Goal: Task Accomplishment & Management: Complete application form

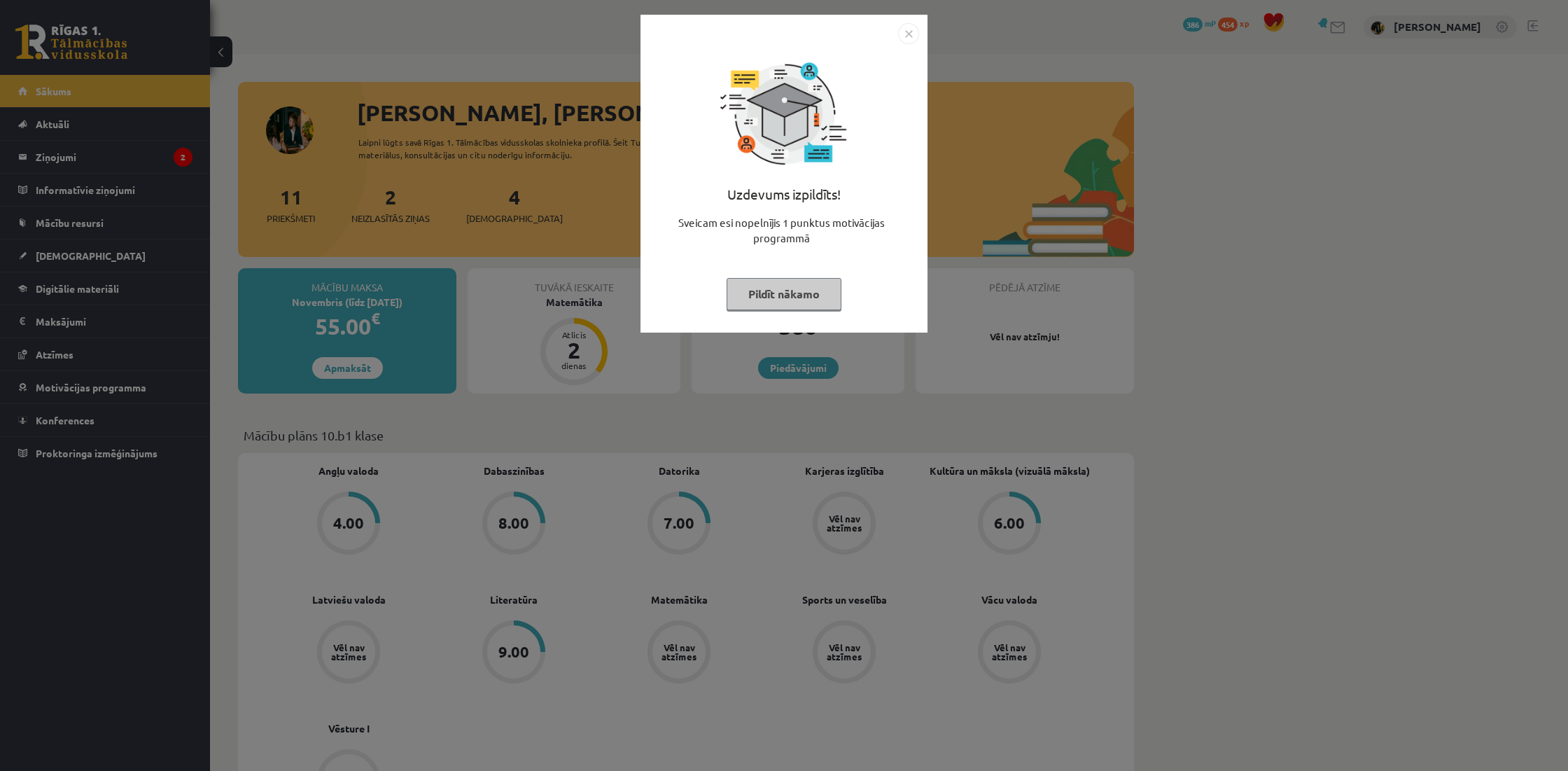
click at [820, 298] on button "Pildīt nākamo" at bounding box center [784, 294] width 115 height 32
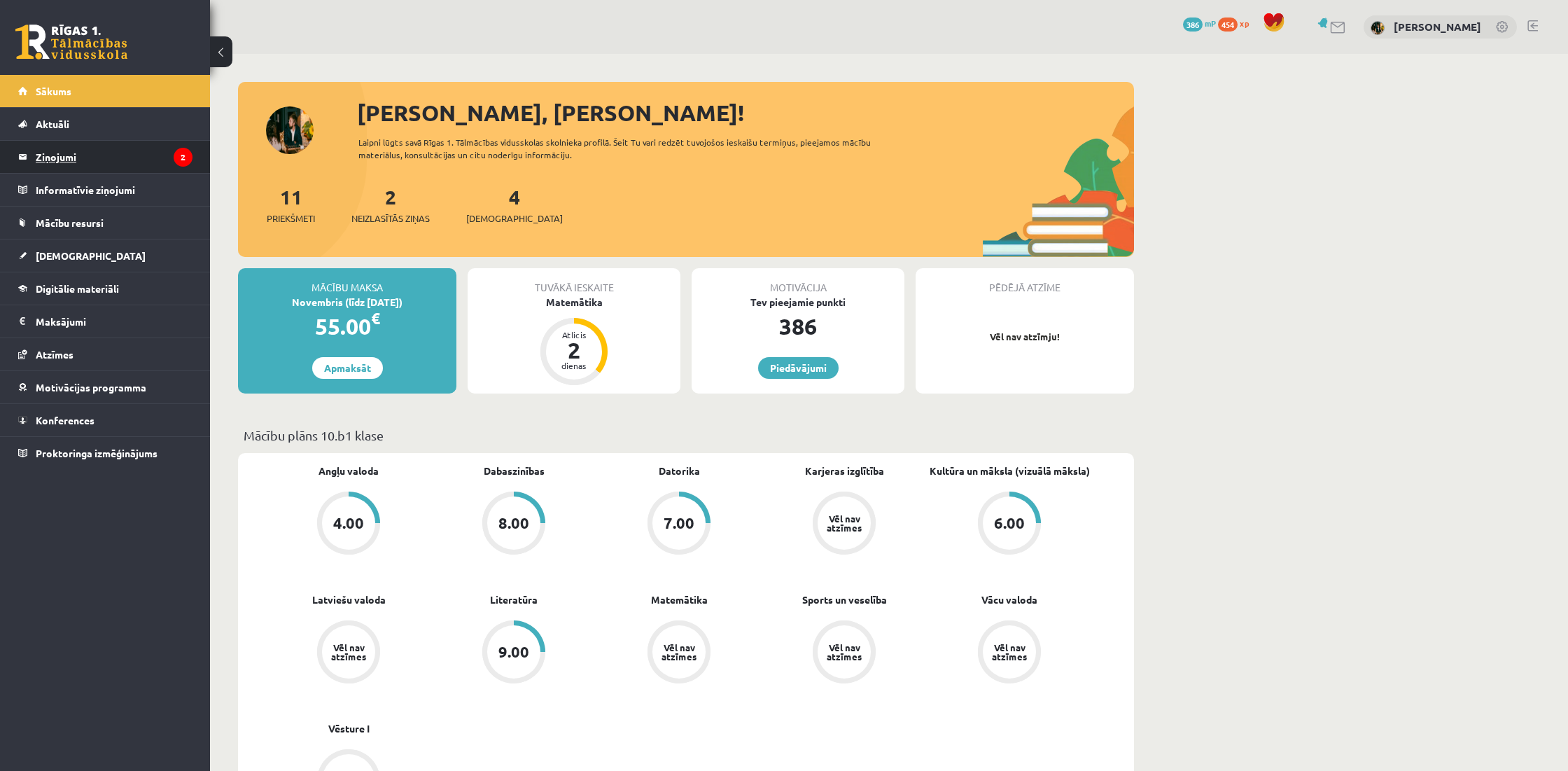
click at [141, 157] on legend "Ziņojumi 2" at bounding box center [115, 157] width 157 height 32
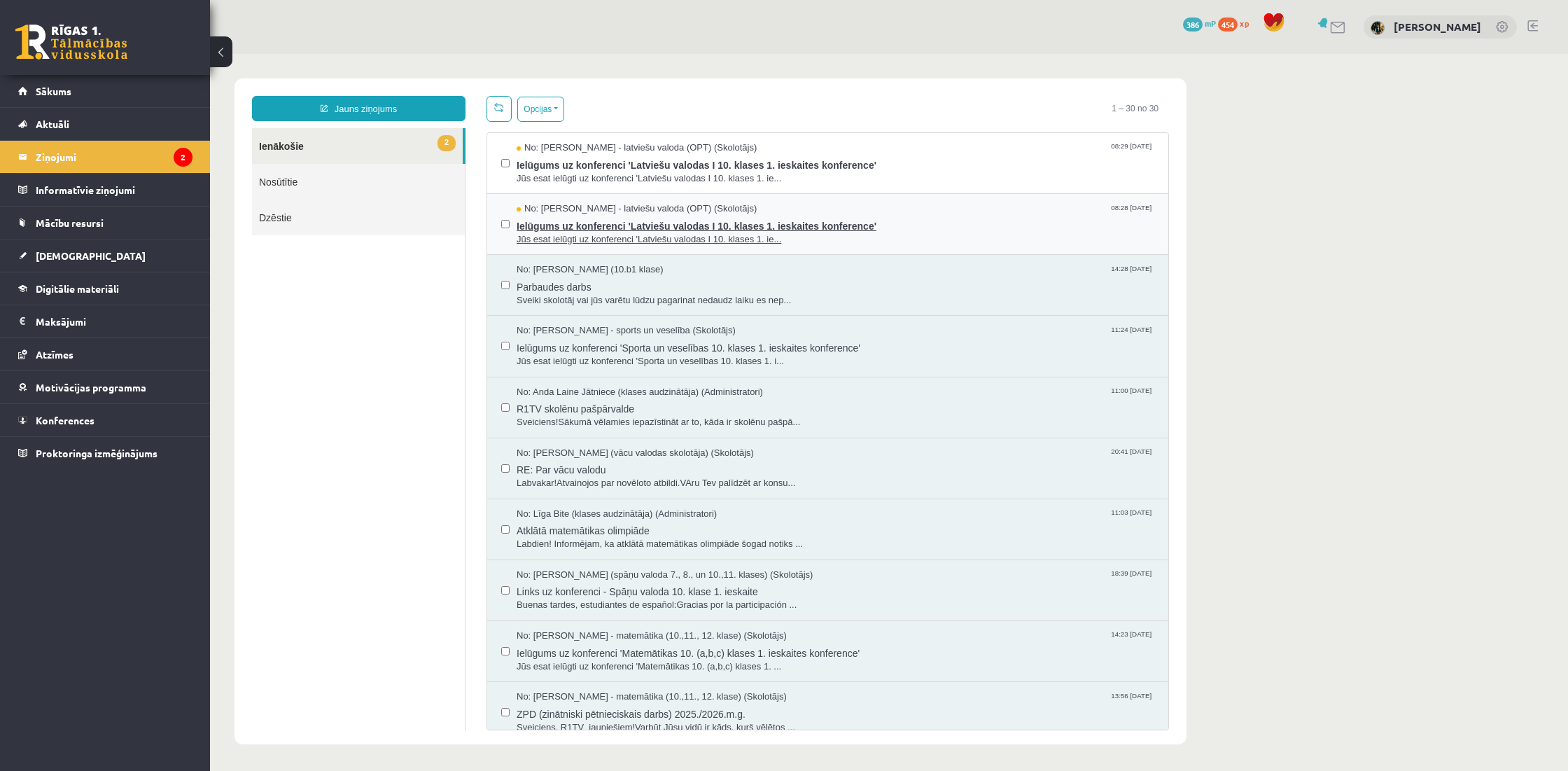
click at [594, 228] on span "Ielūgums uz konferenci 'Latviešu valodas I 10. klases 1. ieskaites konference'" at bounding box center [836, 224] width 638 height 18
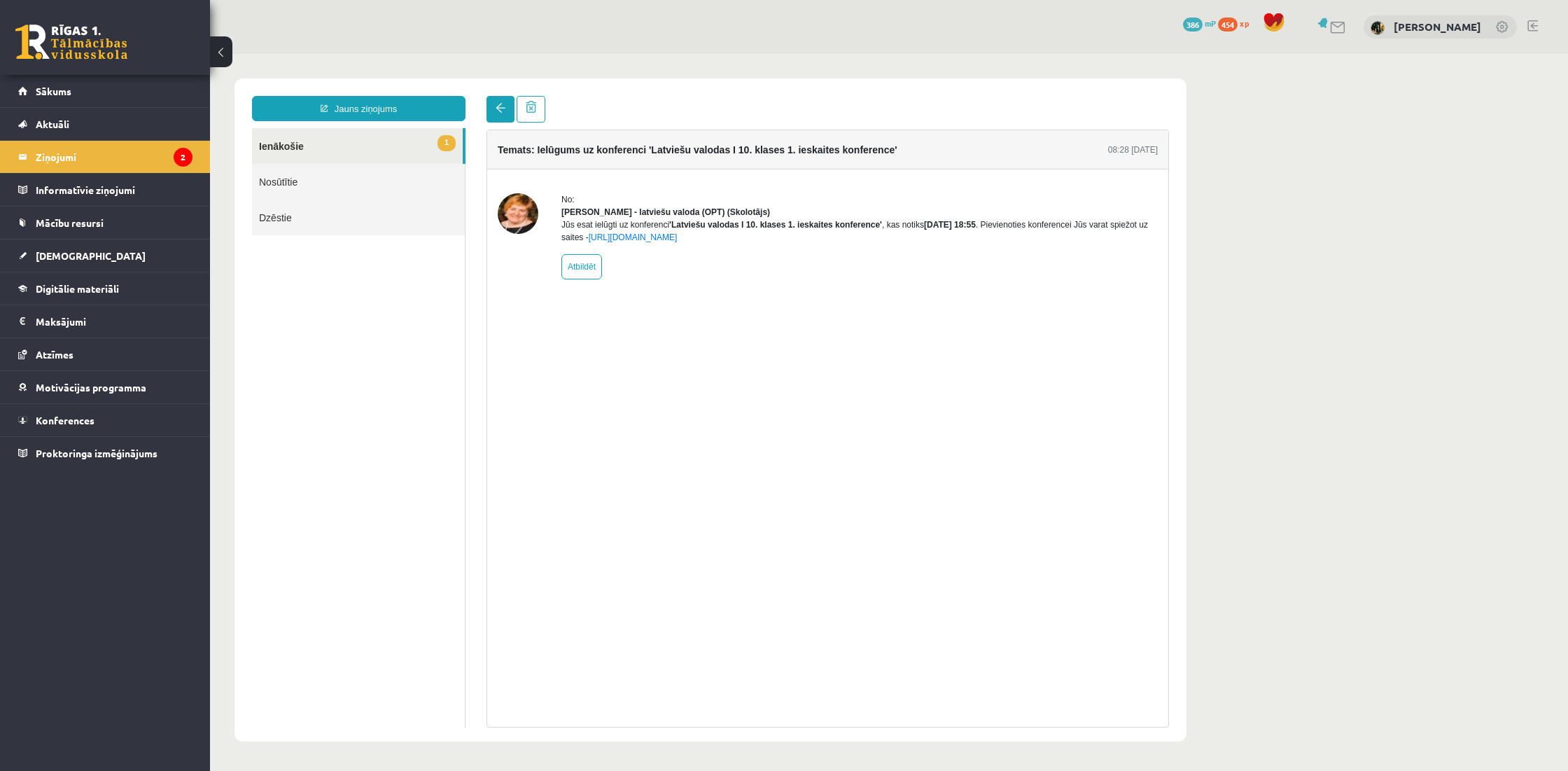
click at [494, 111] on link at bounding box center [500, 109] width 28 height 26
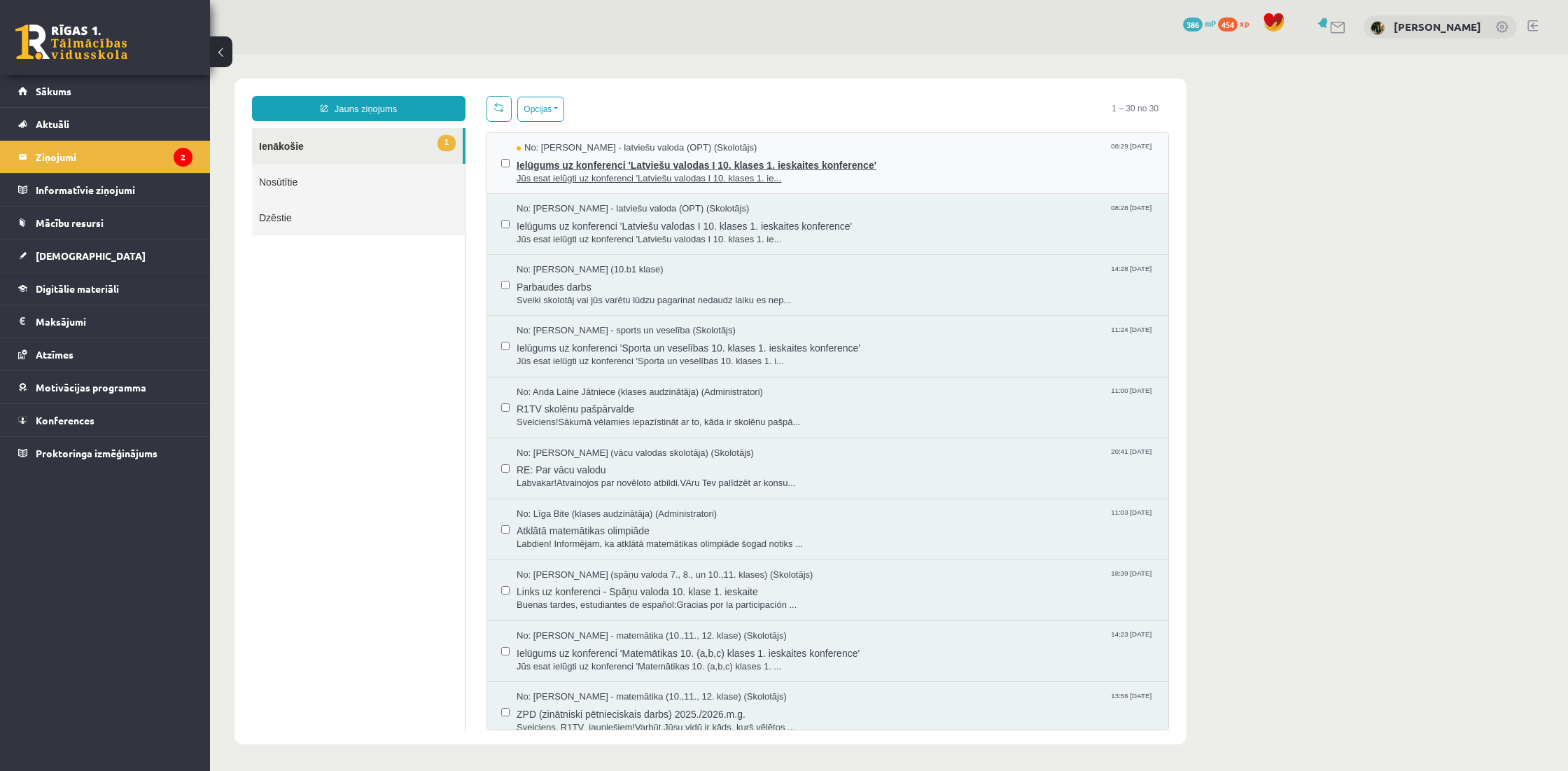
click at [655, 168] on span "Ielūgums uz konferenci 'Latviešu valodas I 10. klases 1. ieskaites konference'" at bounding box center [836, 163] width 638 height 18
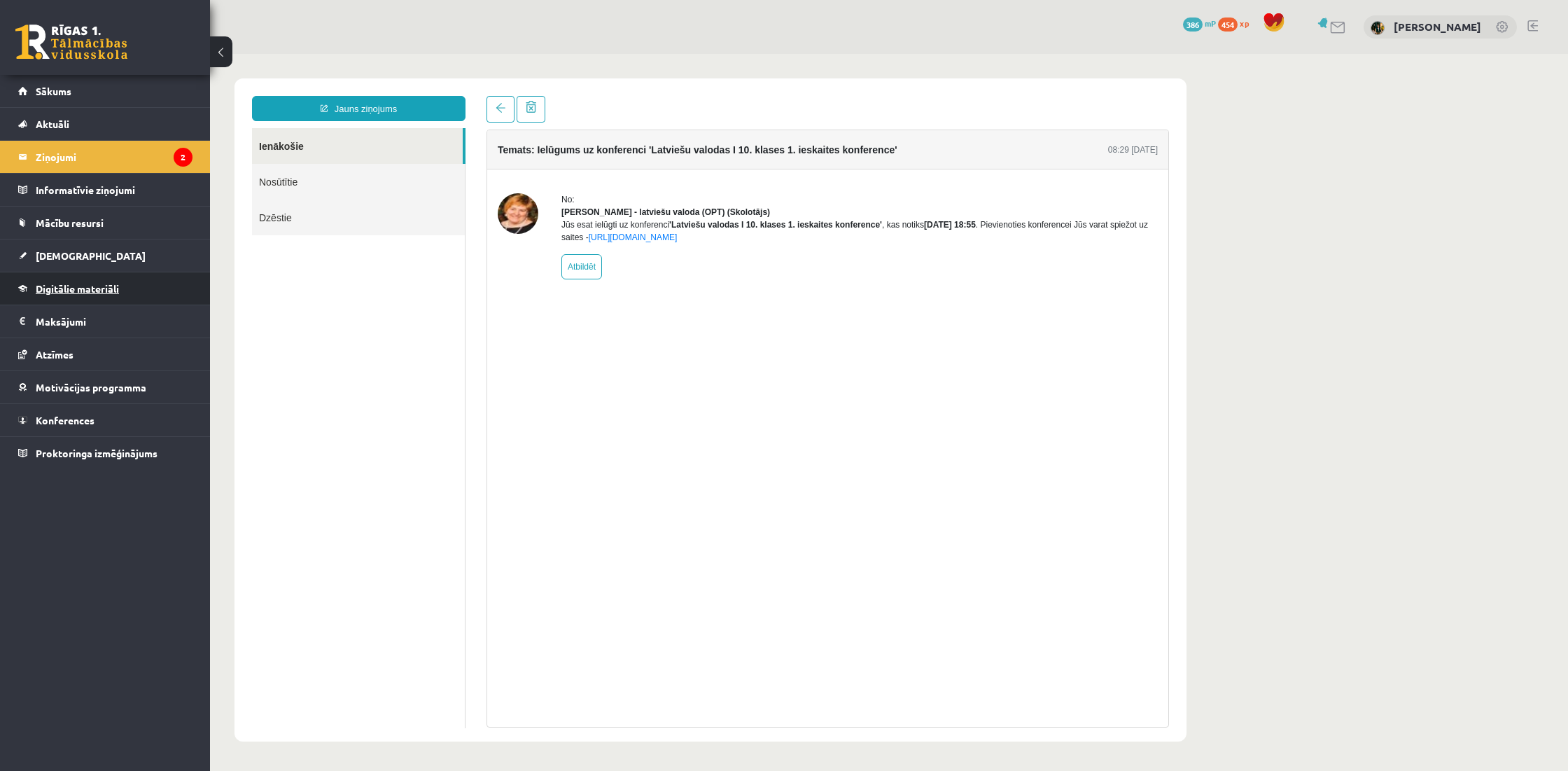
click at [101, 284] on span "Digitālie materiāli" at bounding box center [78, 289] width 83 height 13
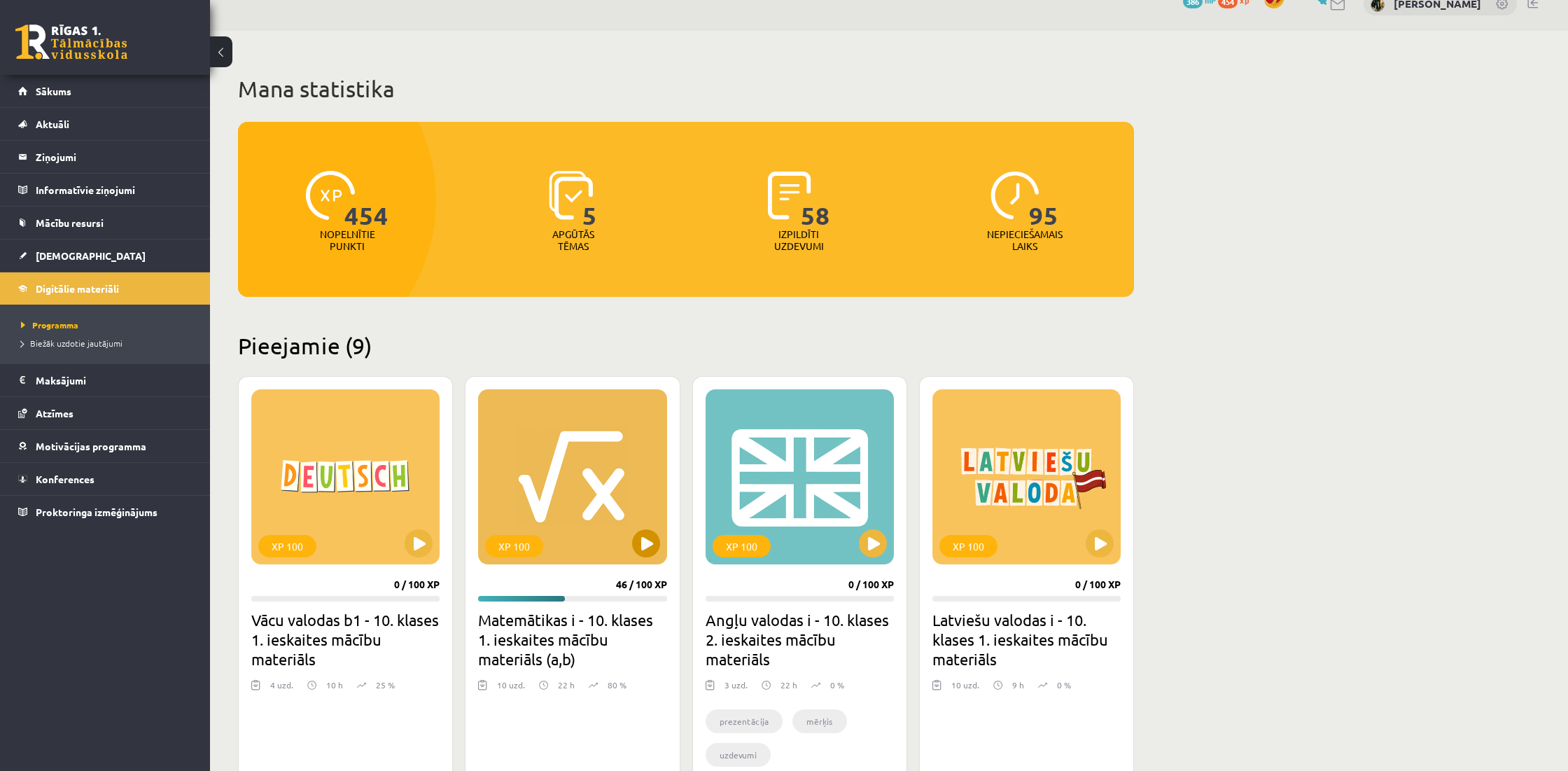
scroll to position [34, 0]
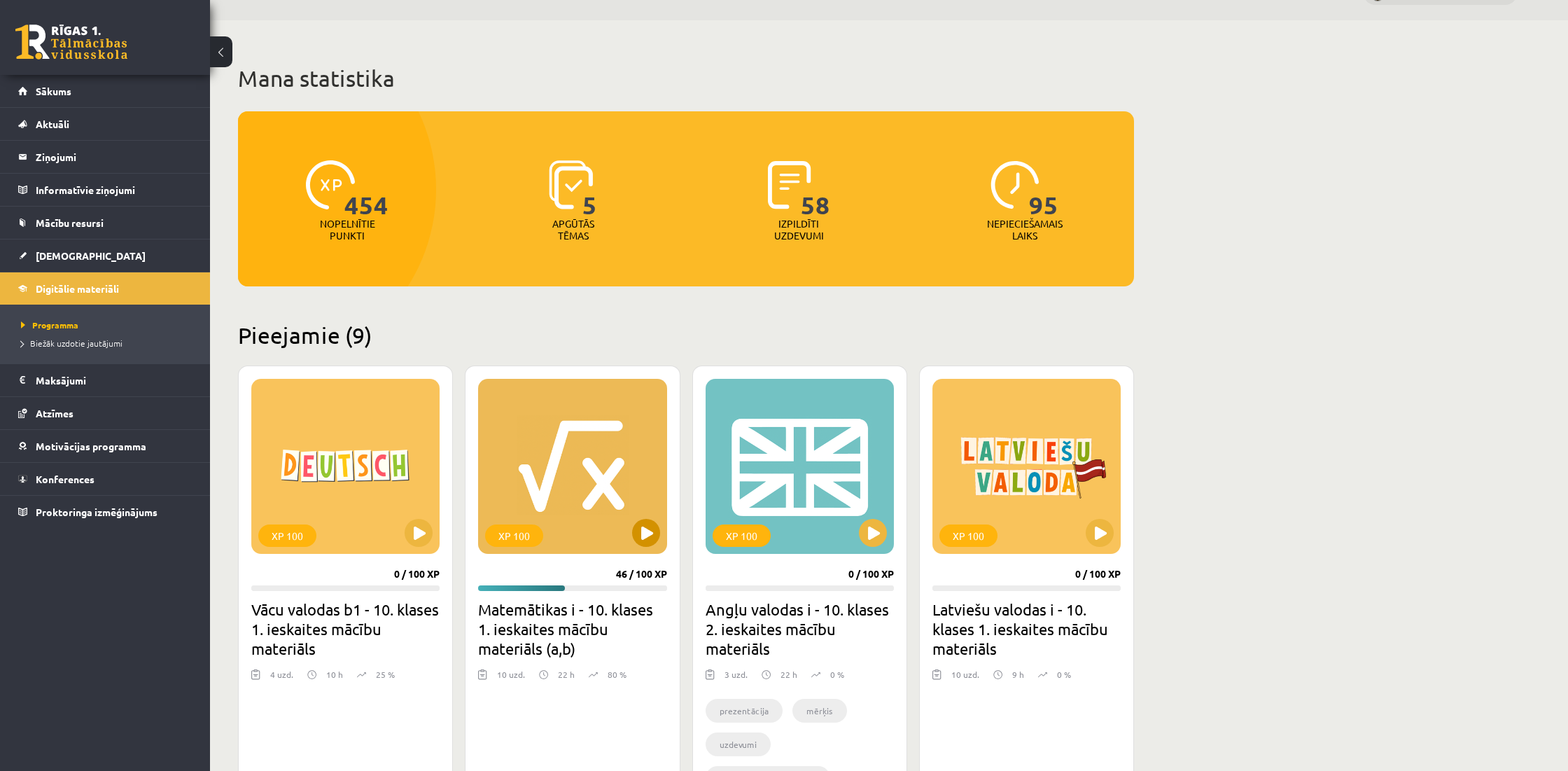
click at [638, 538] on button at bounding box center [646, 532] width 28 height 28
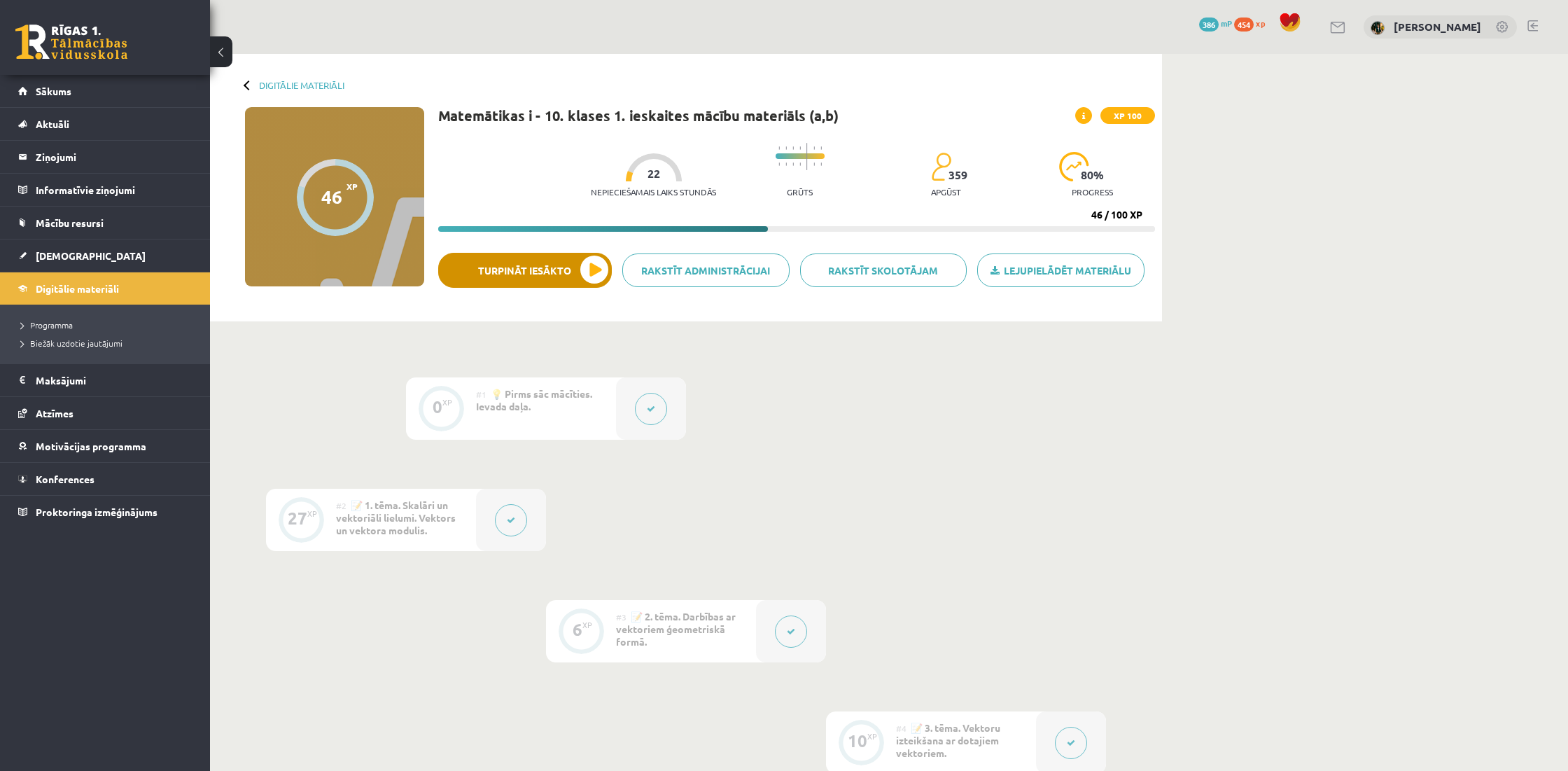
click at [550, 272] on button "Turpināt iesākto" at bounding box center [525, 270] width 174 height 35
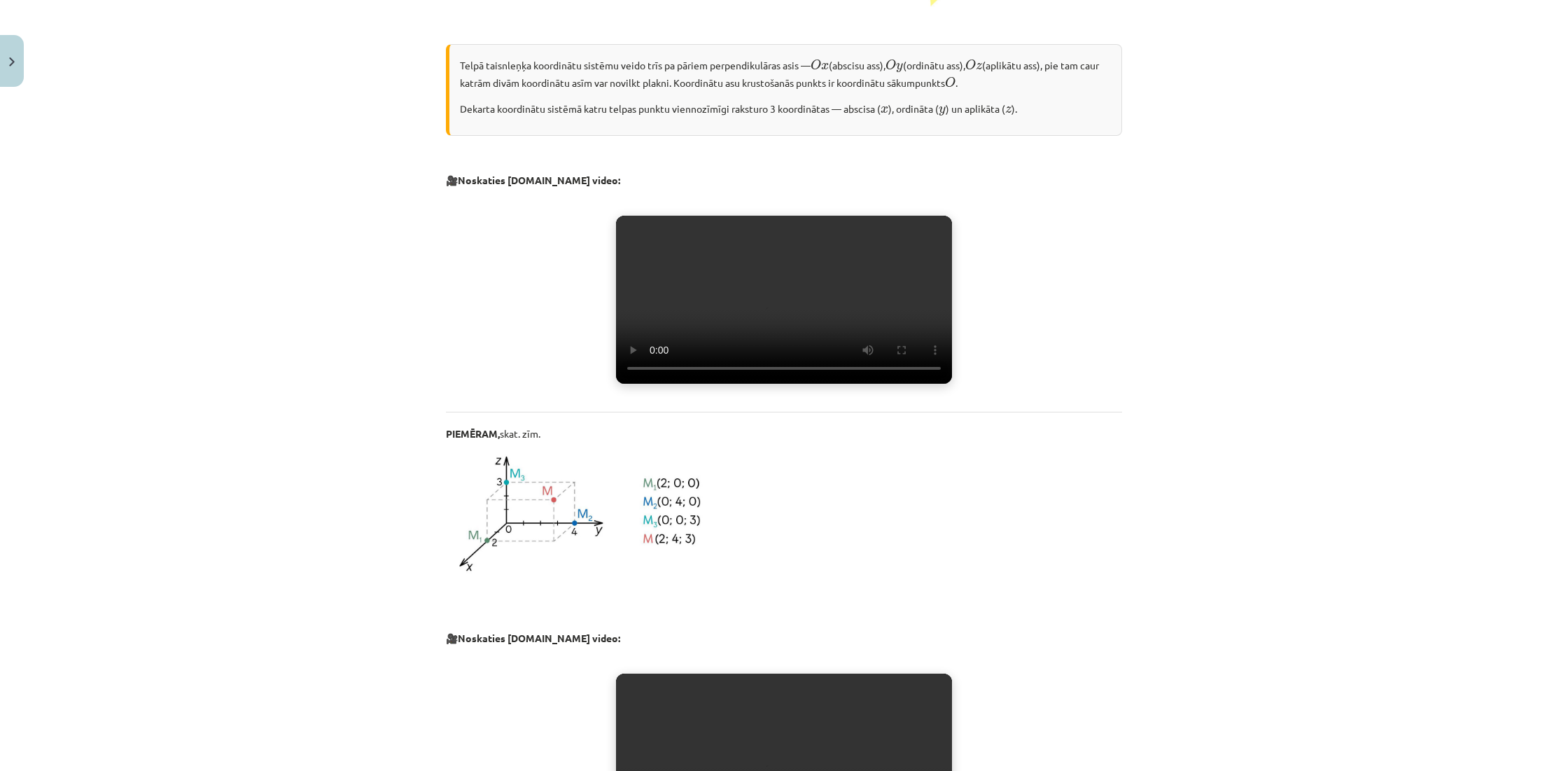
scroll to position [470, 0]
click at [784, 328] on video "Jūsu pārlūkprogramma neatbalsta video atskaņošanu." at bounding box center [784, 299] width 336 height 168
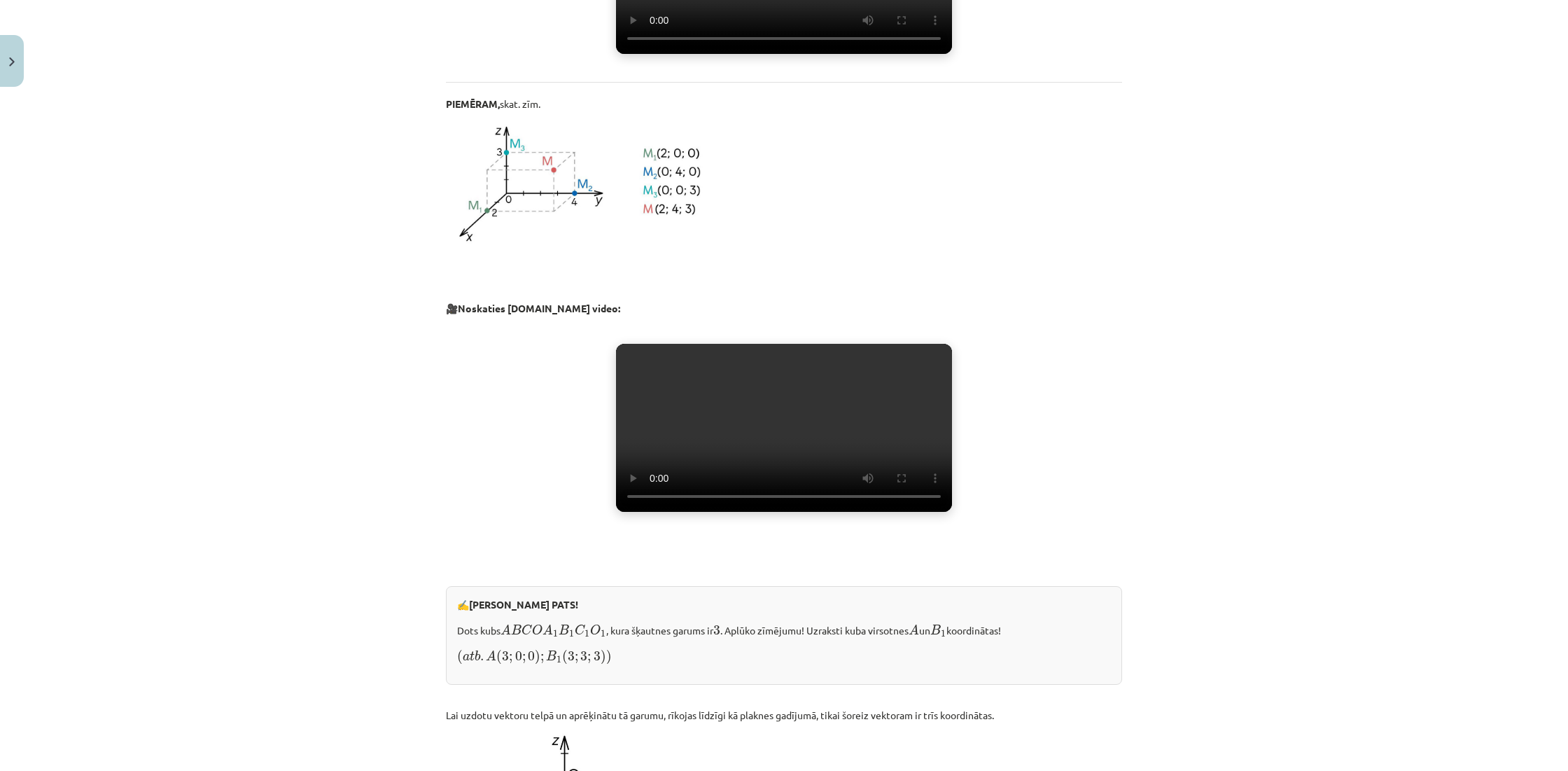
scroll to position [803, 0]
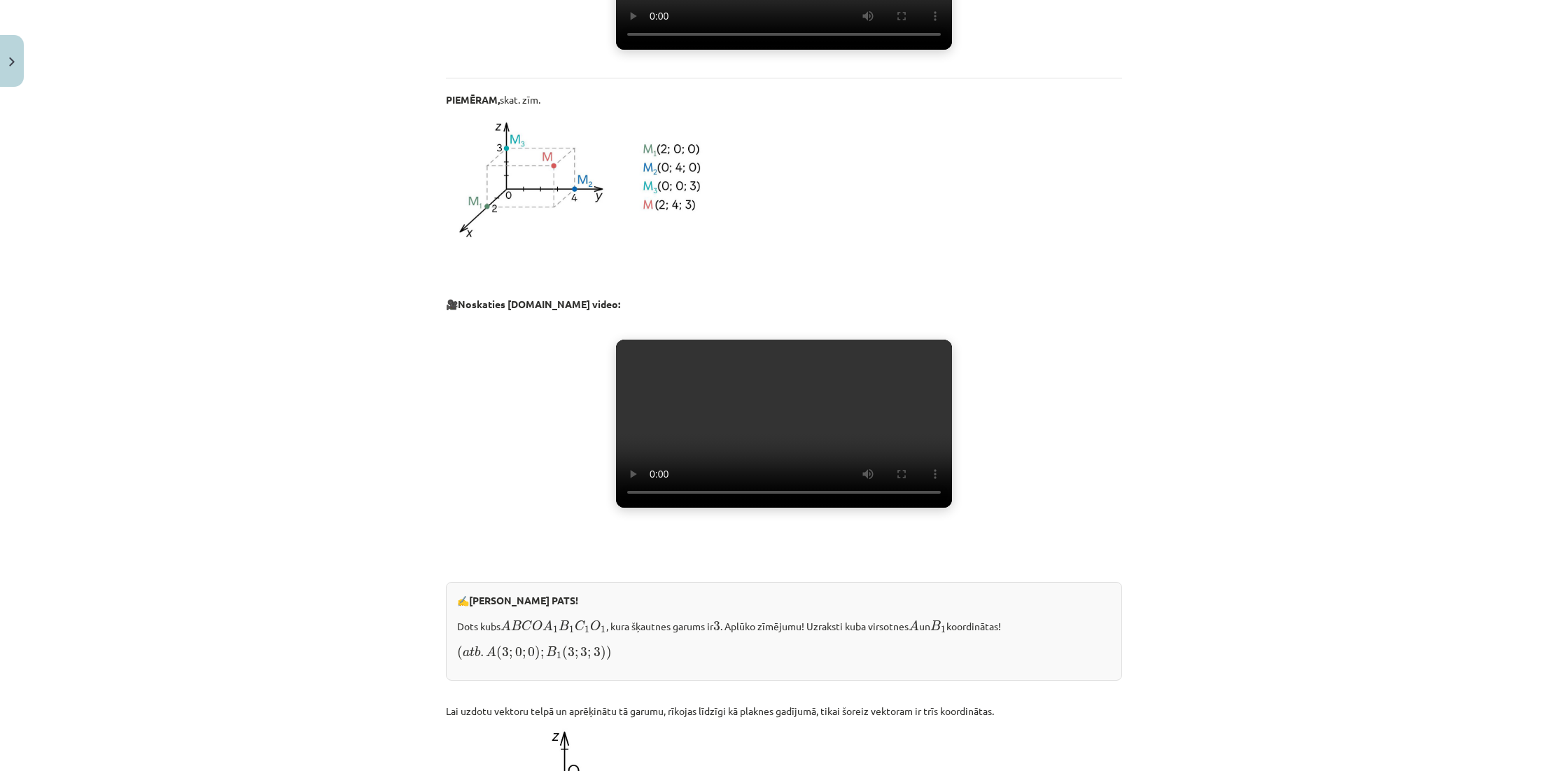
click at [780, 507] on video "Jūsu pārlūkprogramma neatbalsta video atskaņošanu." at bounding box center [784, 424] width 336 height 168
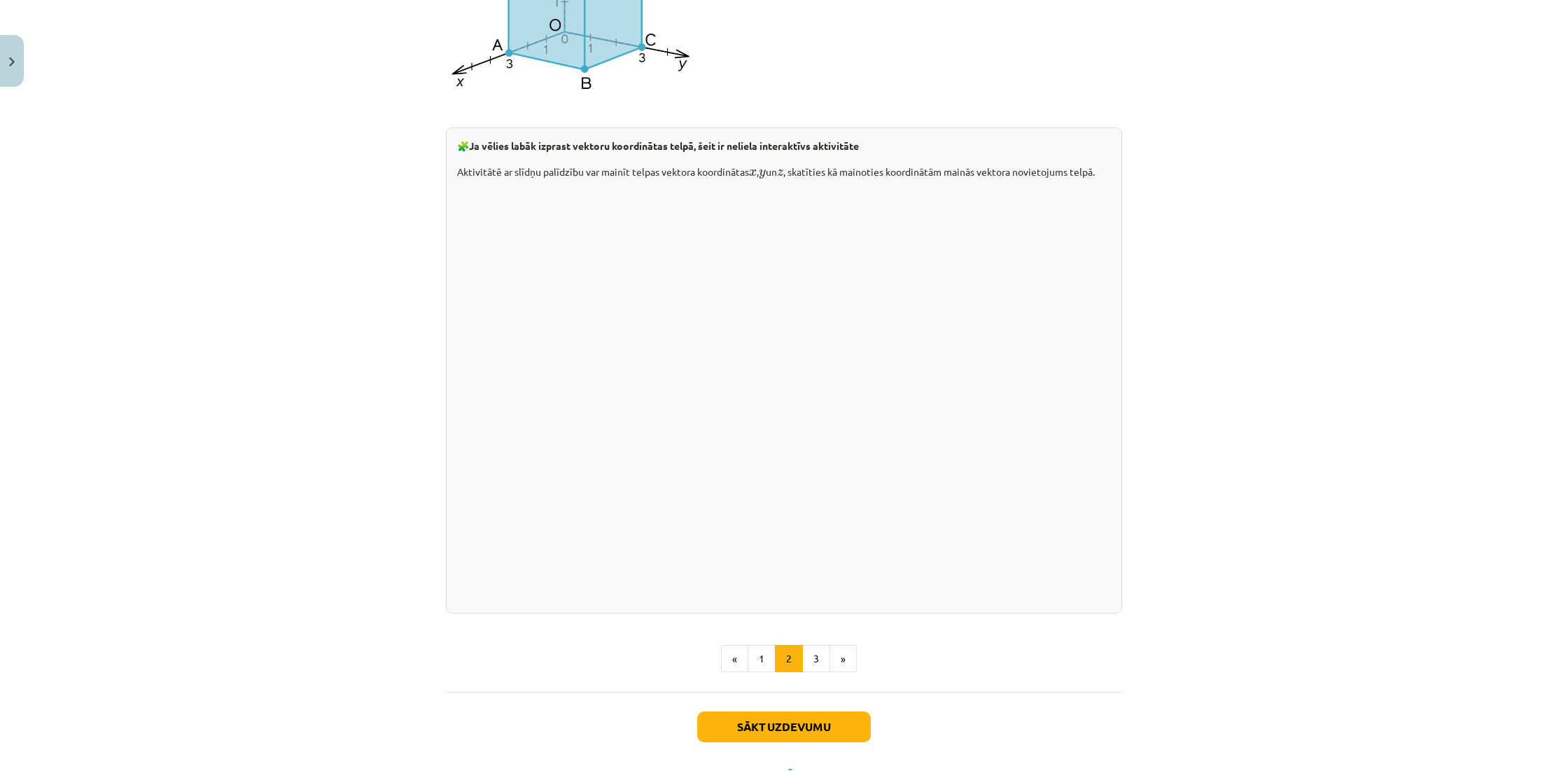
scroll to position [1645, 0]
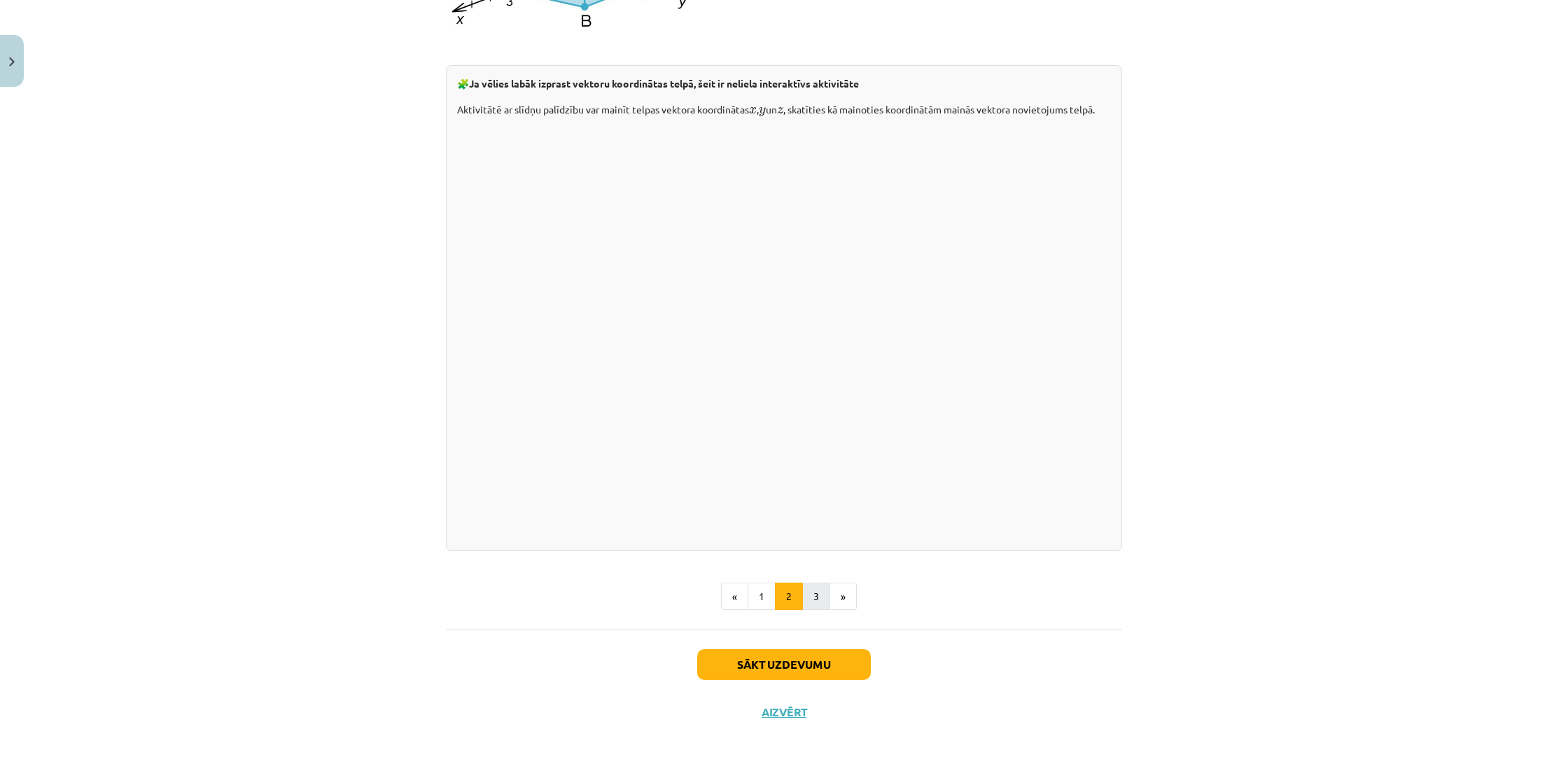
click at [810, 592] on button "3" at bounding box center [816, 596] width 28 height 28
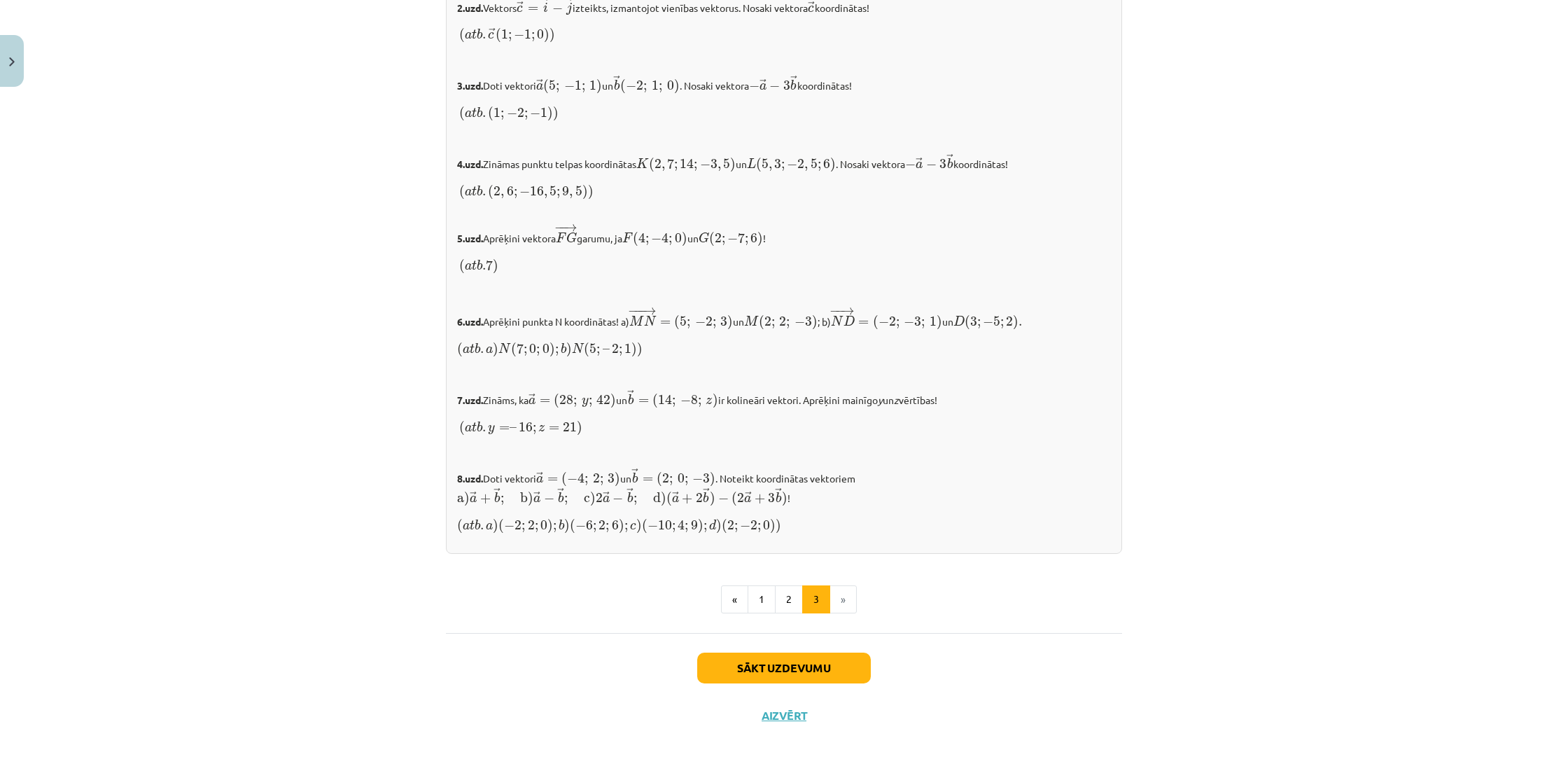
scroll to position [1251, 0]
click at [788, 662] on button "Sākt uzdevumu" at bounding box center [784, 668] width 174 height 30
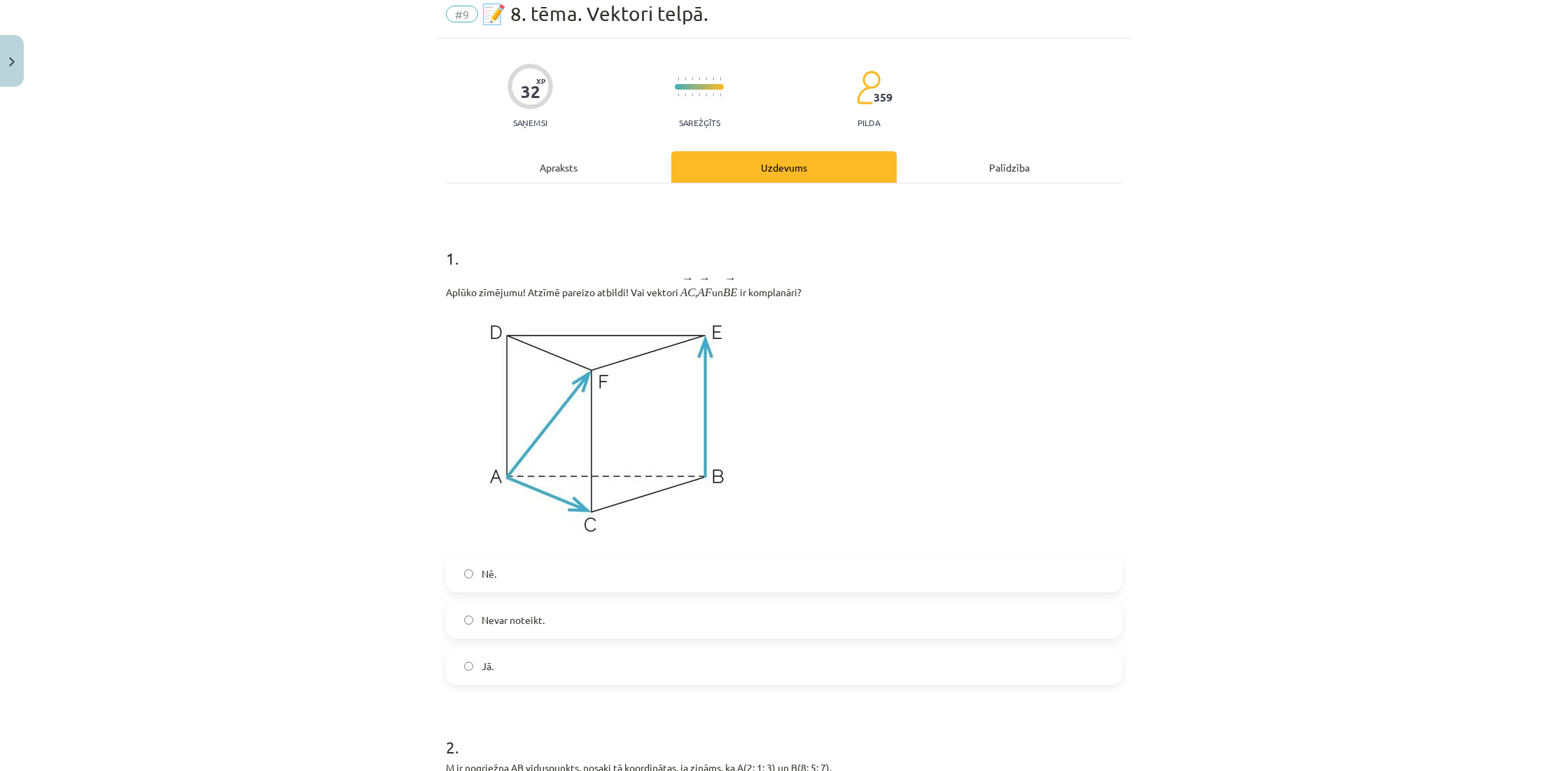
scroll to position [35, 0]
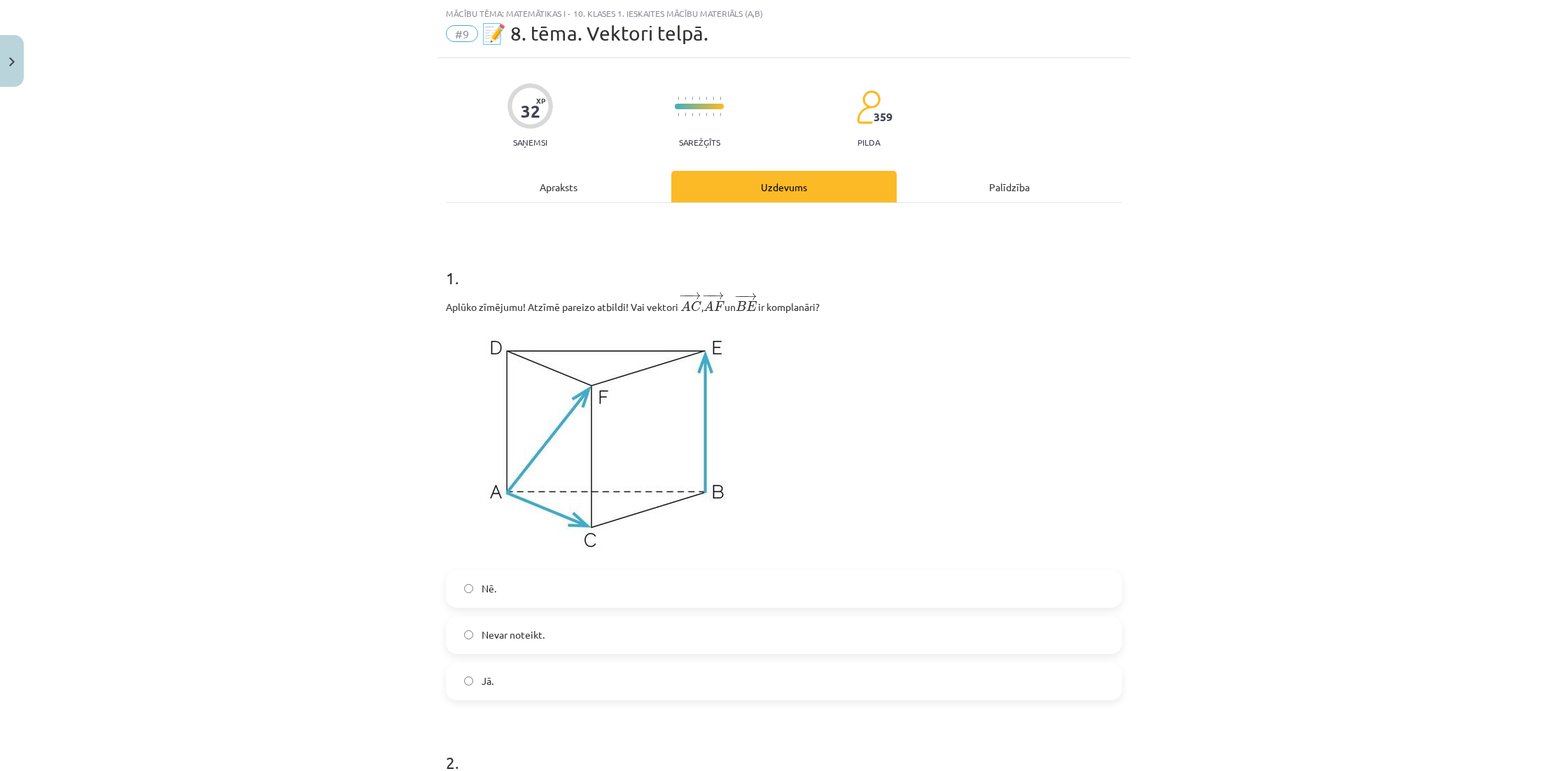
click at [559, 197] on div "Apraksts" at bounding box center [558, 186] width 225 height 31
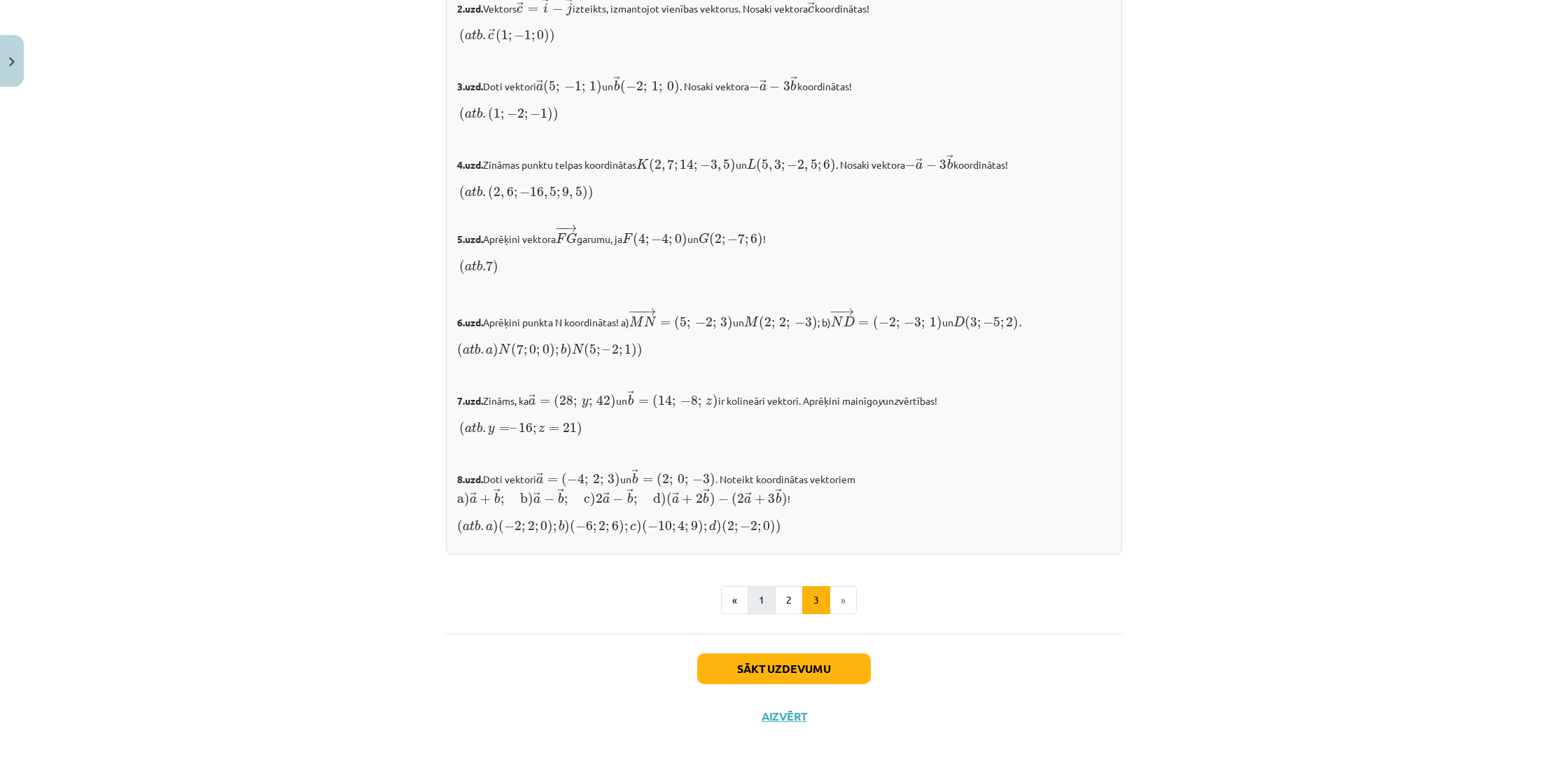
click at [754, 596] on button "1" at bounding box center [761, 599] width 28 height 28
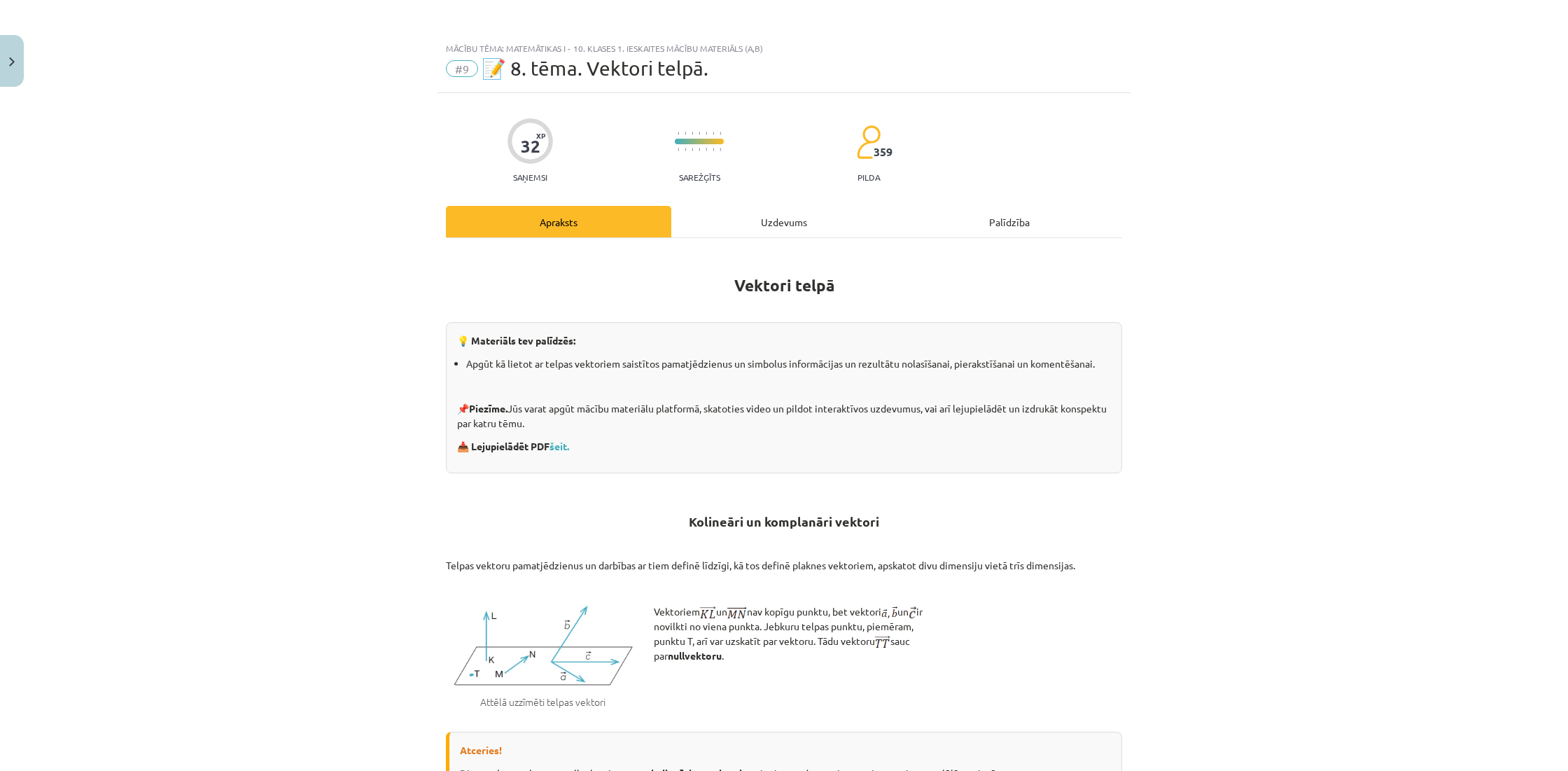
scroll to position [0, 0]
click at [776, 228] on div "Uzdevums" at bounding box center [784, 221] width 225 height 31
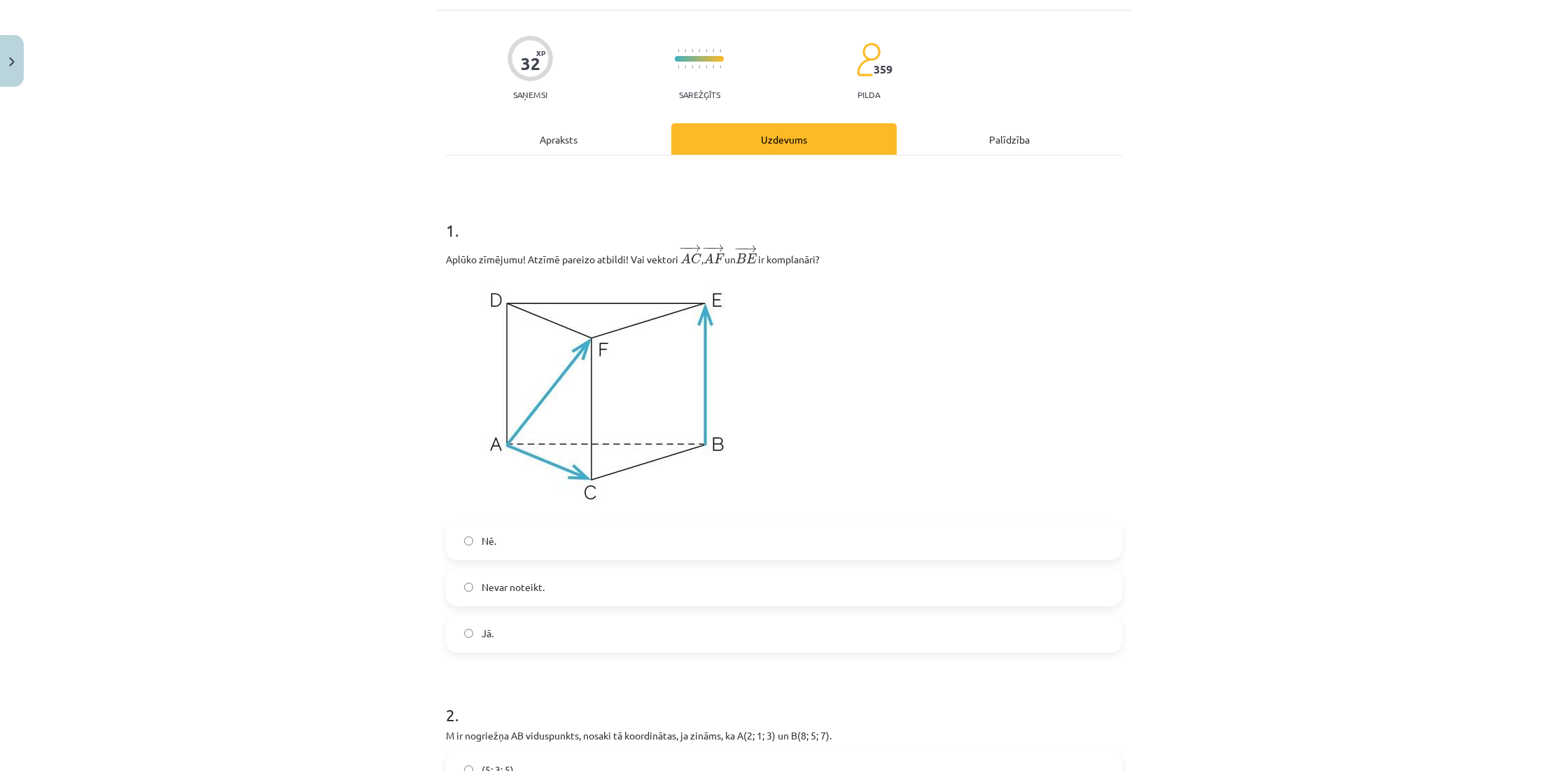
scroll to position [90, 0]
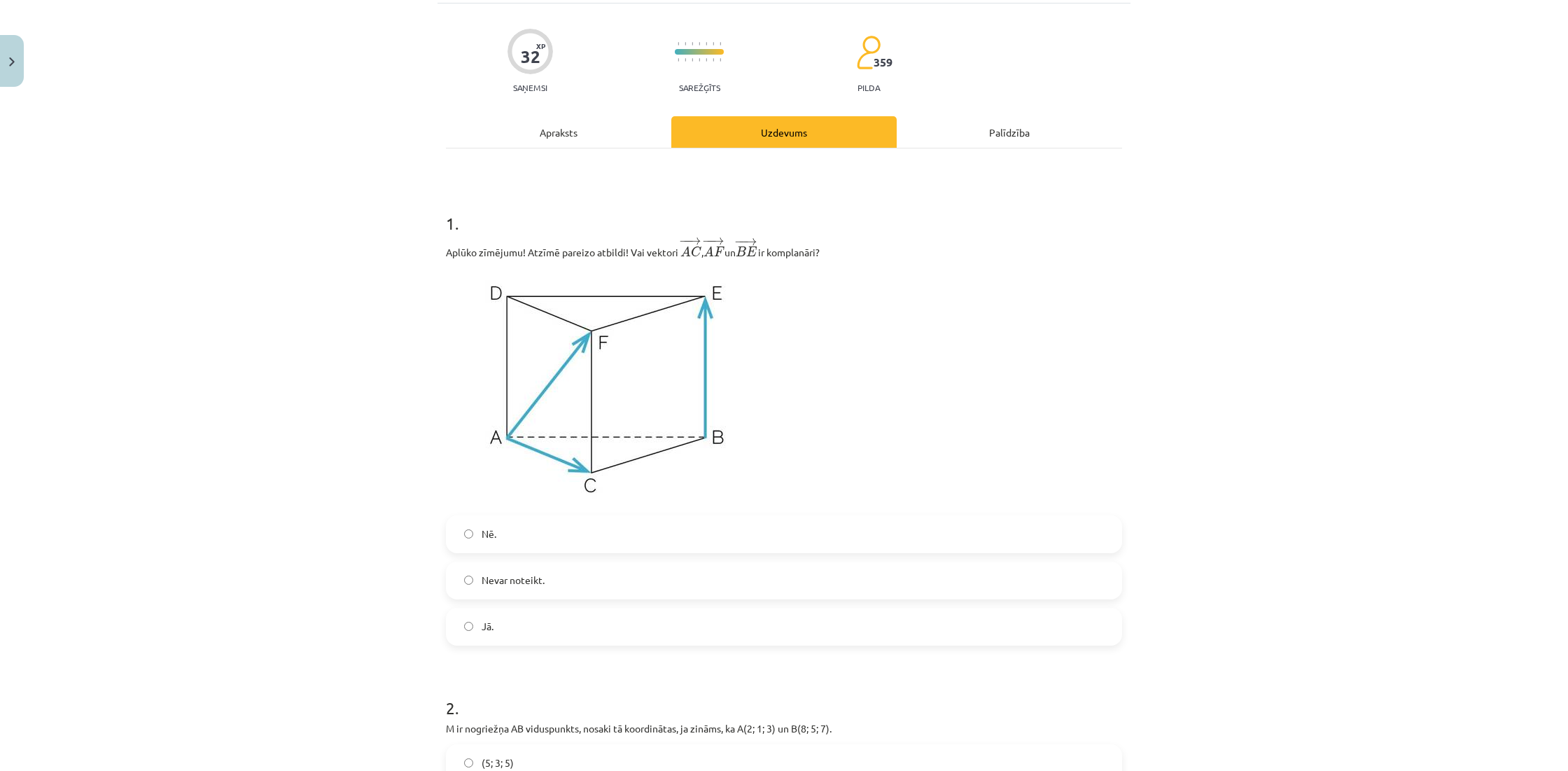
click at [612, 541] on label "Nē." at bounding box center [784, 535] width 673 height 35
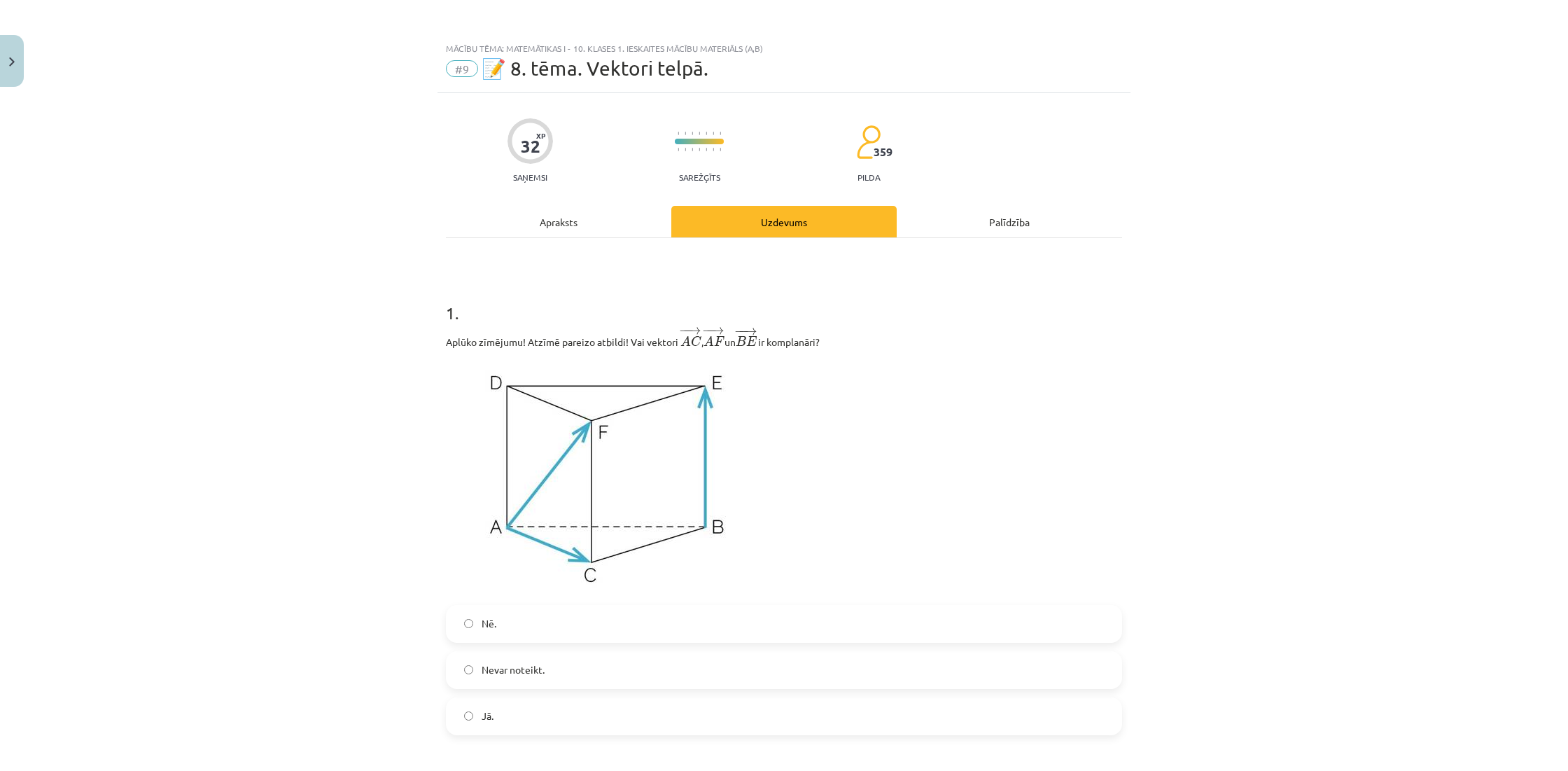
scroll to position [0, 0]
click at [566, 223] on div "Apraksts" at bounding box center [558, 221] width 225 height 31
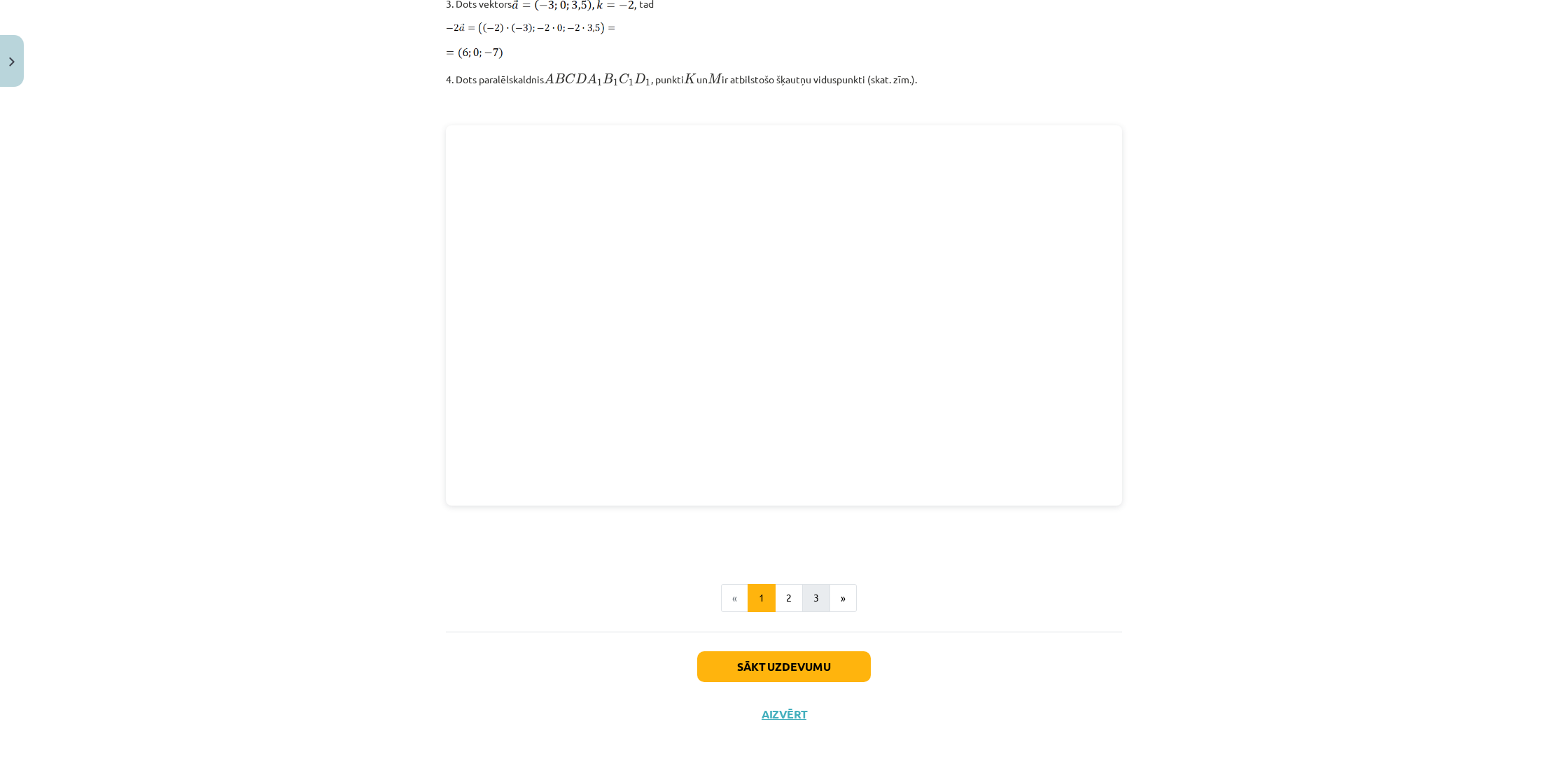
click at [807, 598] on button "3" at bounding box center [816, 598] width 28 height 28
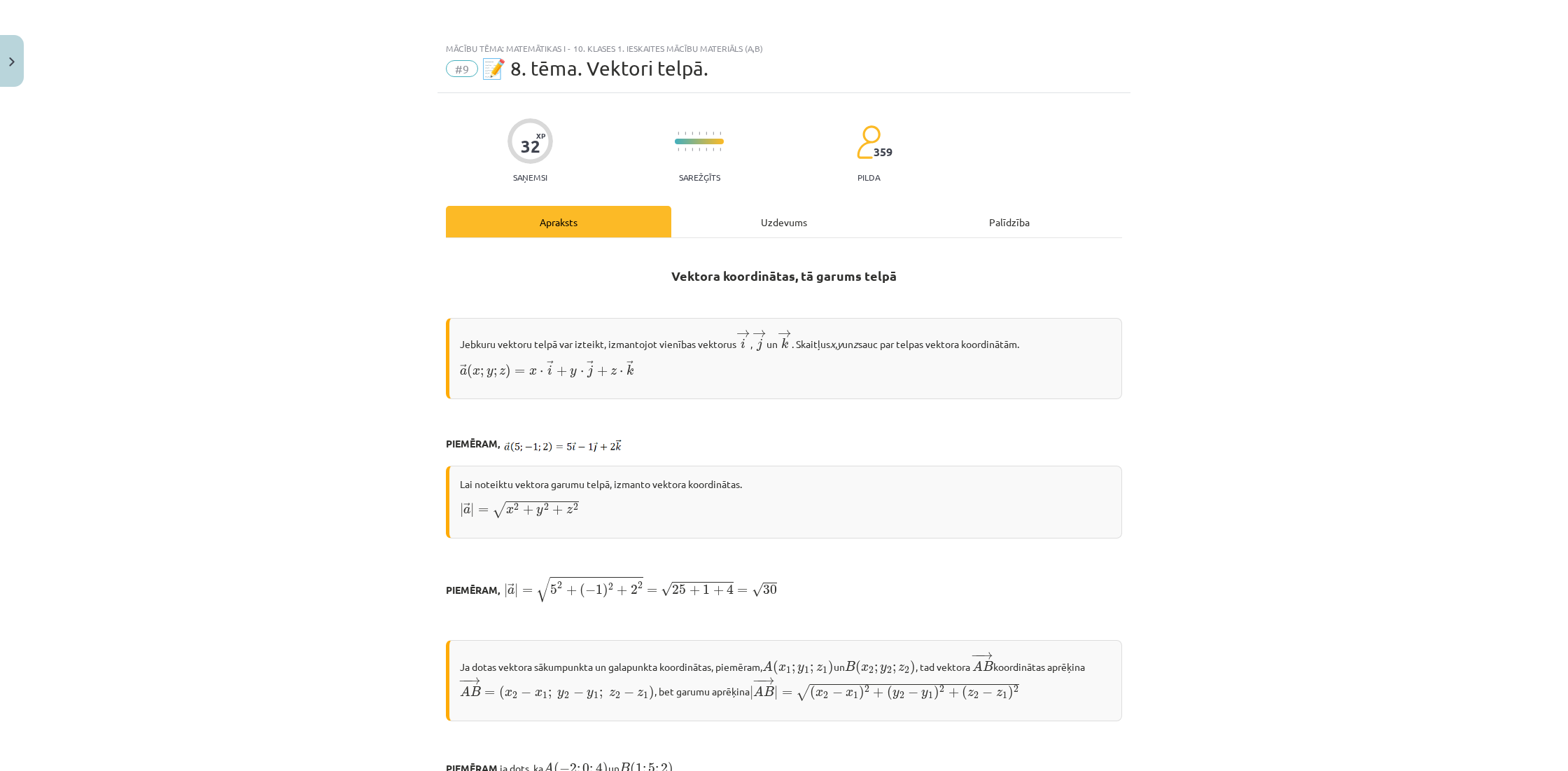
click at [794, 231] on div "Uzdevums" at bounding box center [784, 221] width 225 height 31
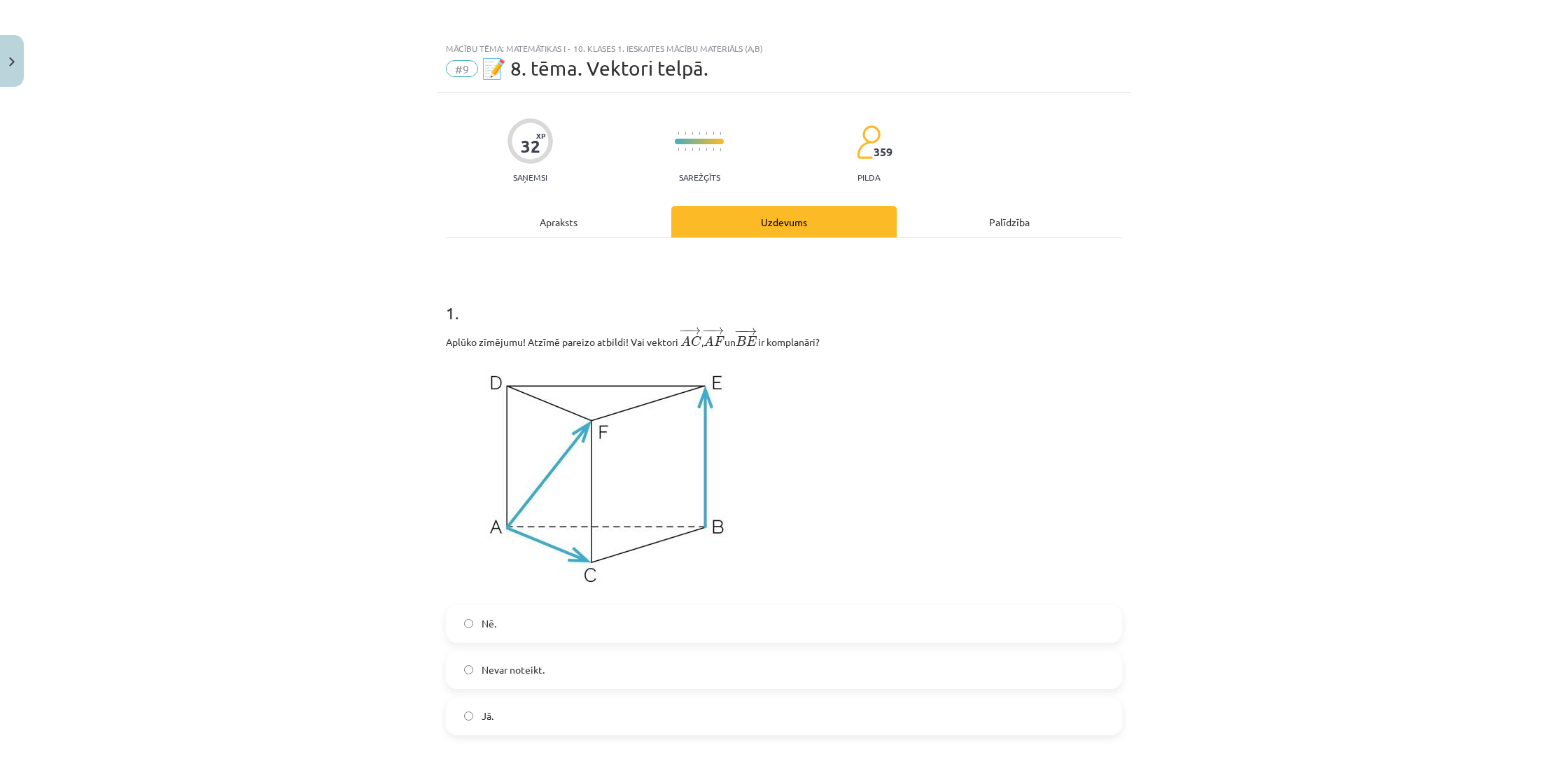
click at [568, 224] on div "Apraksts" at bounding box center [558, 221] width 225 height 31
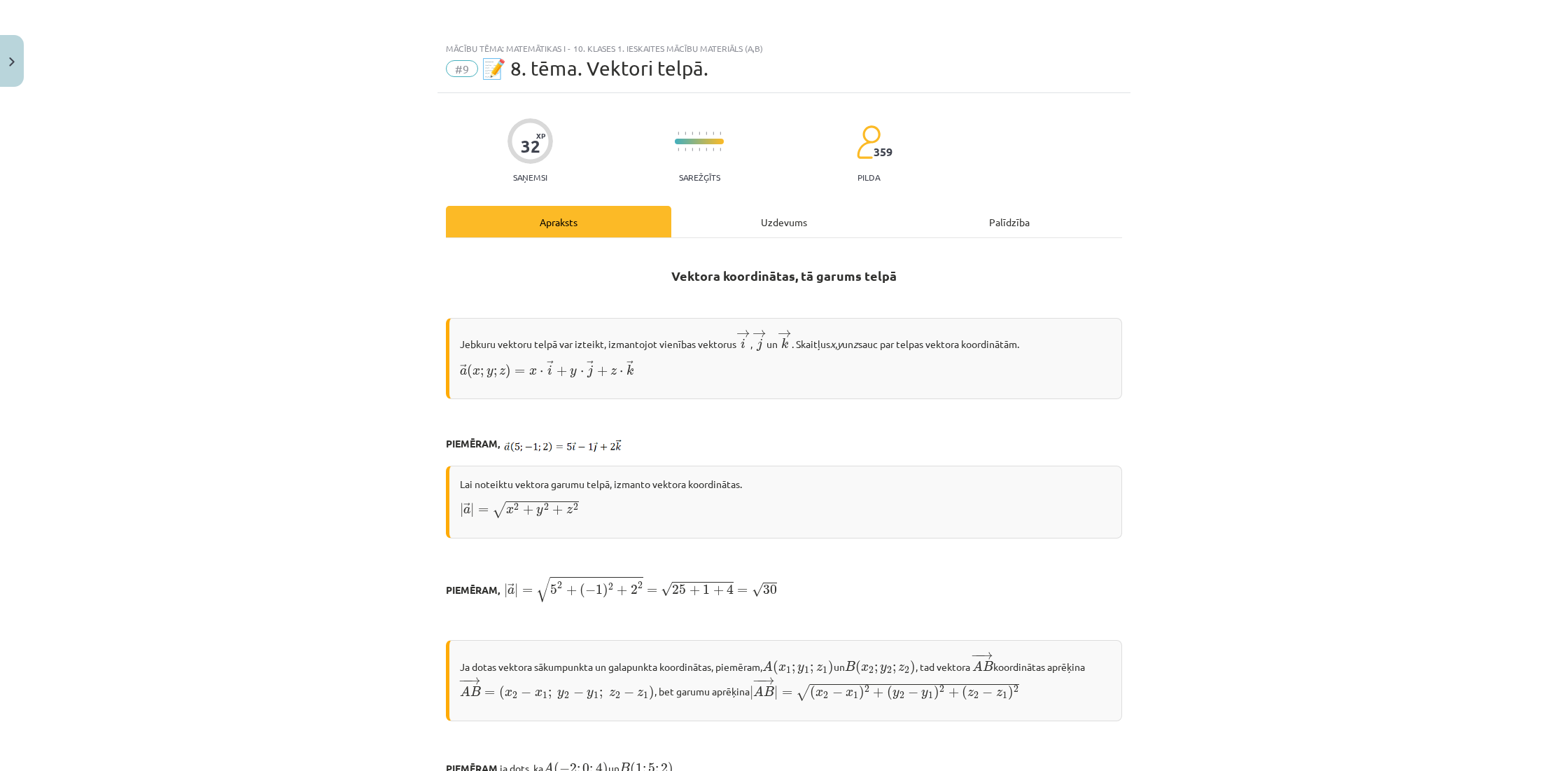
click at [798, 228] on div "Uzdevums" at bounding box center [784, 221] width 225 height 31
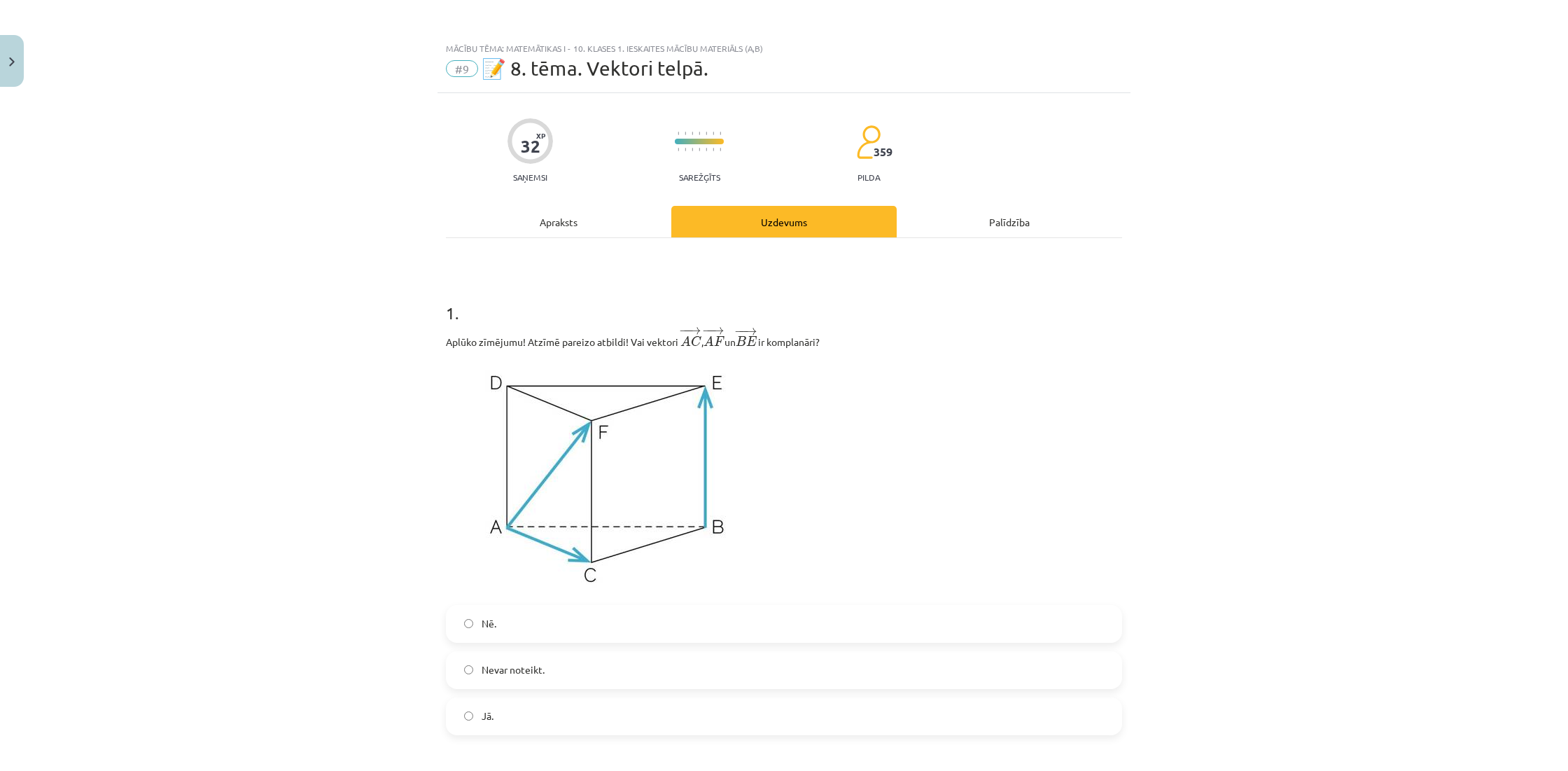
click at [581, 224] on div "Apraksts" at bounding box center [558, 221] width 225 height 31
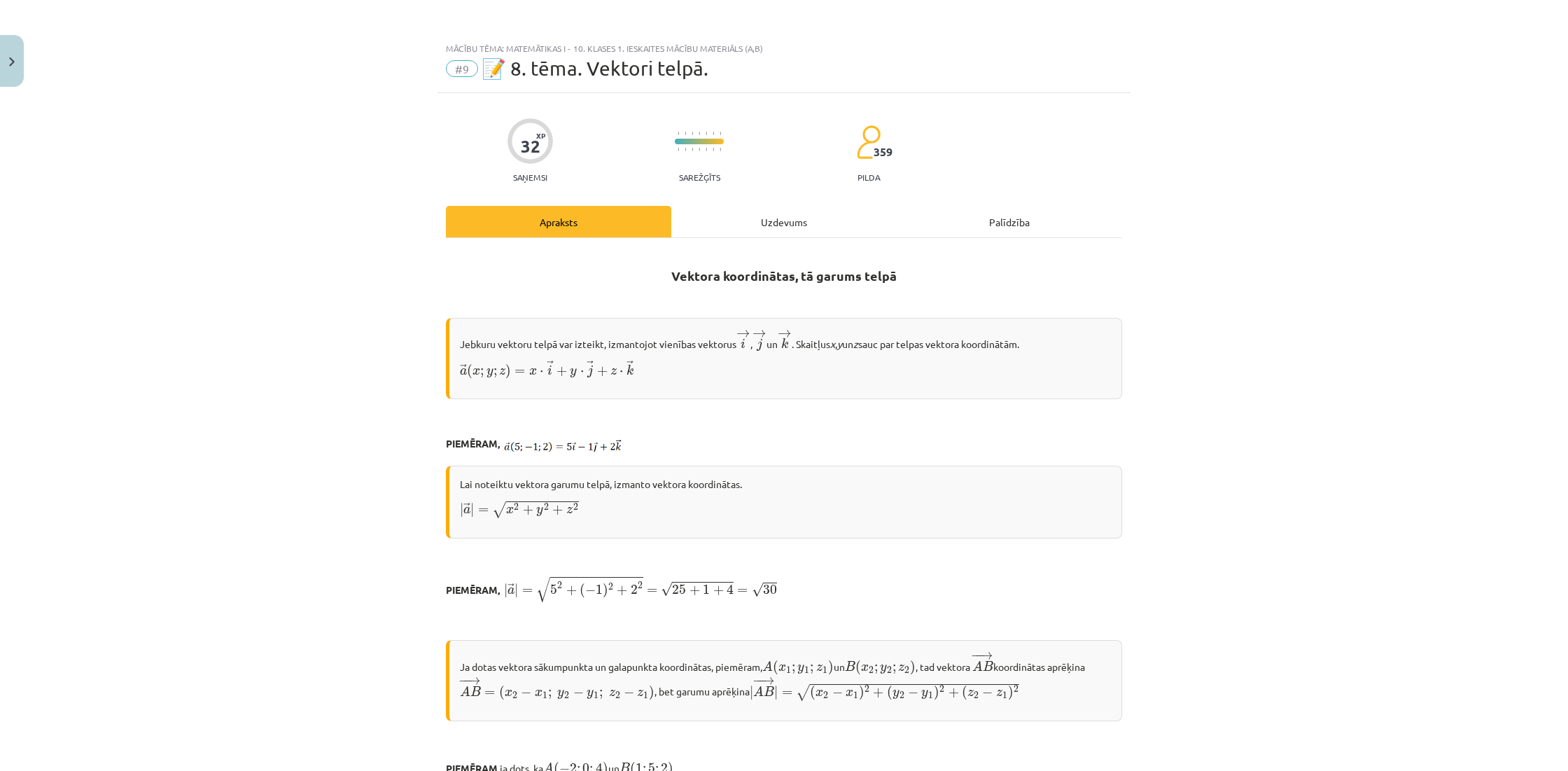
click at [756, 228] on div "Uzdevums" at bounding box center [784, 221] width 225 height 31
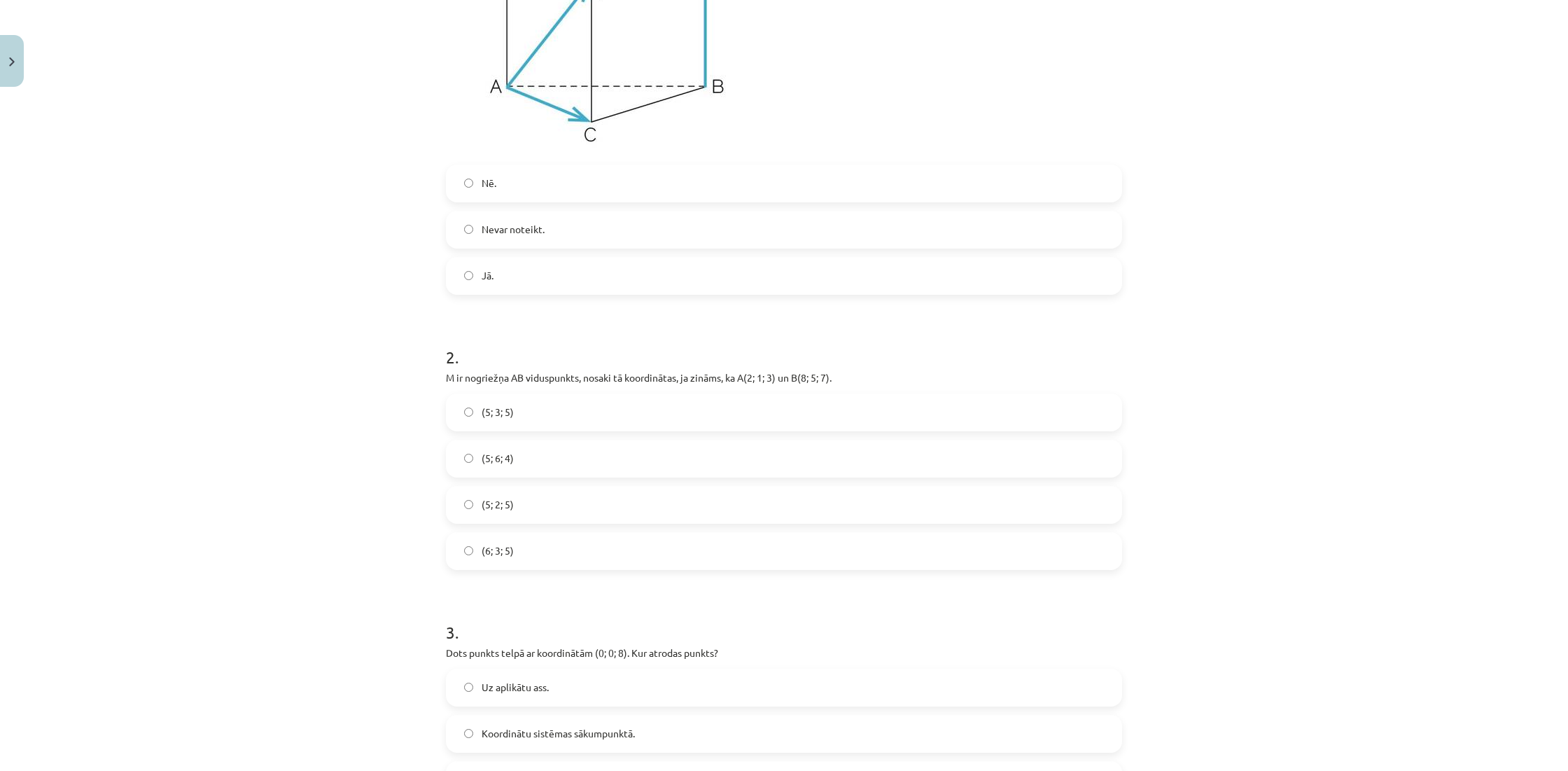
scroll to position [474, 0]
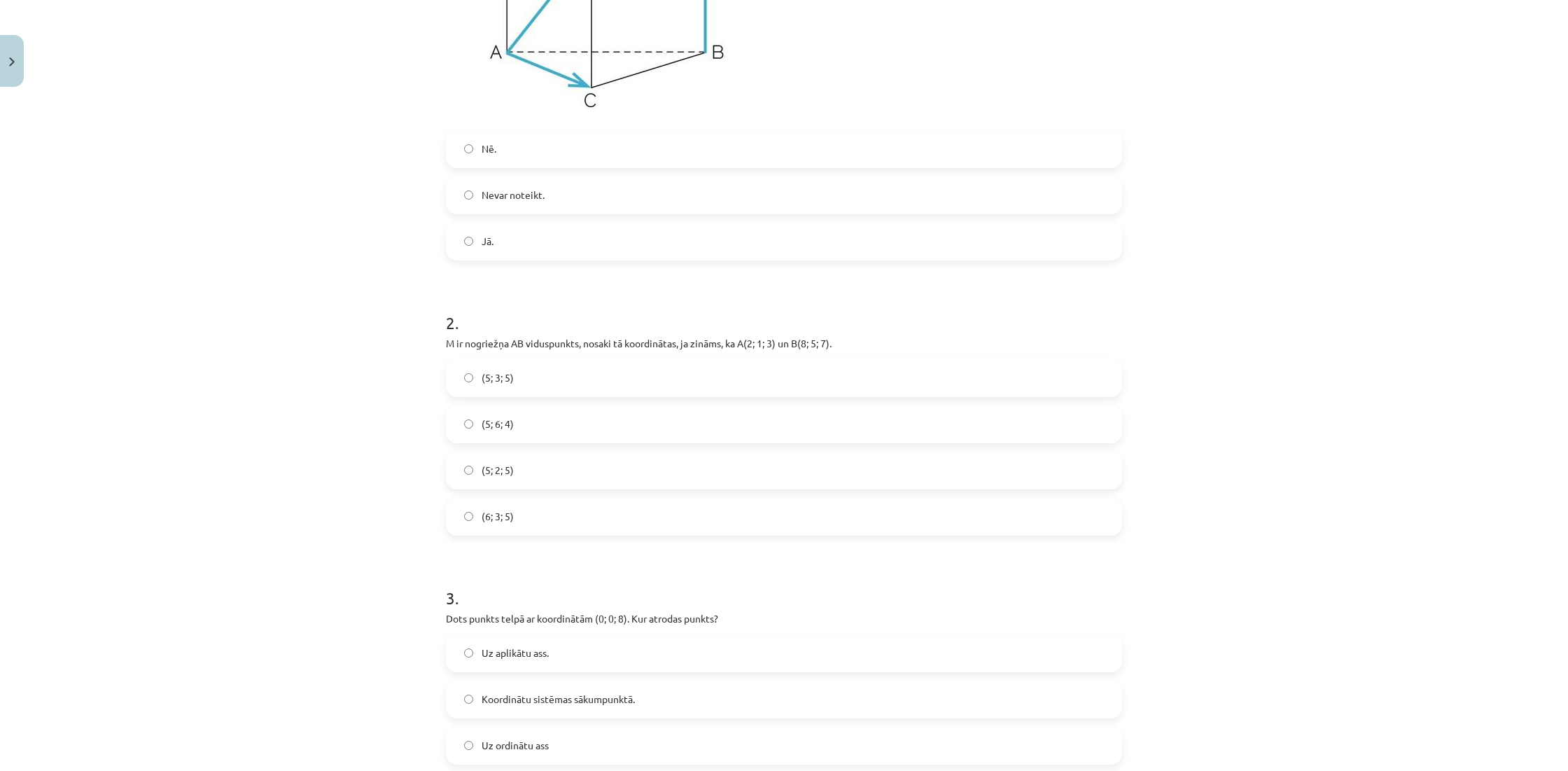
click at [695, 376] on label "(5; 3; 5)" at bounding box center [784, 378] width 673 height 35
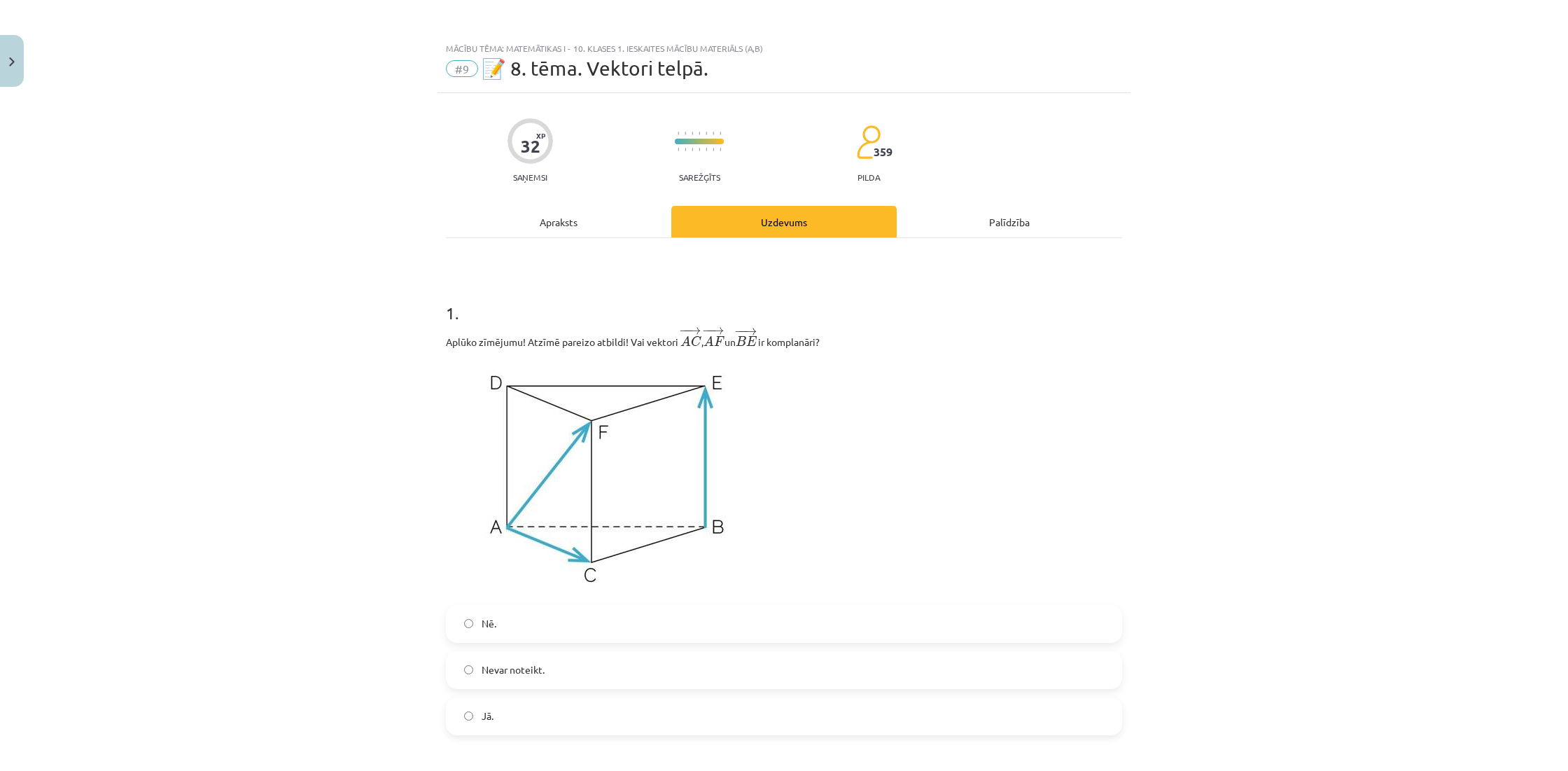
scroll to position [0, 0]
click at [579, 230] on div "Apraksts" at bounding box center [558, 221] width 225 height 31
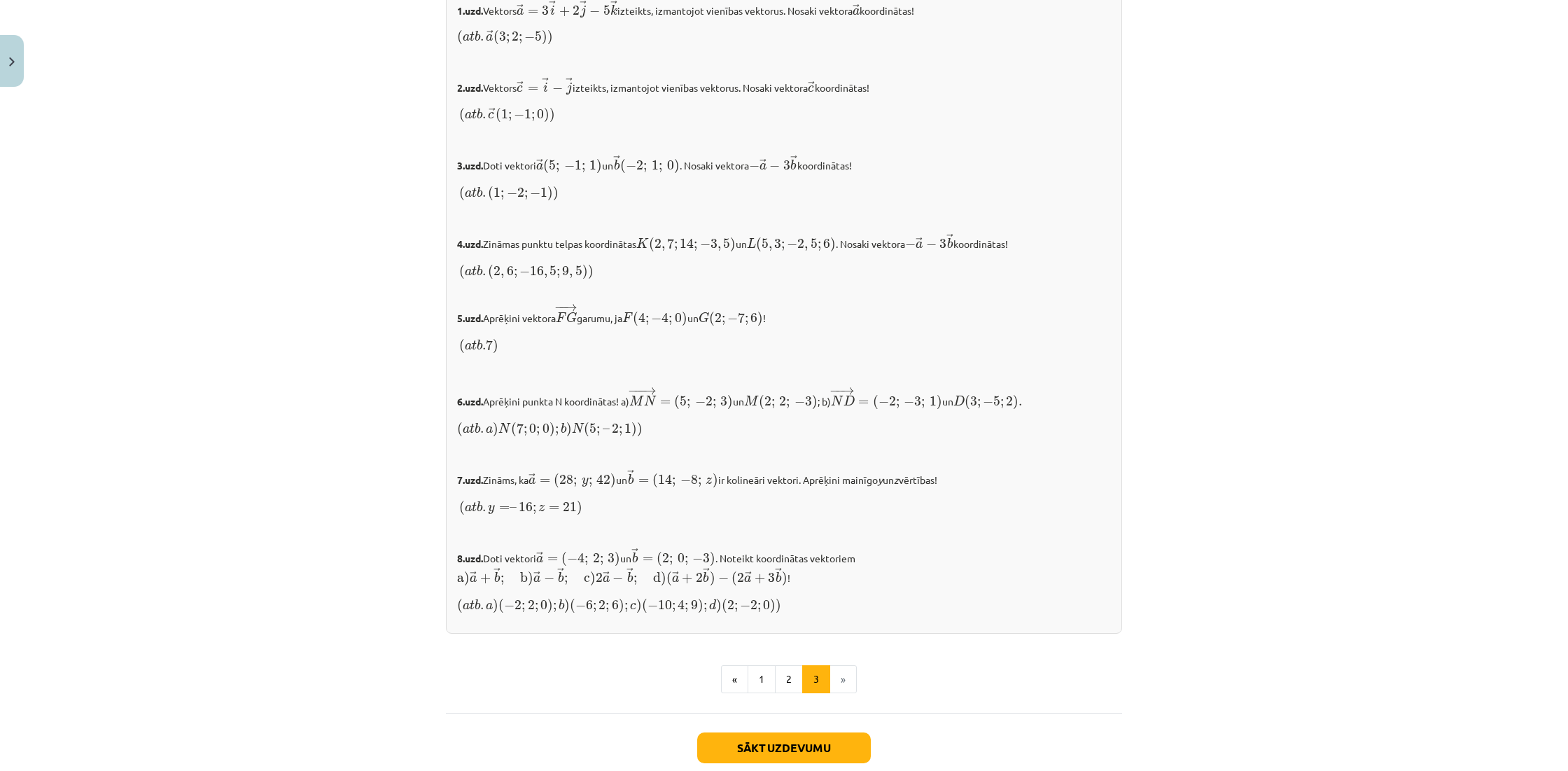
scroll to position [1251, 0]
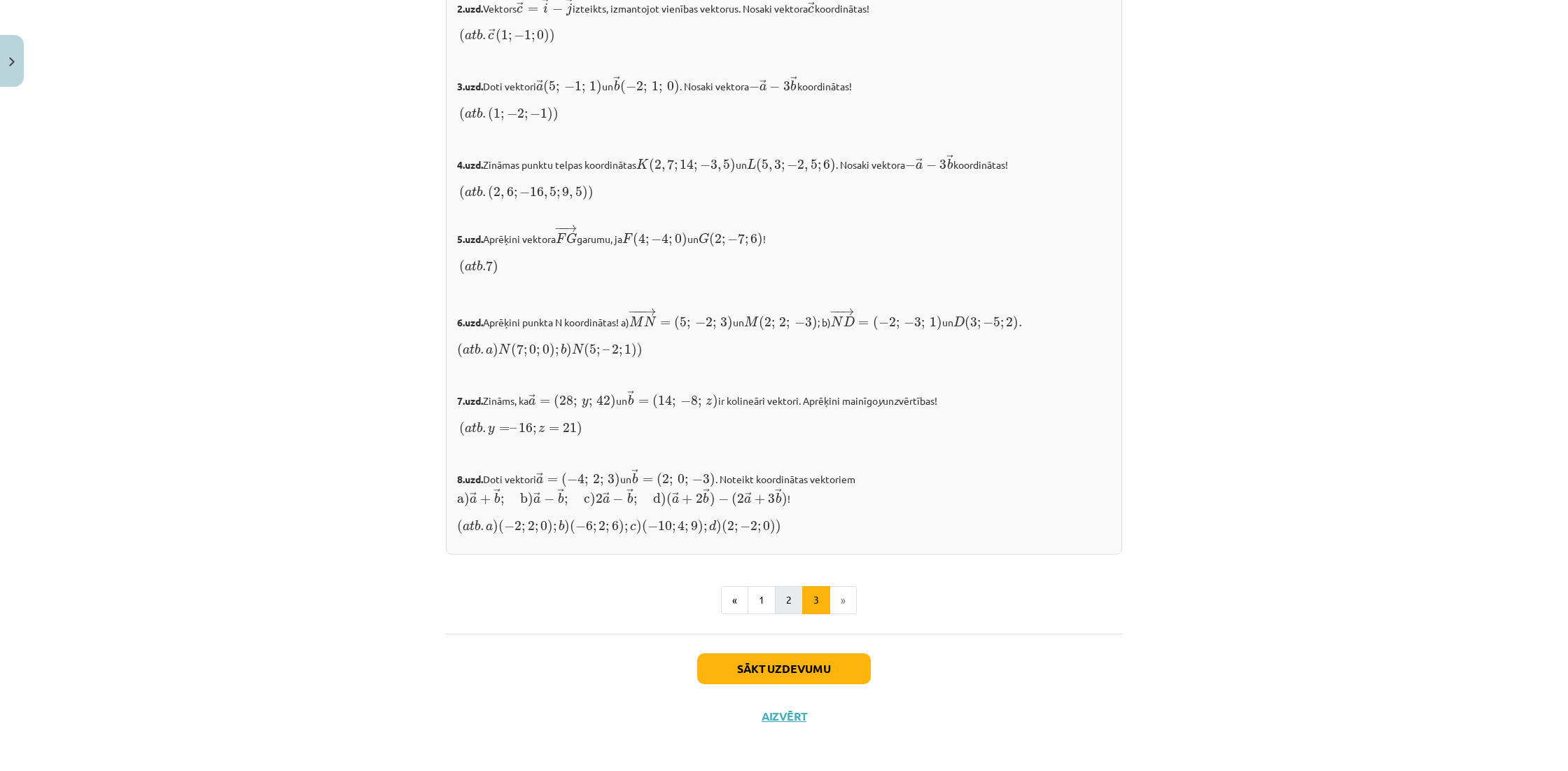
click at [784, 596] on button "2" at bounding box center [788, 599] width 28 height 28
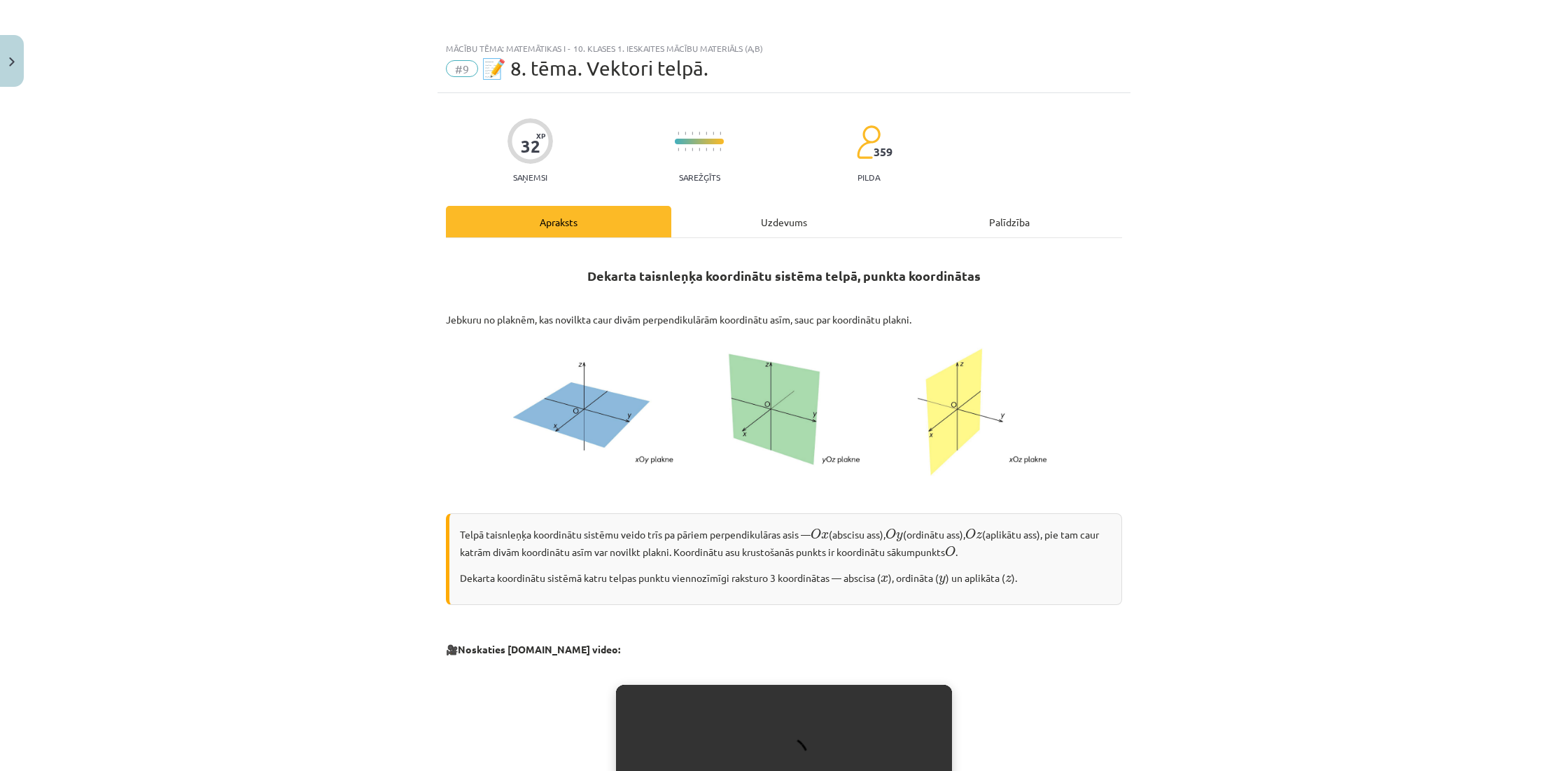
scroll to position [0, 0]
click at [784, 215] on div "Uzdevums" at bounding box center [784, 221] width 225 height 31
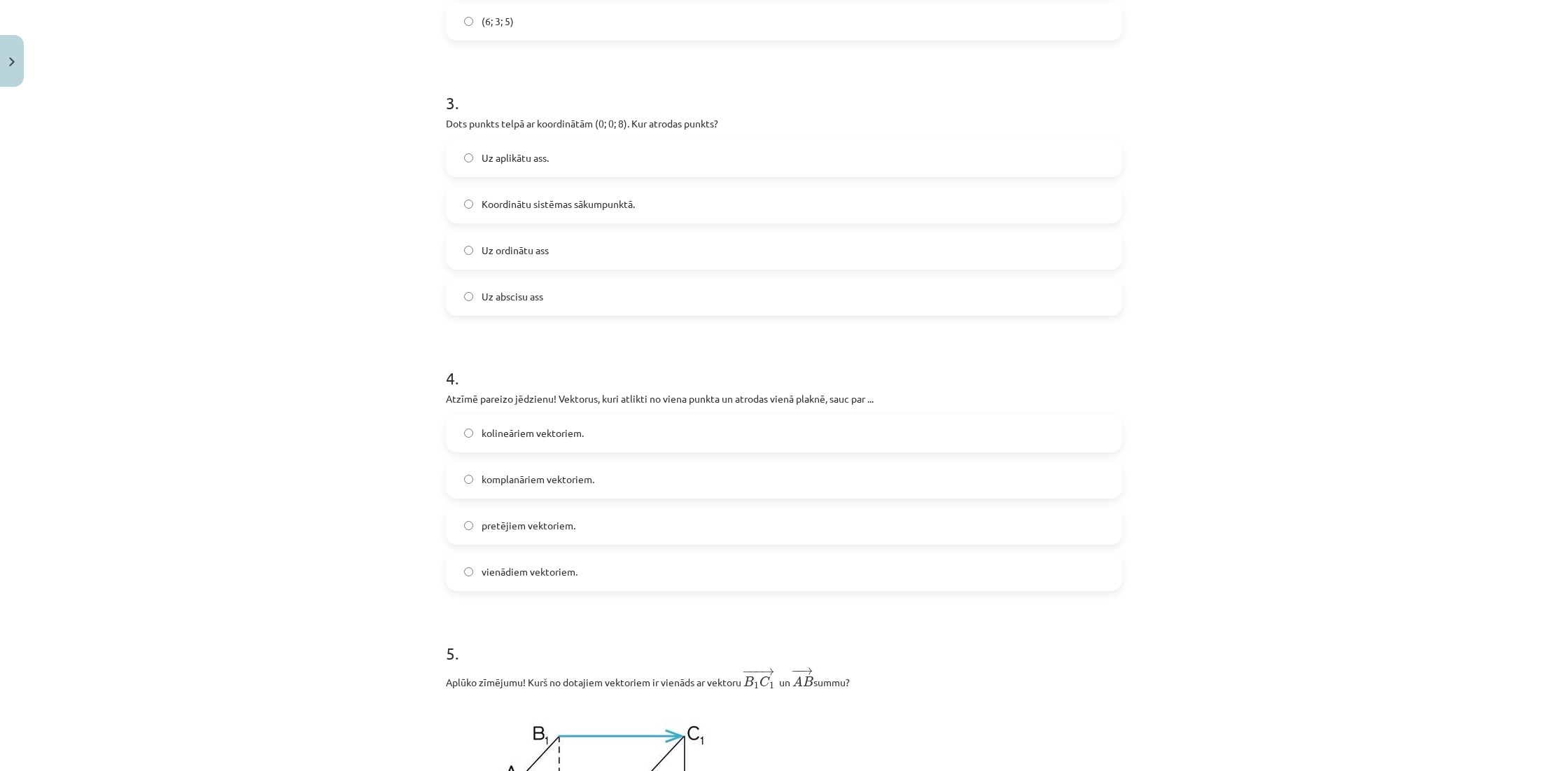
scroll to position [968, 0]
click at [676, 165] on label "Uz aplikātu ass." at bounding box center [784, 159] width 673 height 35
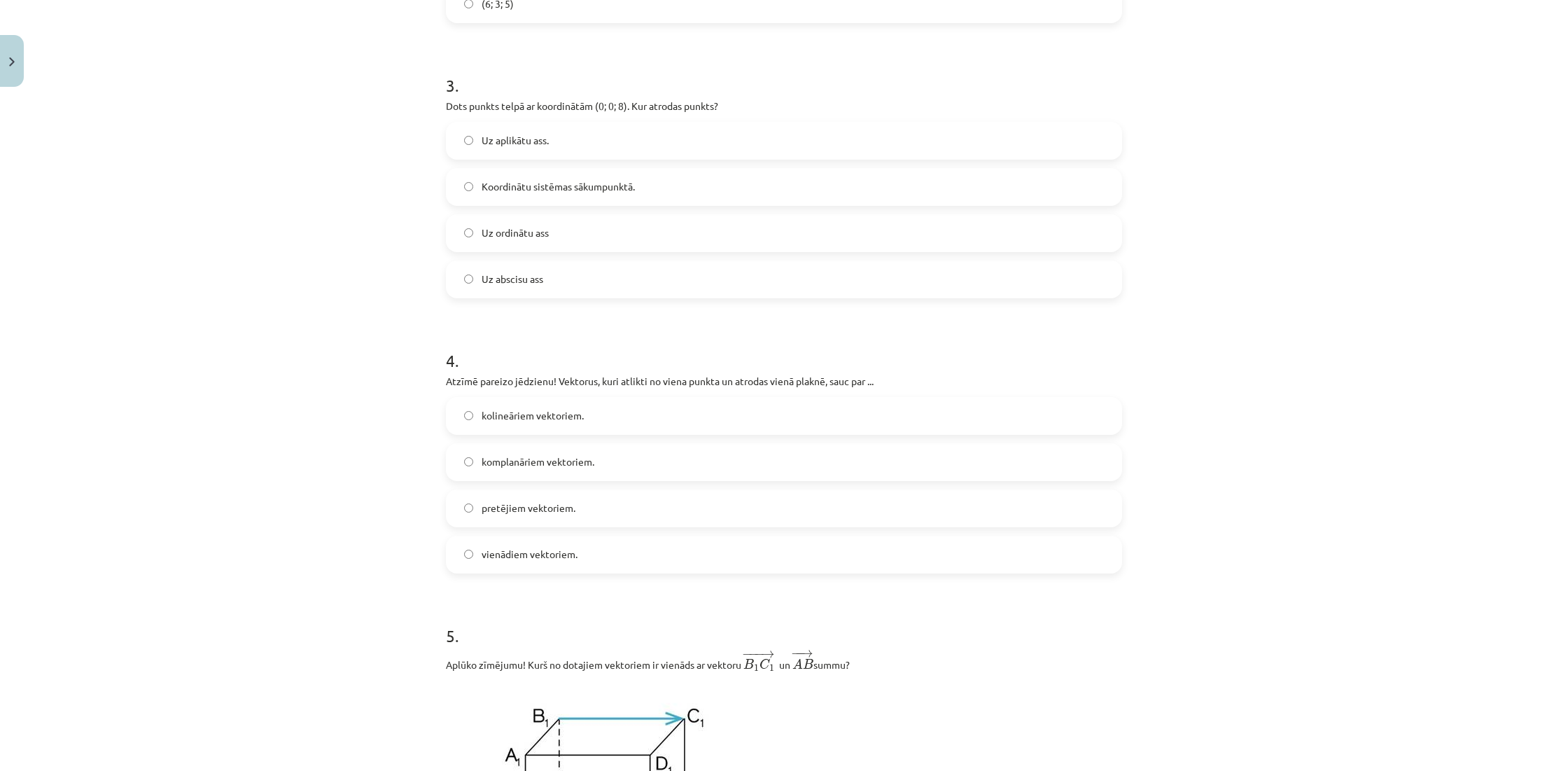
scroll to position [1003, 0]
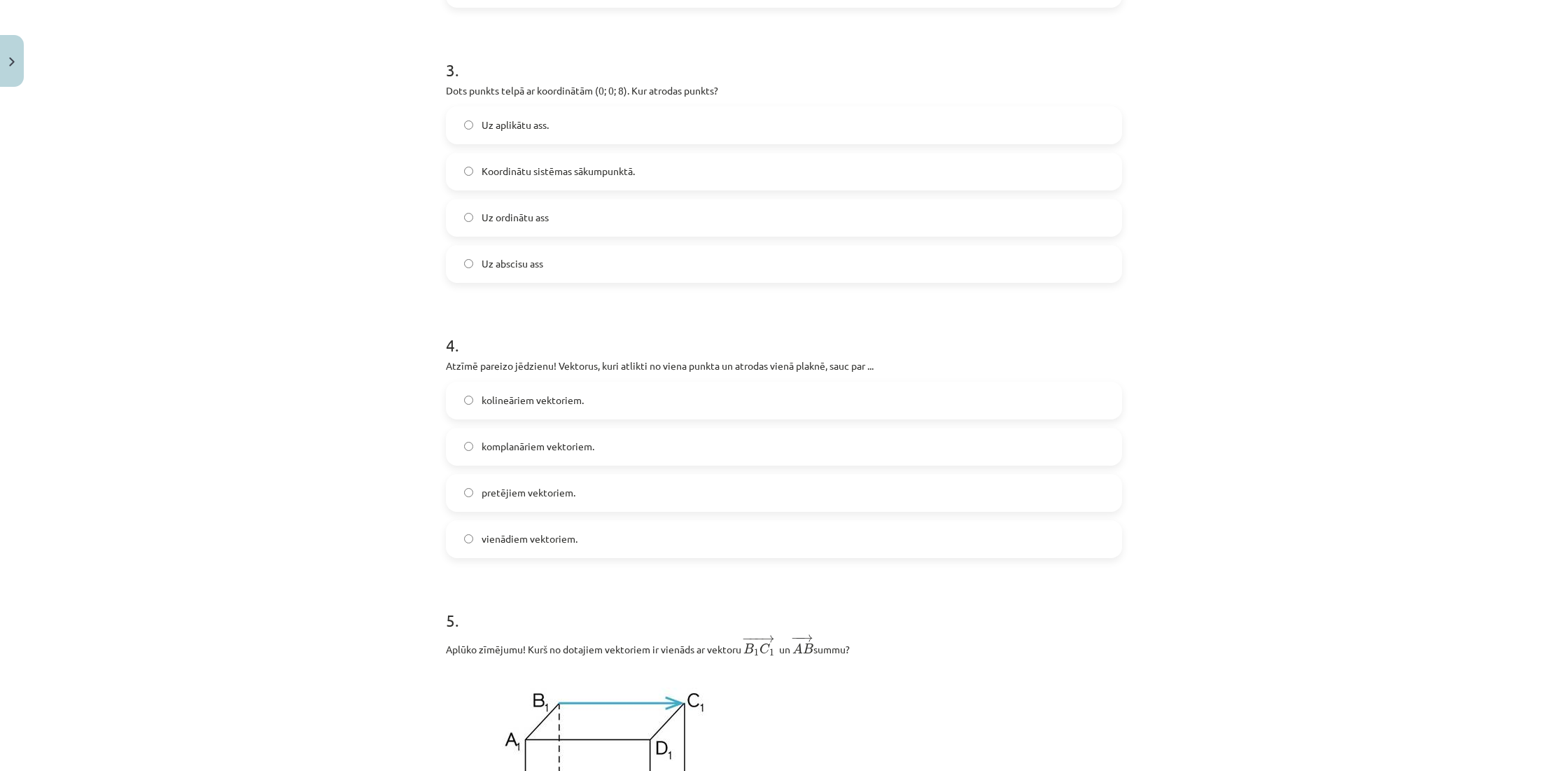
click at [619, 446] on label "komplanāriem vektoriem." at bounding box center [784, 447] width 673 height 35
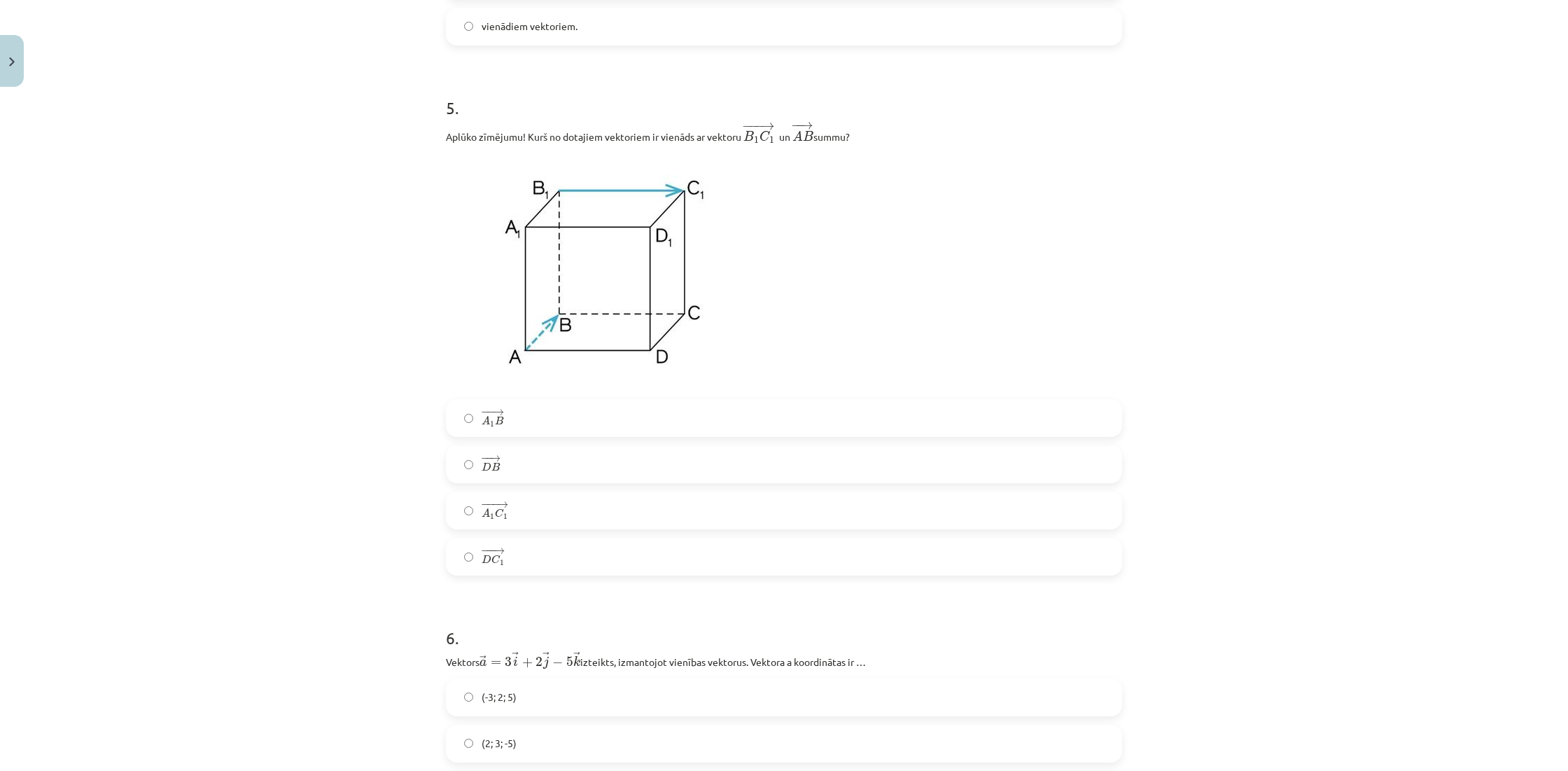
scroll to position [1520, 0]
click at [528, 547] on label "− −− → D C 1 D C 1 →" at bounding box center [784, 552] width 673 height 35
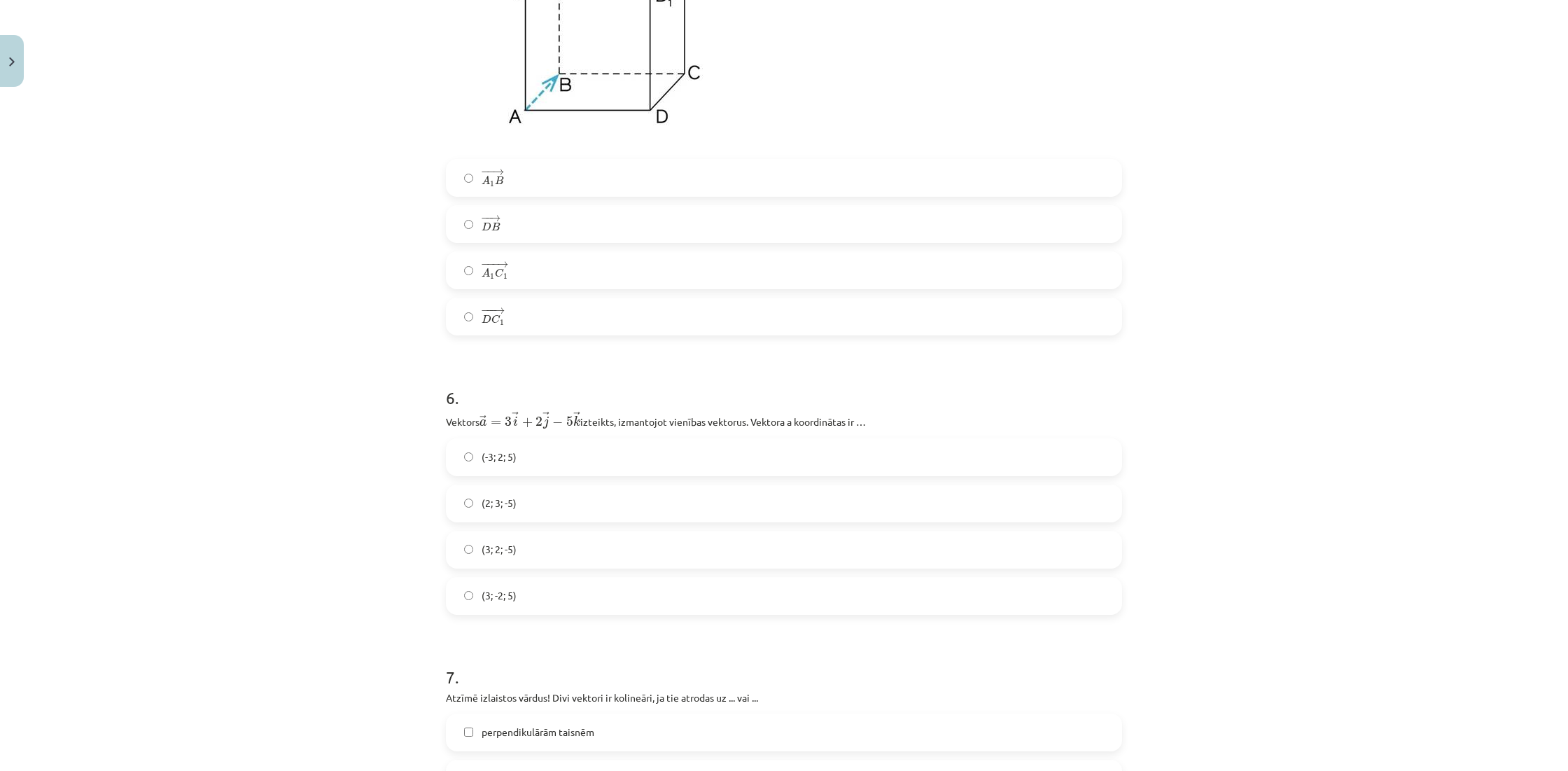
scroll to position [1769, 0]
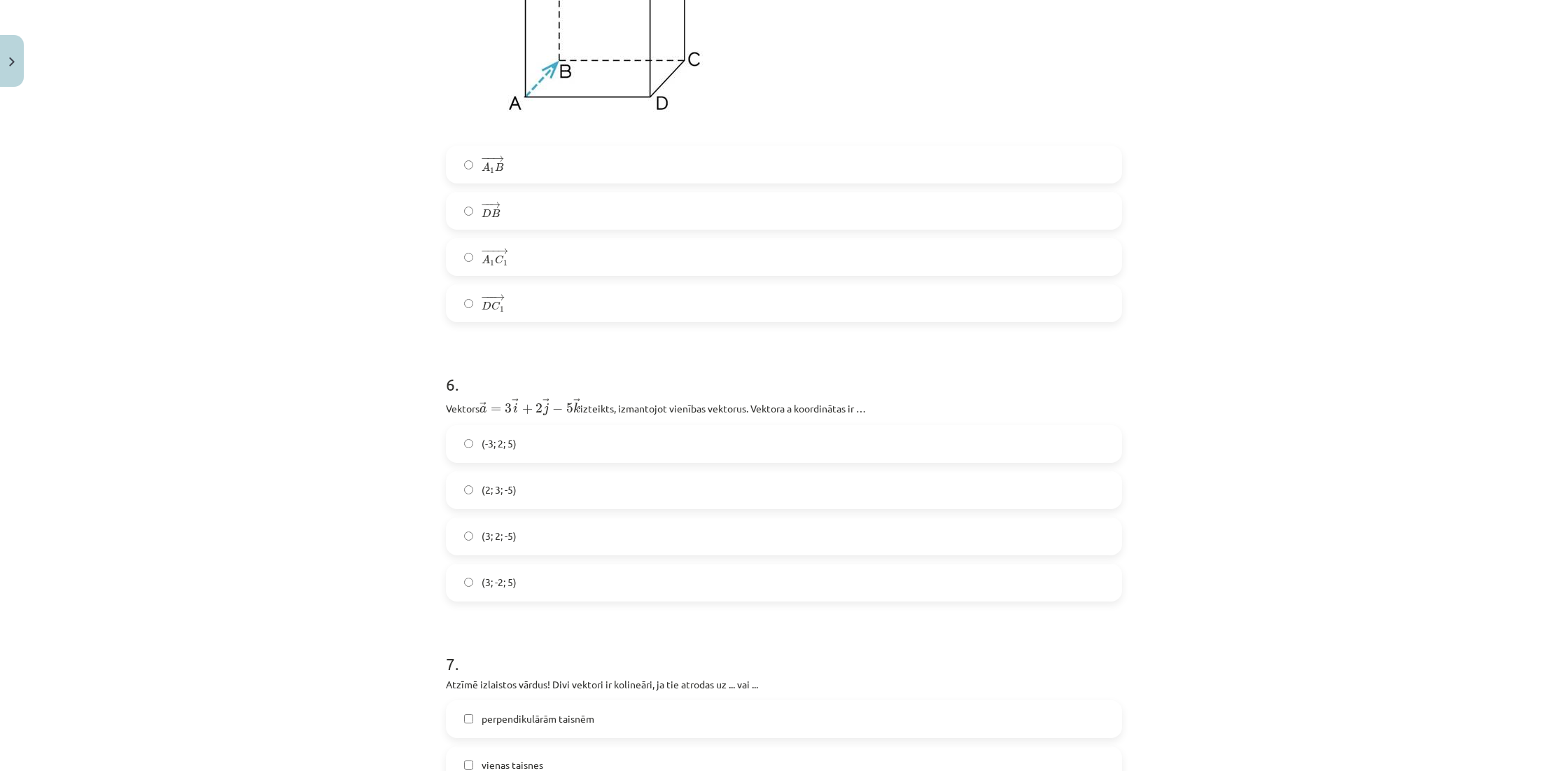
click at [510, 535] on span "(3; 2; -5)" at bounding box center [499, 536] width 35 height 14
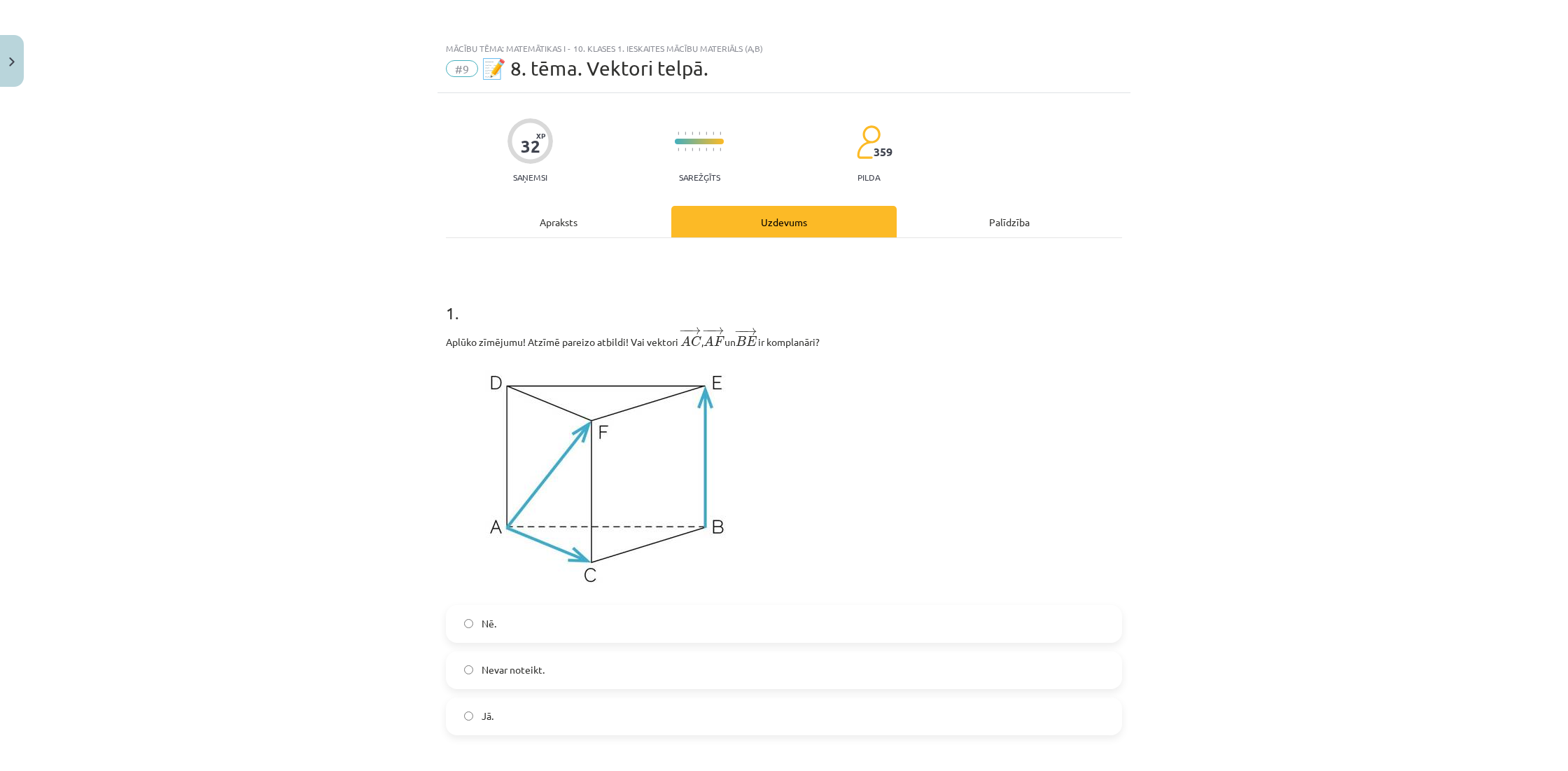
scroll to position [0, 0]
click at [577, 220] on div "Apraksts" at bounding box center [558, 221] width 225 height 31
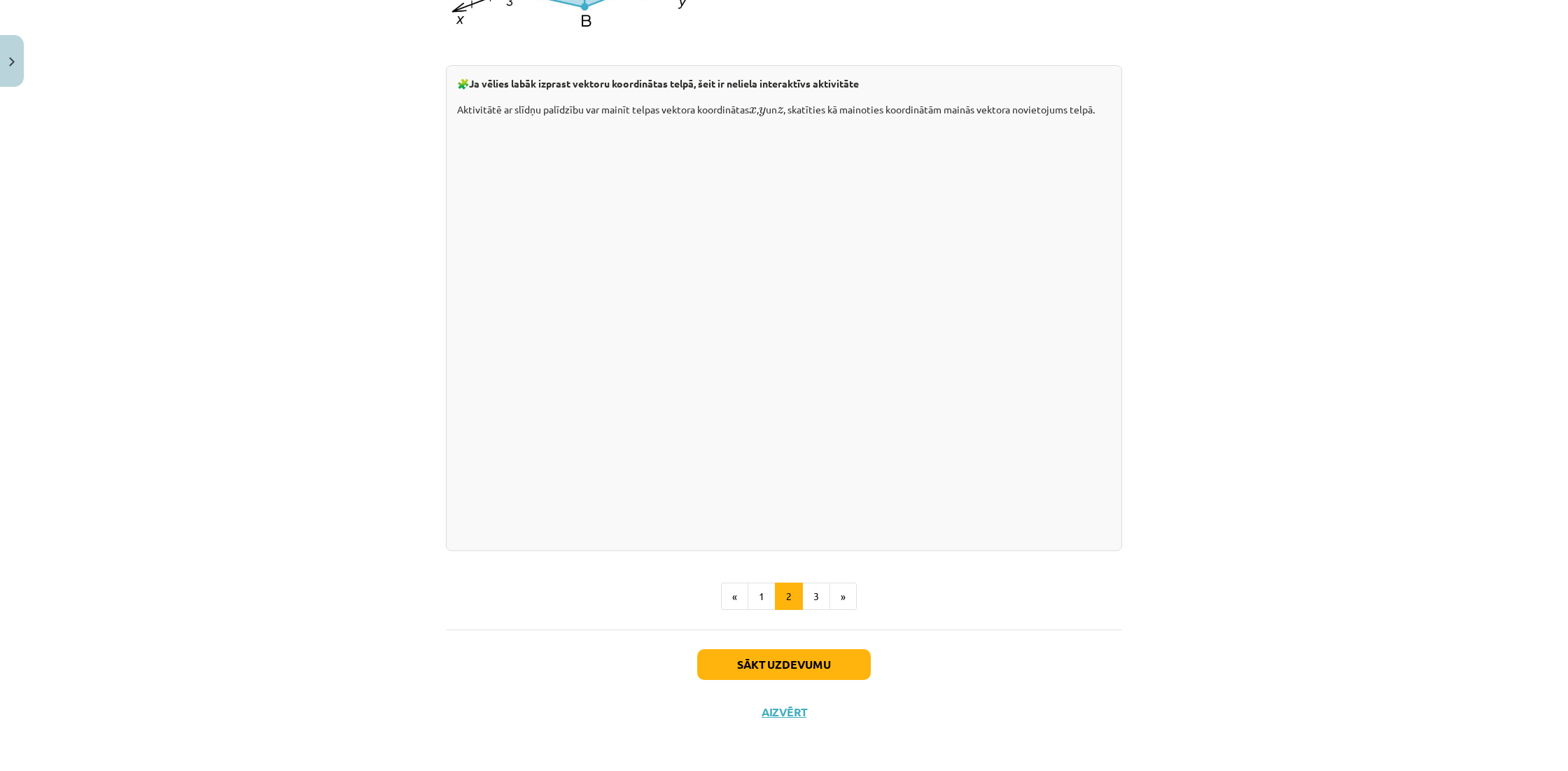
scroll to position [1705, 0]
click at [760, 611] on button "1" at bounding box center [761, 596] width 28 height 28
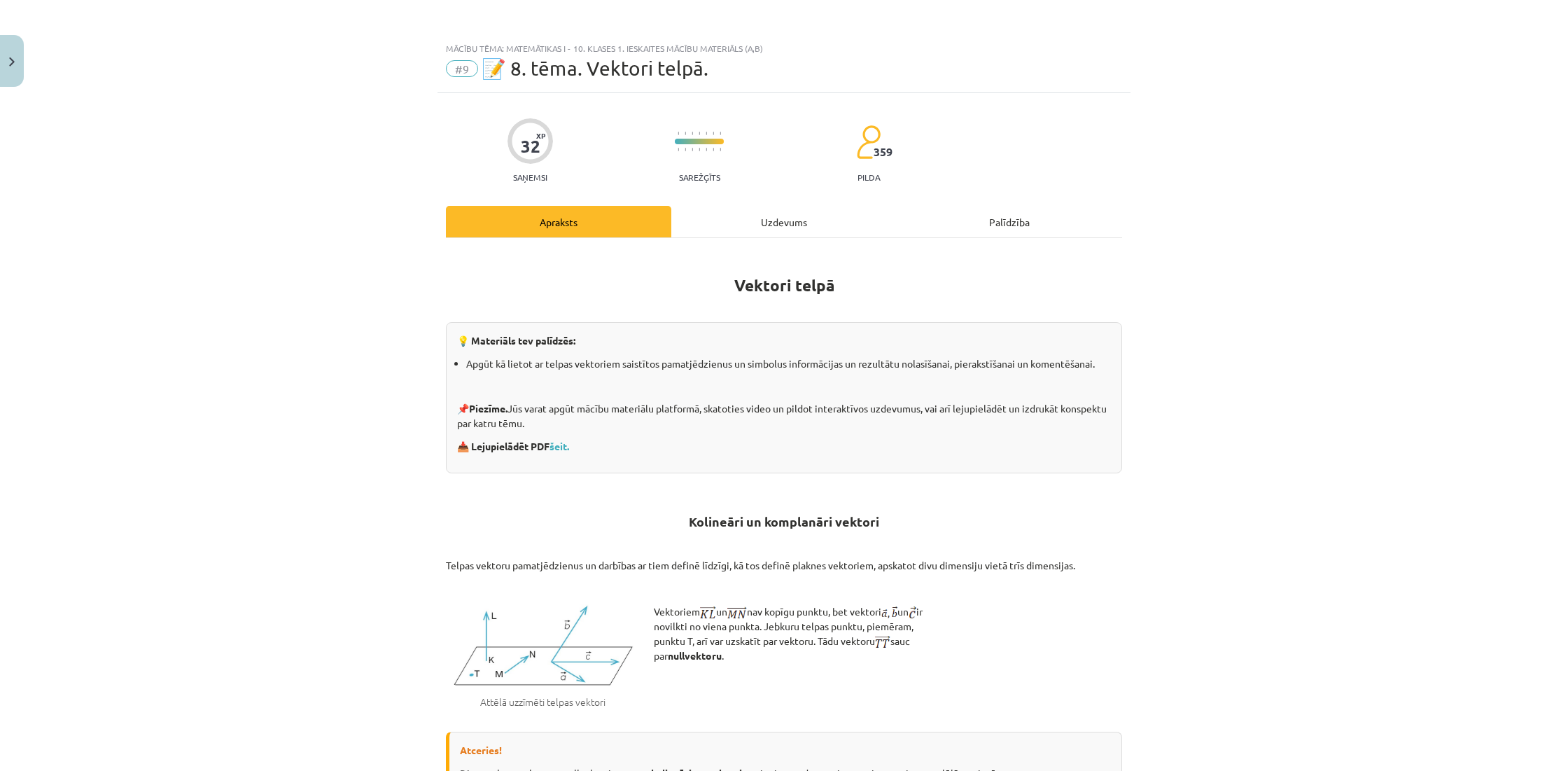
scroll to position [0, 0]
click at [744, 225] on div "Uzdevums" at bounding box center [784, 221] width 225 height 31
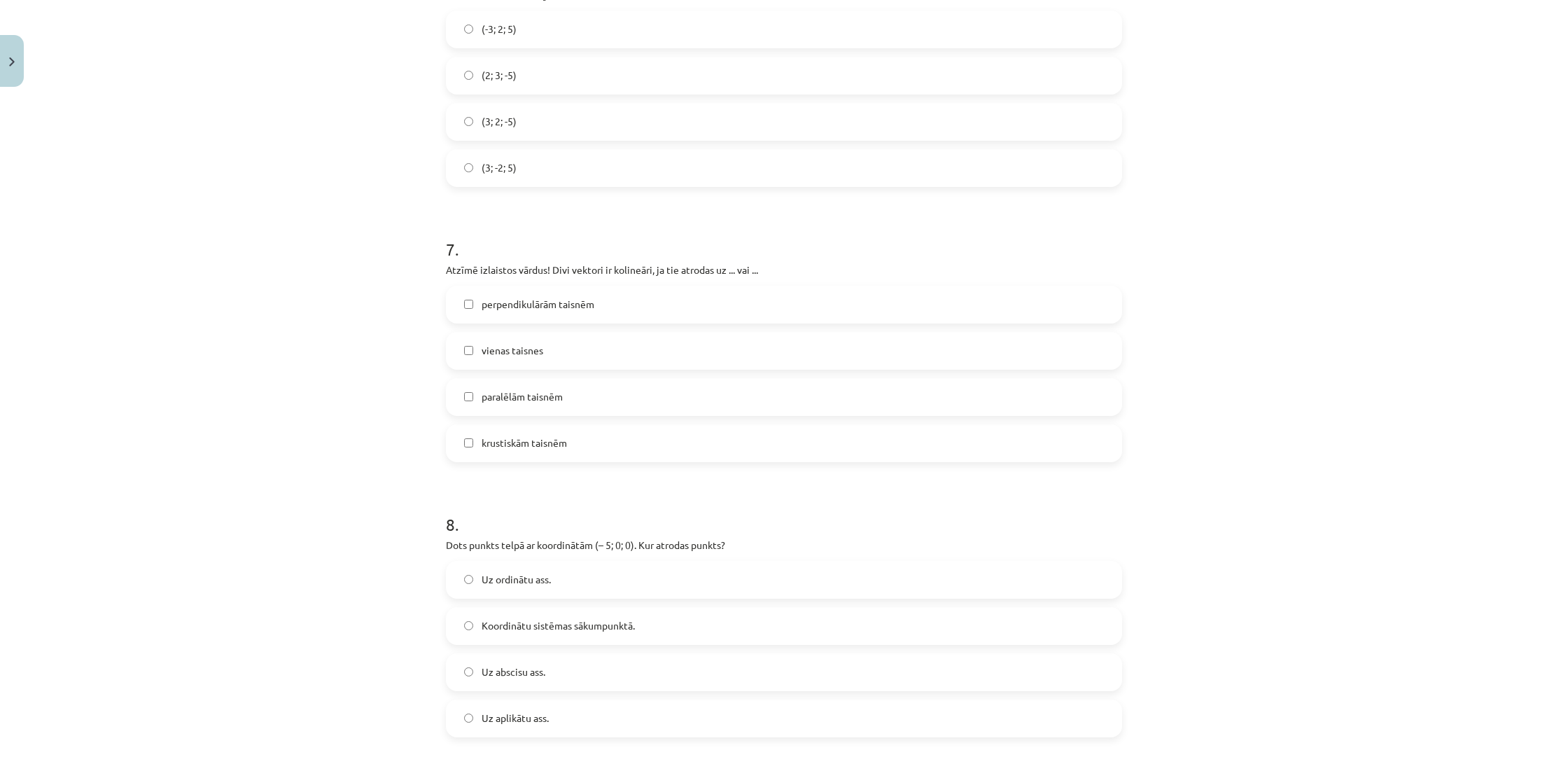
scroll to position [2208, 0]
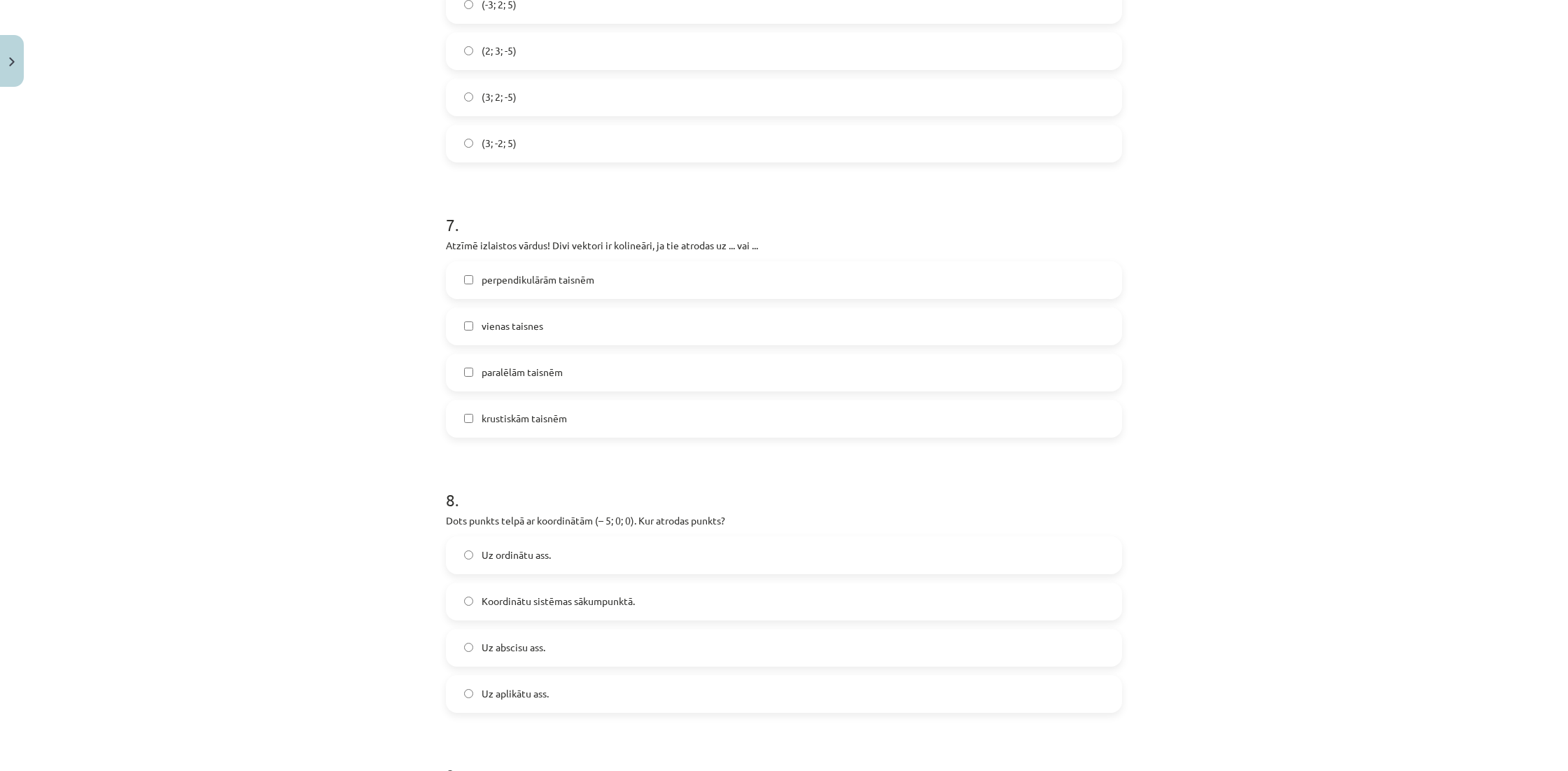
click at [561, 319] on label "vienas taisnes" at bounding box center [784, 326] width 673 height 35
click at [548, 374] on span "paralēlām taisnēm" at bounding box center [522, 372] width 81 height 14
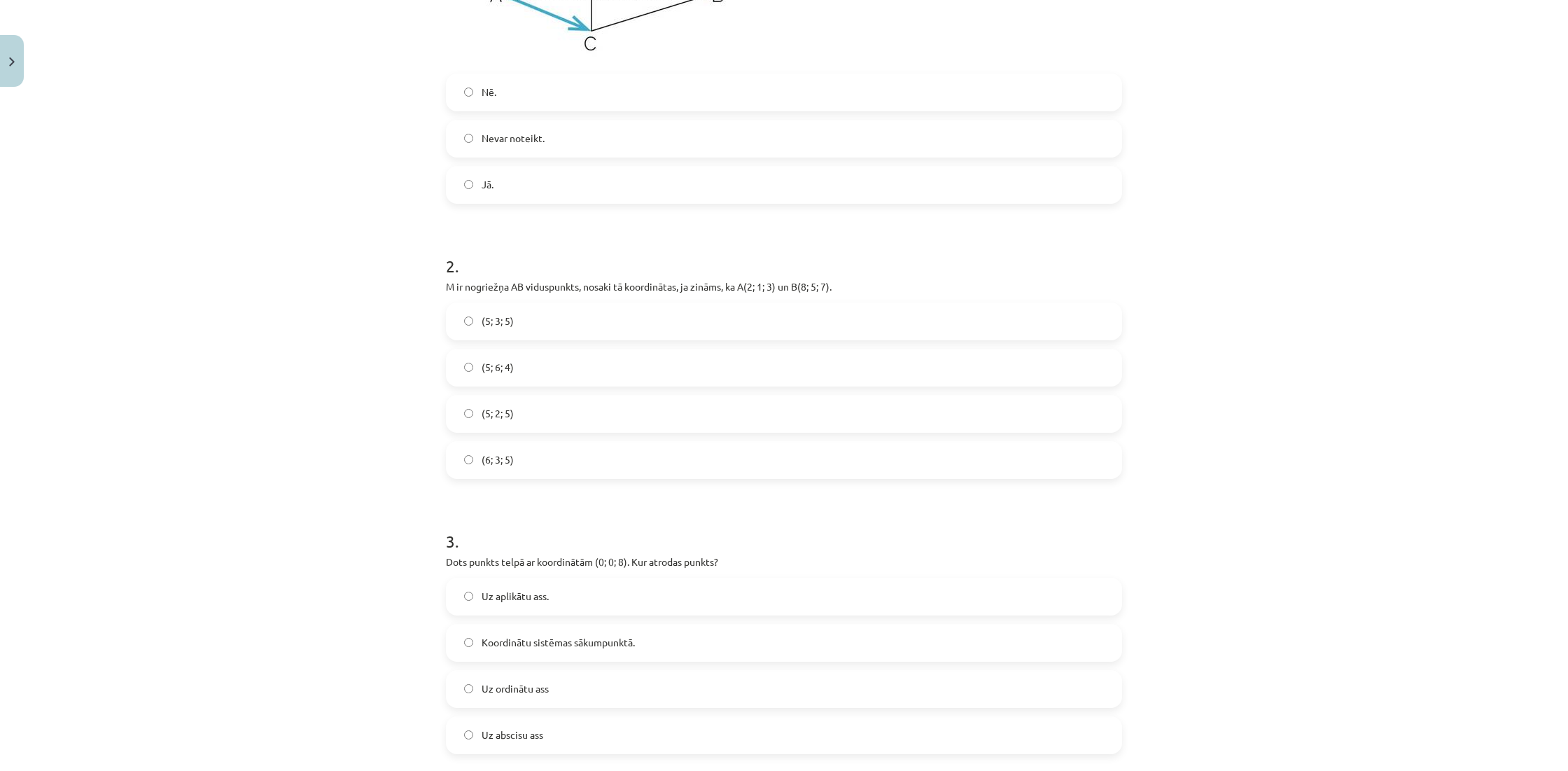
scroll to position [0, 0]
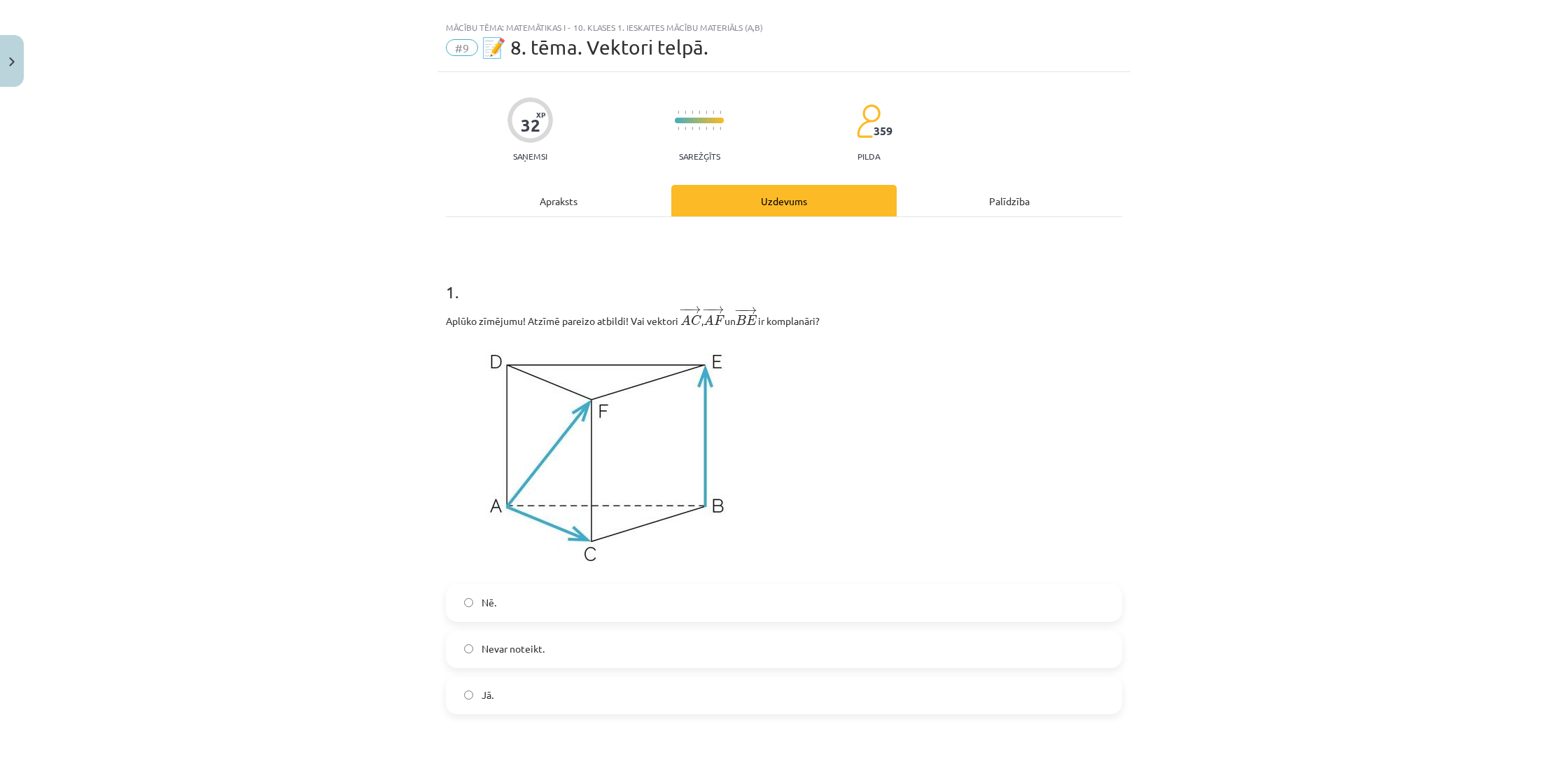
click at [557, 216] on div "Apraksts" at bounding box center [558, 200] width 225 height 31
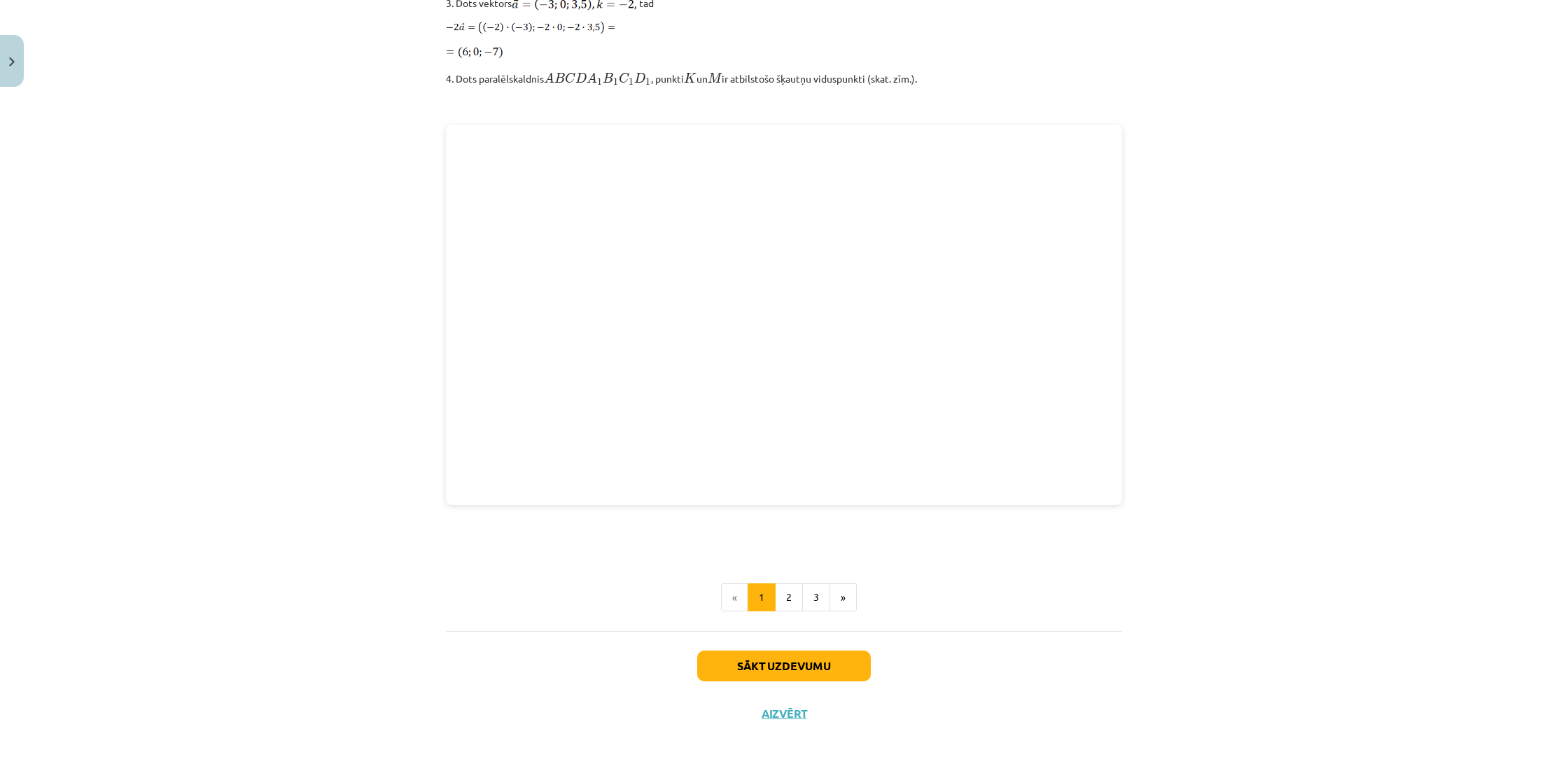
scroll to position [1682, 0]
click at [773, 594] on button "1" at bounding box center [761, 598] width 28 height 28
click at [780, 590] on button "2" at bounding box center [788, 598] width 28 height 28
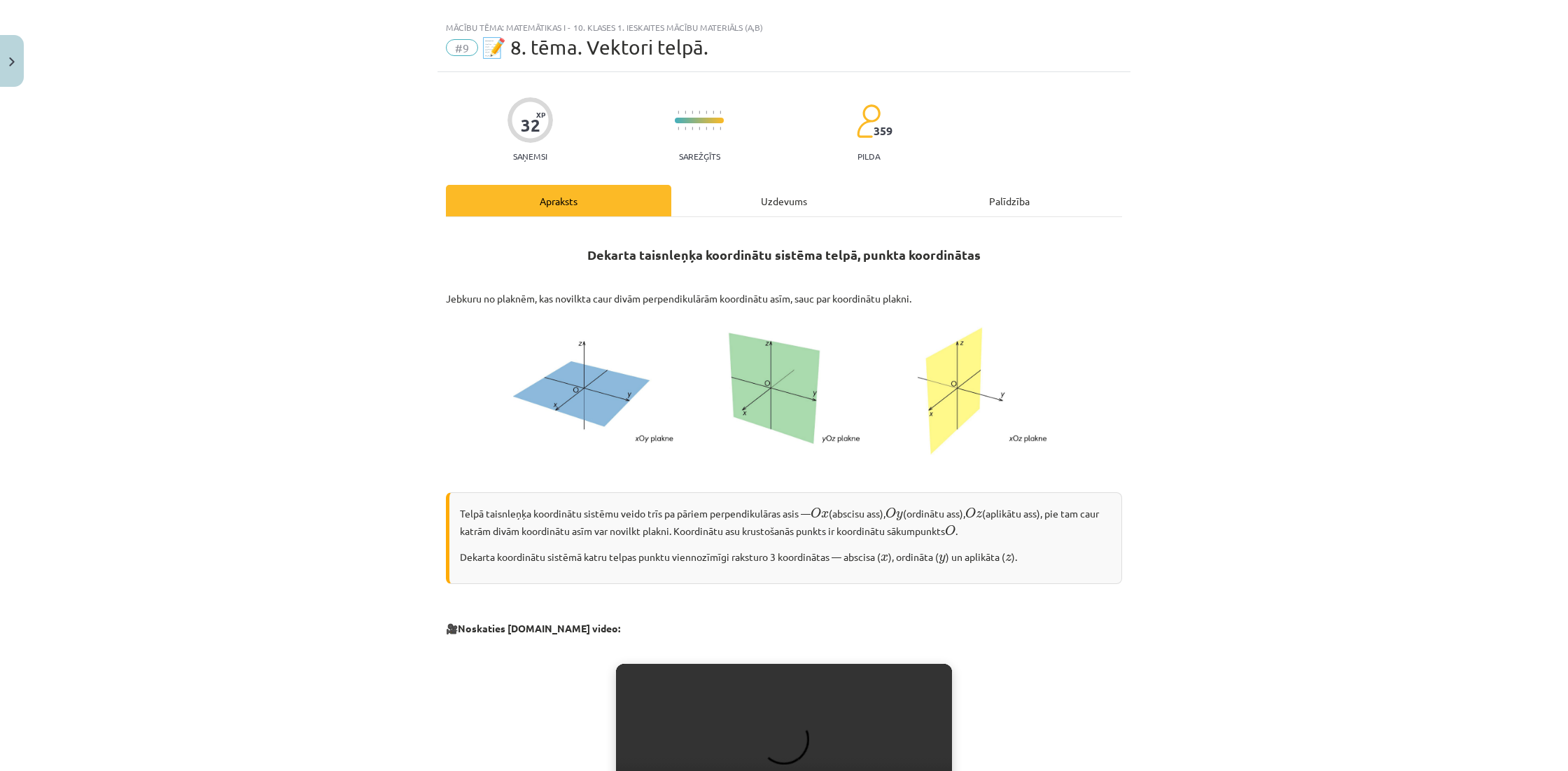
scroll to position [19, 0]
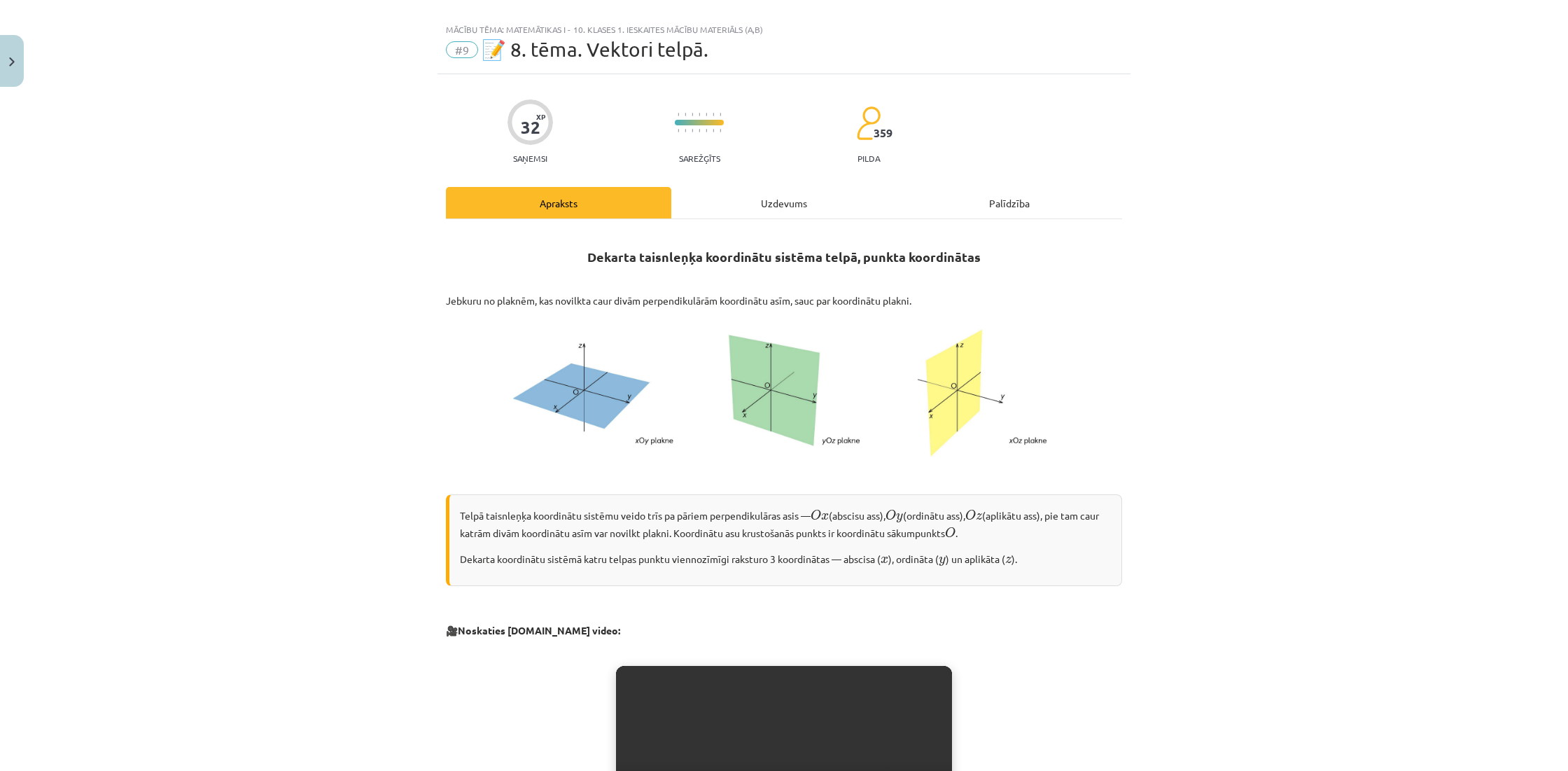
click at [774, 192] on div "Uzdevums" at bounding box center [784, 202] width 225 height 31
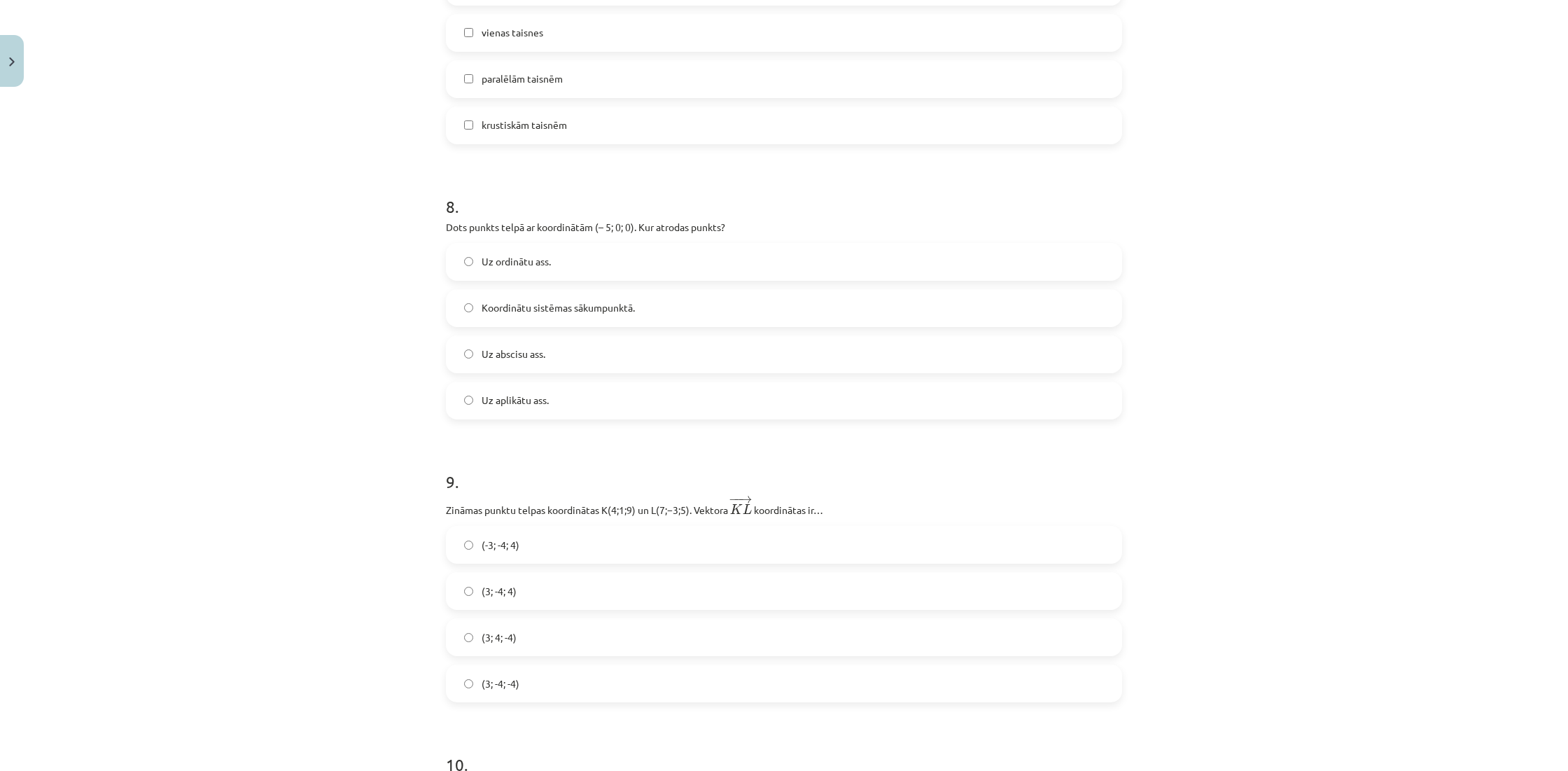
scroll to position [2501, 0]
click at [618, 368] on label "Uz abscisu ass." at bounding box center [784, 355] width 673 height 35
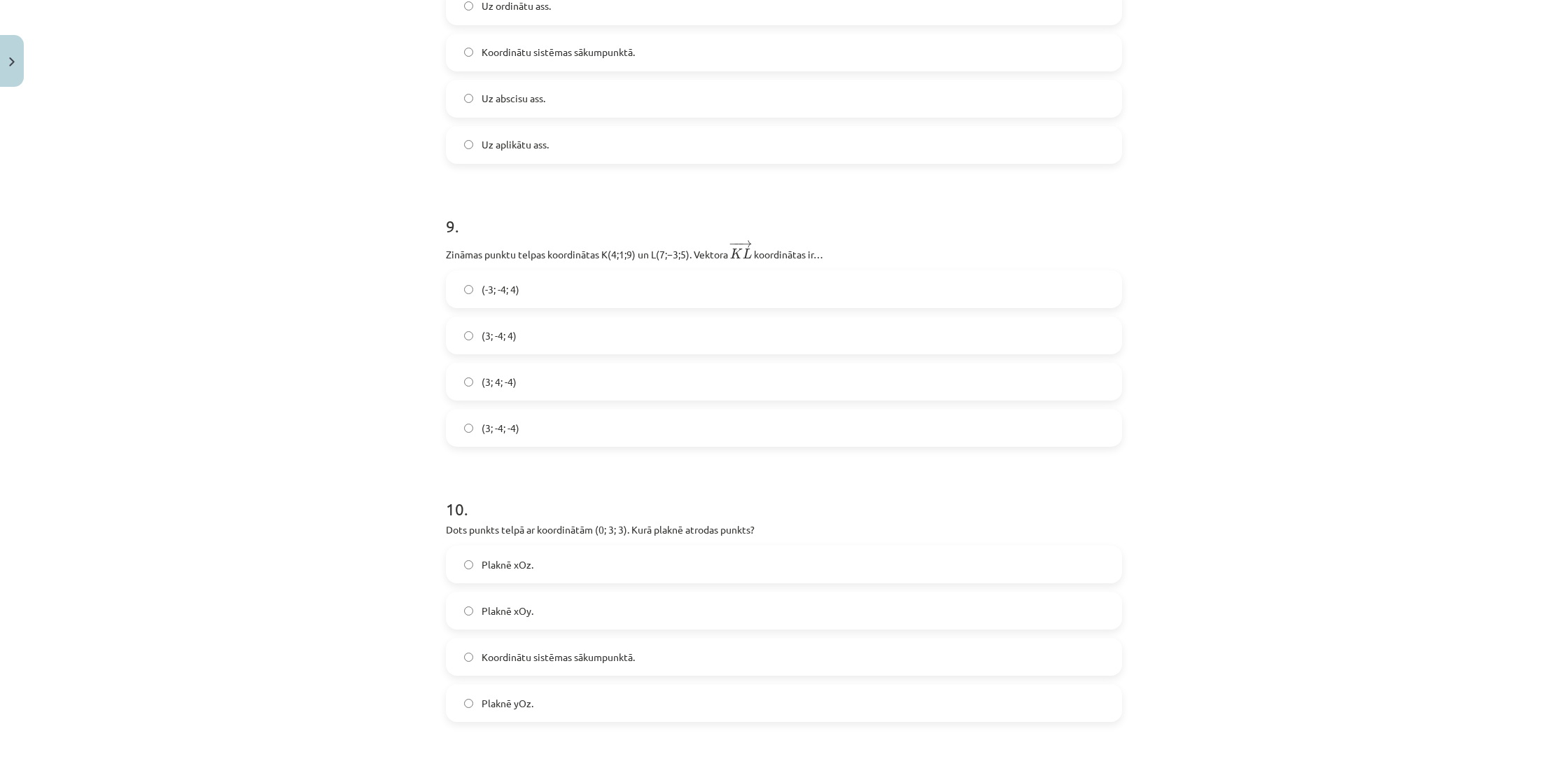
scroll to position [2758, 0]
click at [602, 290] on label "(-3; -4; 4)" at bounding box center [784, 289] width 673 height 35
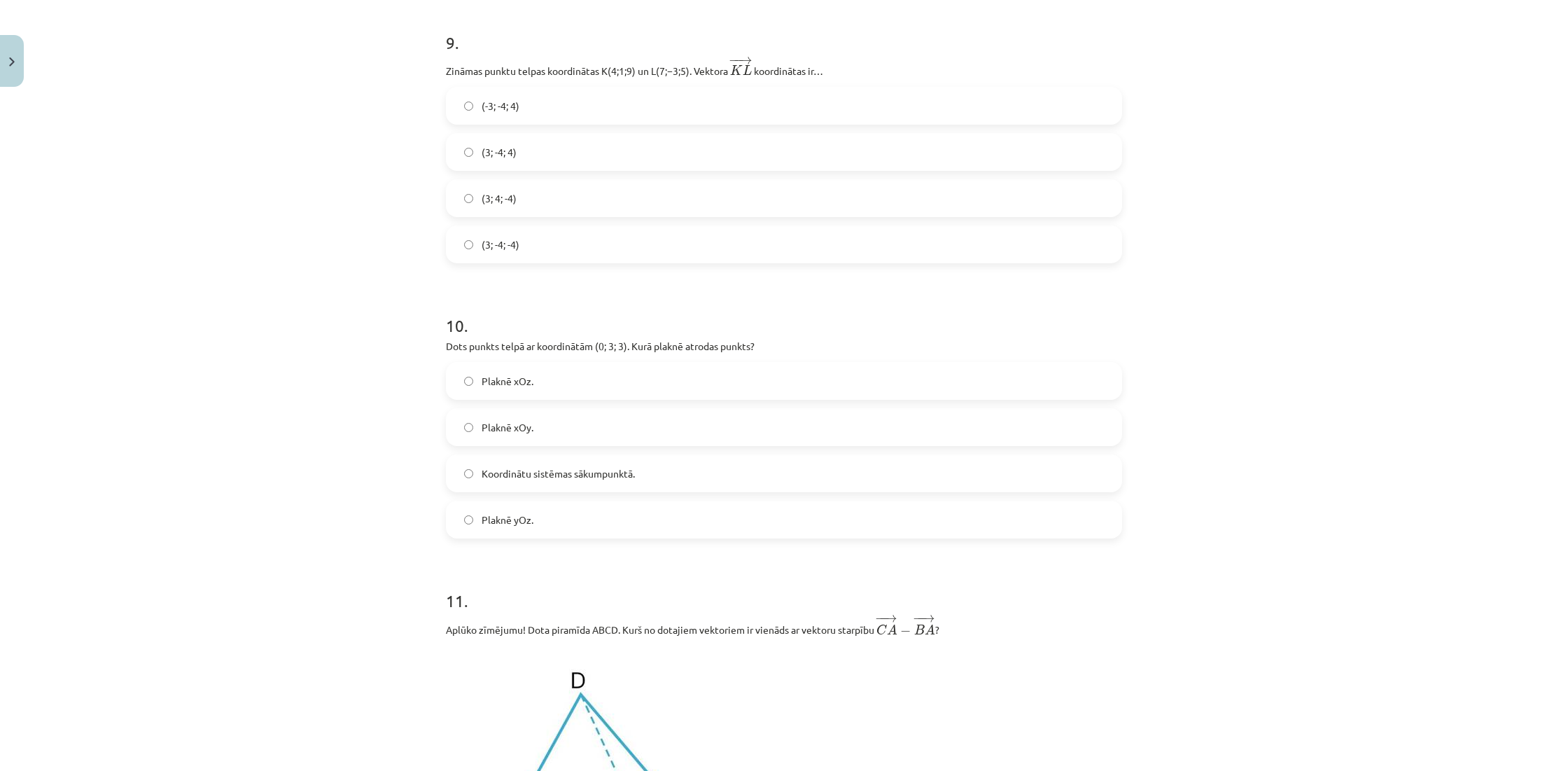
scroll to position [2973, 0]
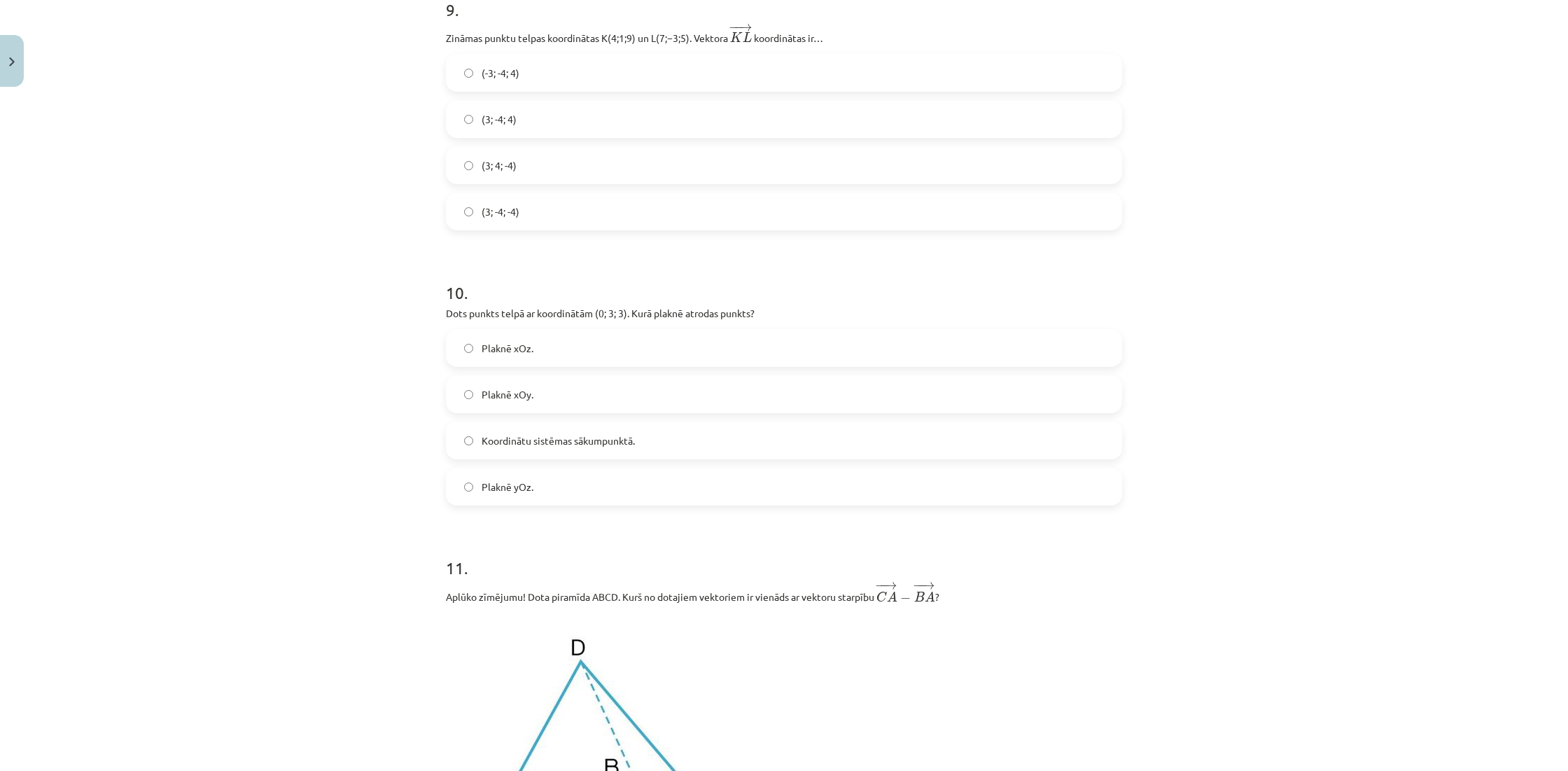
click at [604, 483] on label "Plaknē yOz." at bounding box center [784, 486] width 673 height 35
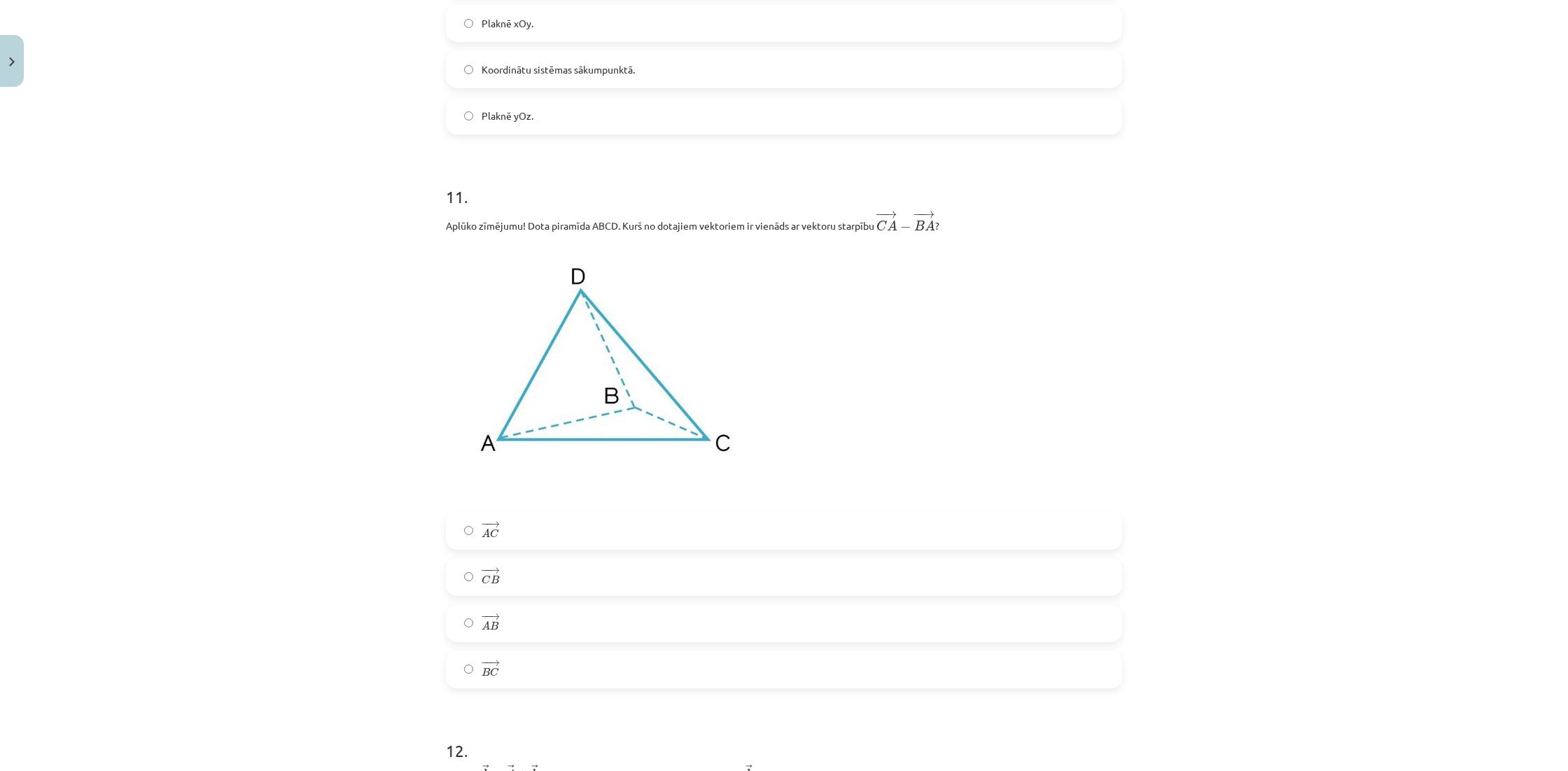
scroll to position [3345, 0]
click at [541, 668] on label "− − → B C B C →" at bounding box center [784, 669] width 673 height 35
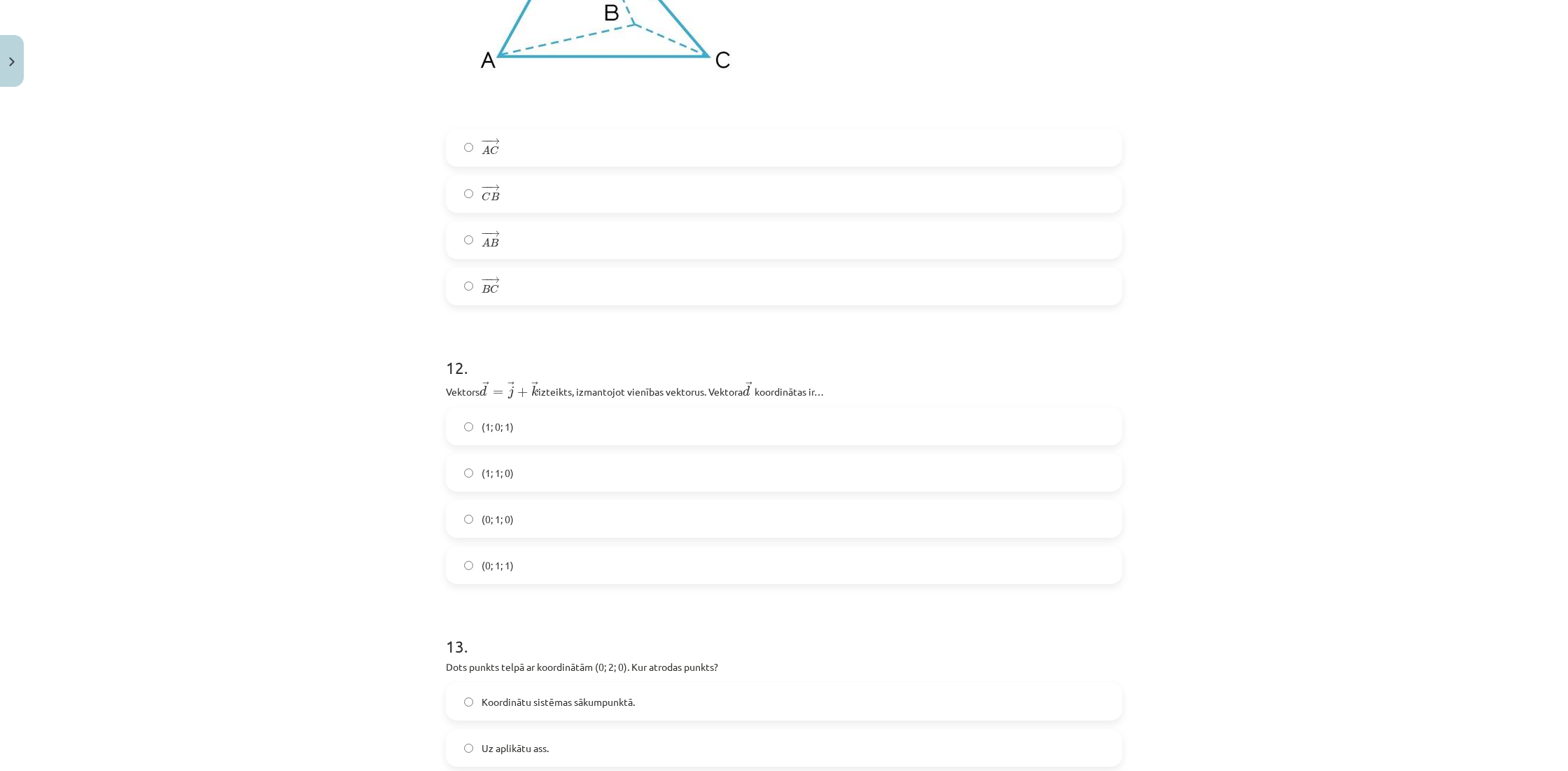
scroll to position [3730, 0]
click at [523, 570] on label "(0; 1; 1)" at bounding box center [784, 563] width 673 height 35
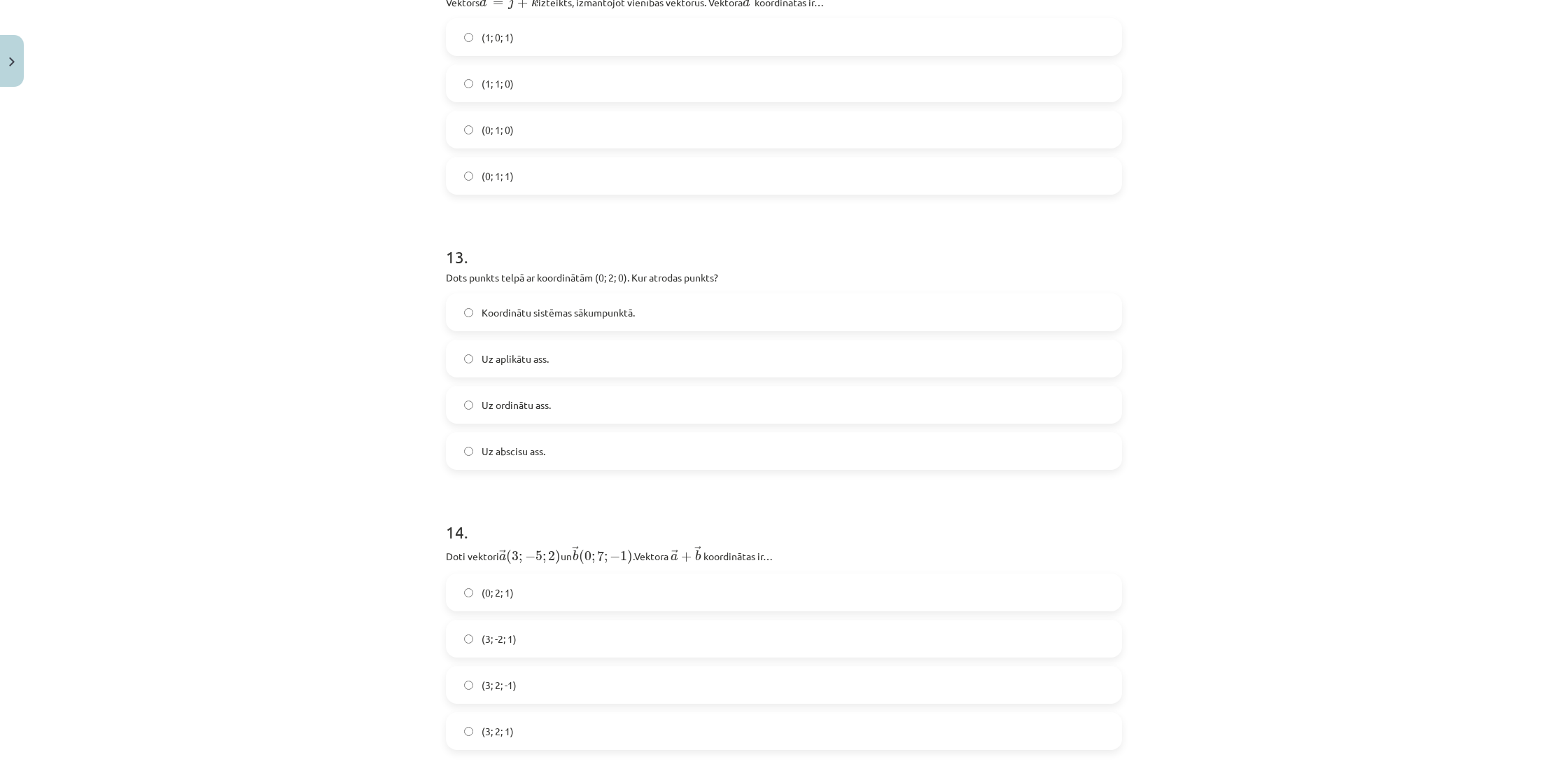
scroll to position [4122, 0]
click at [570, 410] on label "Uz ordinātu ass." at bounding box center [784, 399] width 673 height 35
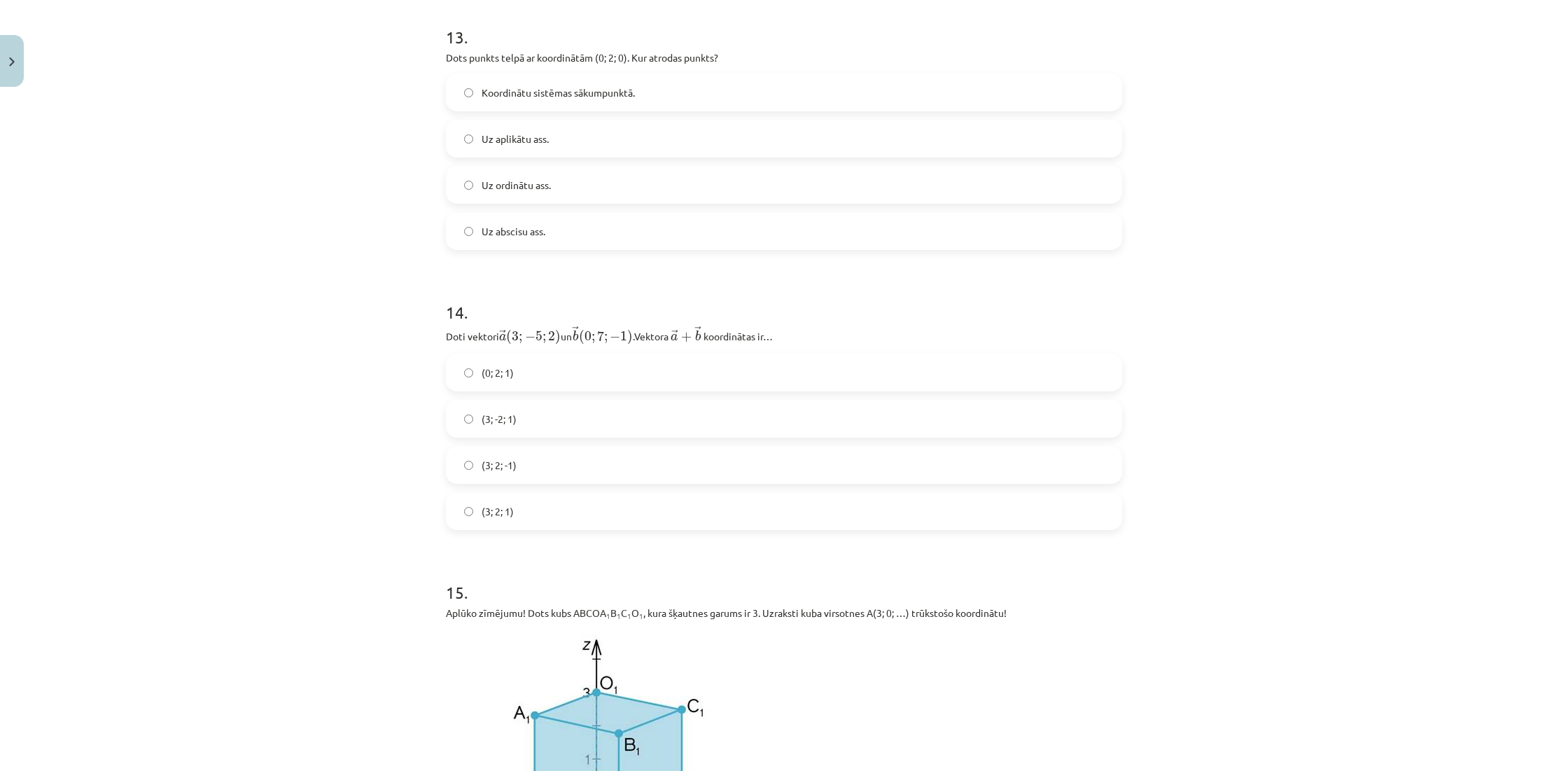
scroll to position [4337, 0]
click at [526, 468] on label "(3; 2; -1)" at bounding box center [784, 464] width 673 height 35
click at [522, 513] on label "(3; 2; 1)" at bounding box center [784, 510] width 673 height 35
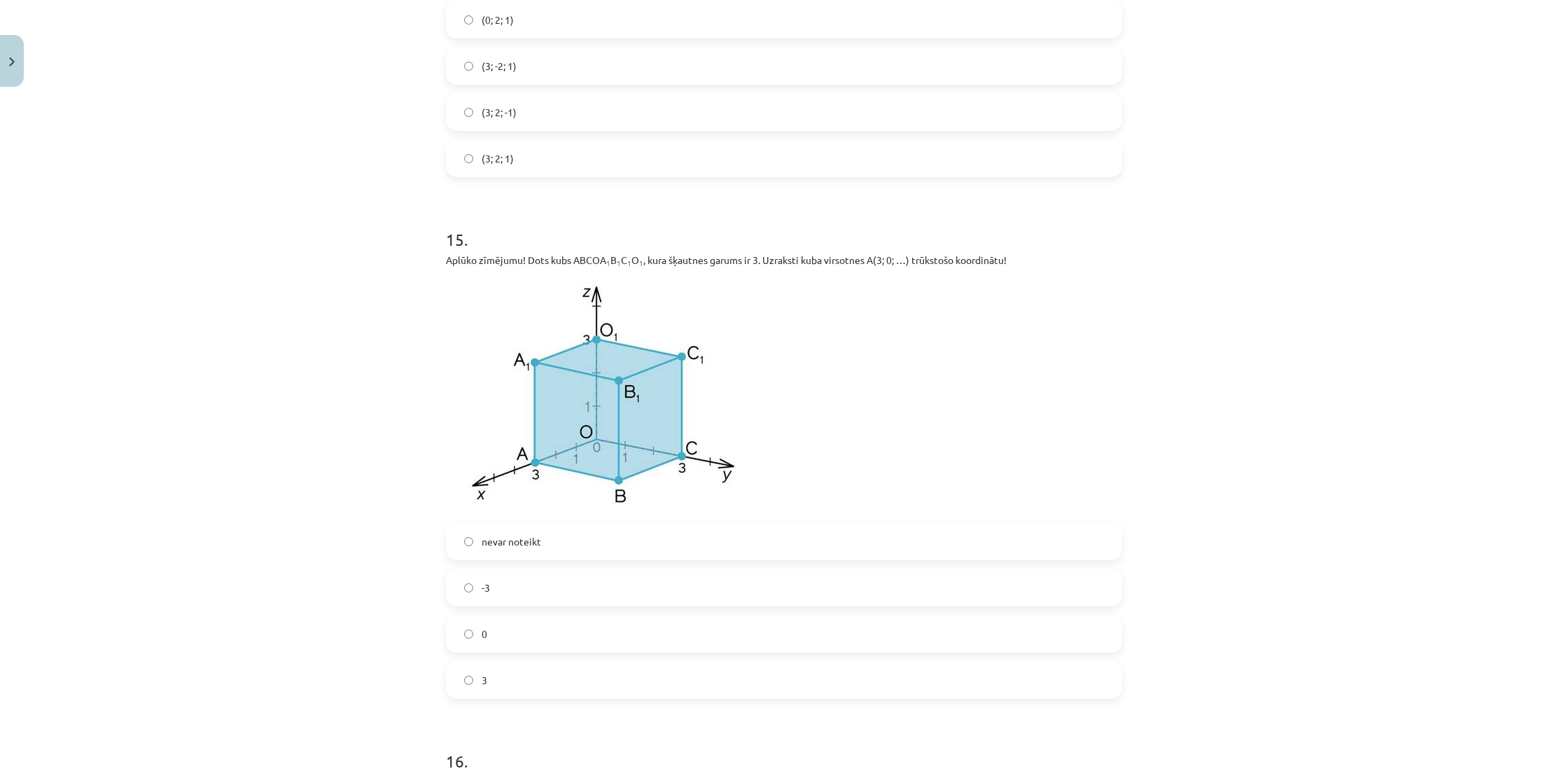
scroll to position [4717, 0]
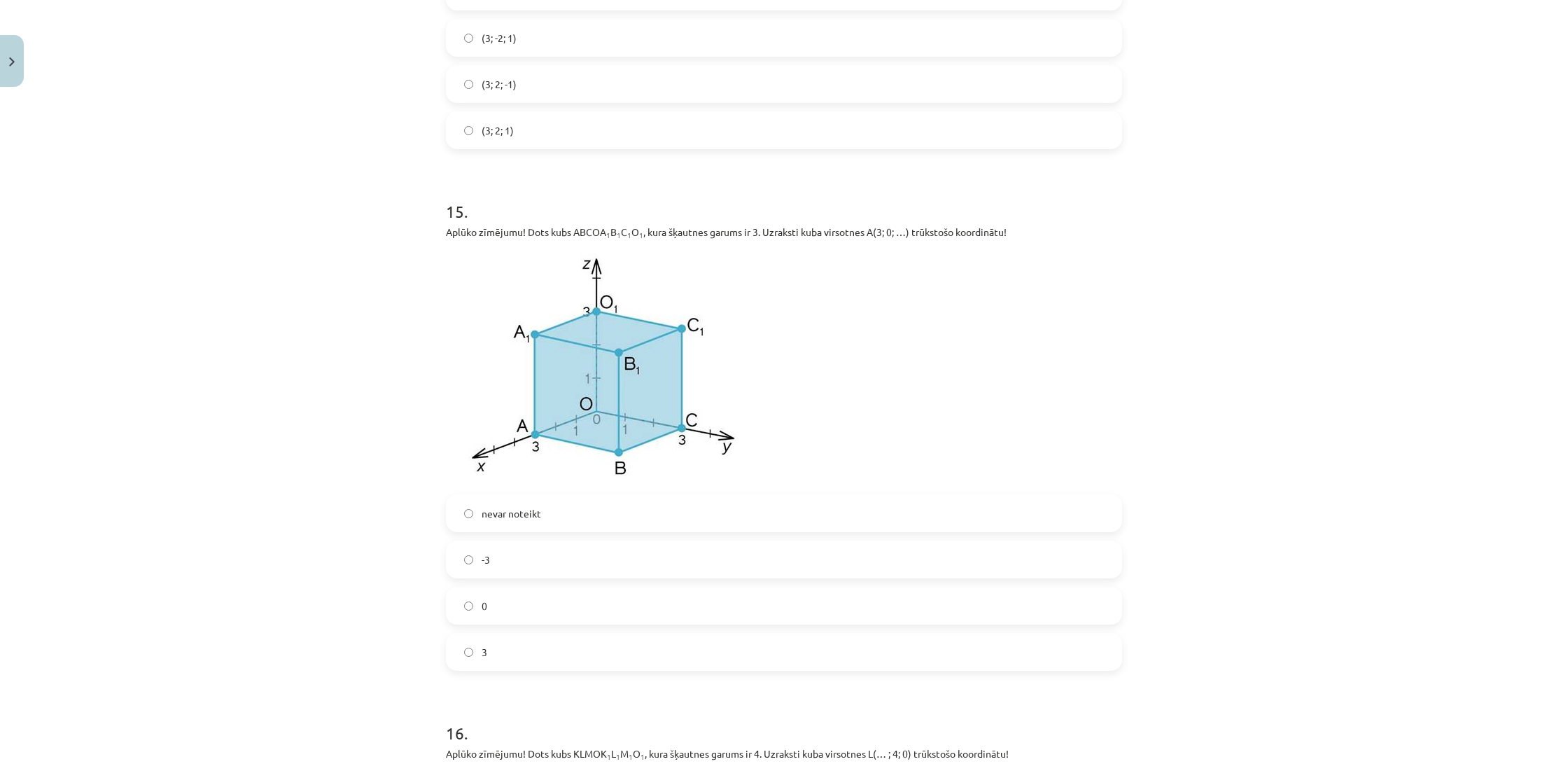
click at [550, 604] on label "0" at bounding box center [784, 606] width 673 height 35
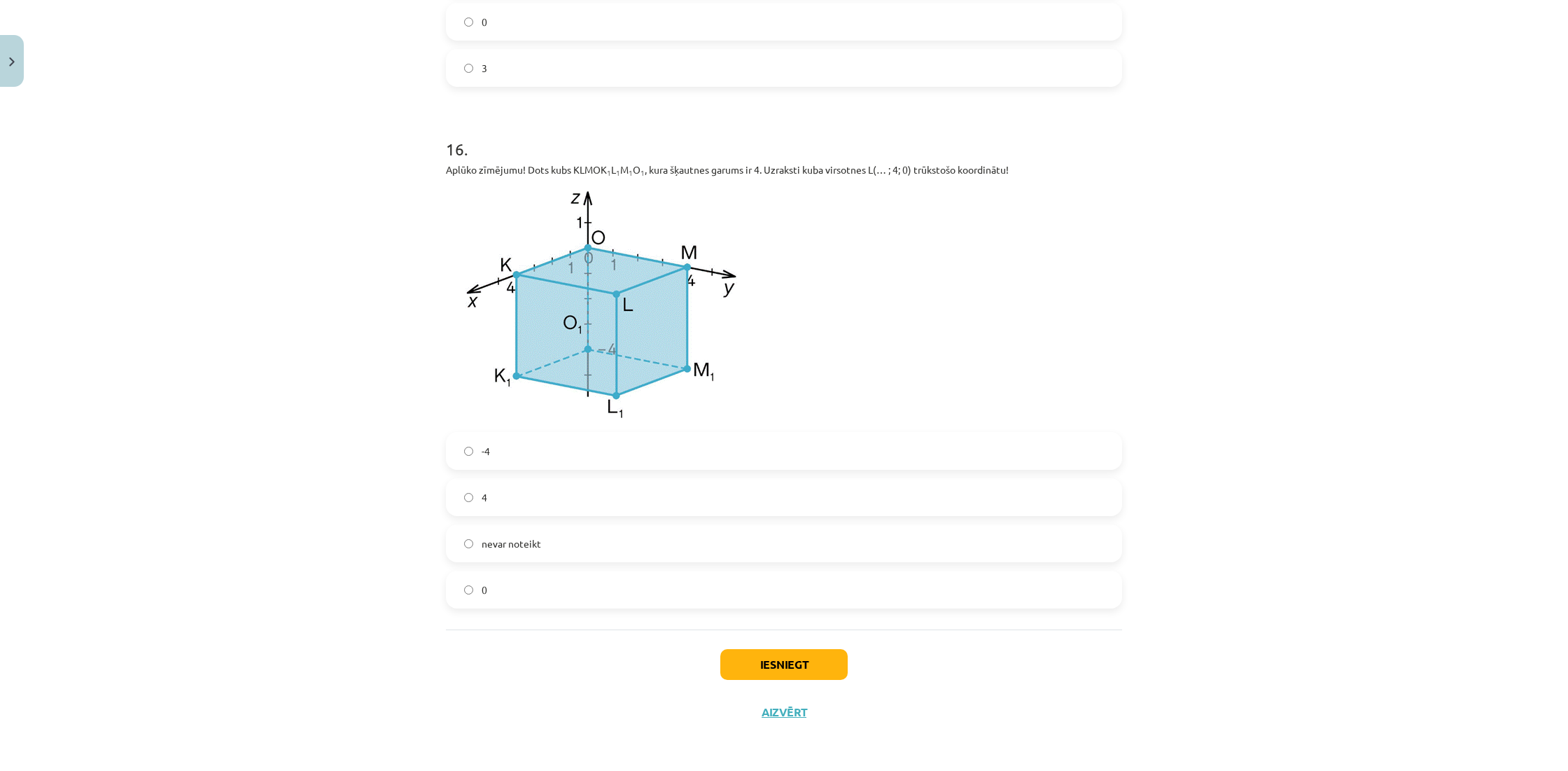
scroll to position [5303, 0]
click at [539, 488] on label "4" at bounding box center [784, 497] width 673 height 35
click at [800, 663] on button "Iesniegt" at bounding box center [784, 664] width 127 height 30
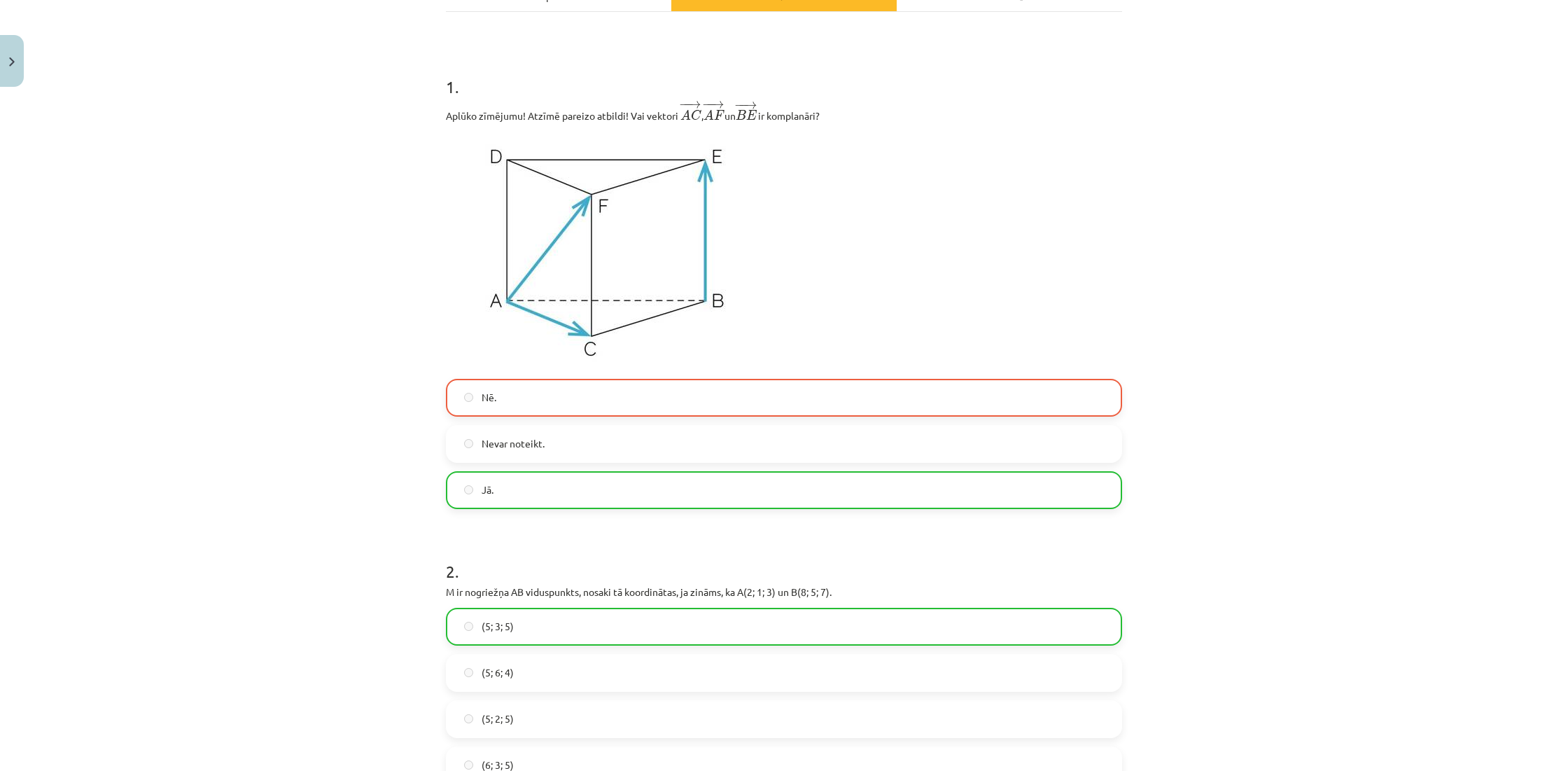
scroll to position [205, 0]
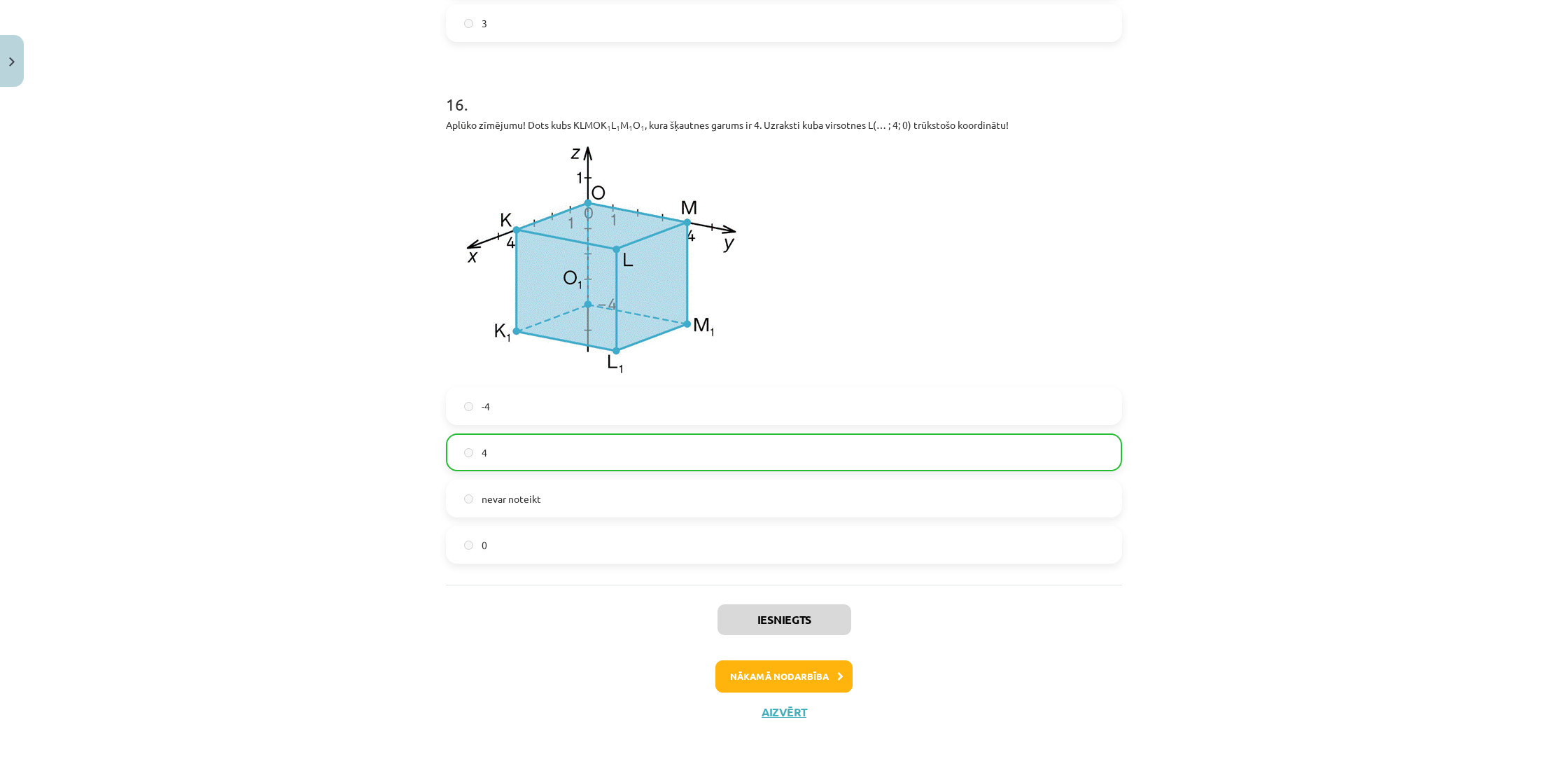
click at [792, 678] on button "Nākamā nodarbība" at bounding box center [784, 676] width 137 height 32
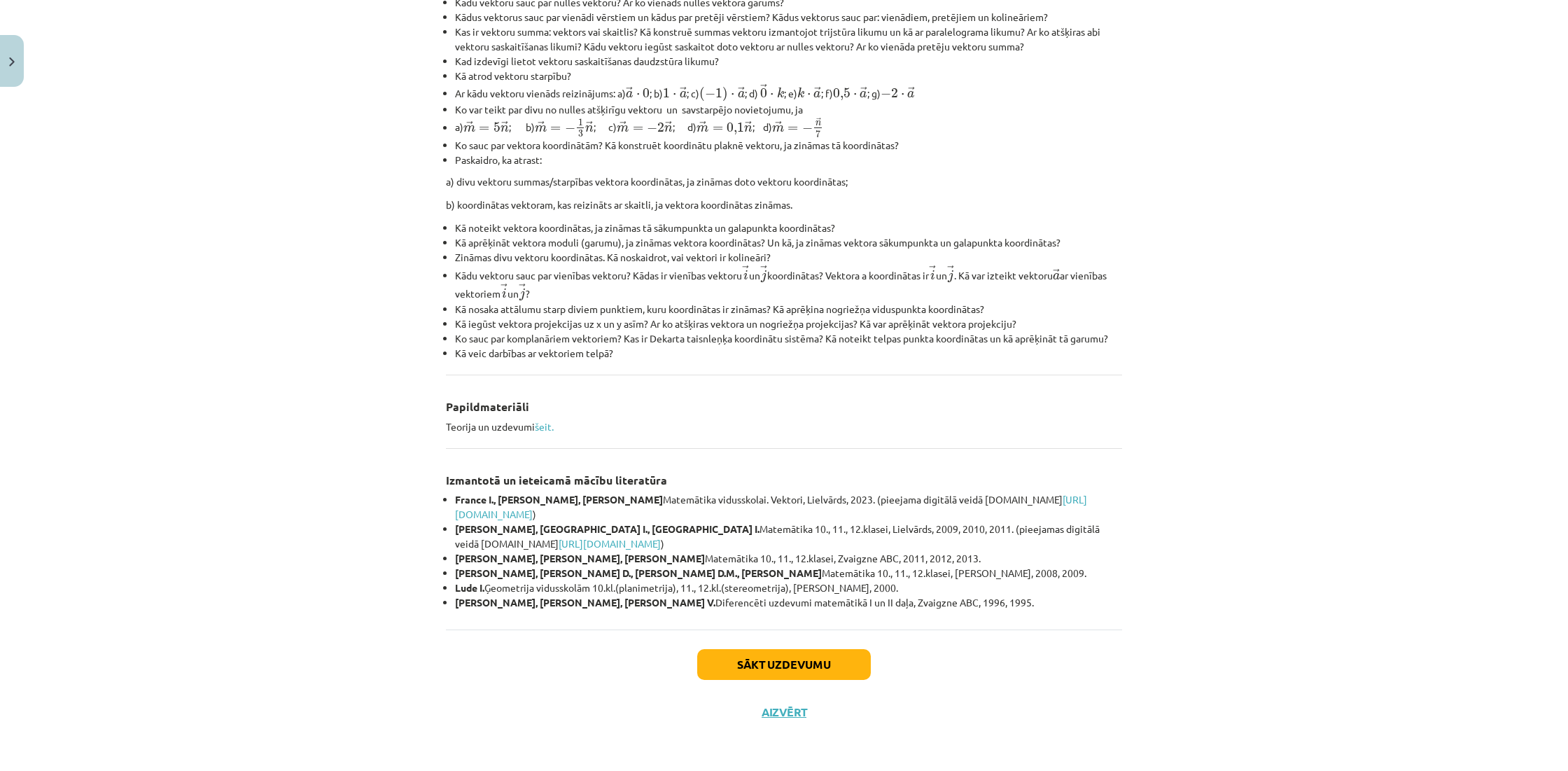
scroll to position [342, 0]
click at [814, 674] on button "Sākt uzdevumu" at bounding box center [784, 664] width 174 height 30
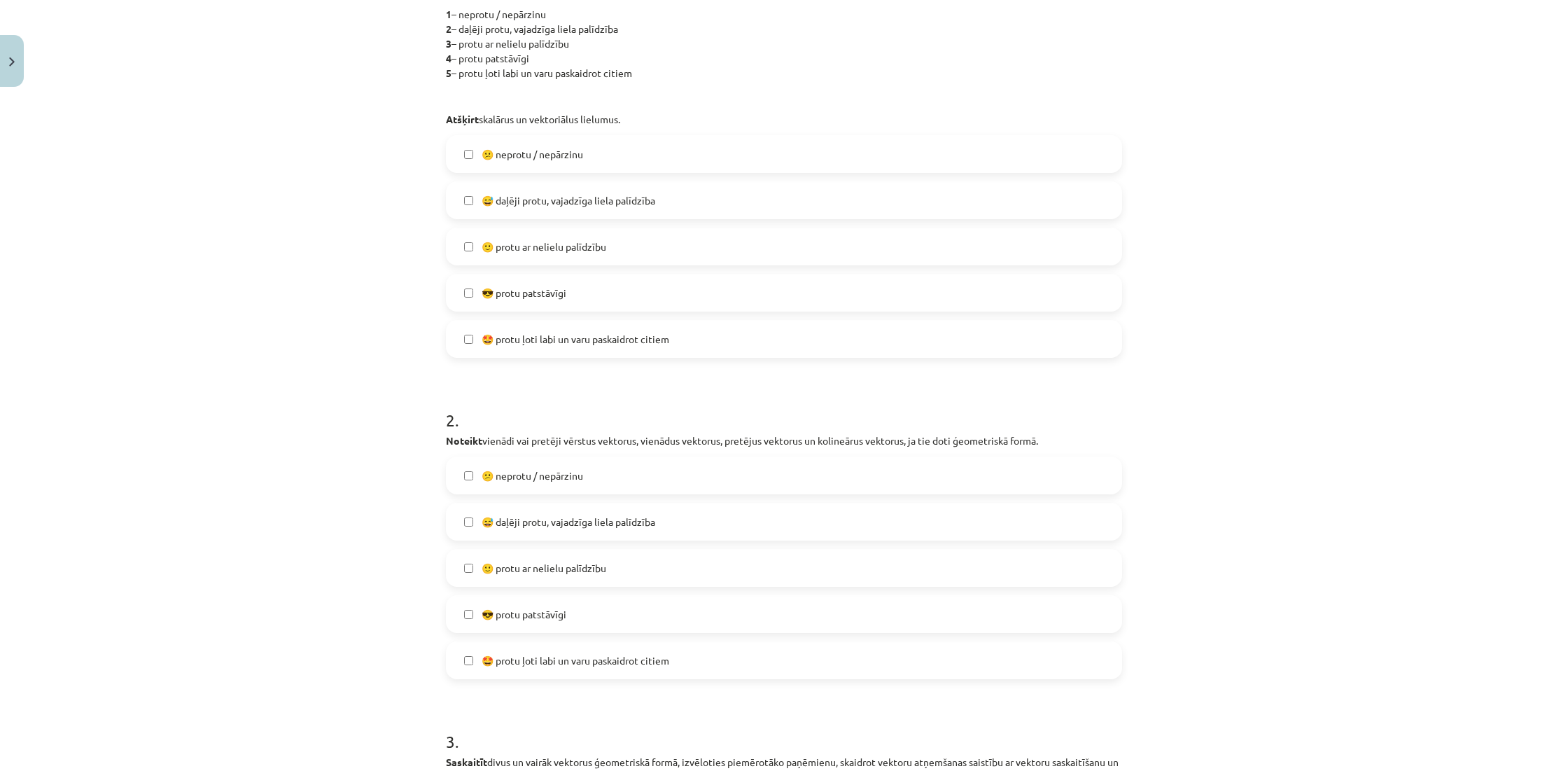
scroll to position [35, 0]
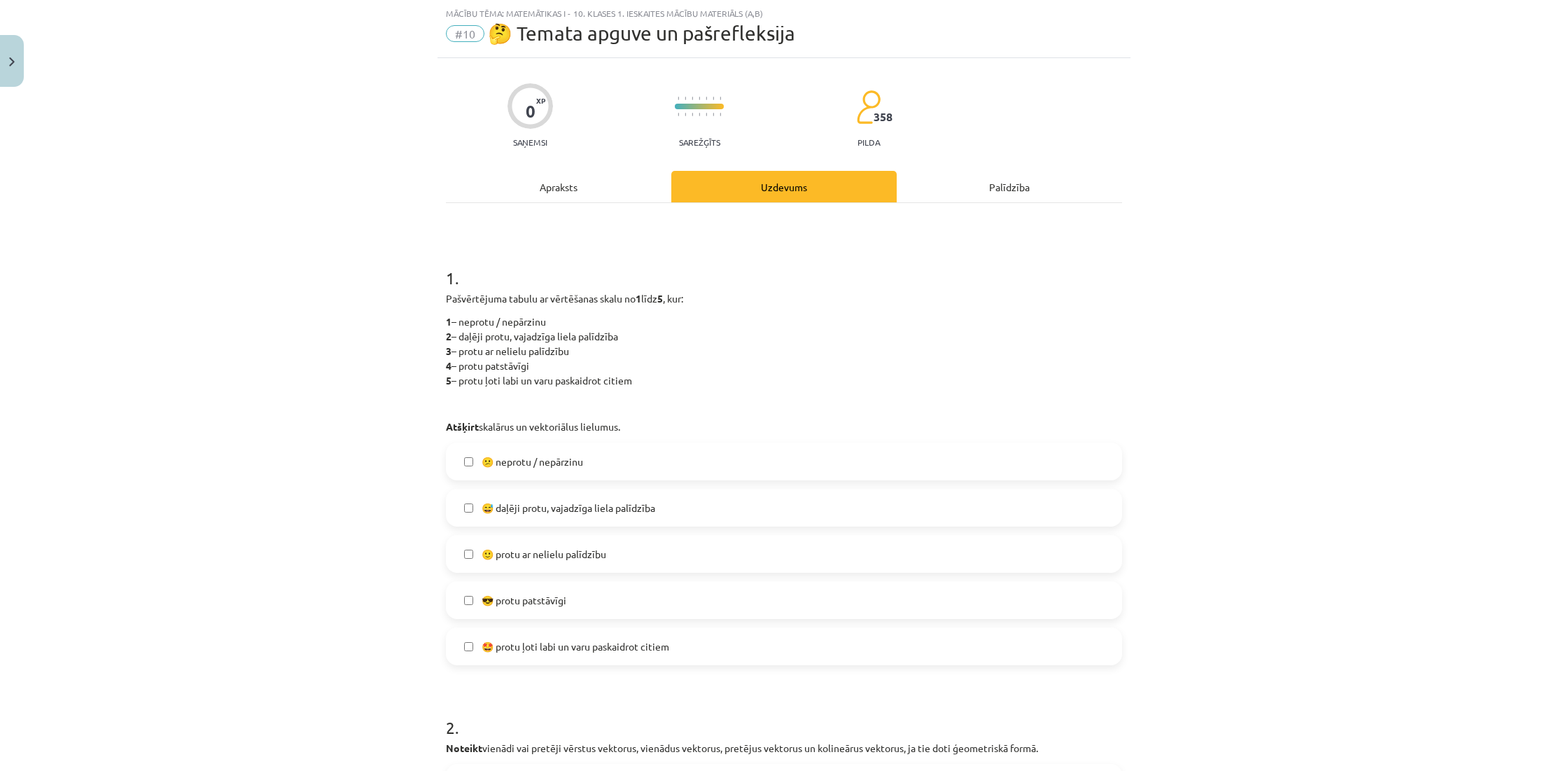
click at [650, 559] on label "🙂 protu ar nelielu palīdzību" at bounding box center [784, 554] width 673 height 35
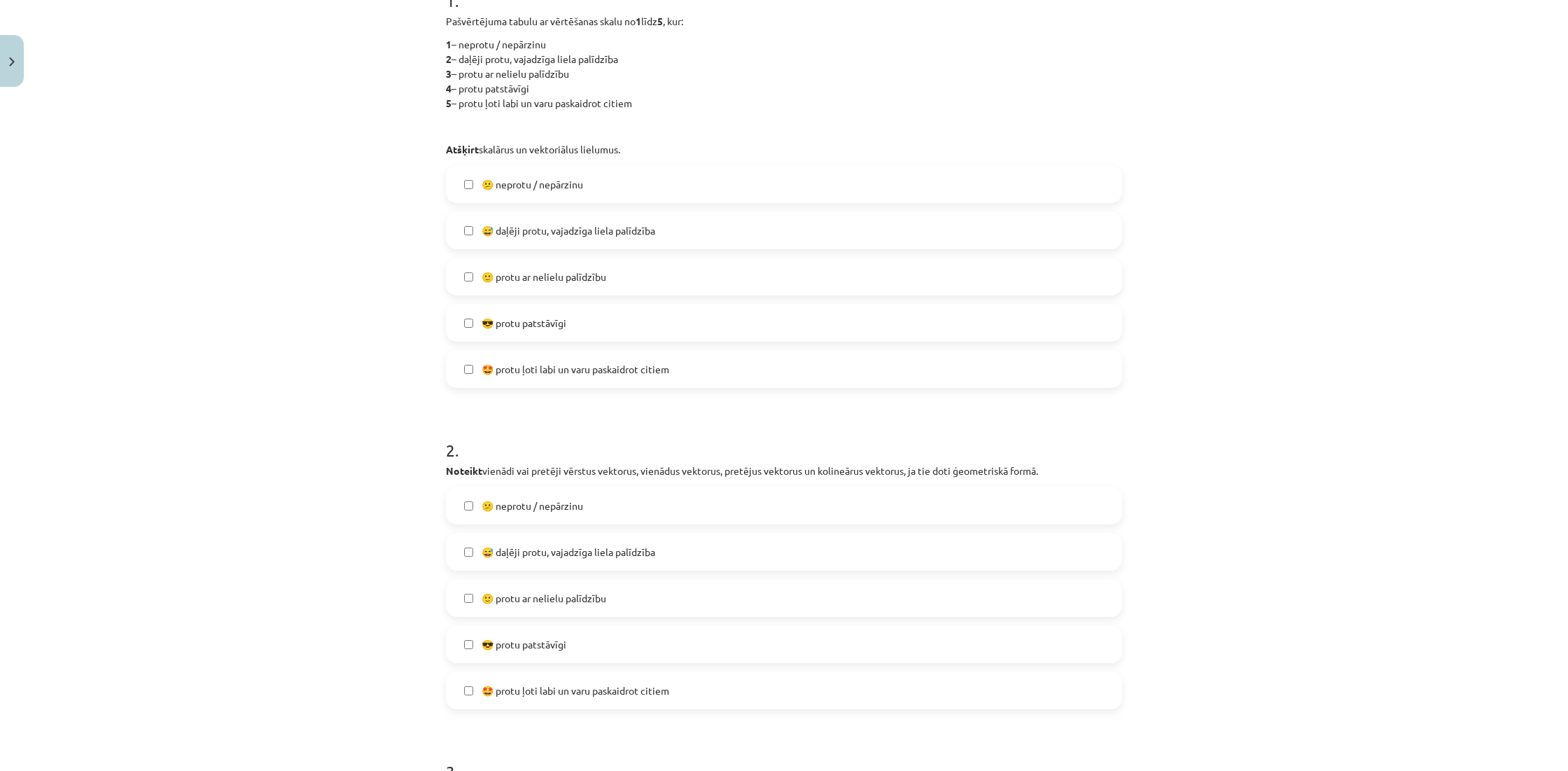
scroll to position [313, 0]
click at [635, 593] on label "🙂 protu ar nelielu palīdzību" at bounding box center [784, 597] width 673 height 35
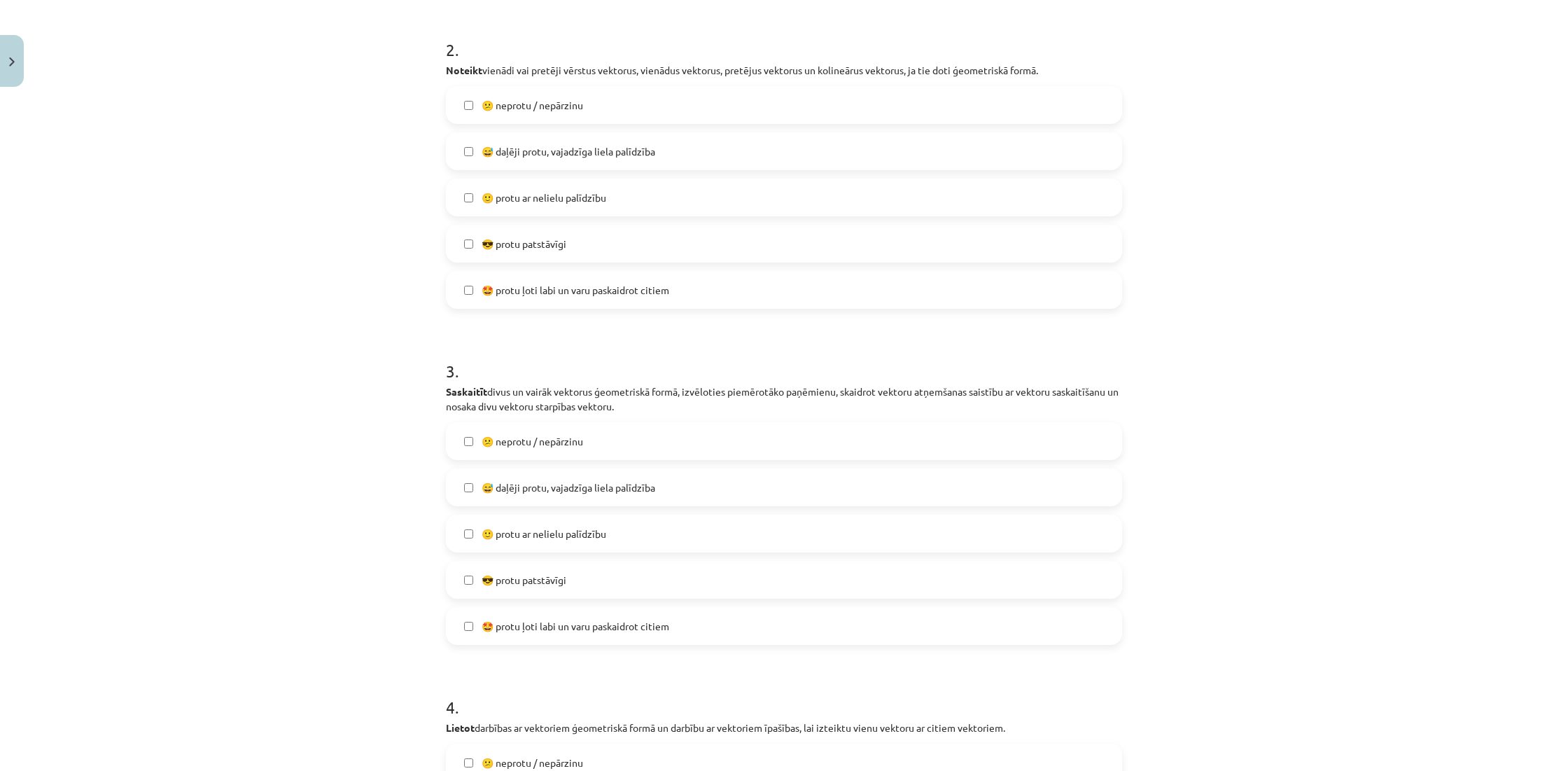
scroll to position [715, 0]
click at [679, 488] on label "😅 daļēji protu, vajadzīga liela palīdzība" at bounding box center [784, 486] width 673 height 35
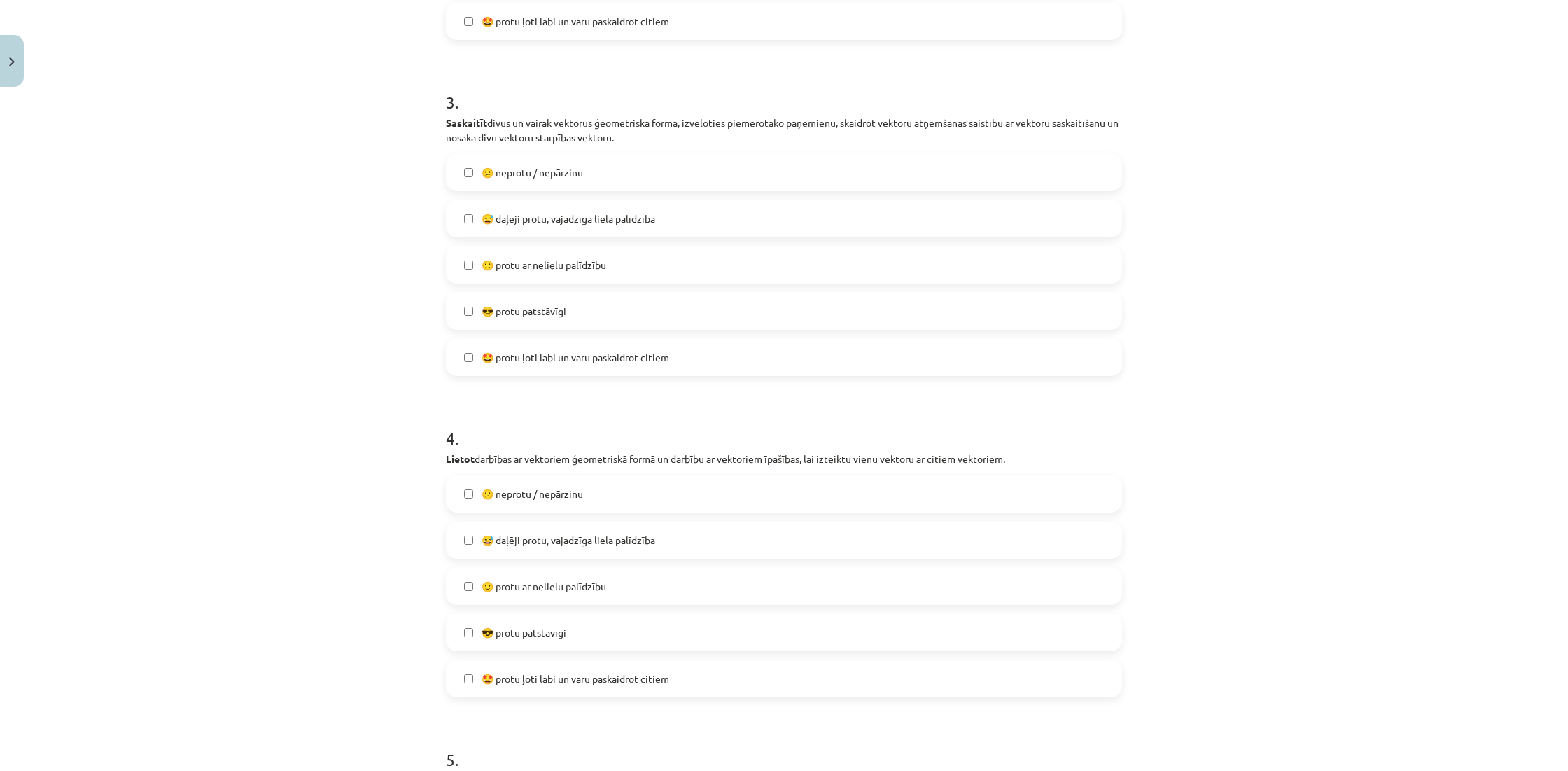
scroll to position [994, 0]
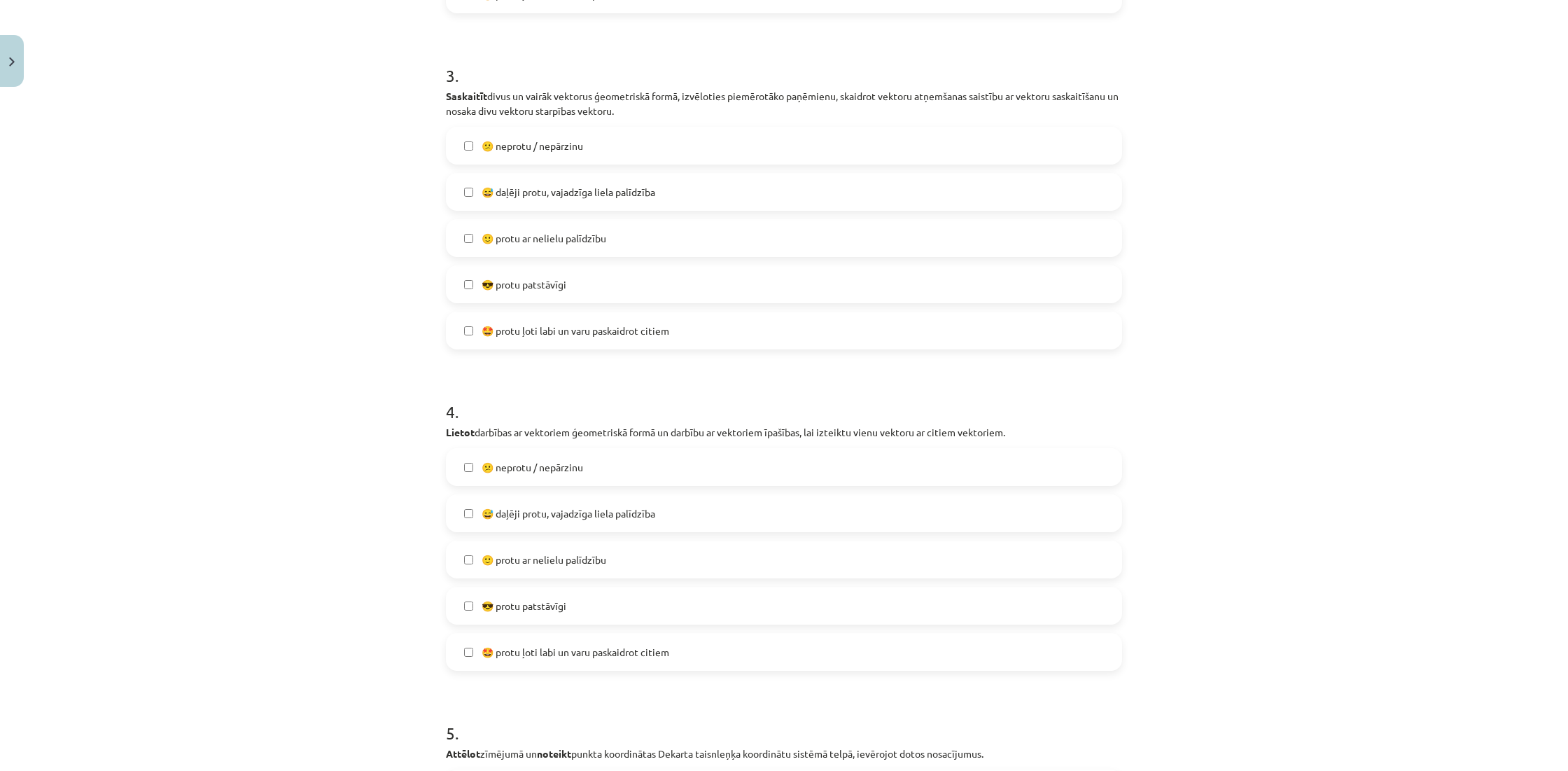
click at [621, 526] on label "😅 daļēji protu, vajadzīga liela palīdzība" at bounding box center [784, 514] width 673 height 35
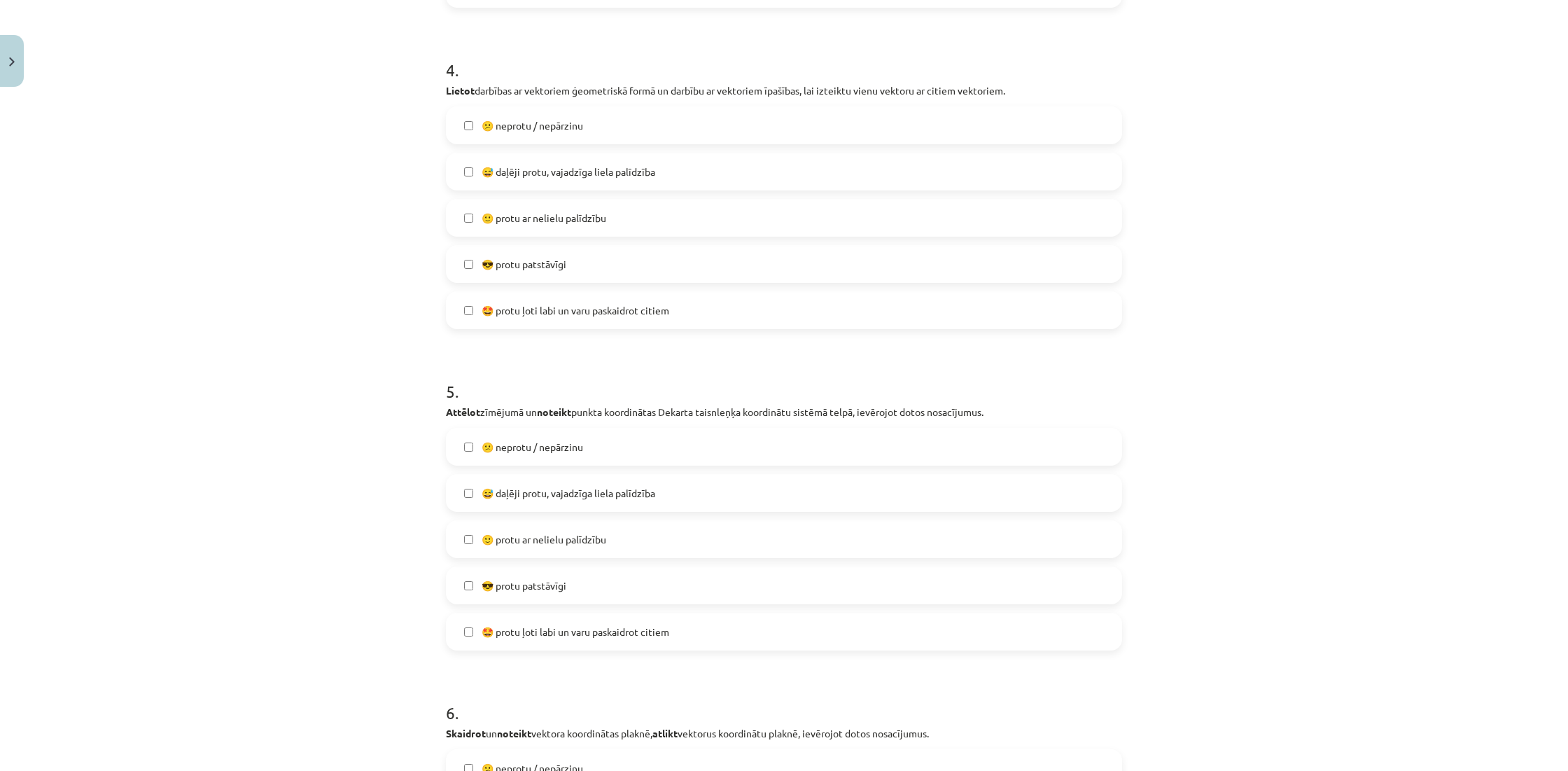
scroll to position [1351, 0]
click at [712, 486] on label "😅 daļēji protu, vajadzīga liela palīdzība" at bounding box center [784, 491] width 673 height 35
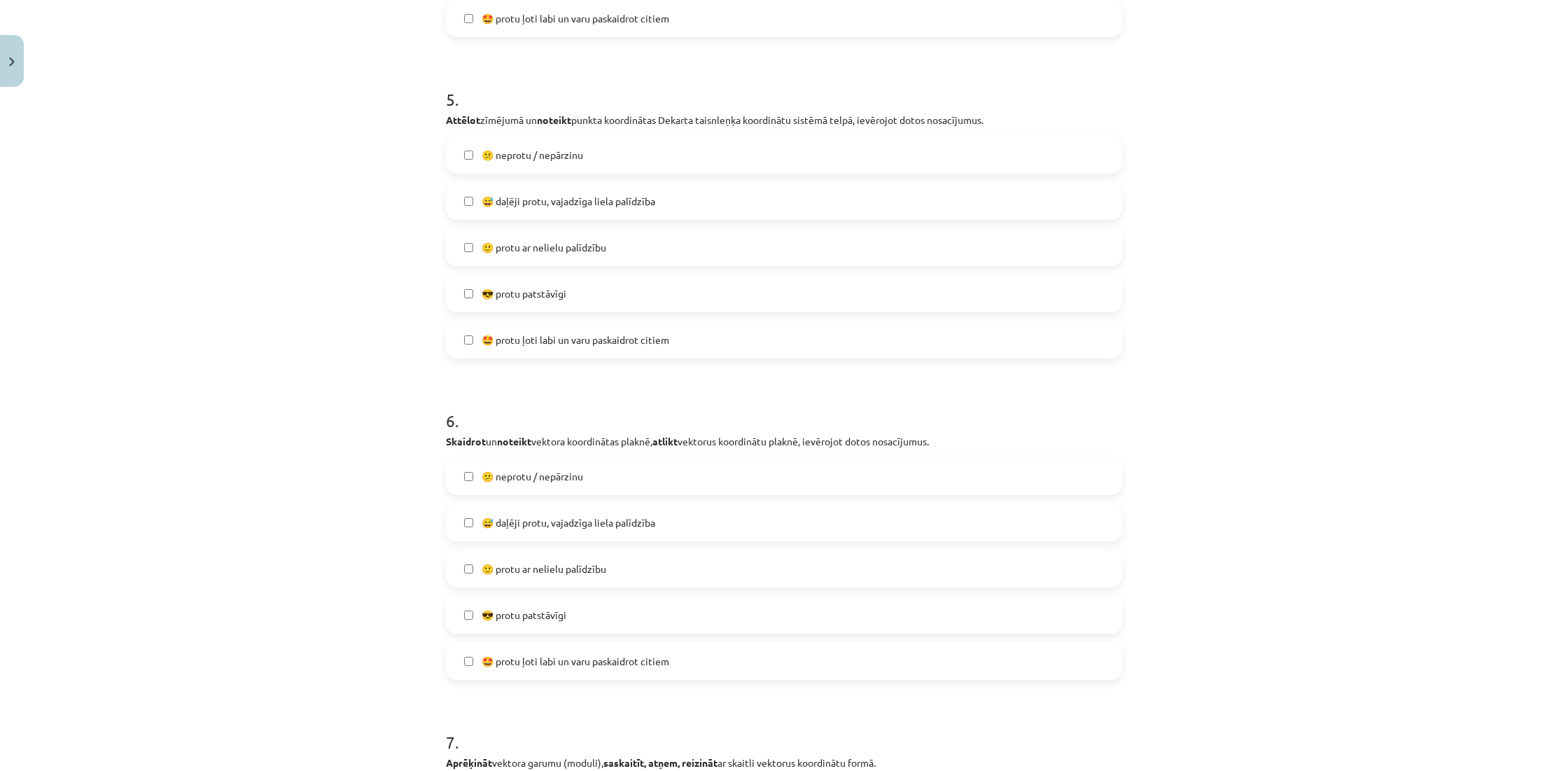
scroll to position [1644, 0]
click at [650, 563] on label "🙂 protu ar nelielu palīdzību" at bounding box center [784, 567] width 673 height 35
click at [636, 530] on label "😅 daļēji protu, vajadzīga liela palīdzība" at bounding box center [784, 520] width 673 height 35
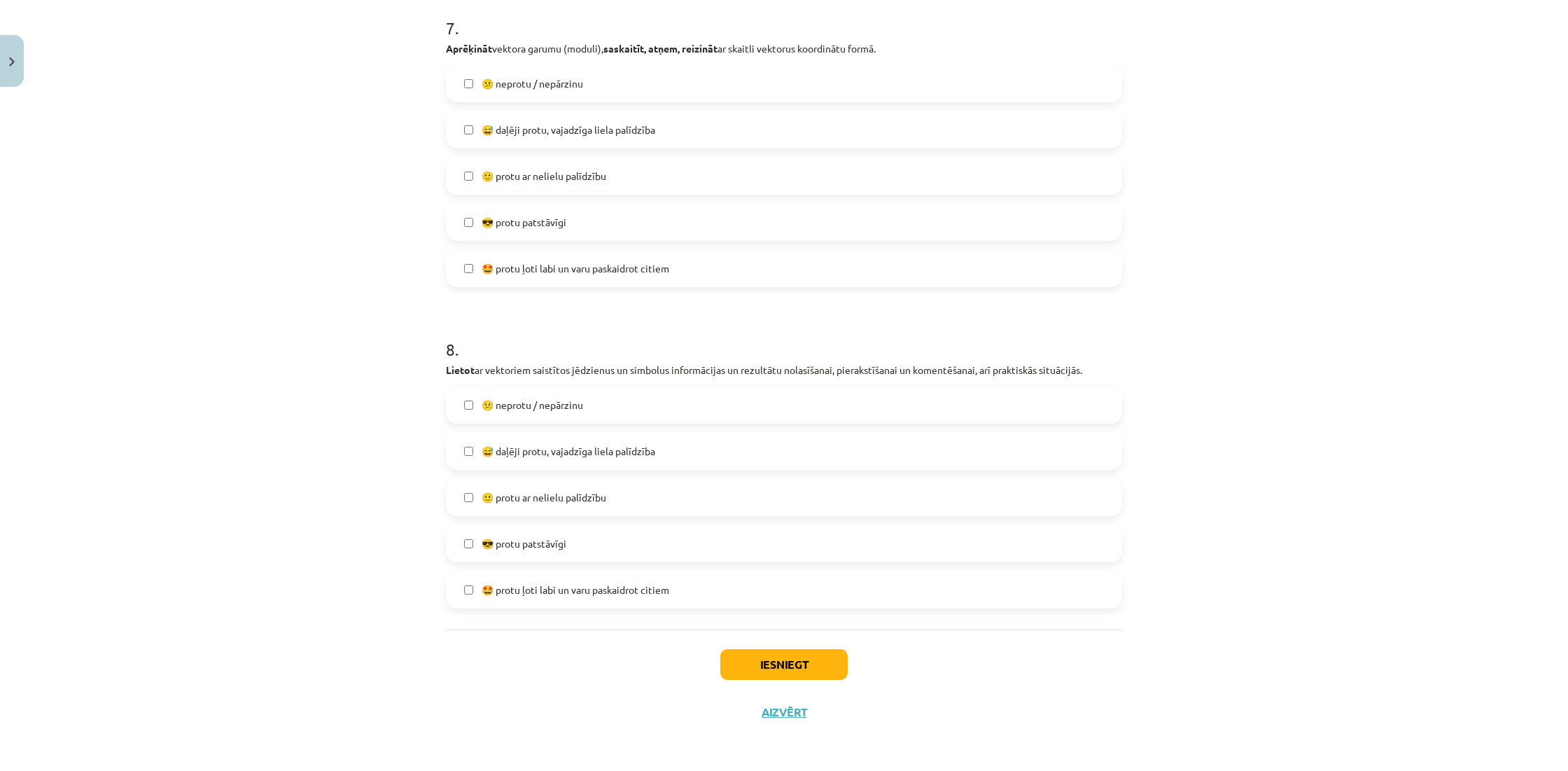
scroll to position [2359, 0]
click at [619, 458] on label "😅 daļēji protu, vajadzīga liela palīdzība" at bounding box center [784, 451] width 673 height 35
click at [766, 652] on button "Iesniegt" at bounding box center [784, 664] width 127 height 30
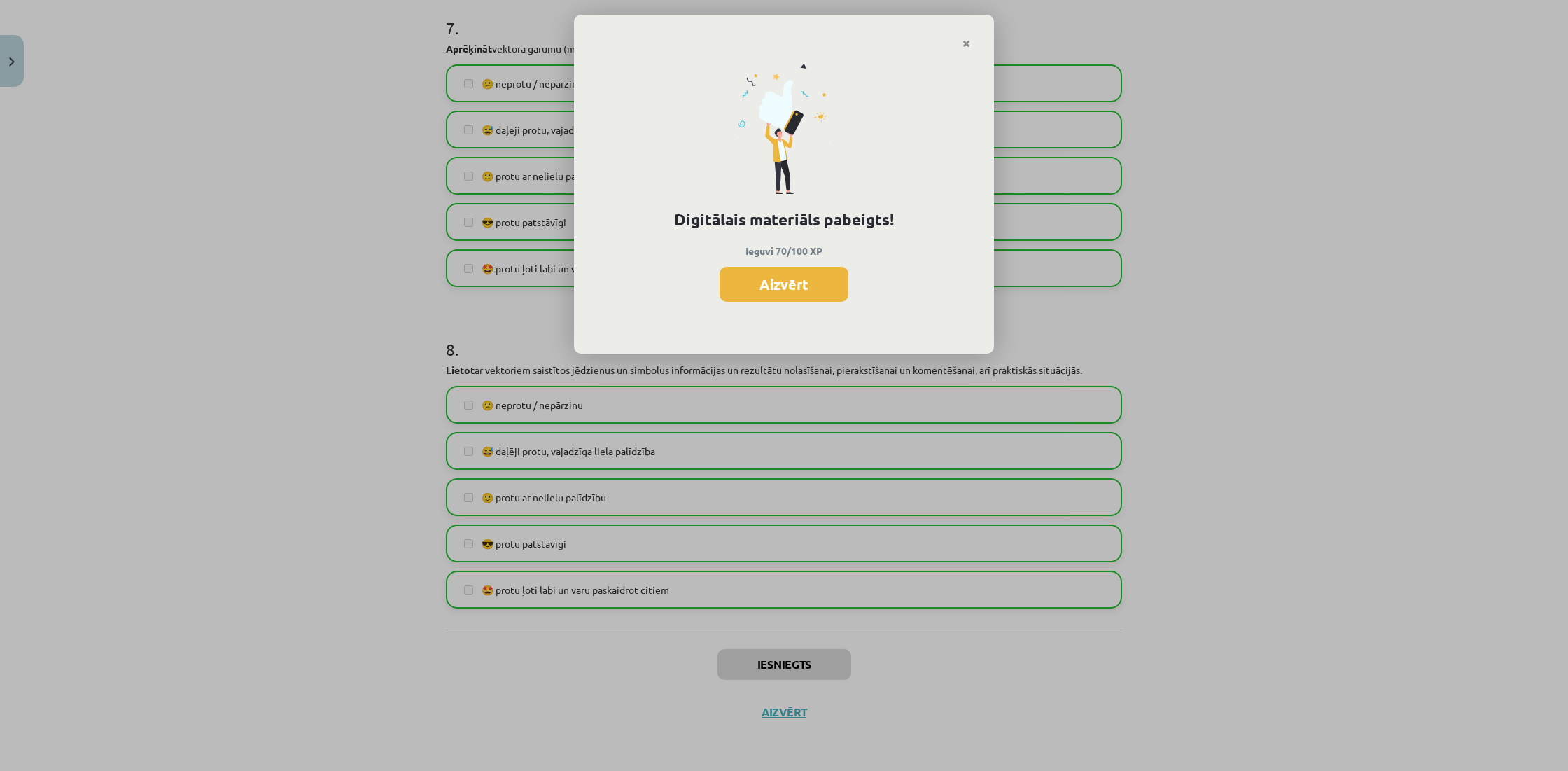
click at [756, 280] on button "Aizvērt" at bounding box center [784, 285] width 129 height 35
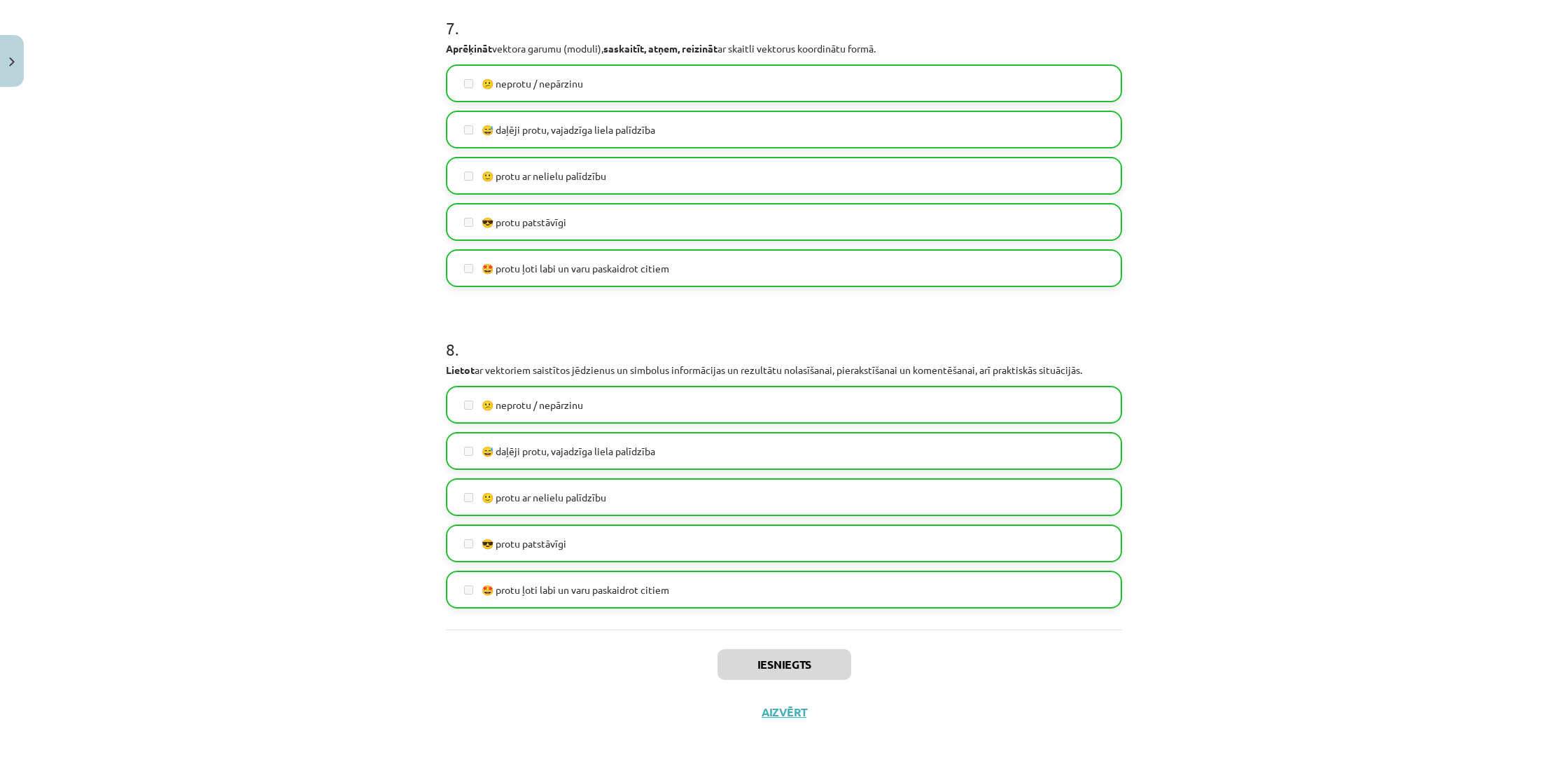
click at [806, 709] on button "Aizvērt" at bounding box center [784, 712] width 53 height 14
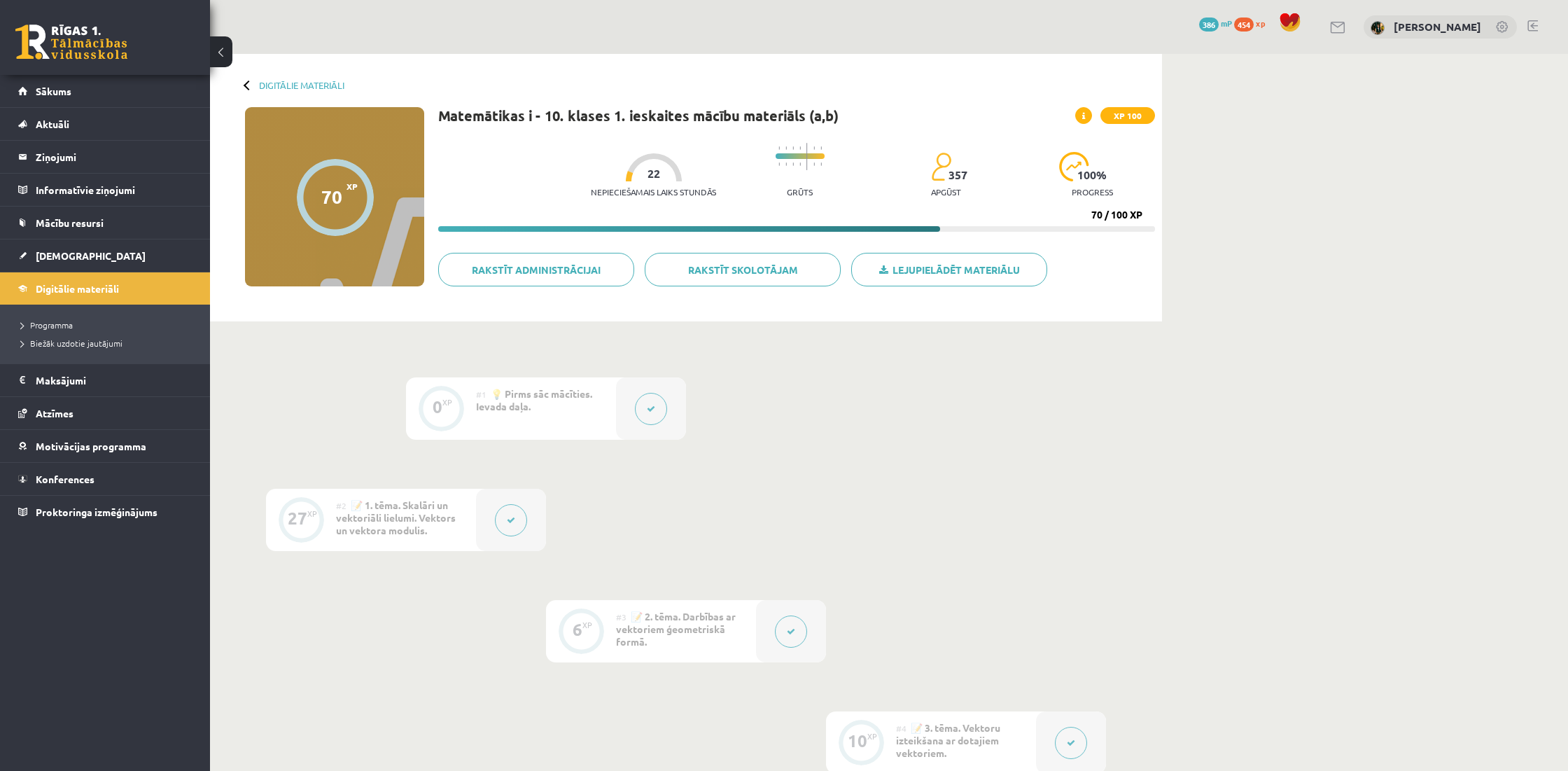
scroll to position [0, 0]
click at [119, 262] on link "[DEMOGRAPHIC_DATA]" at bounding box center [106, 256] width 175 height 32
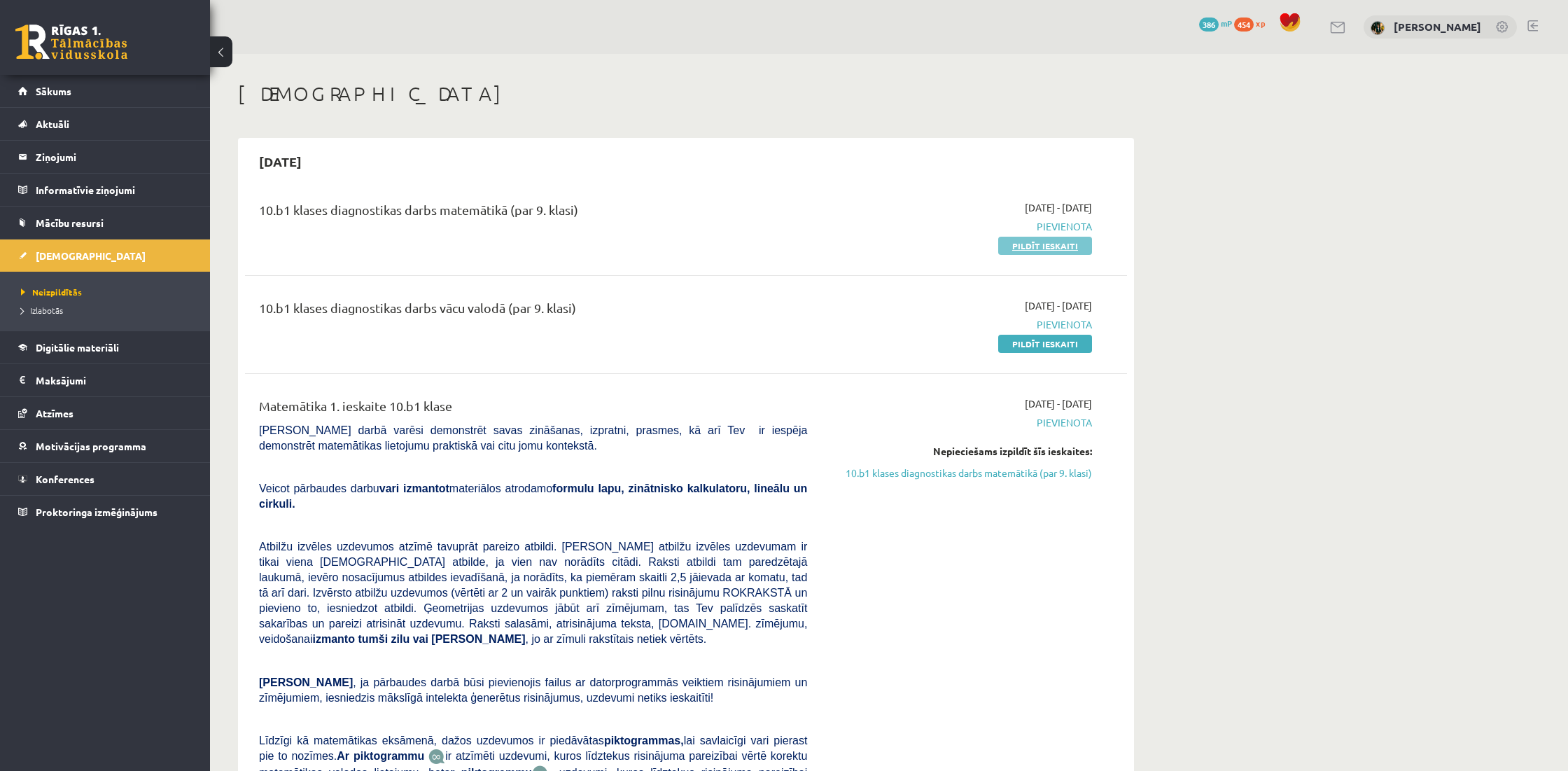
click at [1072, 250] on link "Pildīt ieskaiti" at bounding box center [1045, 245] width 94 height 18
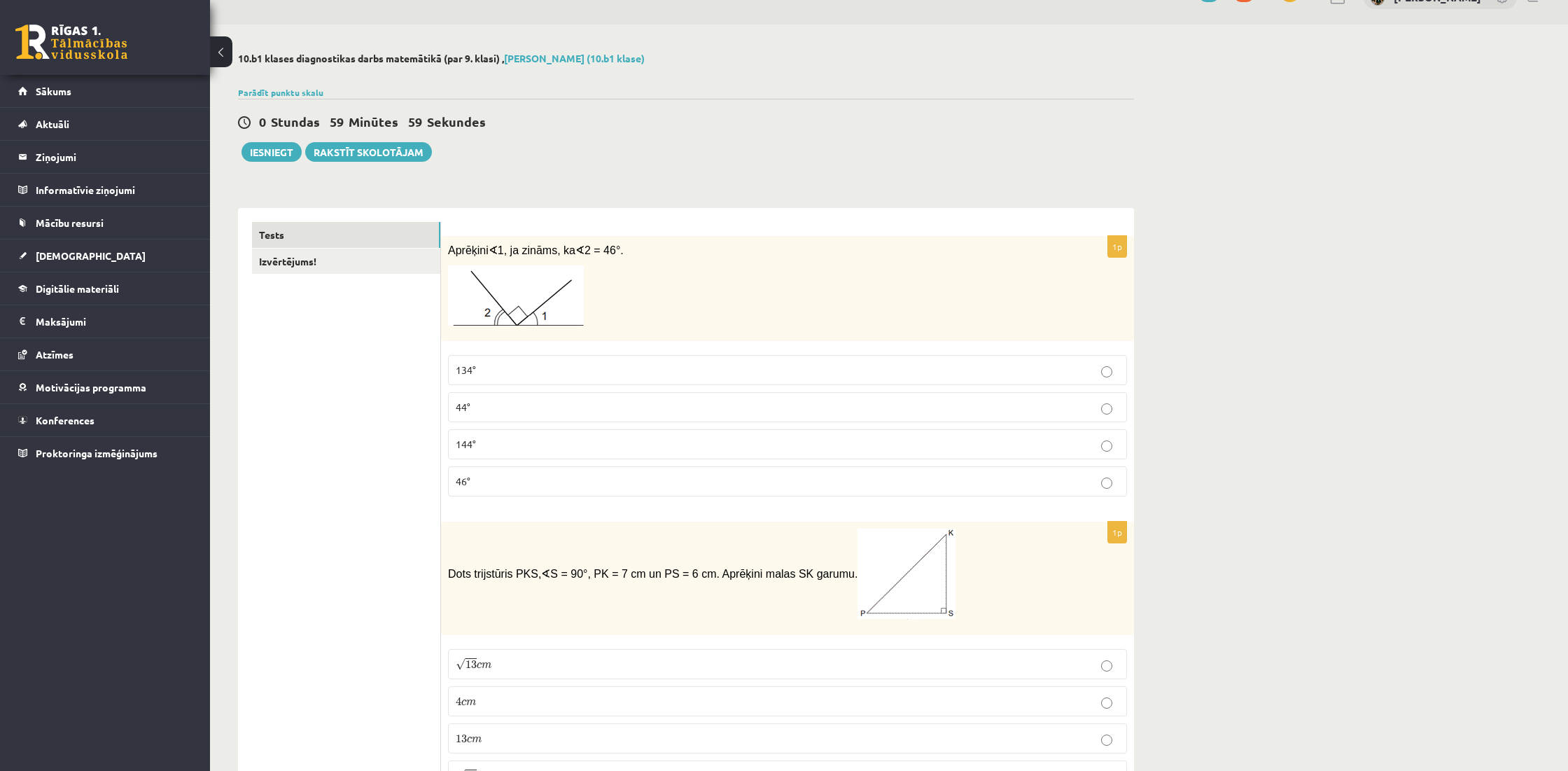
scroll to position [53, 0]
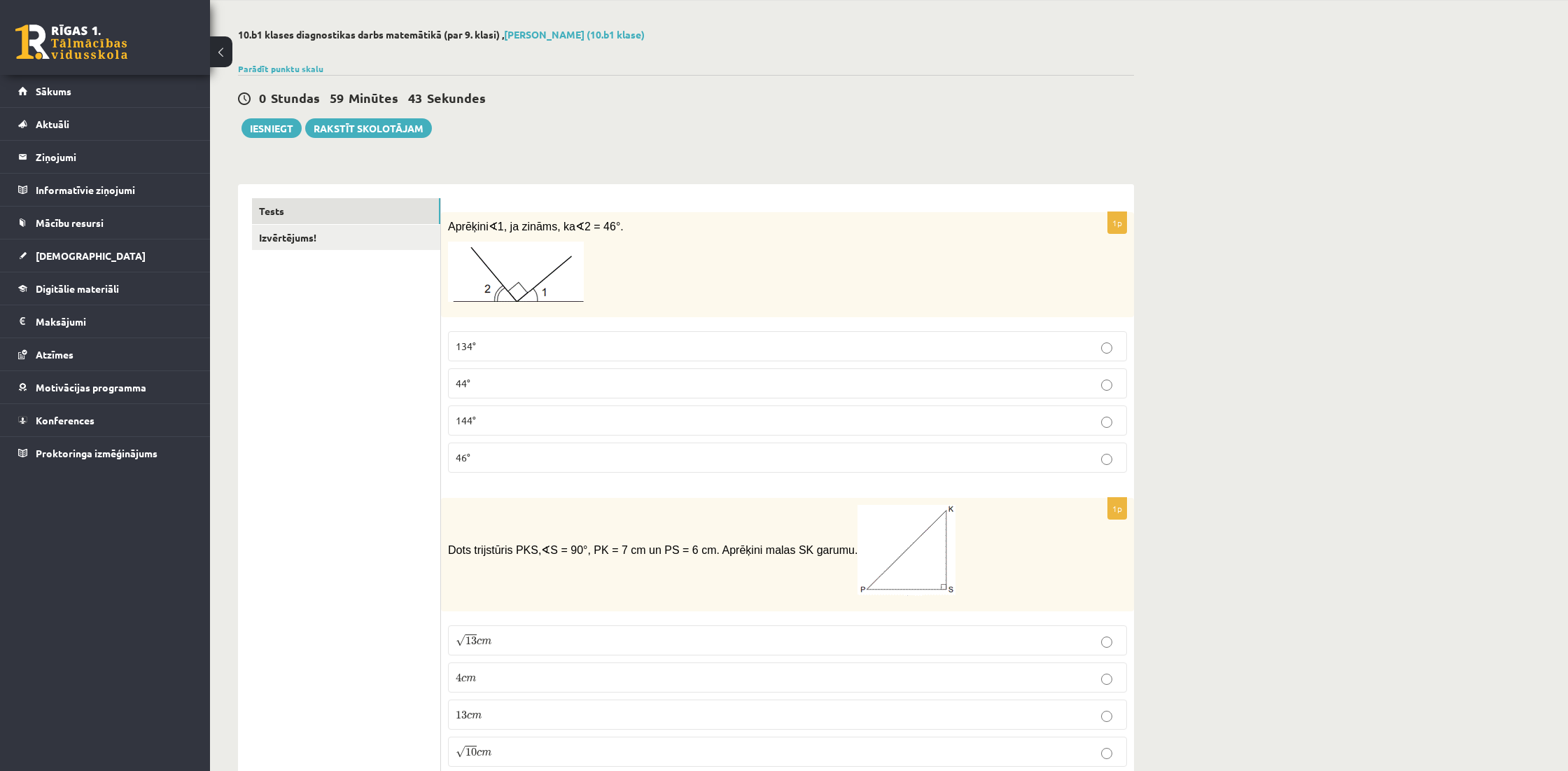
click at [626, 456] on p "46°" at bounding box center [788, 458] width 663 height 14
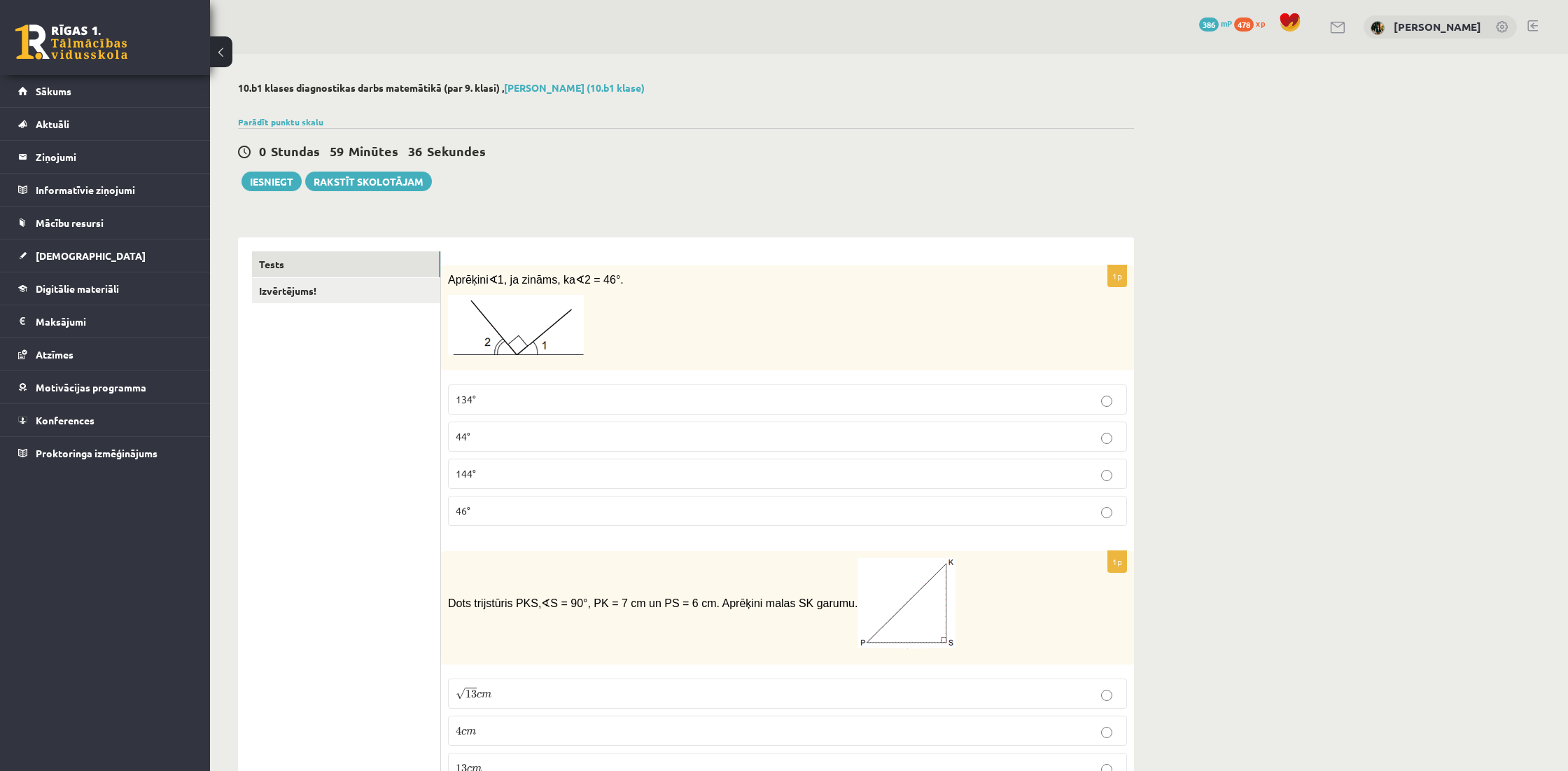
scroll to position [0, 0]
click at [391, 296] on link "Izvērtējums!" at bounding box center [346, 291] width 188 height 26
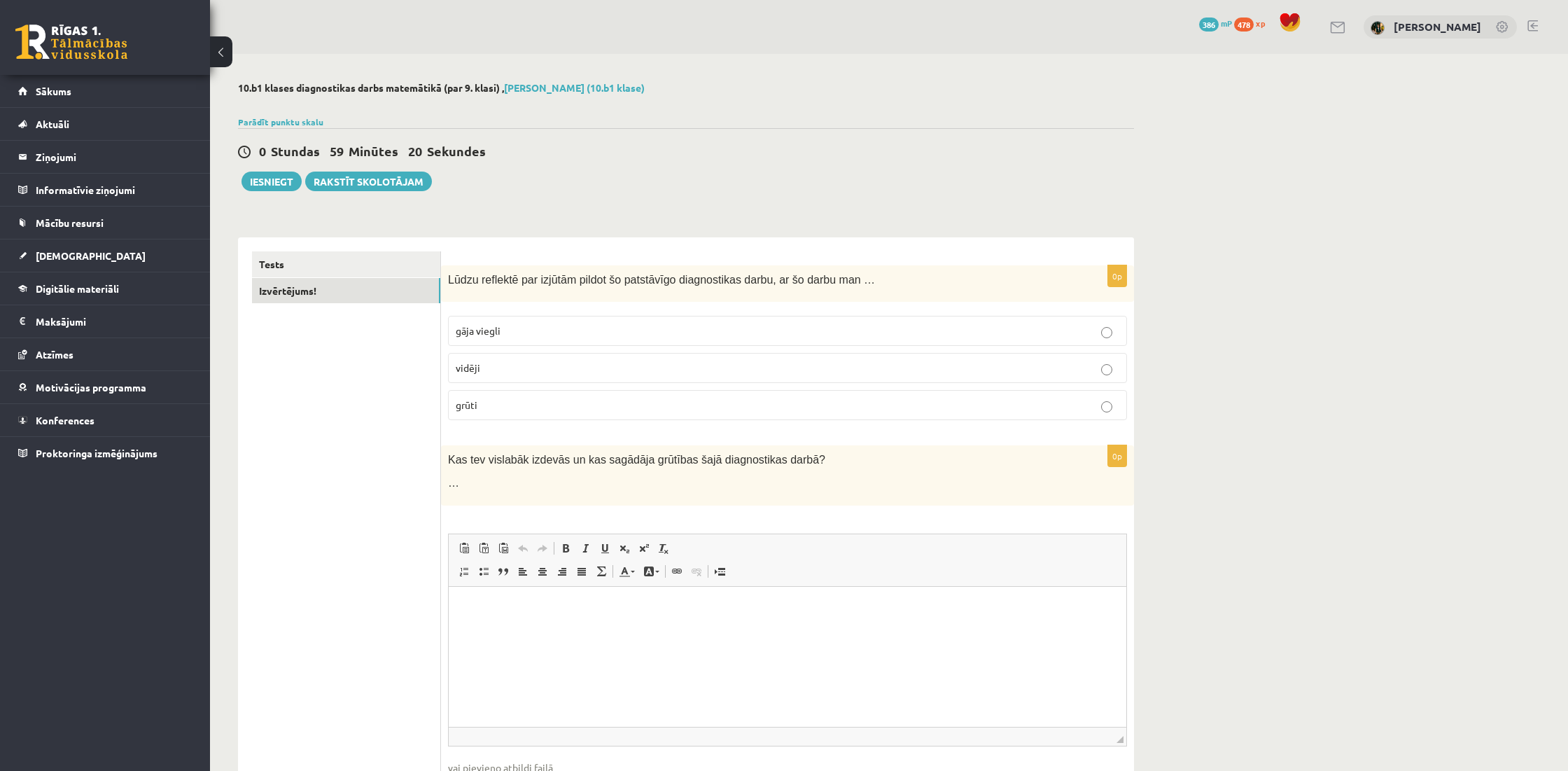
click at [640, 372] on p "vidēji" at bounding box center [788, 368] width 663 height 14
click at [354, 264] on link "Tests" at bounding box center [346, 264] width 188 height 26
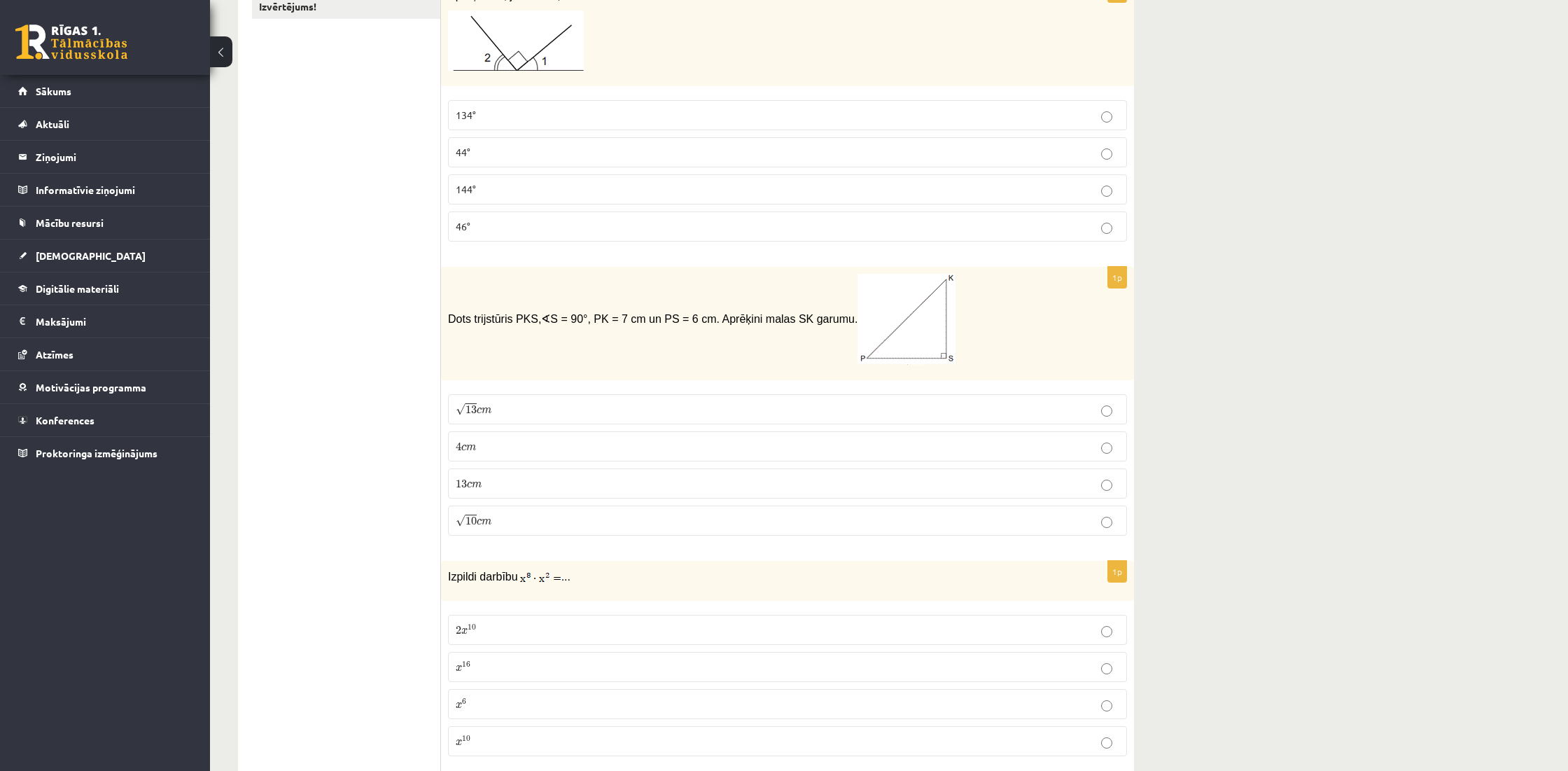
scroll to position [285, 0]
click at [548, 414] on label "√ 13 c m 13 c m" at bounding box center [787, 408] width 679 height 30
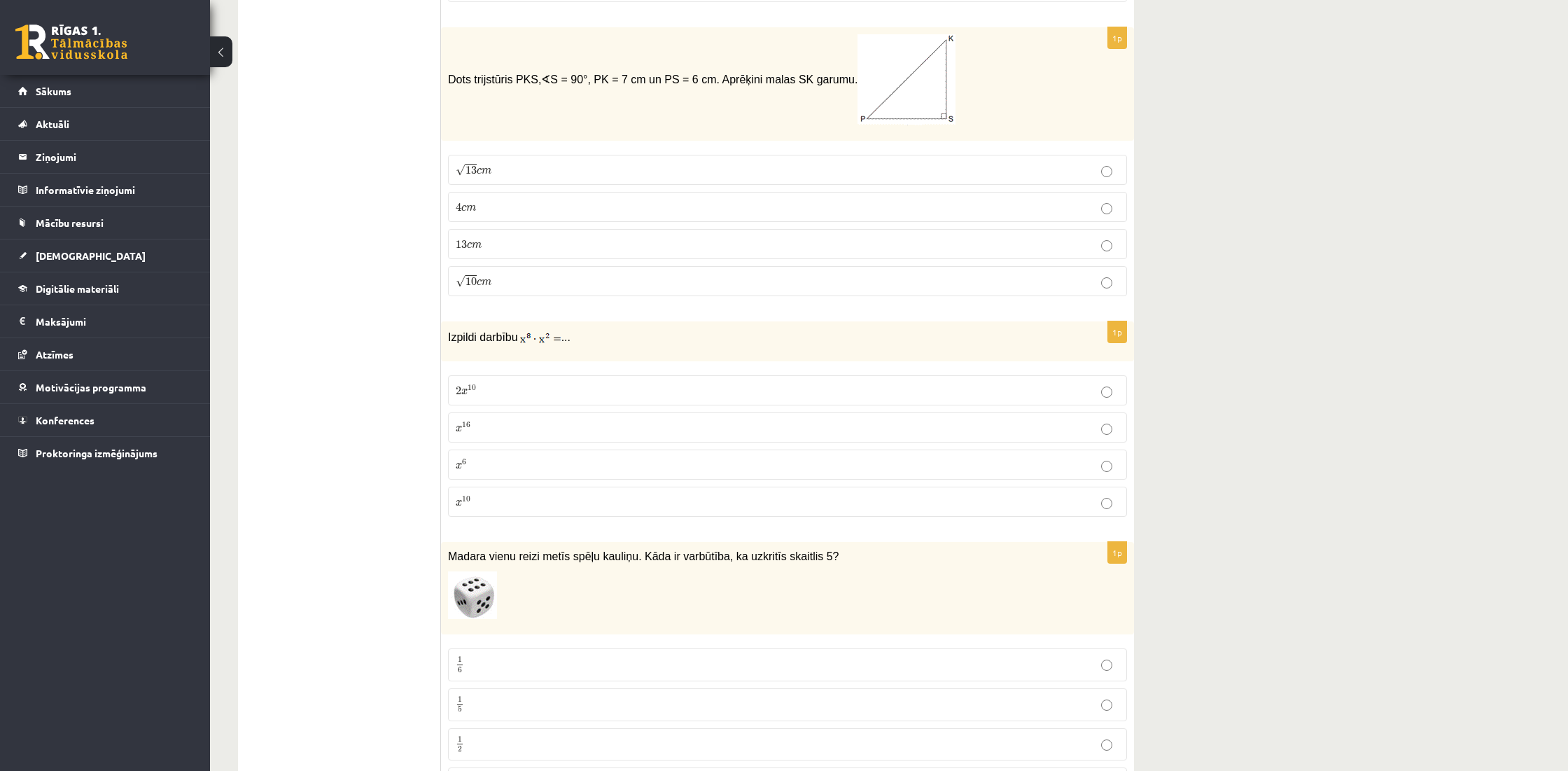
scroll to position [527, 0]
click at [573, 426] on p "x 16 x 16" at bounding box center [788, 424] width 663 height 14
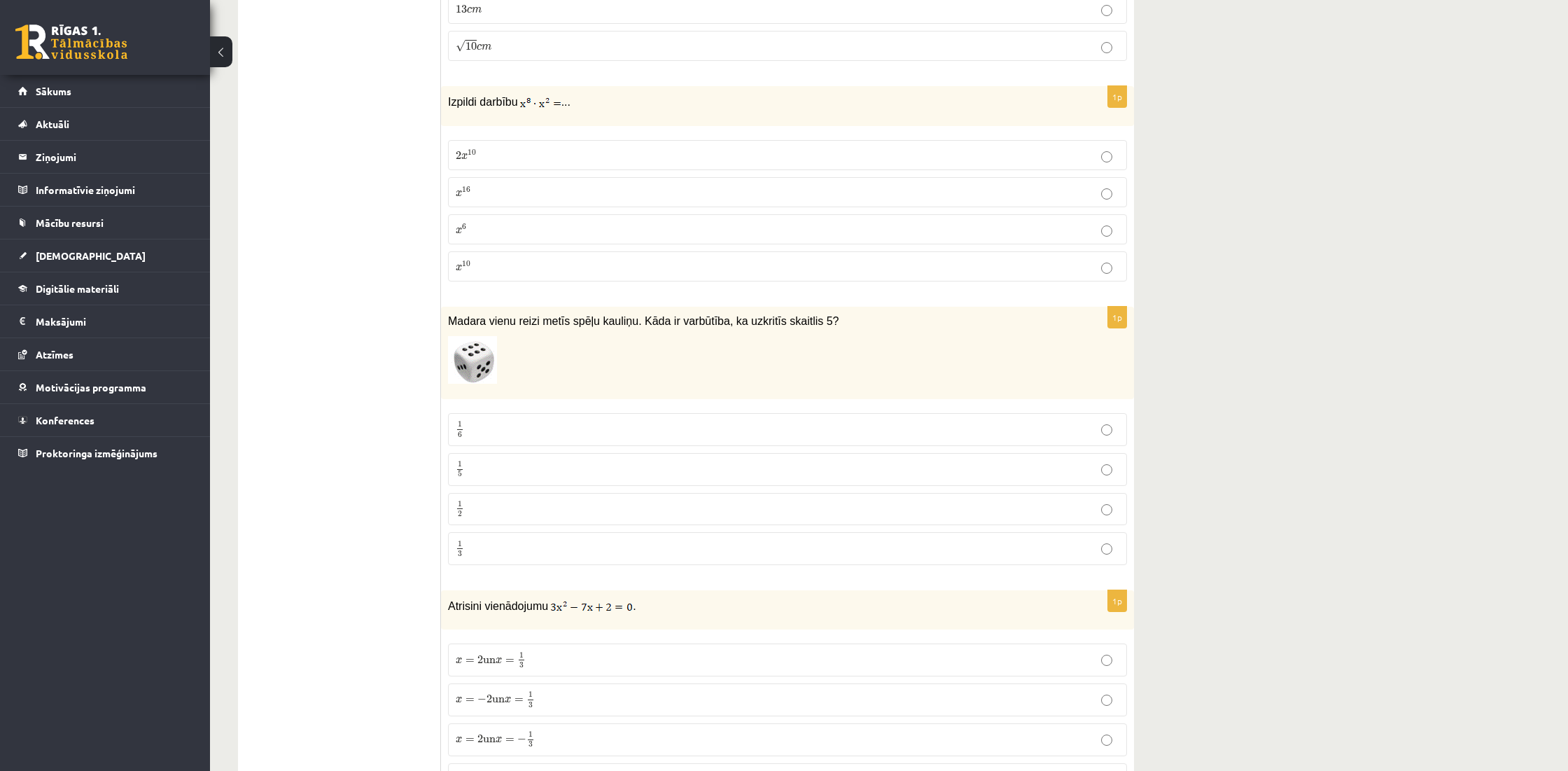
scroll to position [762, 0]
click at [566, 430] on p "1 6 1 6" at bounding box center [788, 427] width 663 height 18
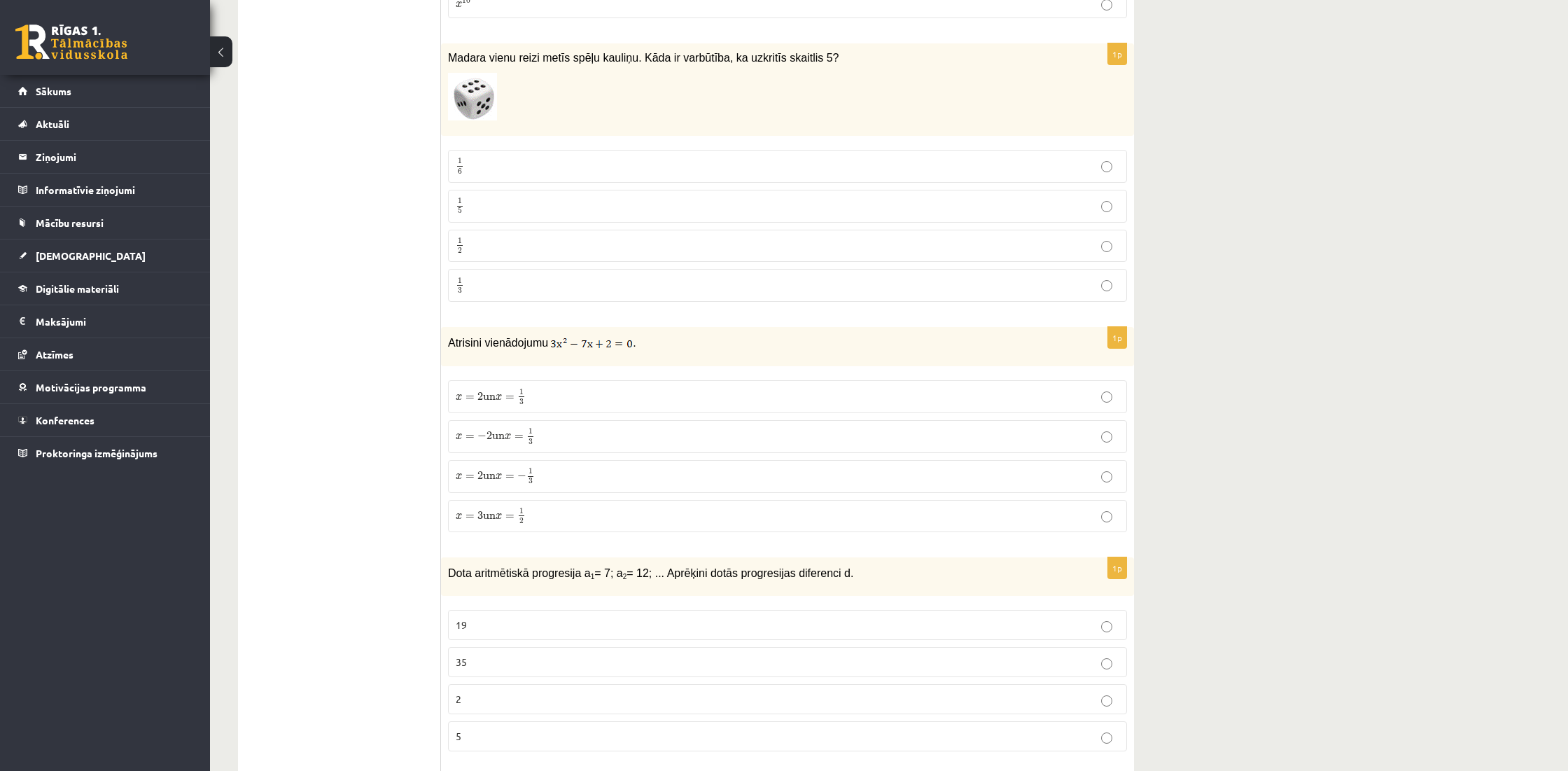
scroll to position [1023, 0]
click at [595, 398] on p "x = 2 un x = 1 3 x = 2 un x = 1 3" at bounding box center [788, 396] width 663 height 18
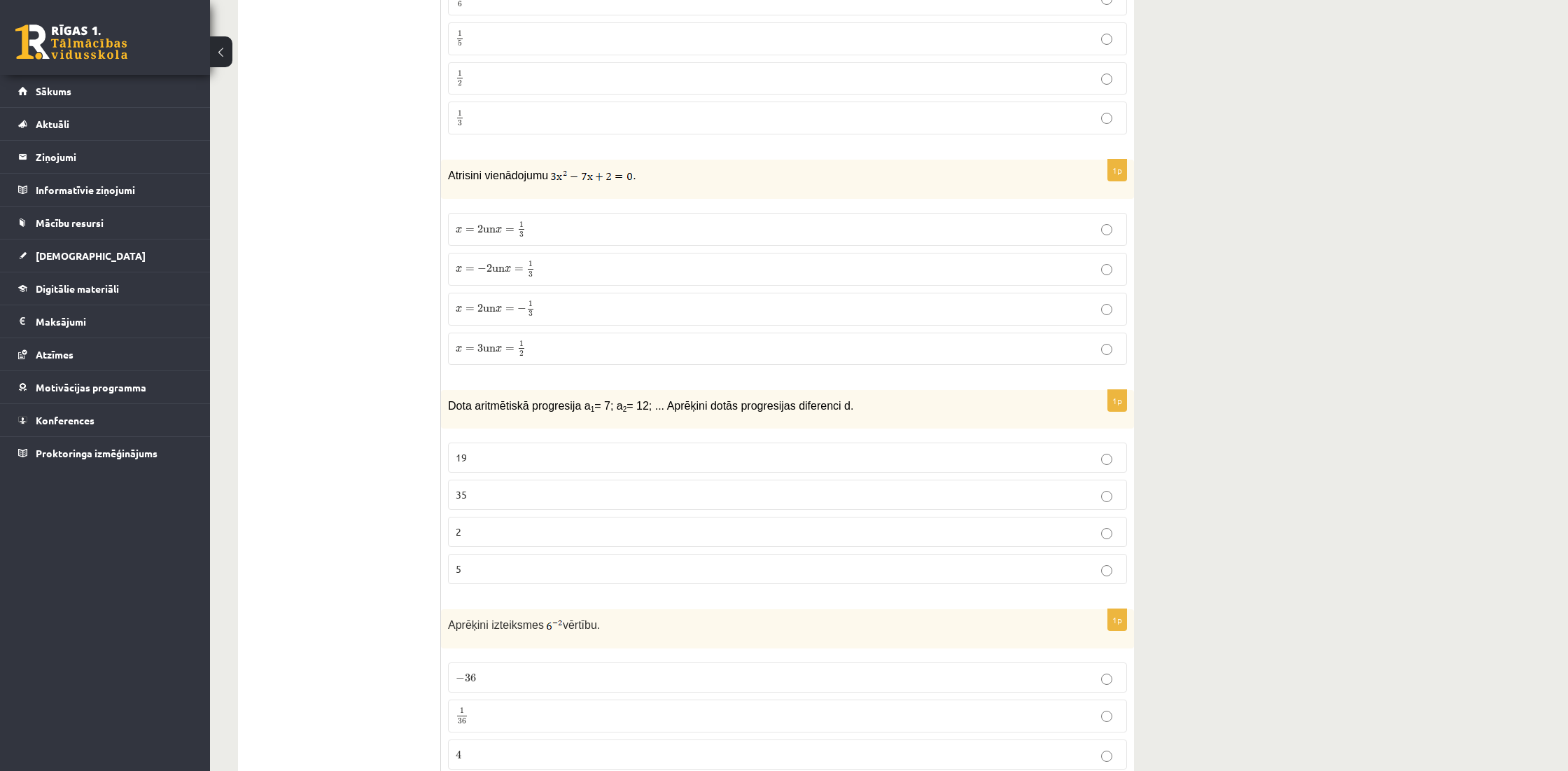
scroll to position [1189, 0]
click at [689, 562] on p "5" at bounding box center [788, 569] width 663 height 14
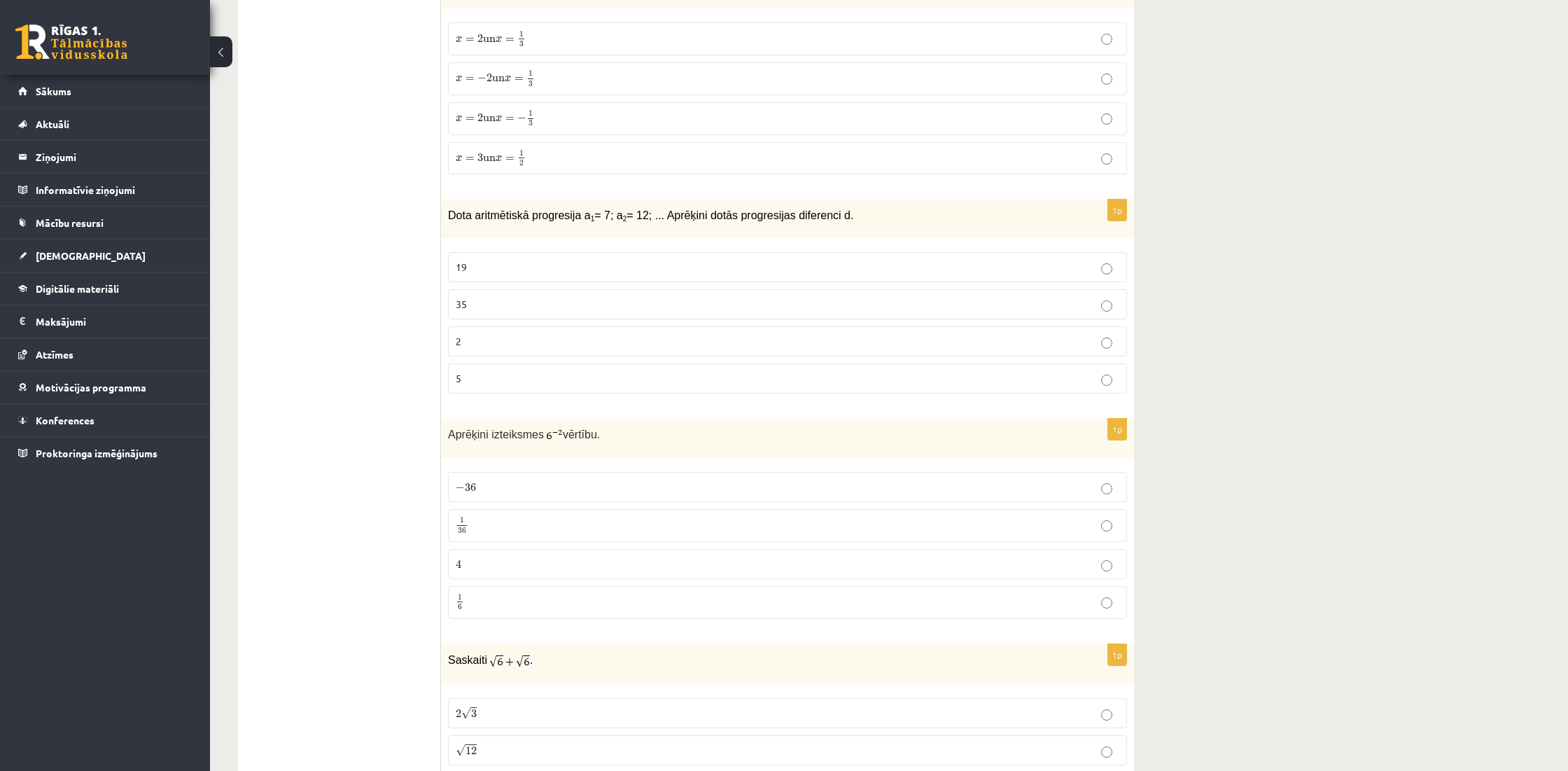
scroll to position [1385, 0]
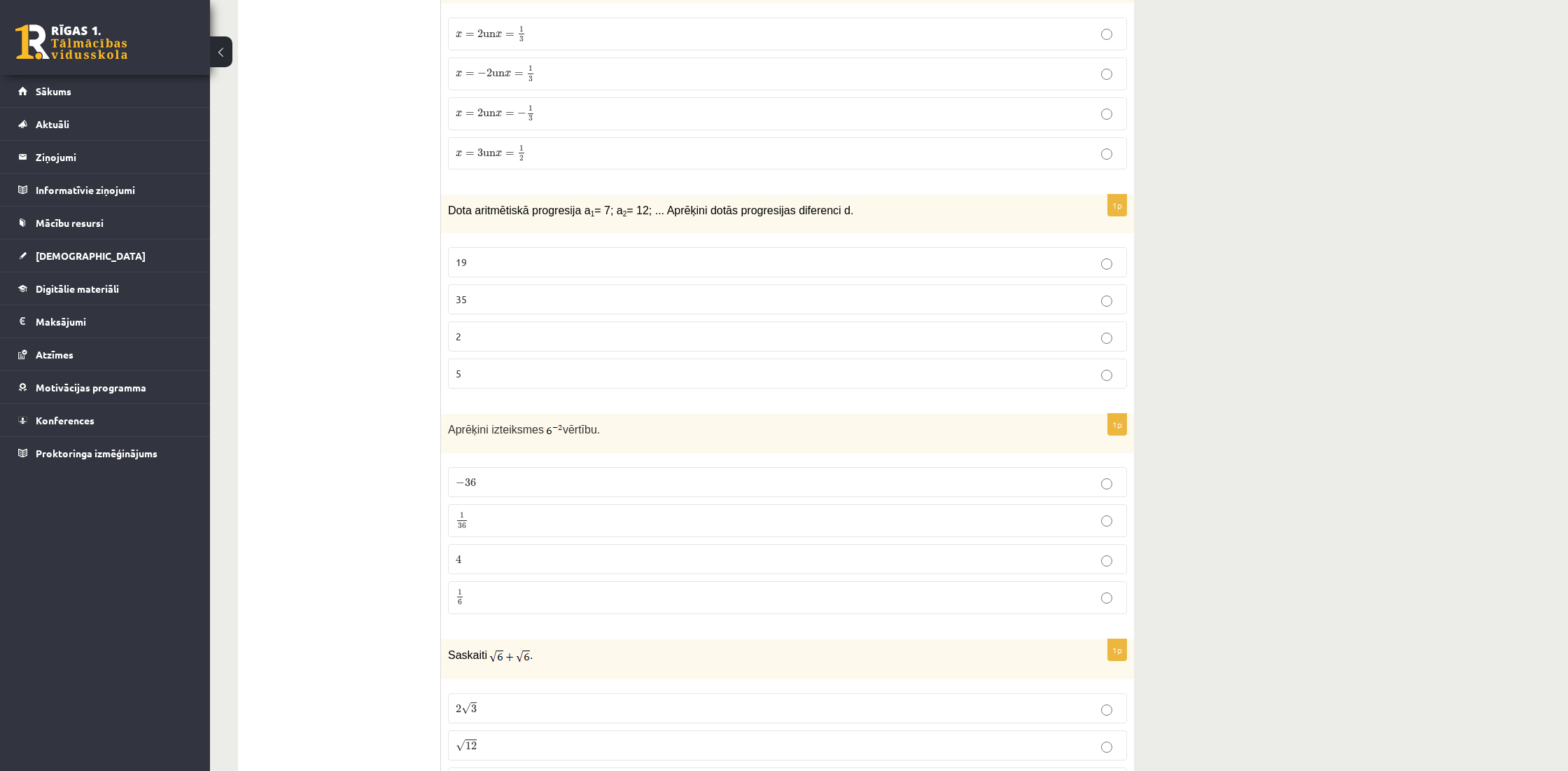
click at [626, 523] on p "1 36 1 36" at bounding box center [788, 521] width 663 height 18
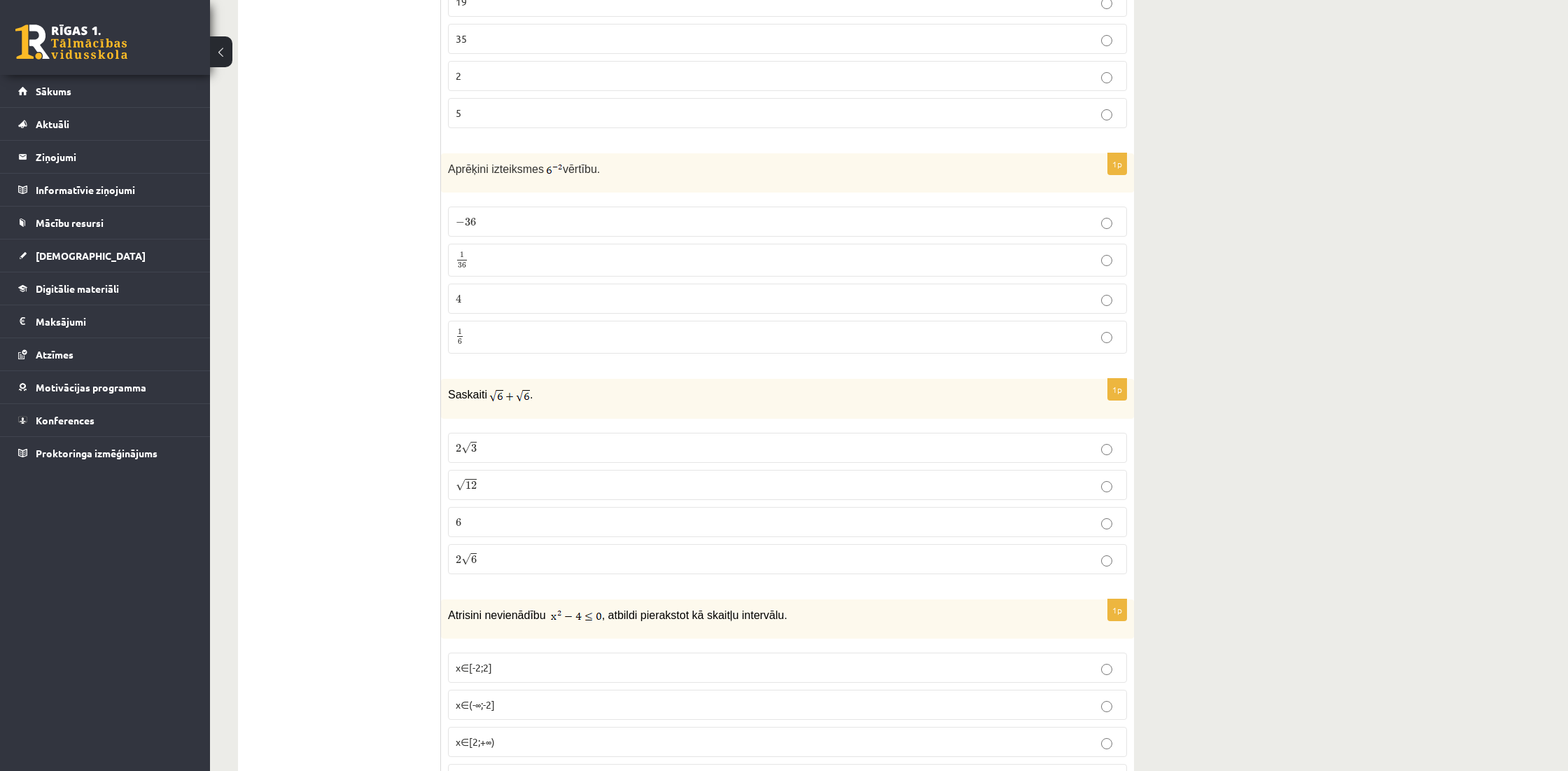
scroll to position [1646, 0]
click at [616, 546] on label "2 √ 6 2 6" at bounding box center [787, 559] width 679 height 30
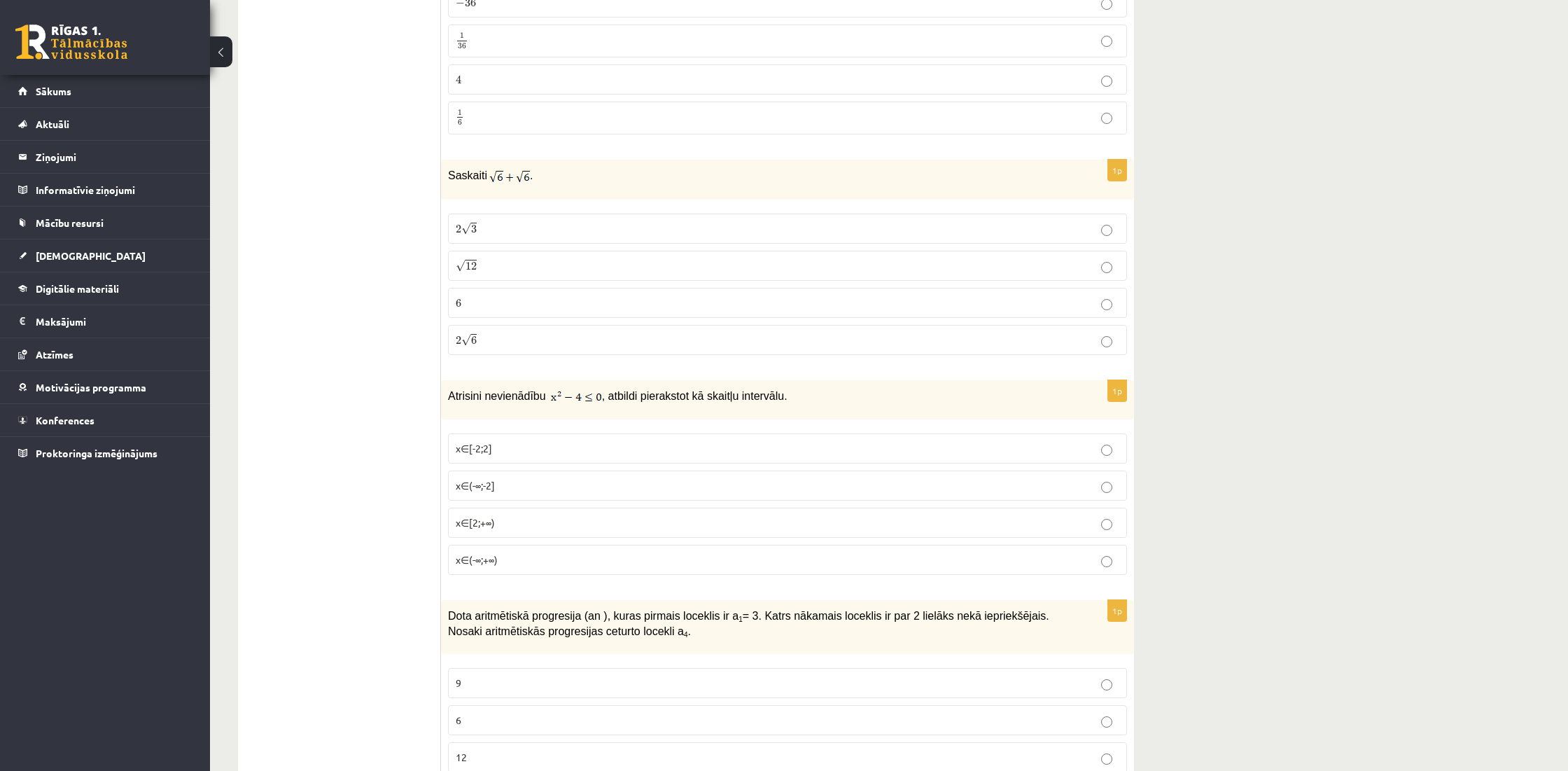
drag, startPoint x: 306, startPoint y: 483, endPoint x: 316, endPoint y: 480, distance: 10.4
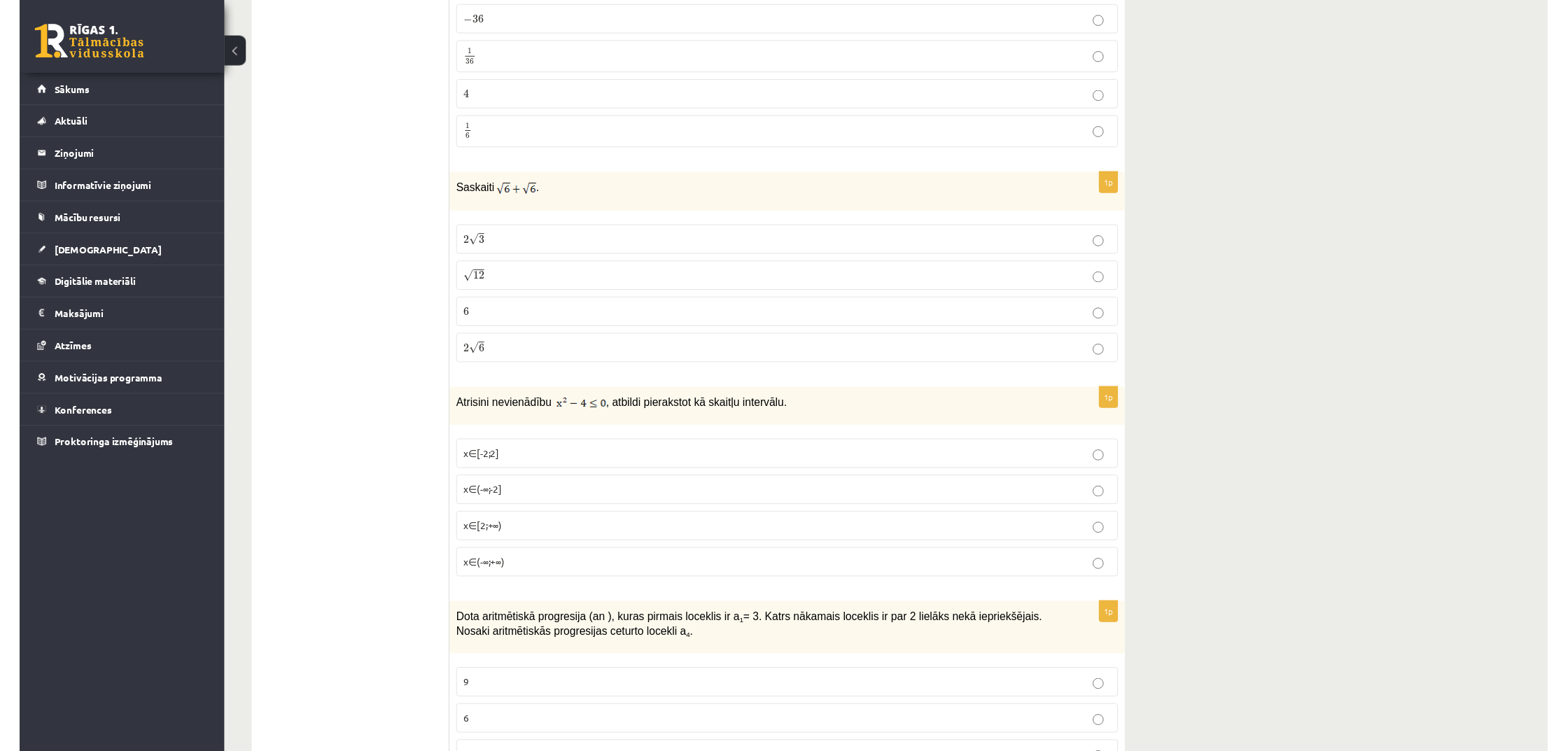
scroll to position [1853, 0]
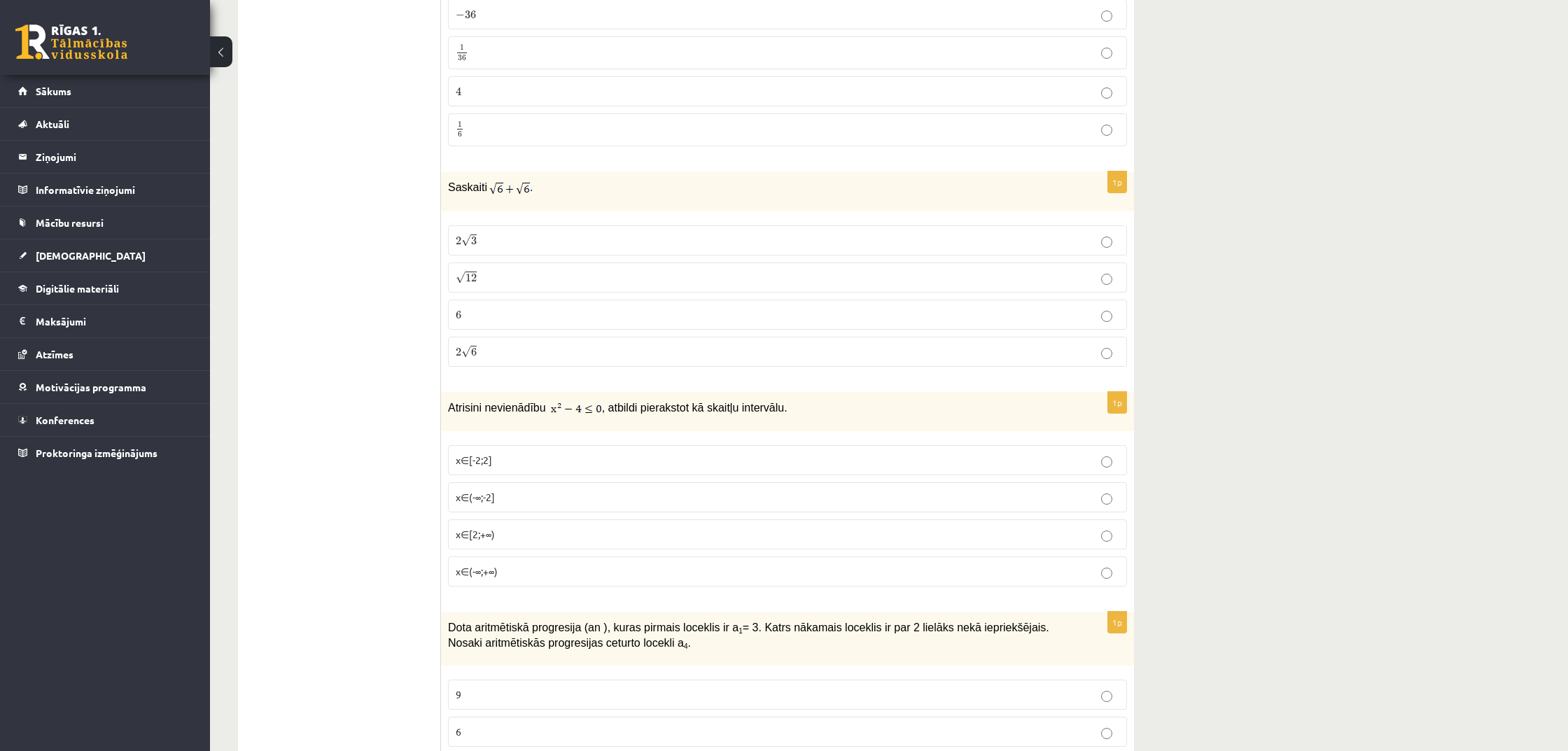
click at [646, 313] on p "6 6" at bounding box center [788, 315] width 663 height 14
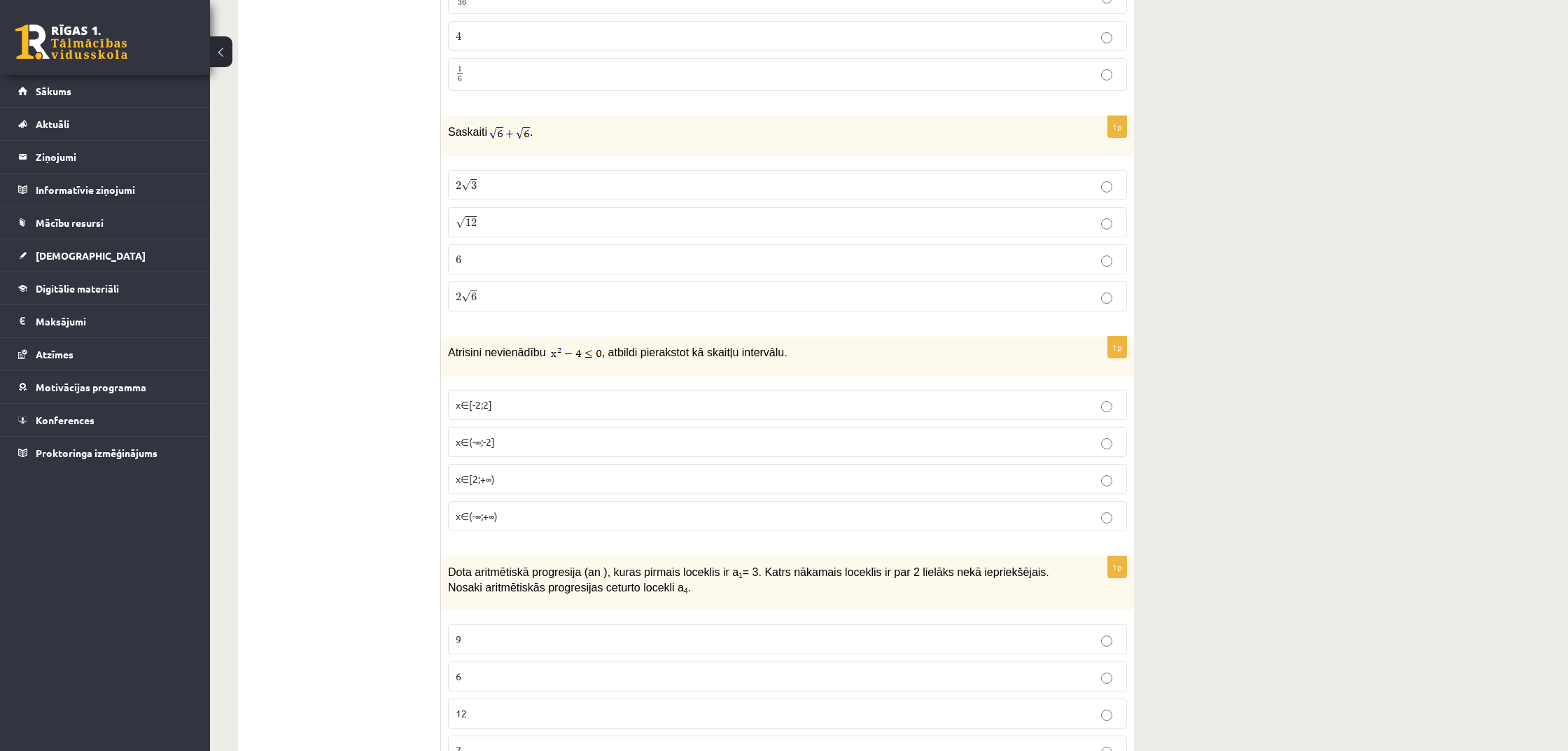
scroll to position [1922, 0]
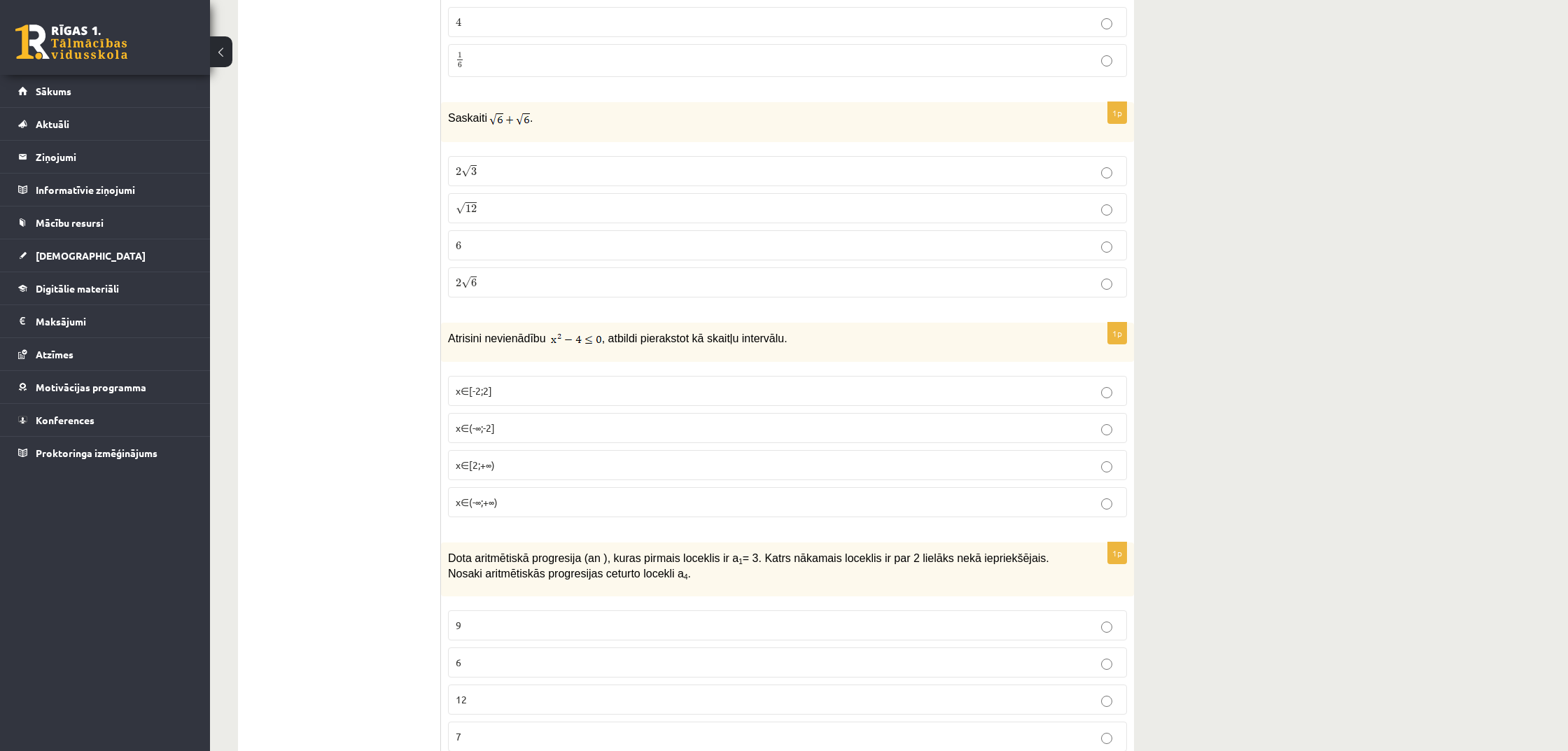
click at [541, 421] on p "x∈(-∞;-2]" at bounding box center [788, 428] width 663 height 14
click at [554, 422] on p "x∈(-∞;-2]" at bounding box center [788, 428] width 663 height 14
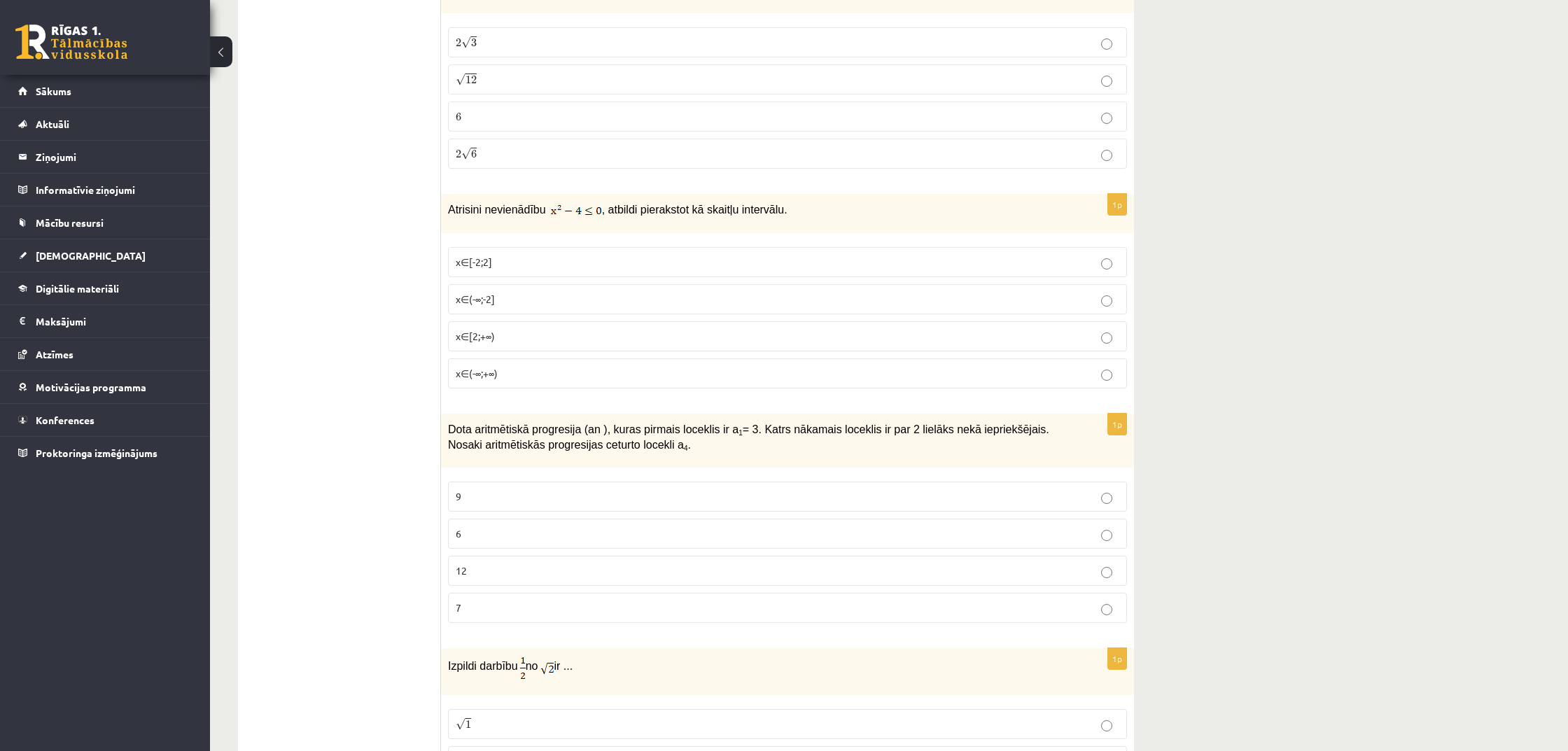
scroll to position [2052, 0]
click at [758, 489] on p "9" at bounding box center [788, 496] width 663 height 14
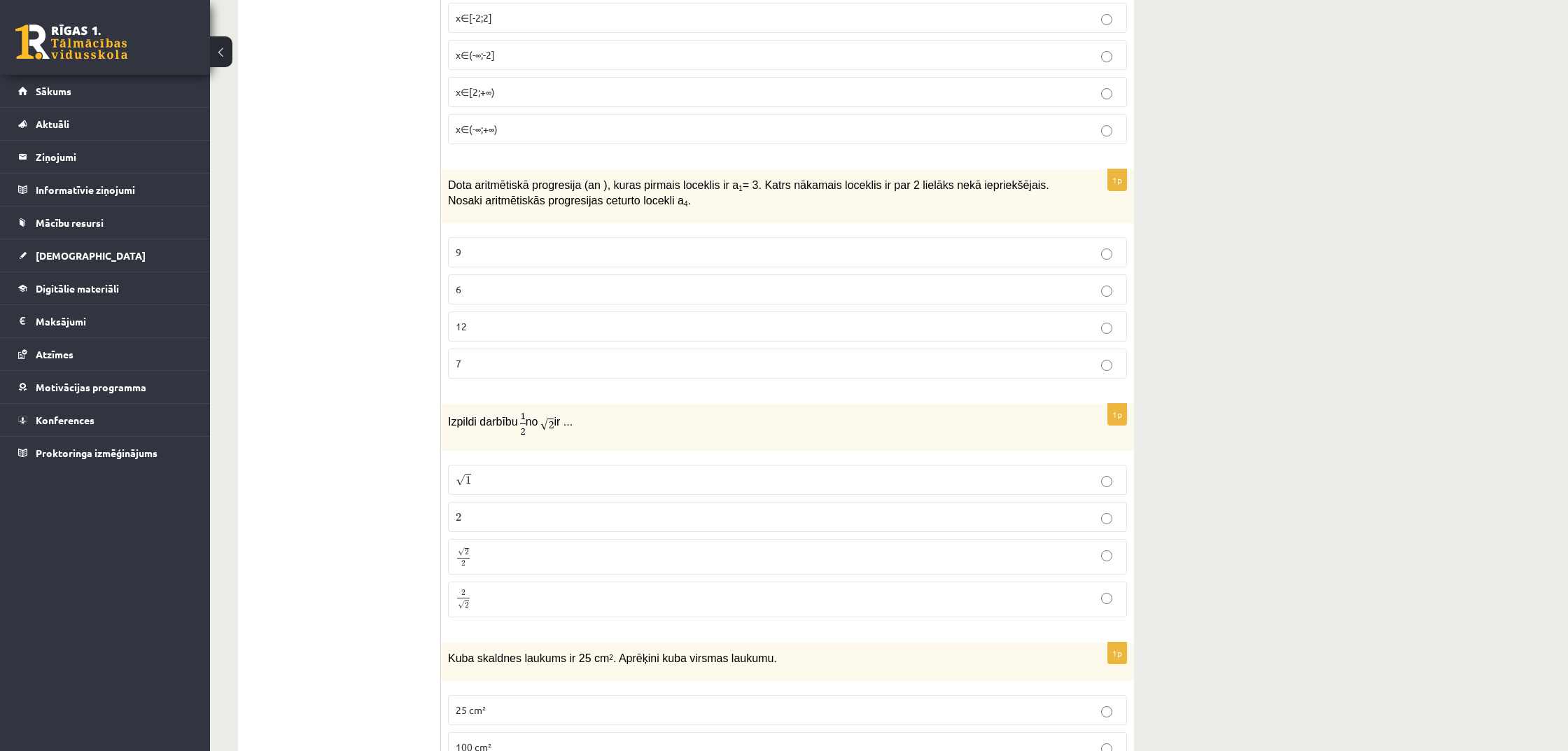
scroll to position [2296, 0]
click at [570, 474] on p "√ 1 1" at bounding box center [788, 479] width 663 height 14
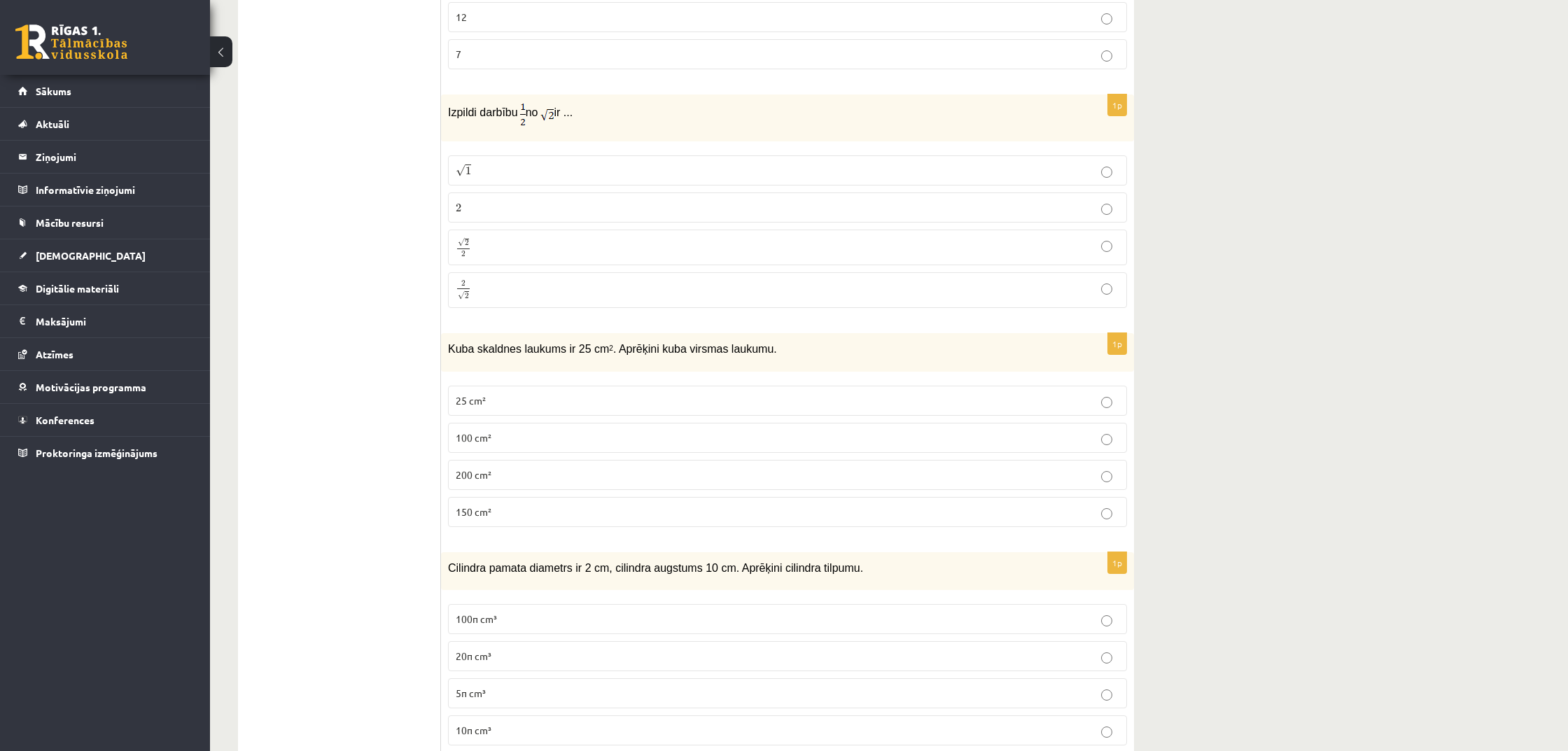
scroll to position [2606, 0]
click at [707, 402] on label "25 cm²" at bounding box center [787, 401] width 679 height 30
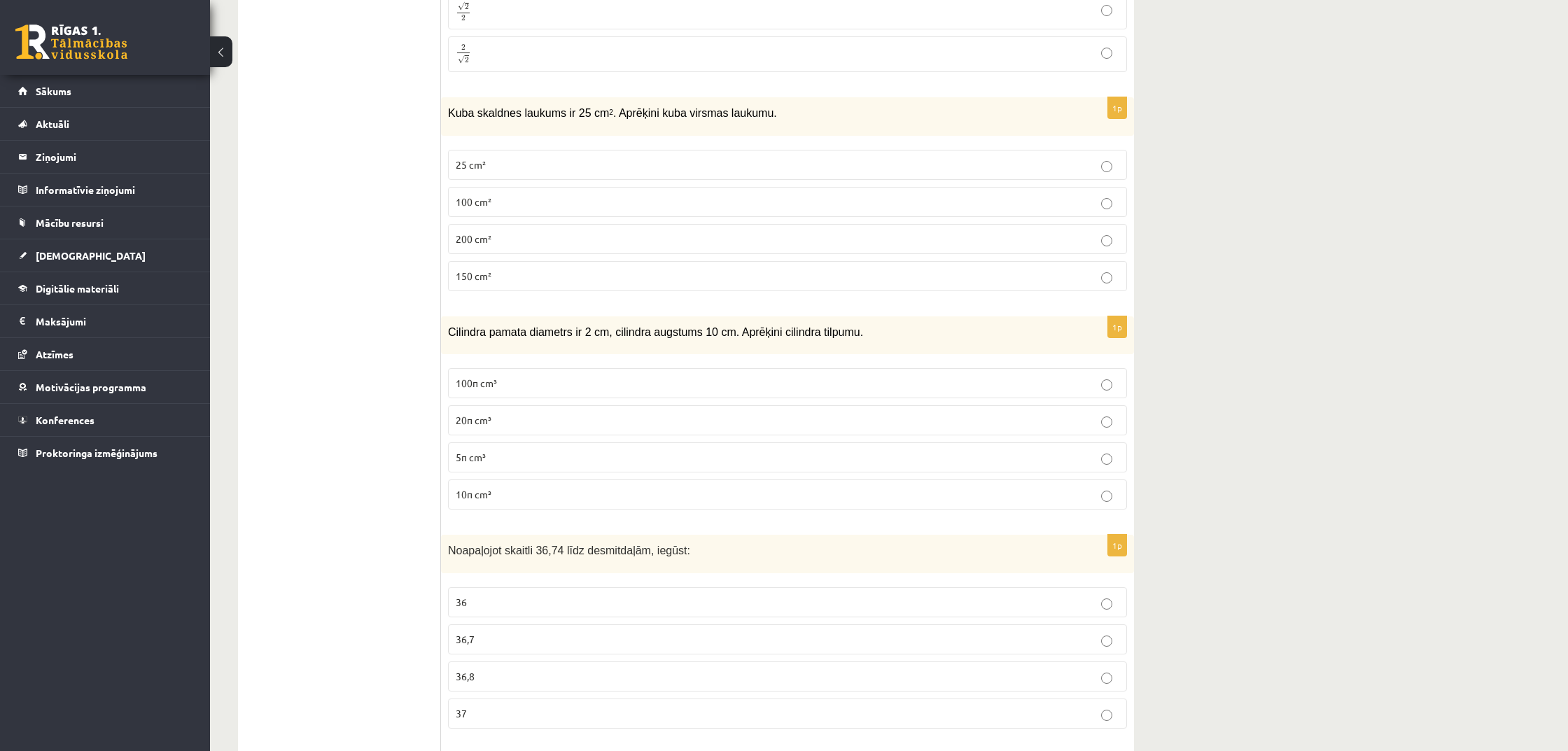
scroll to position [2844, 0]
click at [651, 410] on p "20π cm³" at bounding box center [788, 418] width 663 height 14
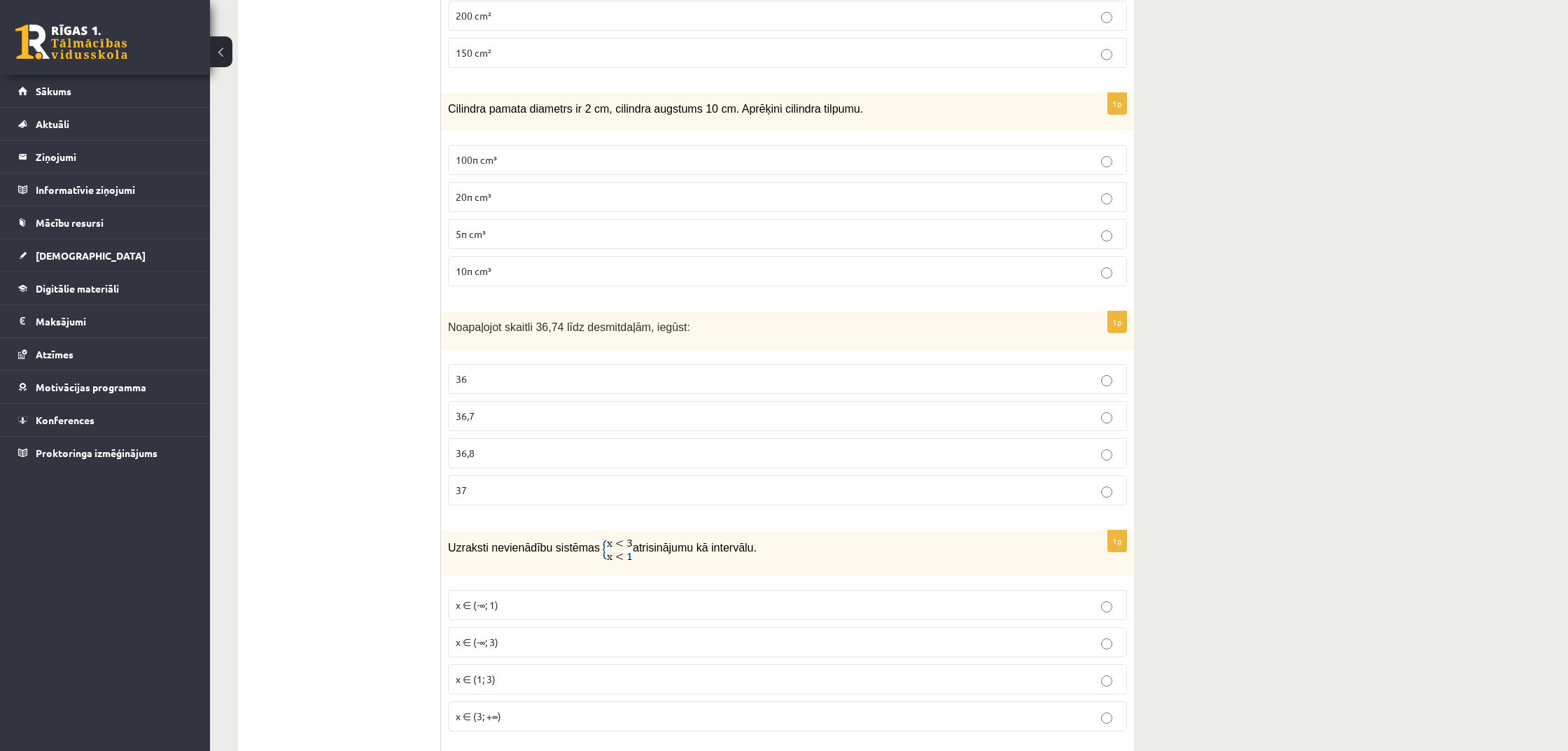
click at [647, 409] on p "36,7" at bounding box center [788, 416] width 663 height 14
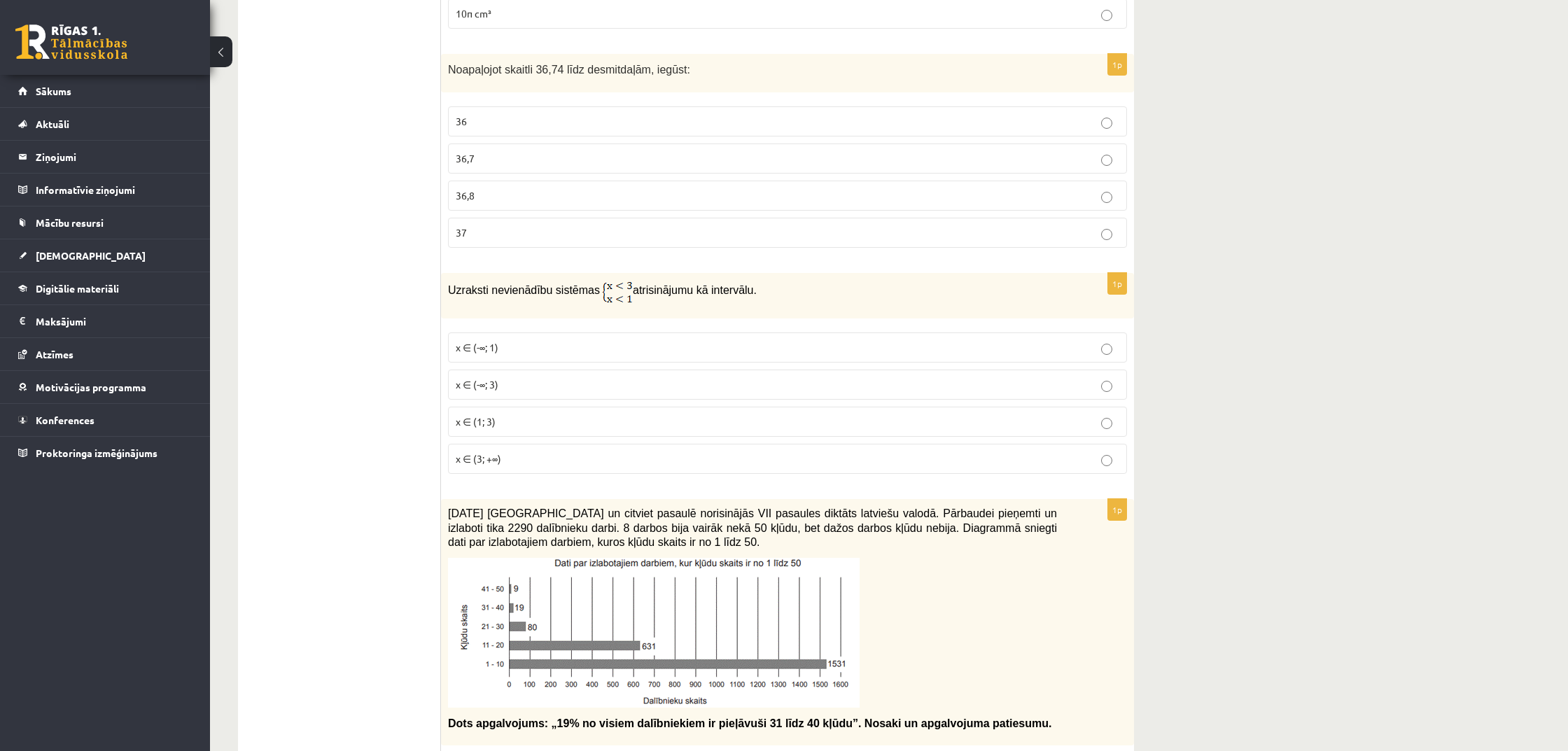
scroll to position [3327, 0]
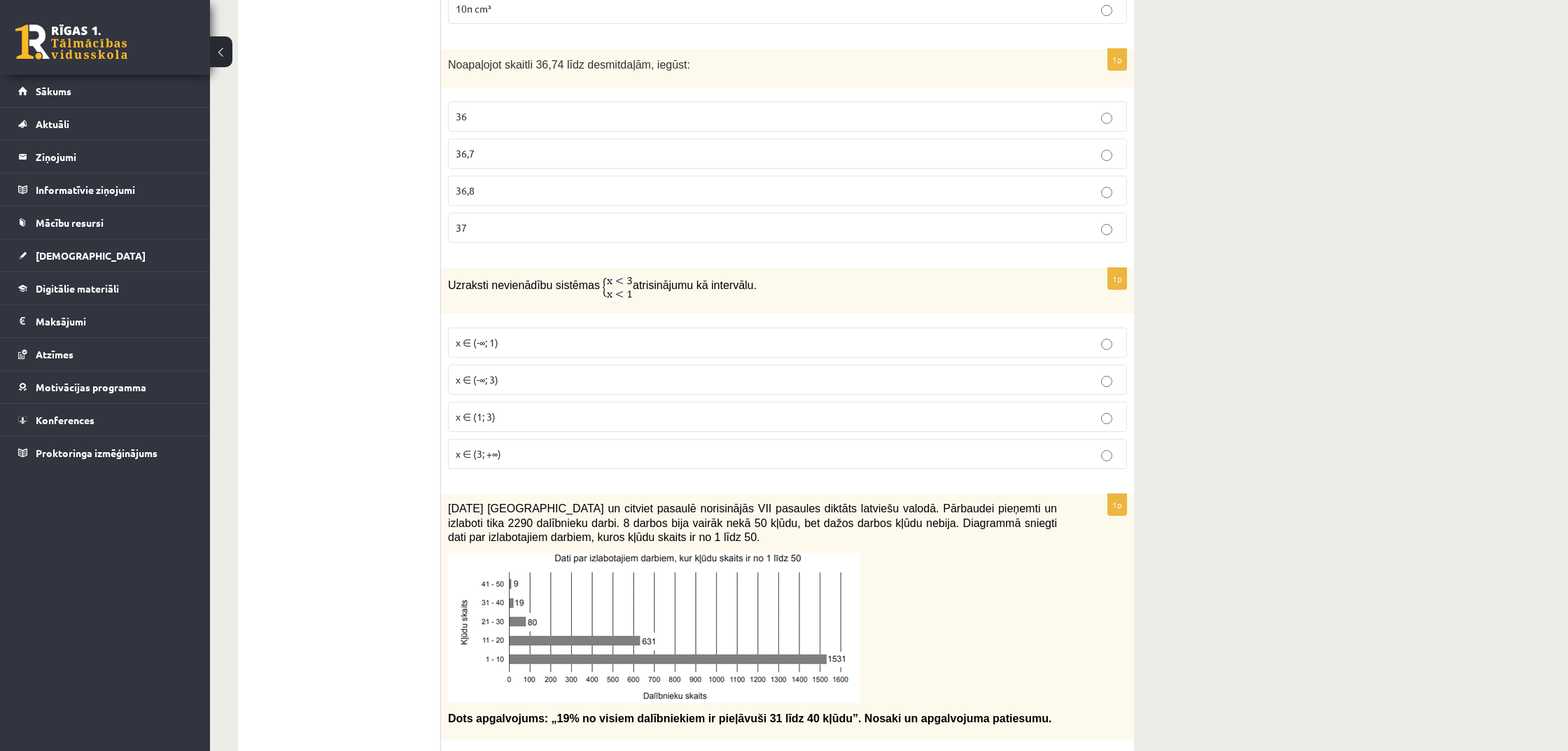
click at [525, 410] on p "x ∈ (1; 3)" at bounding box center [788, 417] width 663 height 14
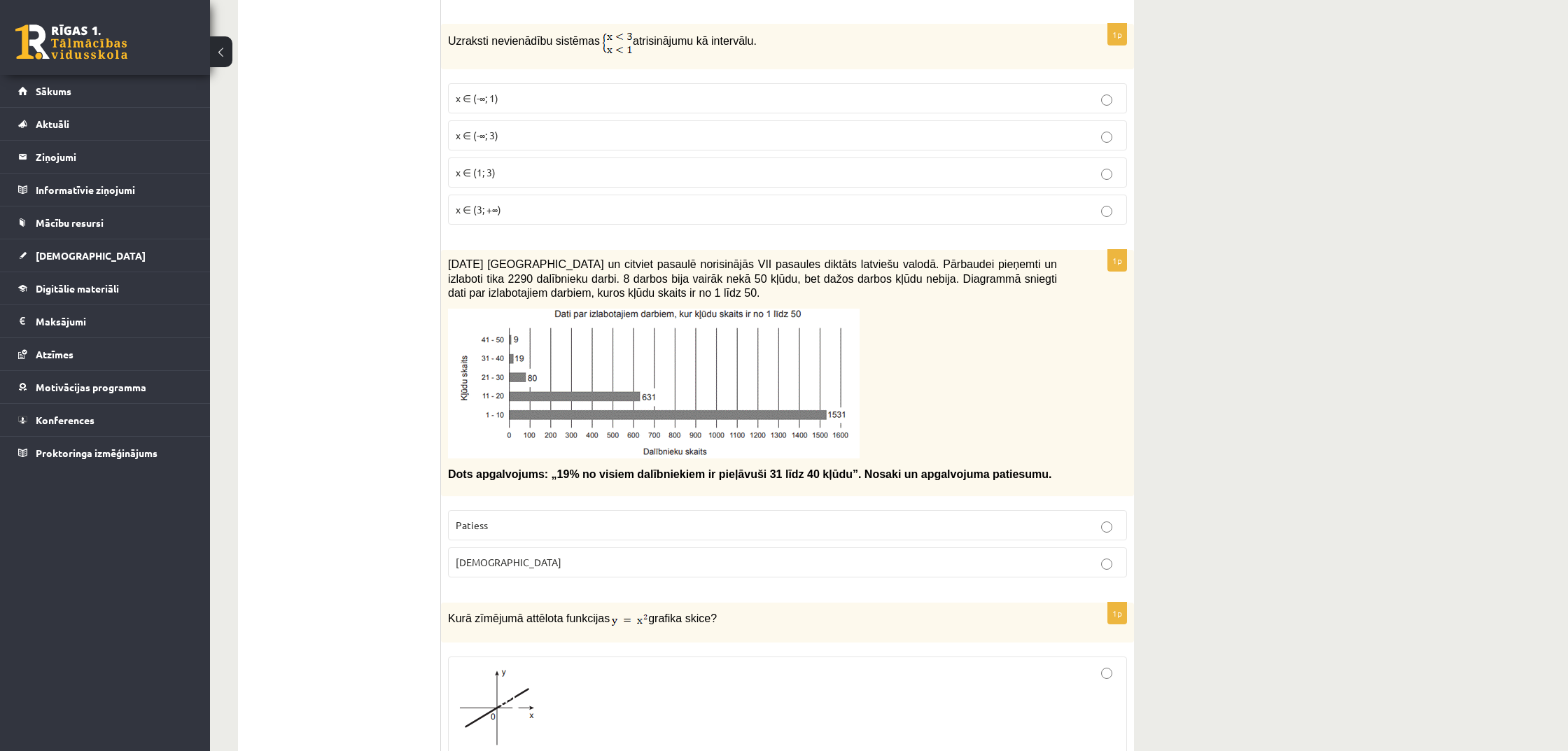
scroll to position [3576, 0]
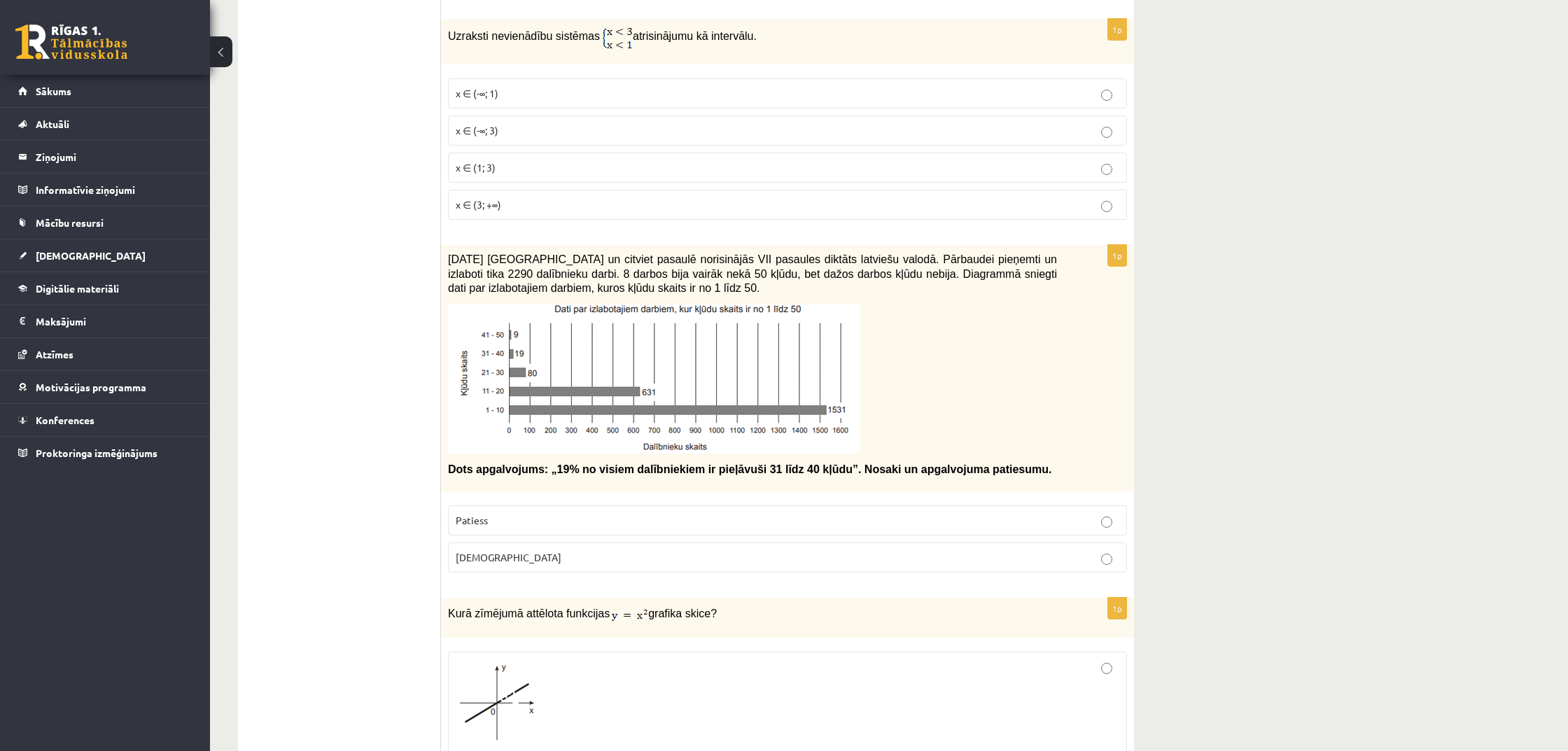
click at [751, 543] on label "[DEMOGRAPHIC_DATA]" at bounding box center [787, 558] width 679 height 30
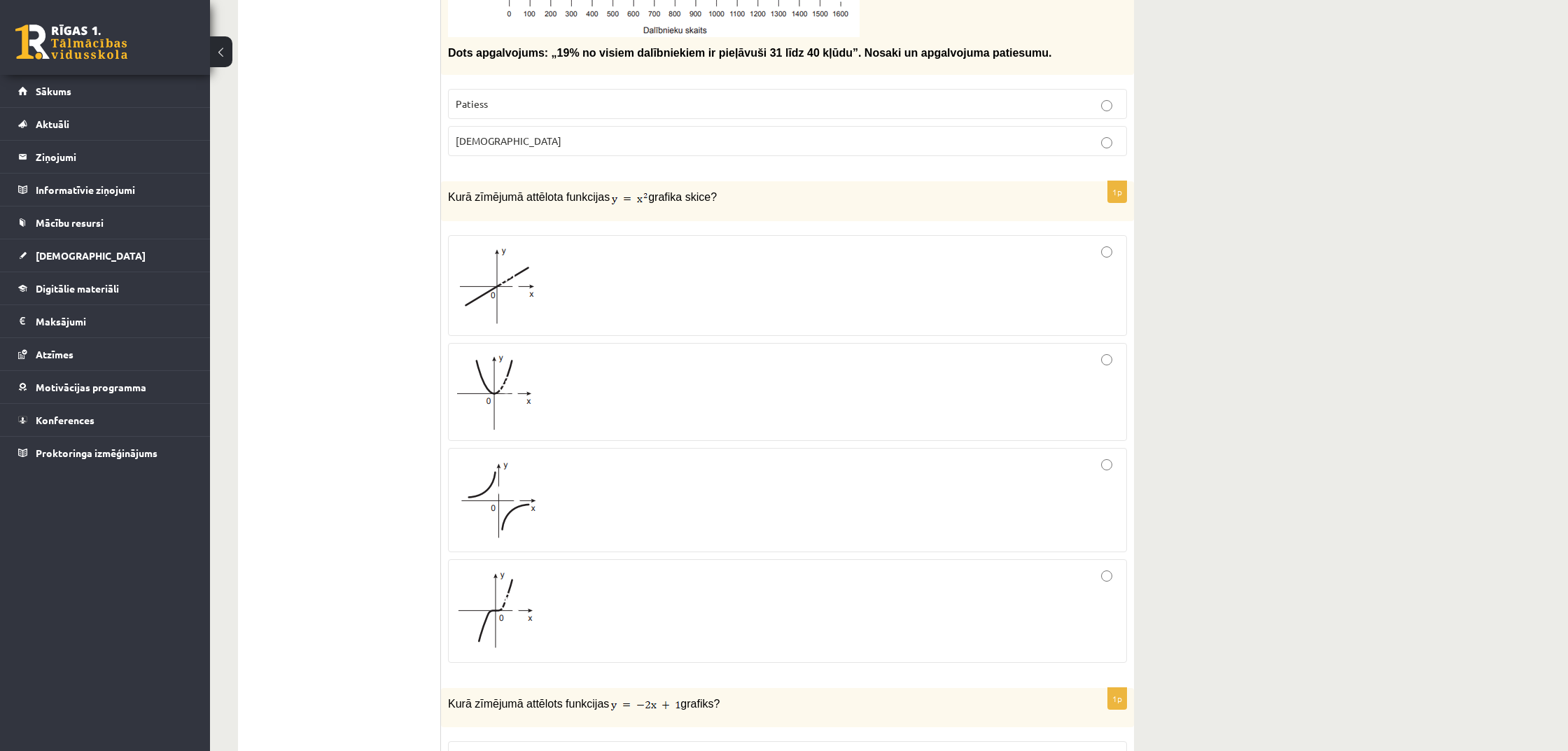
scroll to position [3997, 0]
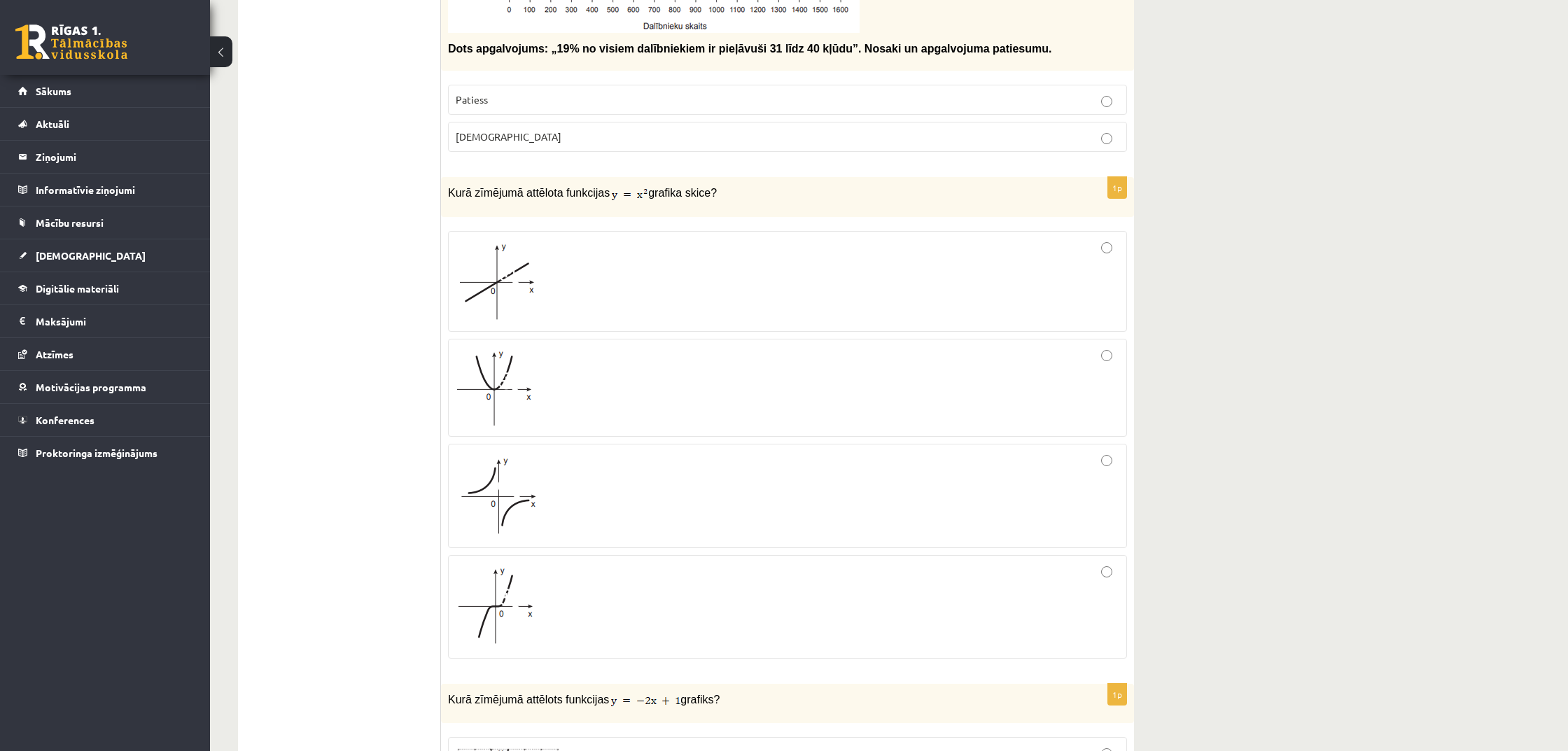
click at [571, 428] on fieldset at bounding box center [787, 444] width 679 height 439
click at [575, 408] on div at bounding box center [788, 387] width 663 height 83
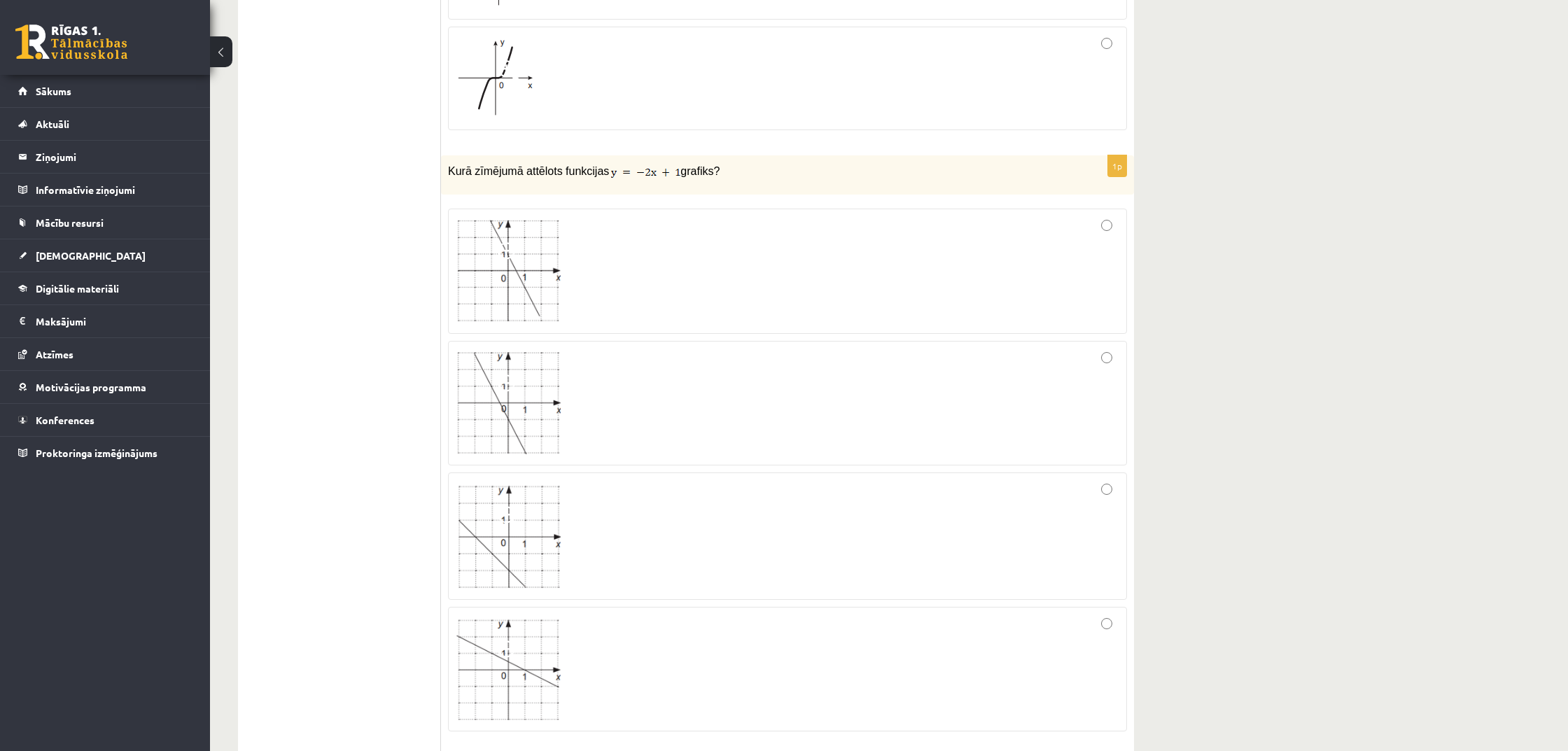
scroll to position [4529, 0]
click at [504, 503] on span at bounding box center [509, 514] width 22 height 22
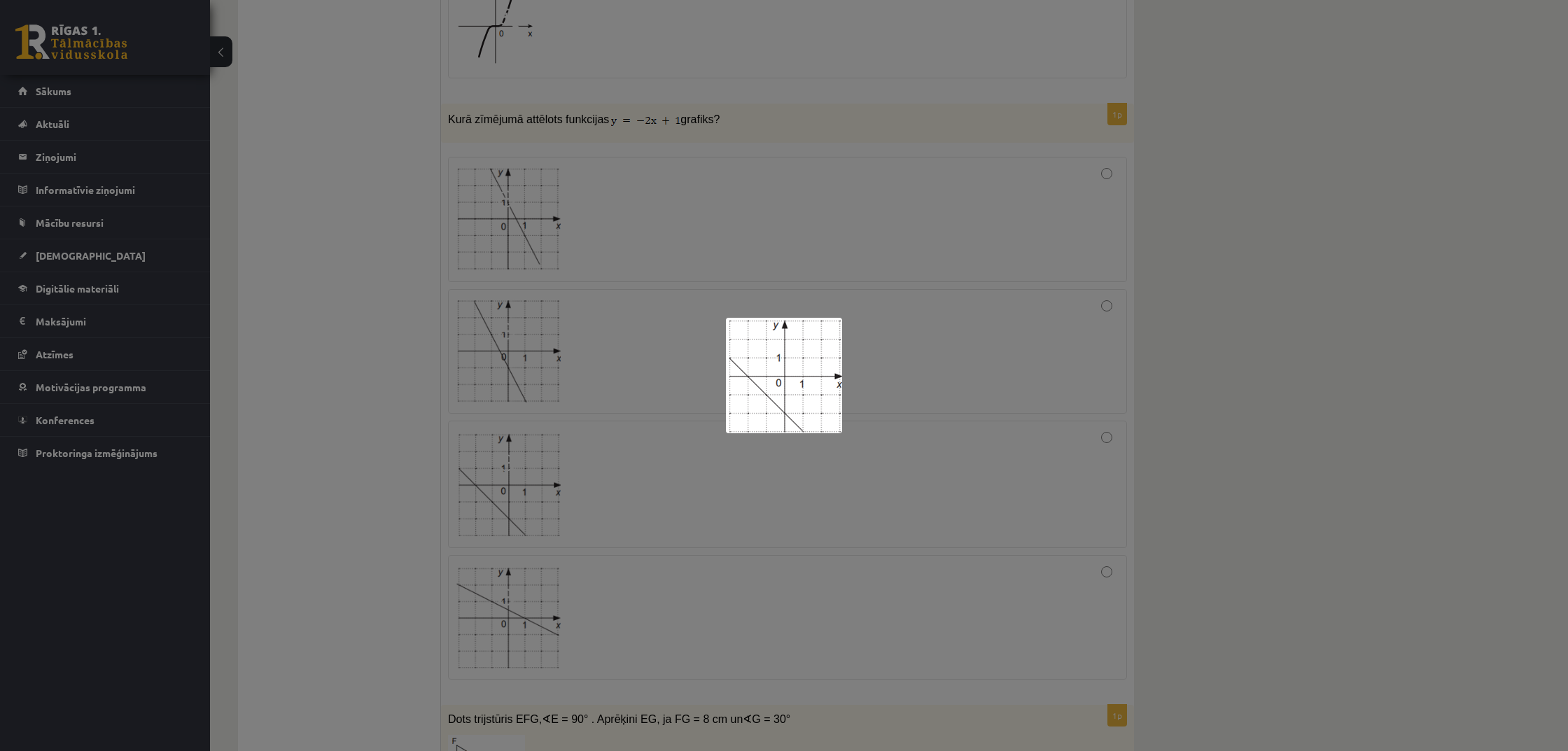
scroll to position [4577, 0]
click at [718, 496] on div at bounding box center [784, 375] width 1568 height 751
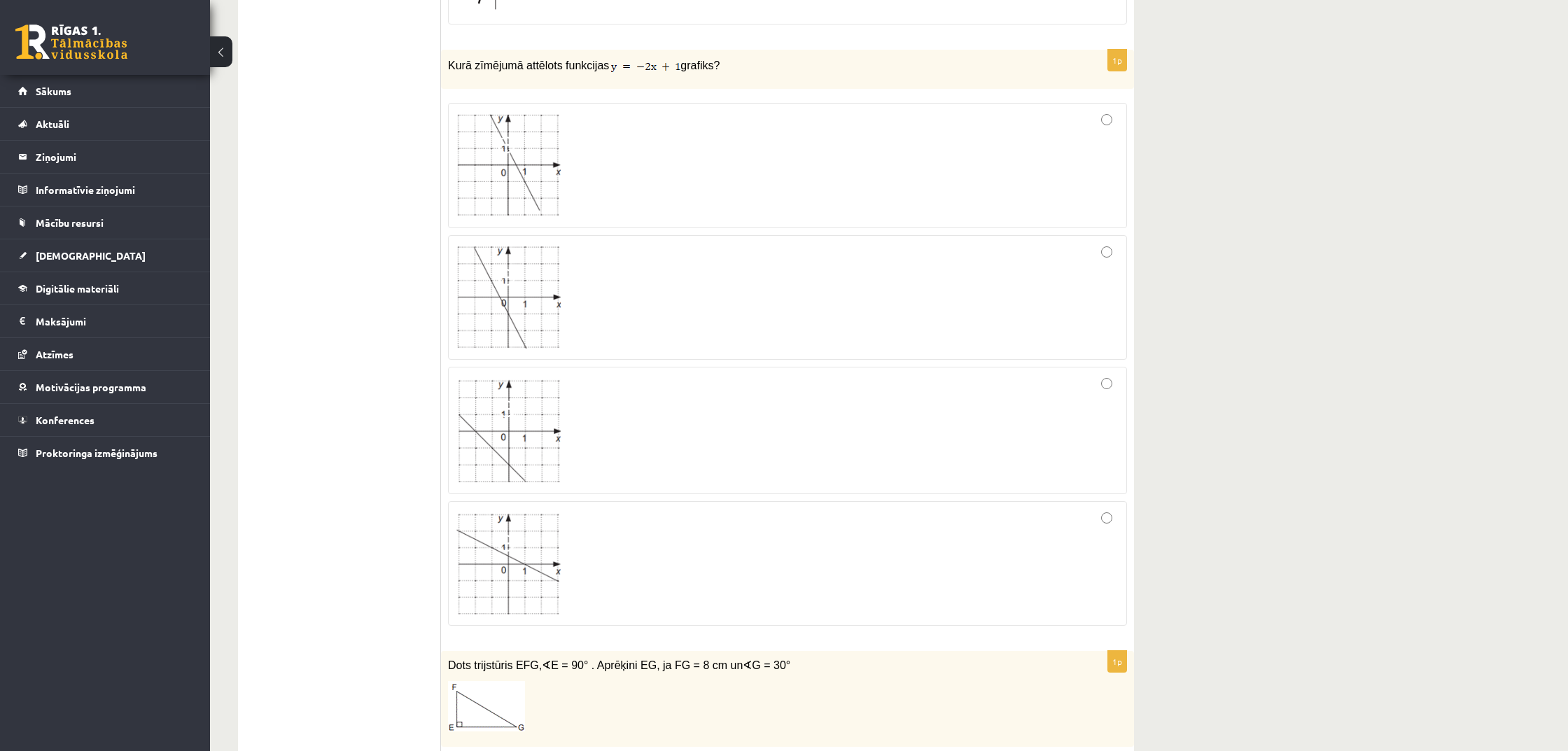
scroll to position [4629, 0]
click at [655, 429] on div at bounding box center [788, 432] width 663 height 111
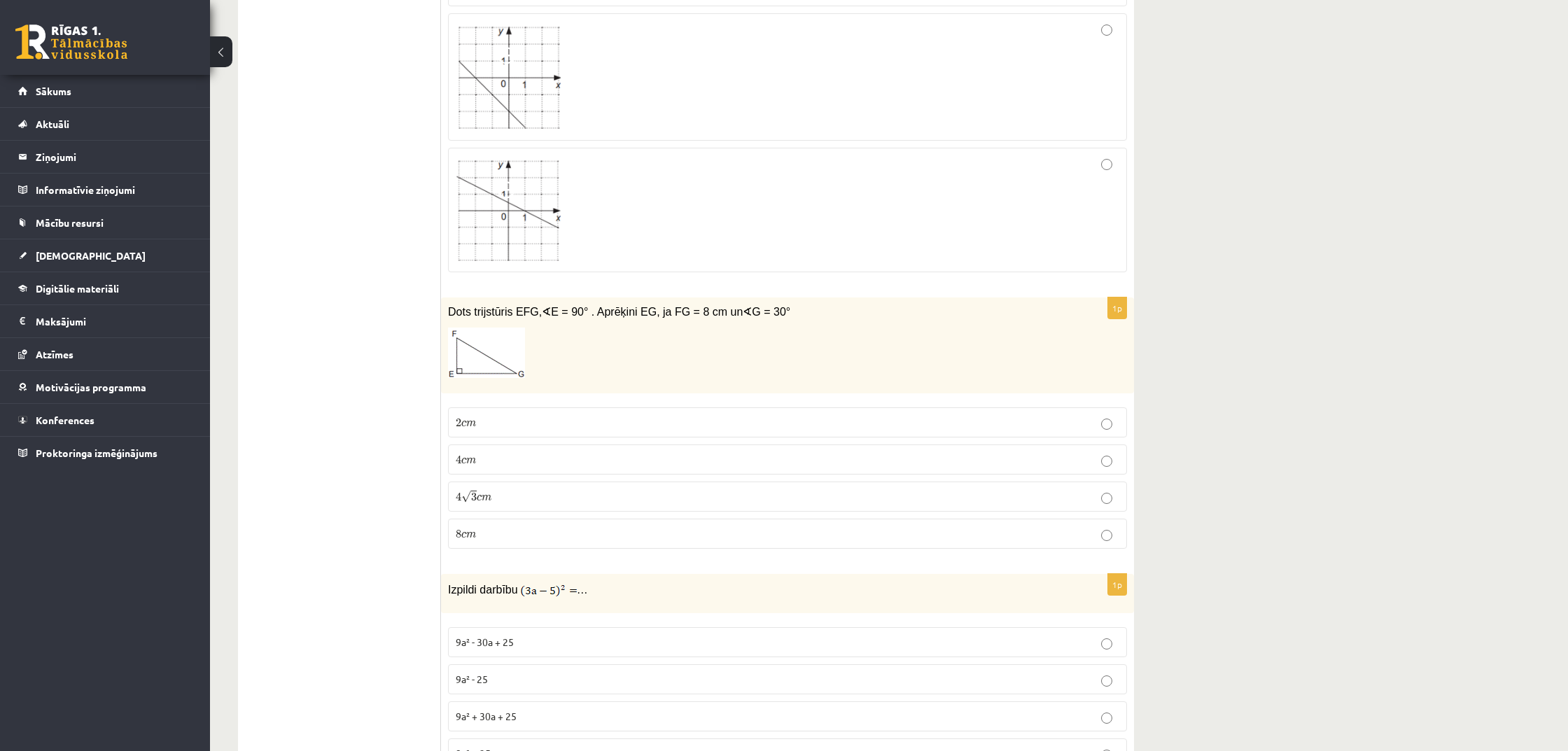
scroll to position [5009, 0]
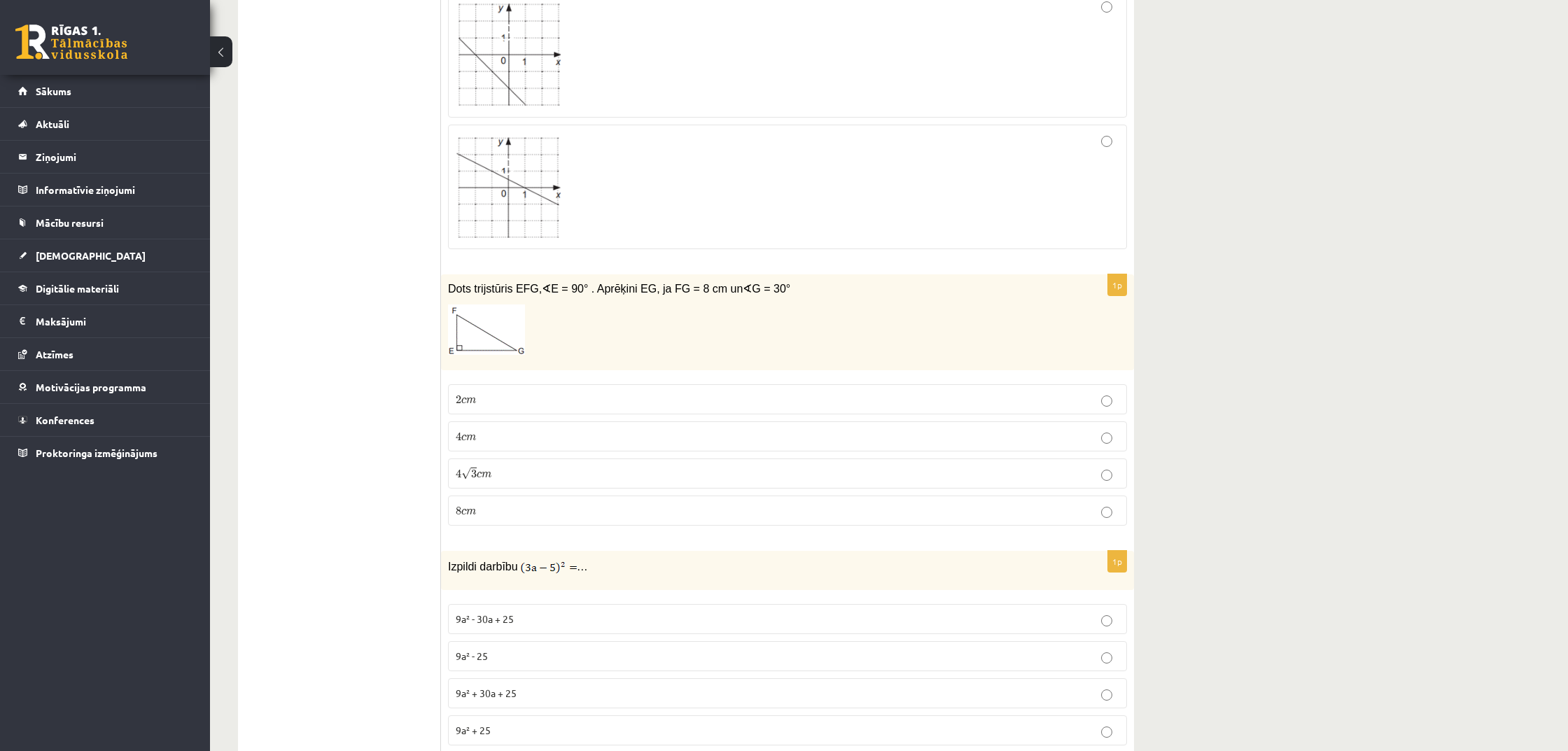
click at [545, 430] on p "4 c m 4 c m" at bounding box center [788, 437] width 663 height 14
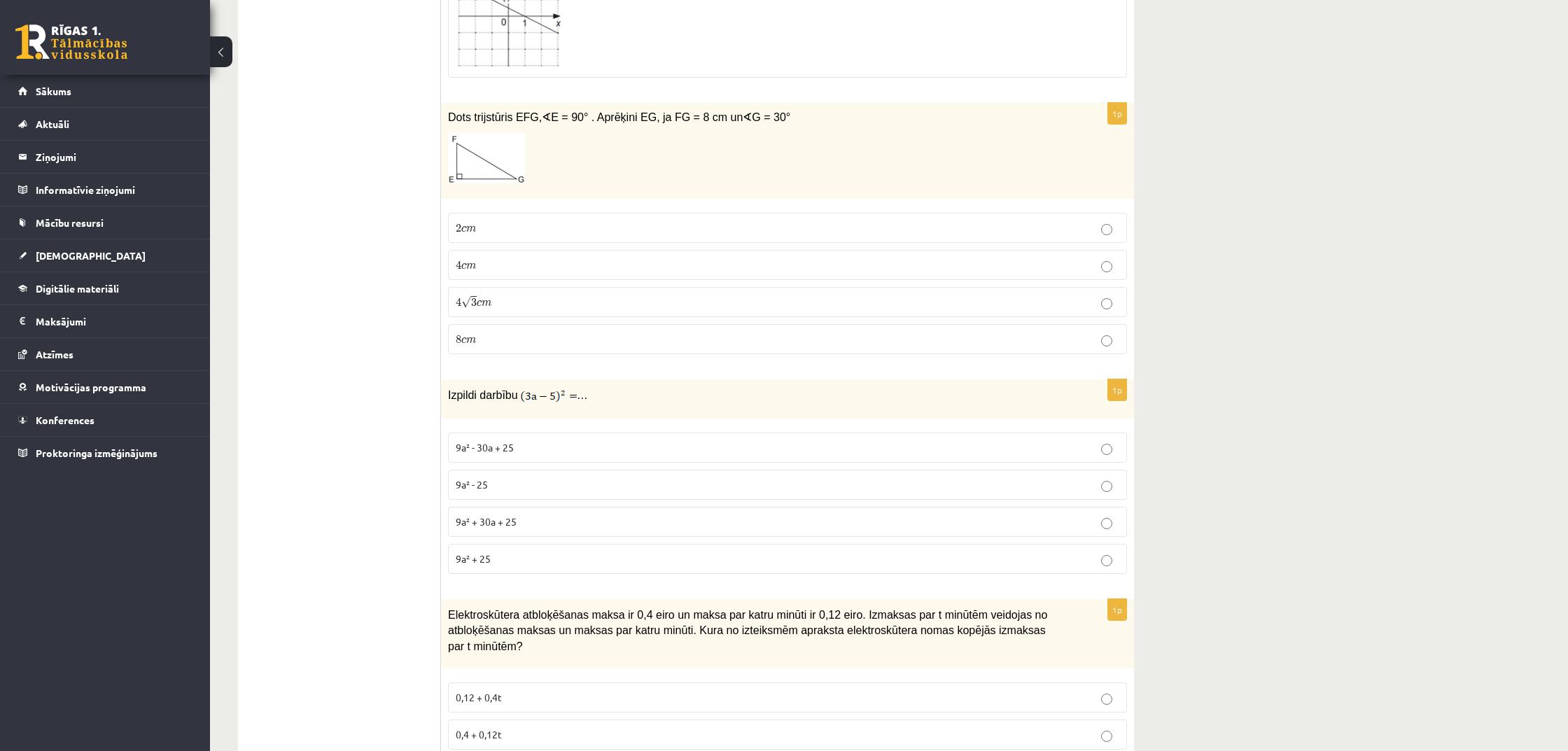
scroll to position [5187, 0]
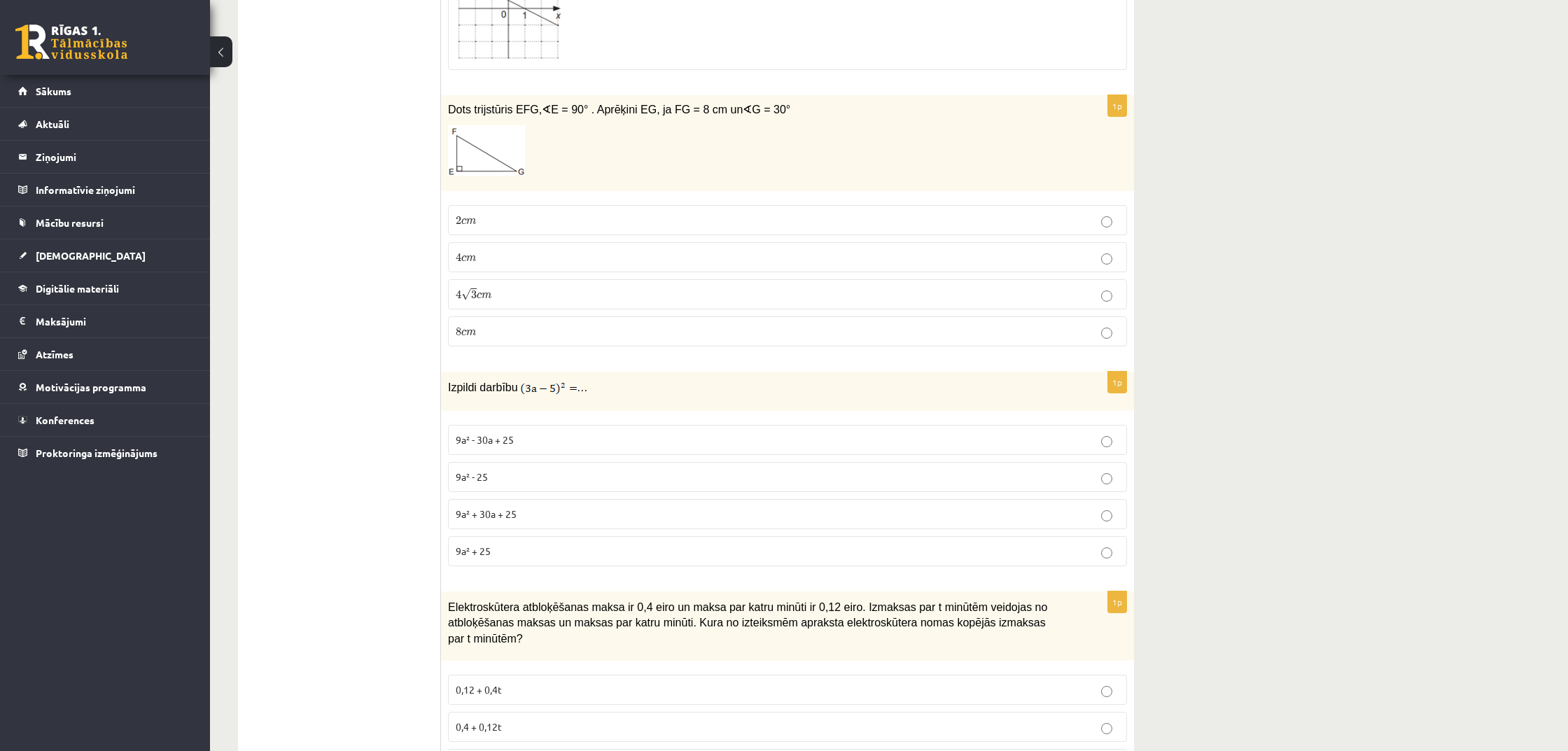
click at [545, 470] on p "9a² - 25" at bounding box center [788, 477] width 663 height 14
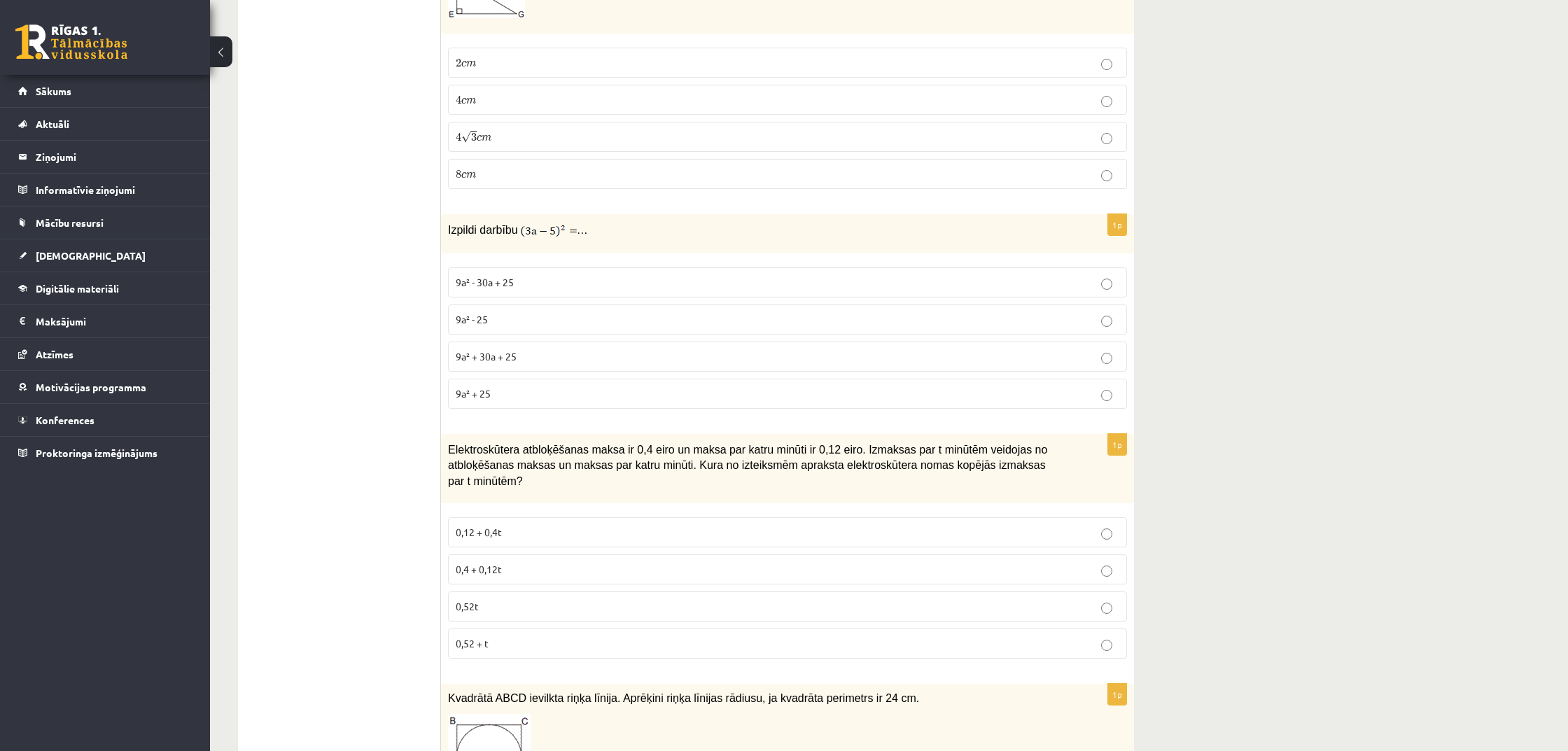
scroll to position [5357, 0]
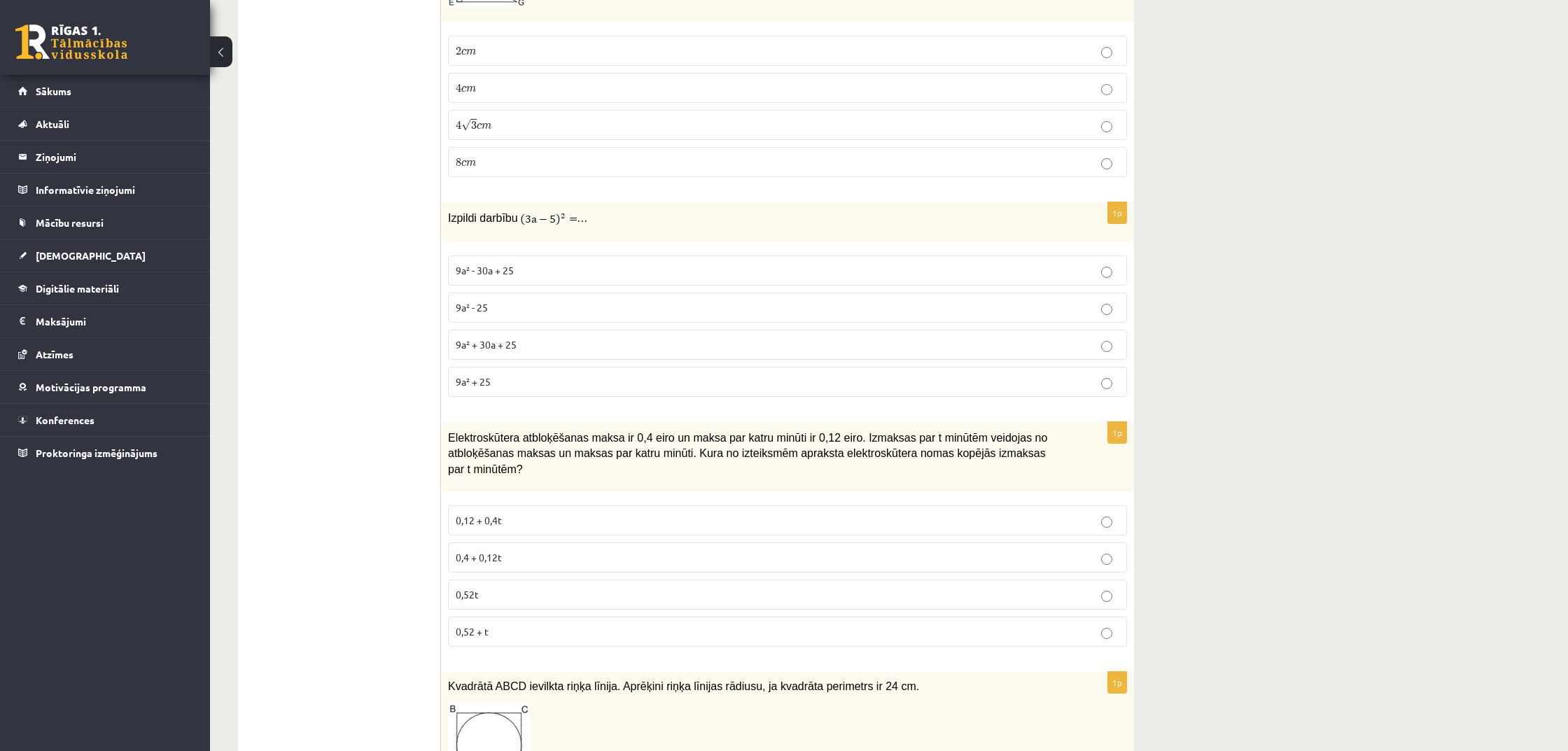
click at [532, 374] on p "9a² + 25" at bounding box center [788, 382] width 663 height 14
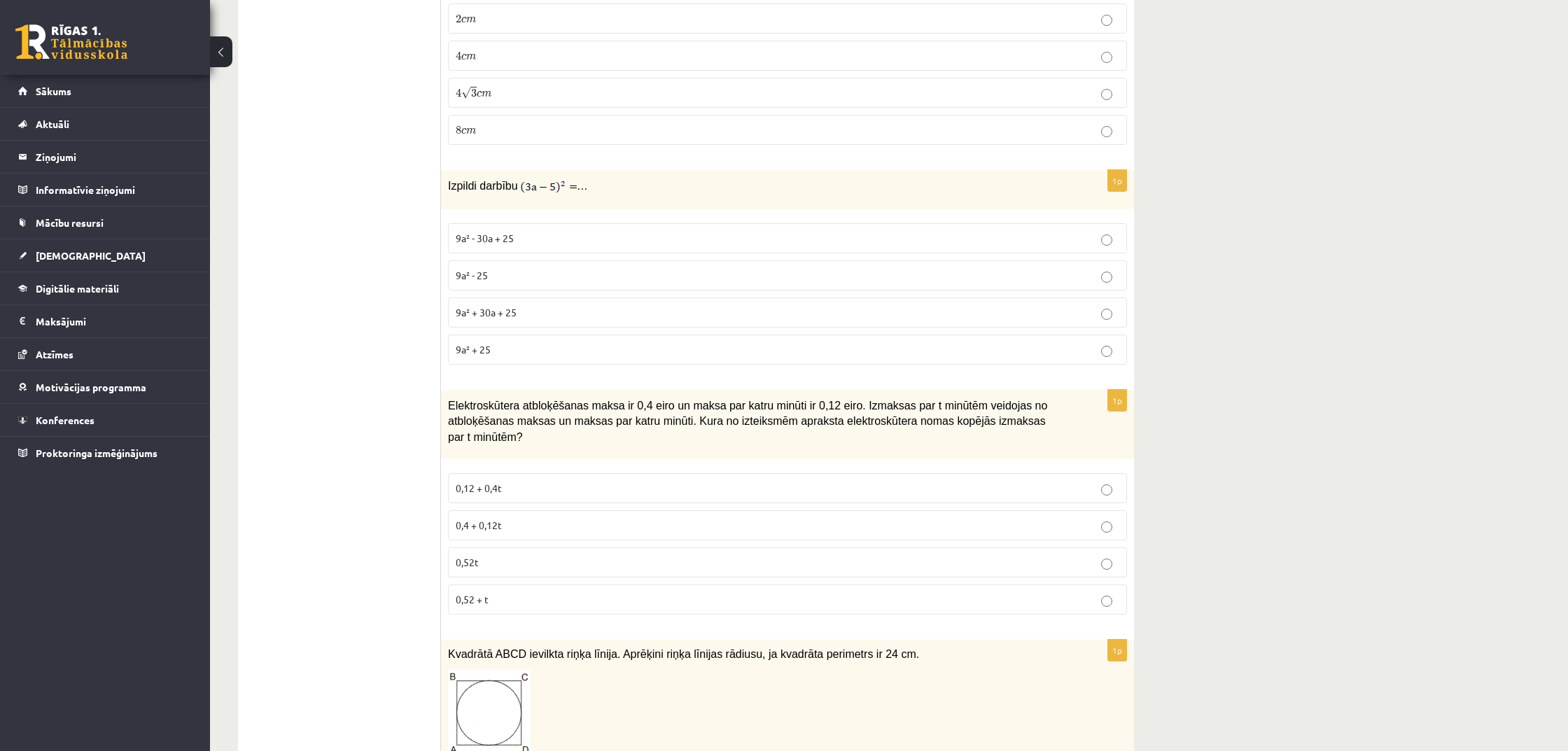
scroll to position [5412, 0]
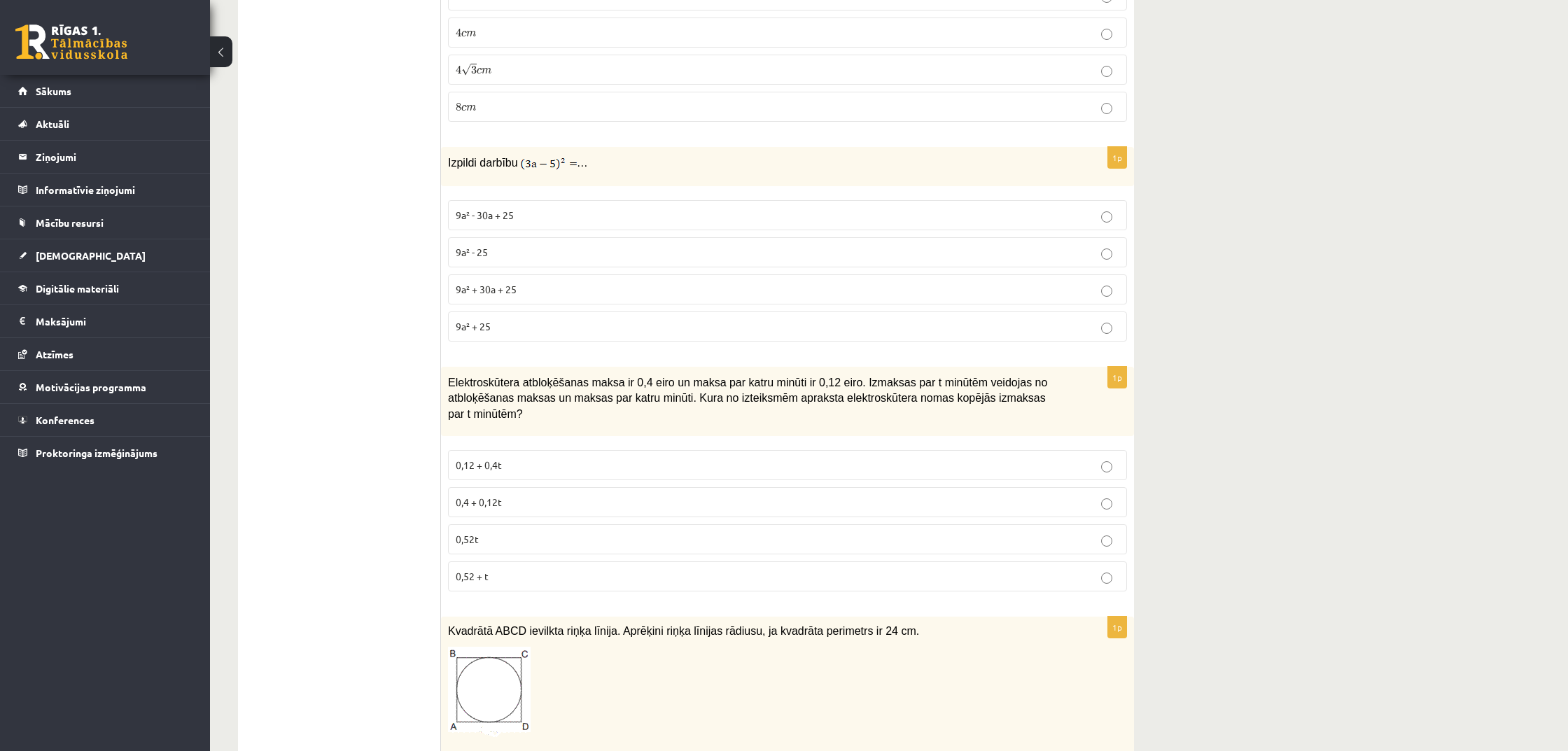
click at [542, 495] on p "0,4 + 0,12t" at bounding box center [788, 503] width 663 height 14
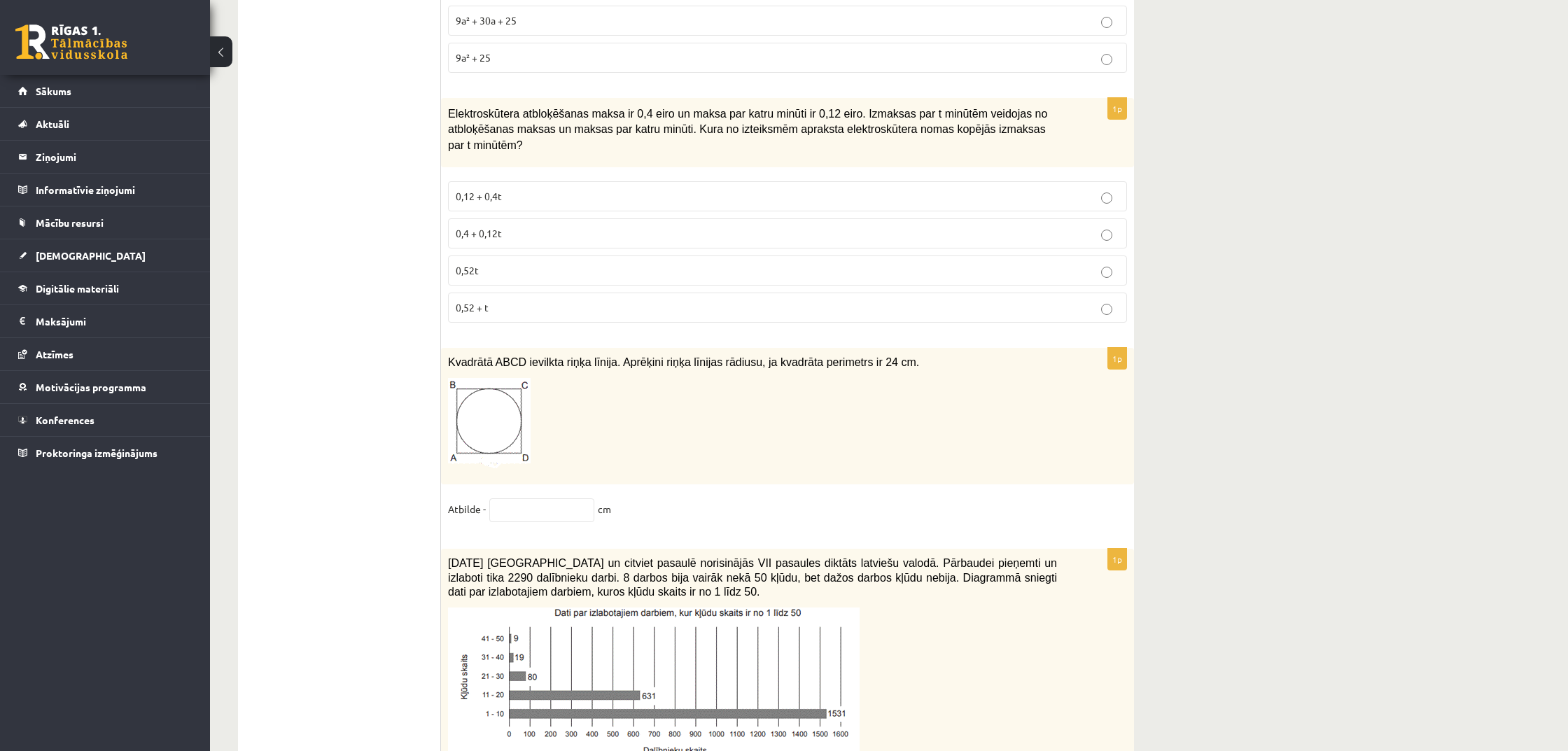
scroll to position [5683, 0]
click at [585, 497] on input "text" at bounding box center [542, 509] width 105 height 24
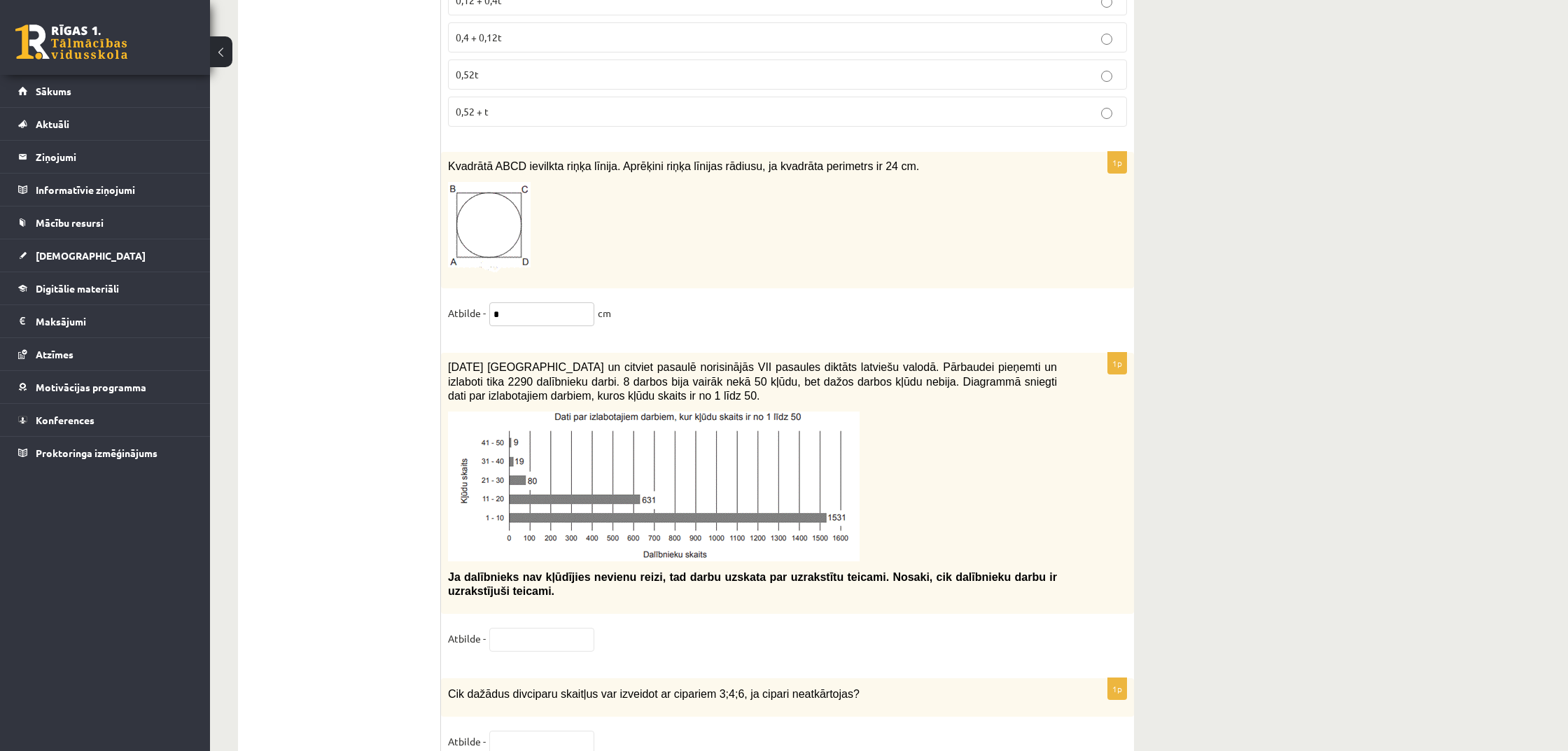
scroll to position [5893, 0]
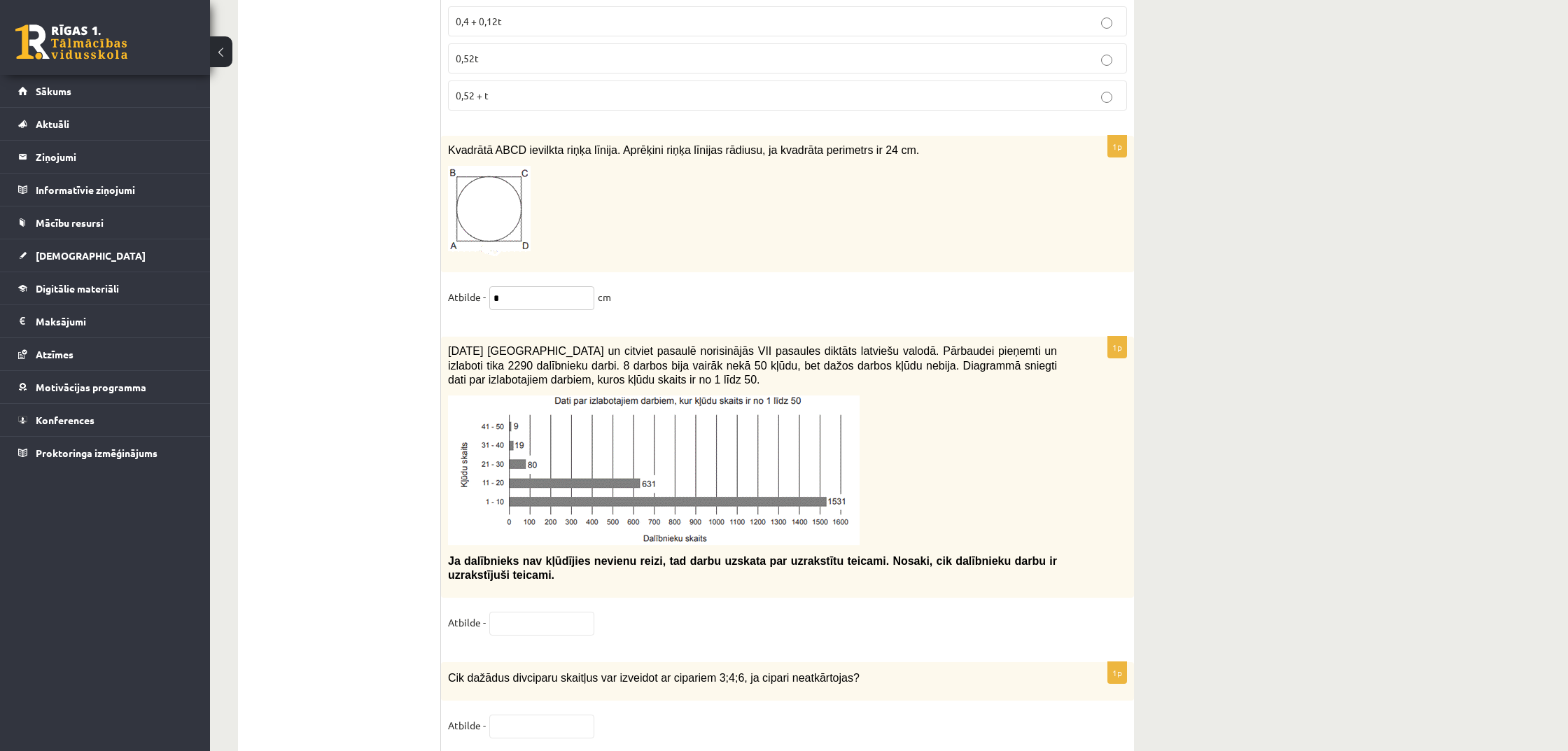
type input "*"
click at [539, 618] on input "text" at bounding box center [542, 624] width 105 height 24
type input "**"
click at [675, 679] on div "Cik dažādus divciparu skaitļus var izveidot ar cipariem 3;4;6, ja cipari neatkā…" at bounding box center [787, 682] width 693 height 38
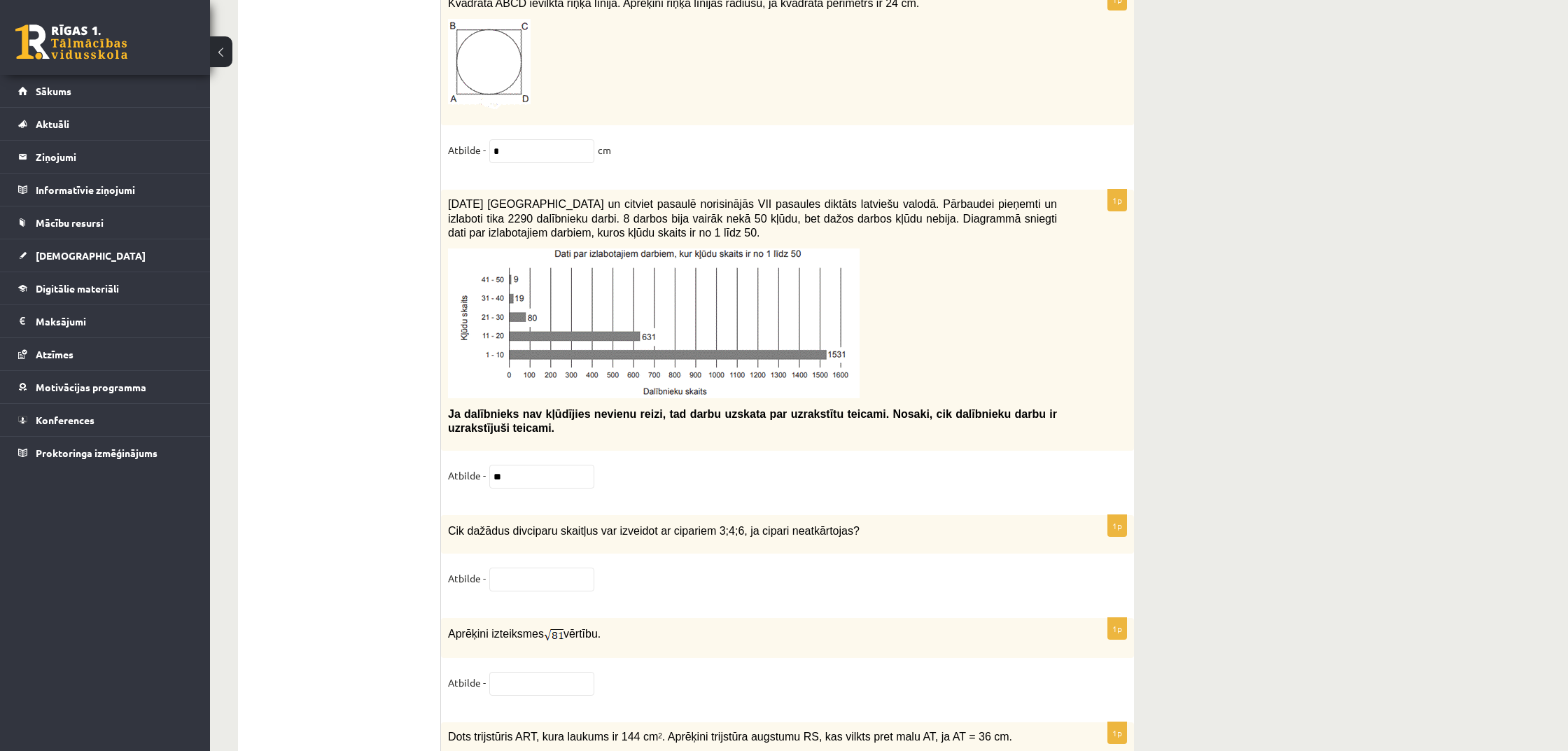
scroll to position [6046, 1]
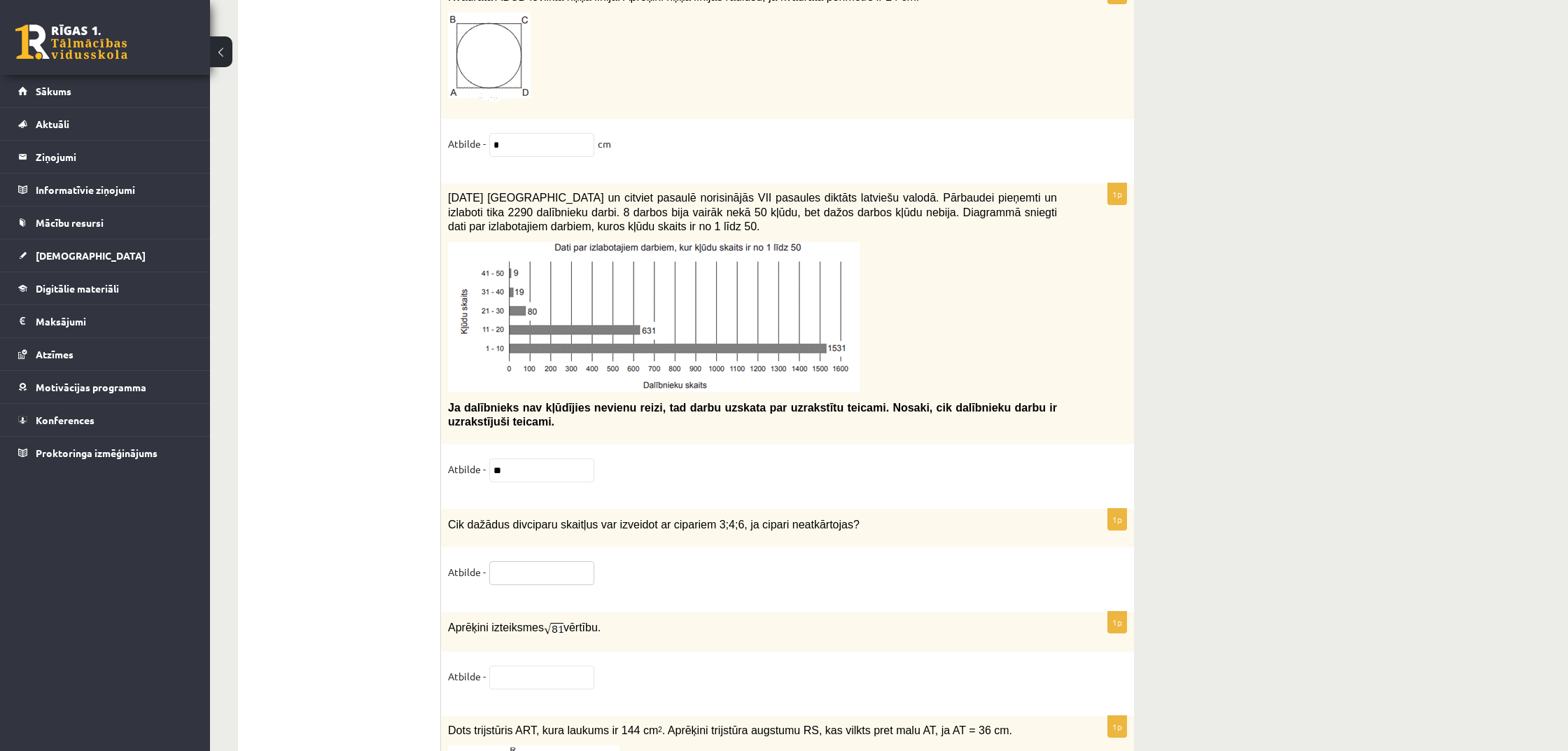
click at [516, 567] on input "text" at bounding box center [542, 574] width 105 height 24
type input "*"
click at [623, 666] on fieldset "Atbilde -" at bounding box center [787, 680] width 679 height 30
click at [585, 666] on input "text" at bounding box center [542, 678] width 105 height 24
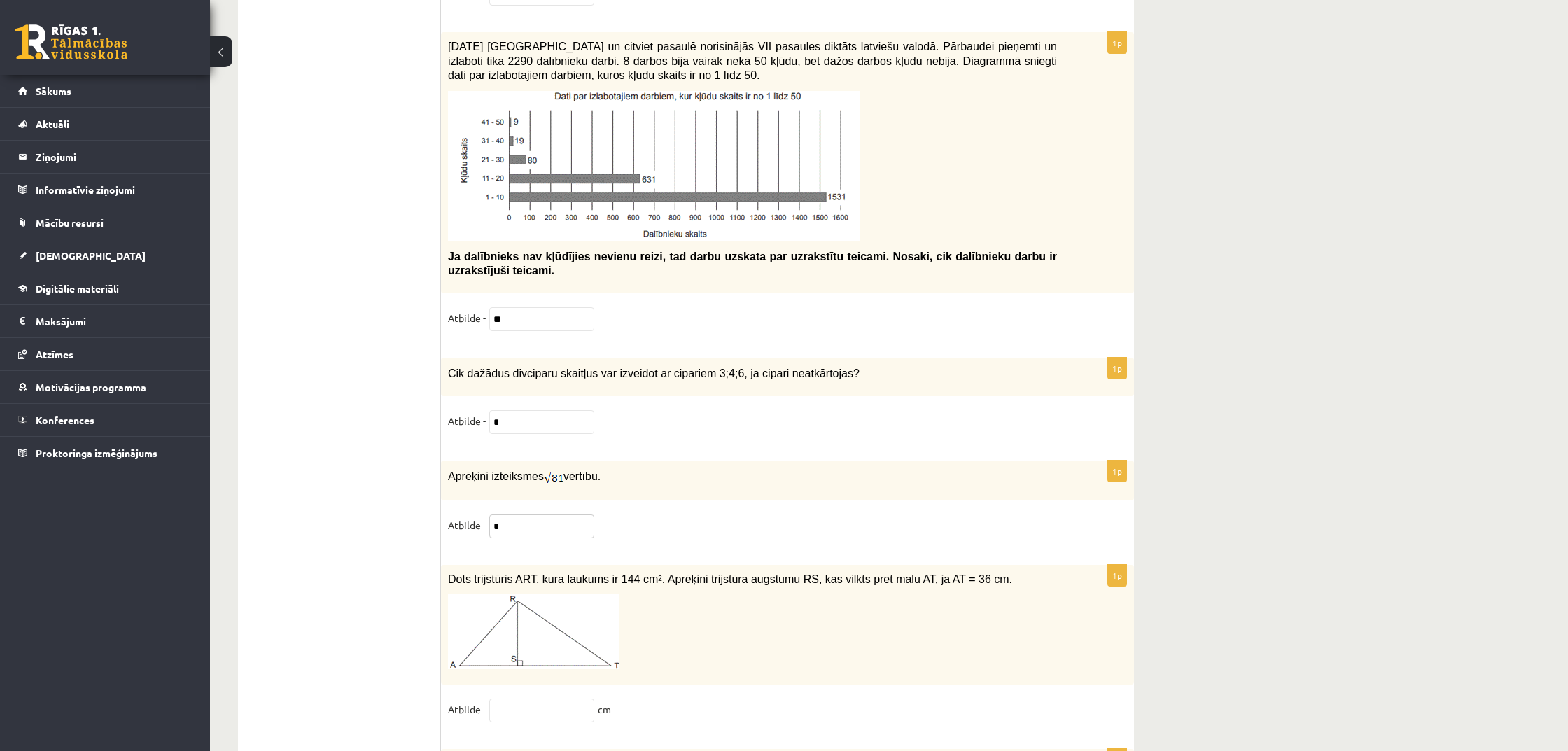
type input "*"
click at [694, 622] on p at bounding box center [752, 632] width 609 height 75
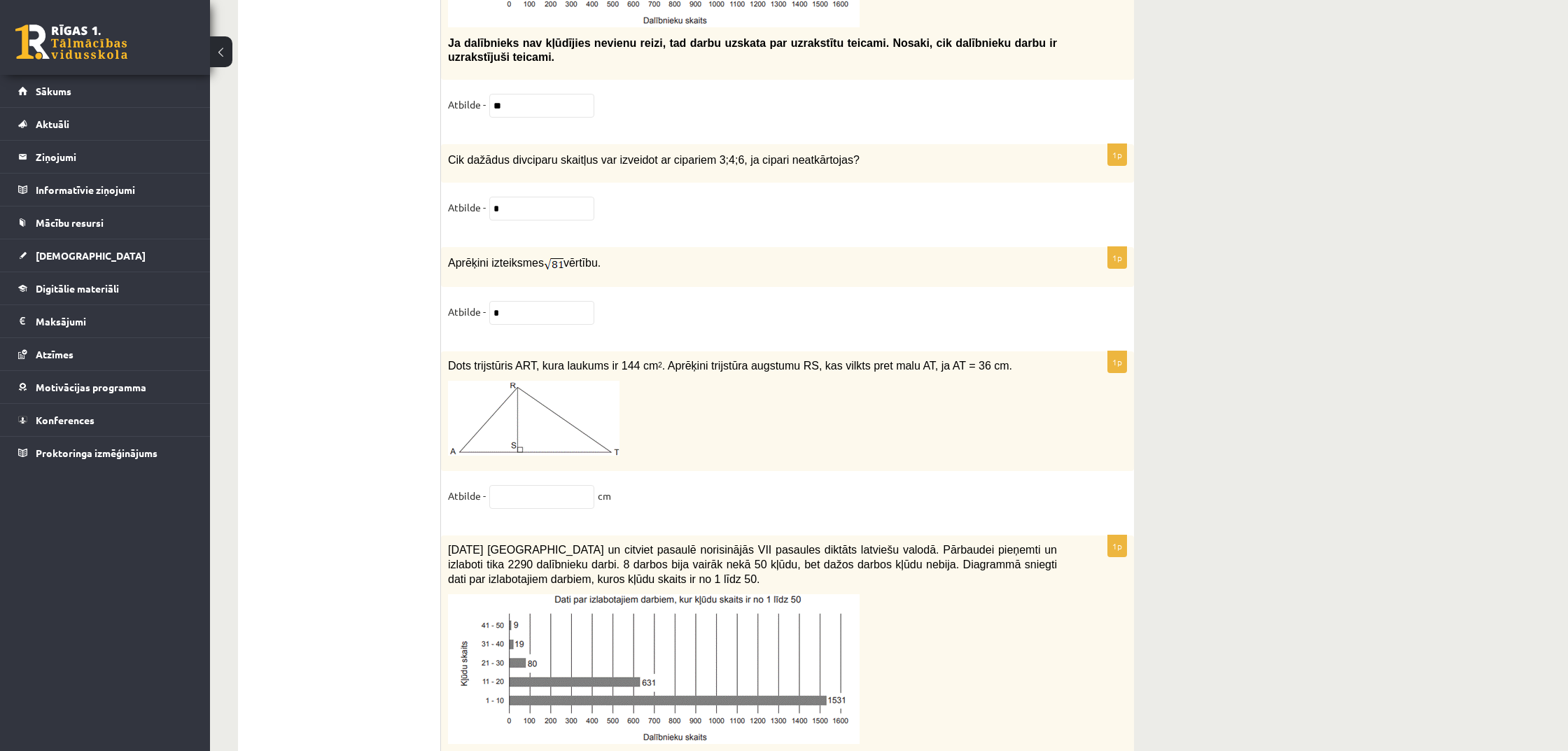
scroll to position [6414, 0]
click at [567, 485] on input "text" at bounding box center [542, 495] width 105 height 24
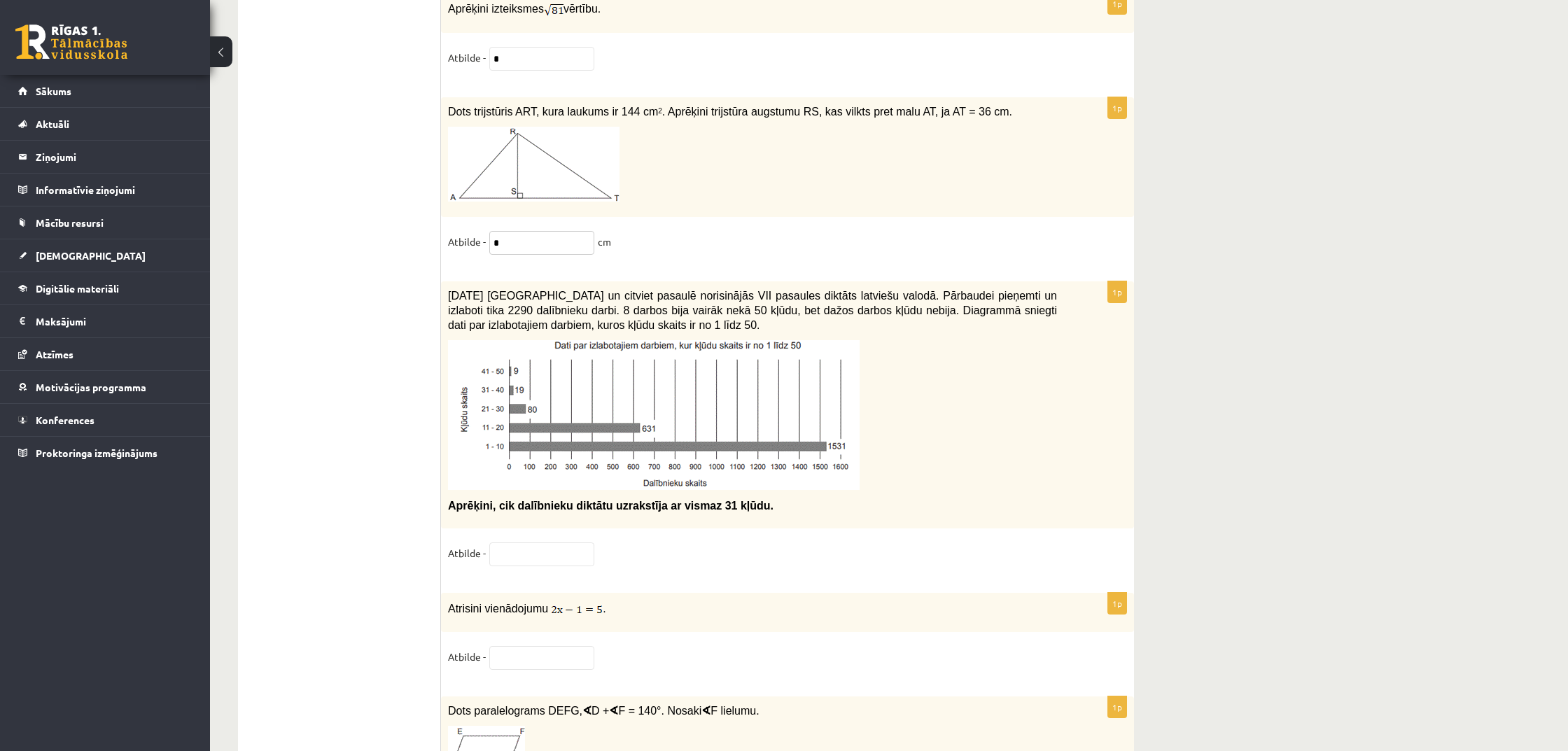
scroll to position [6668, 0]
type input "*"
click at [570, 549] on input "text" at bounding box center [542, 552] width 105 height 24
type input "*"
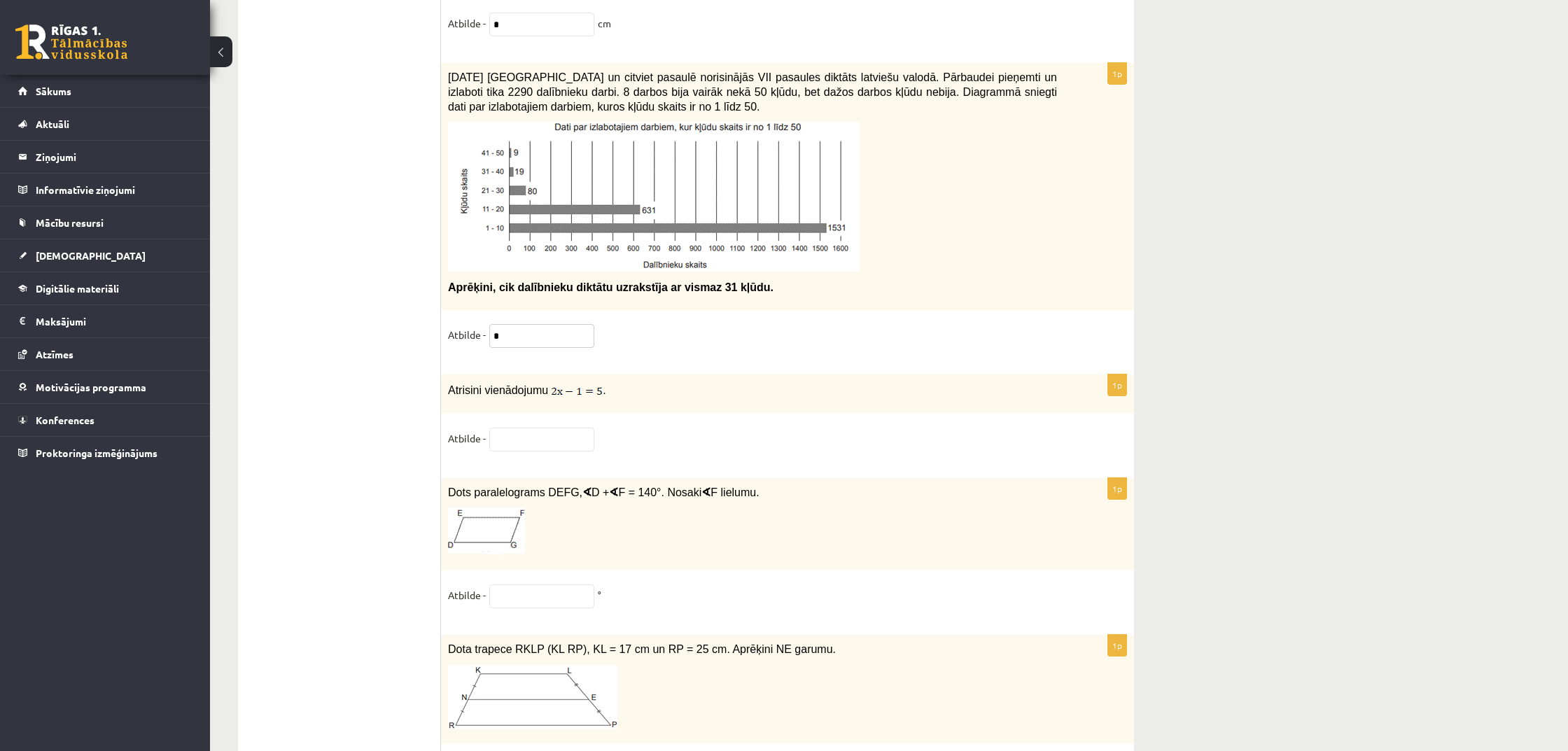
scroll to position [6905, 0]
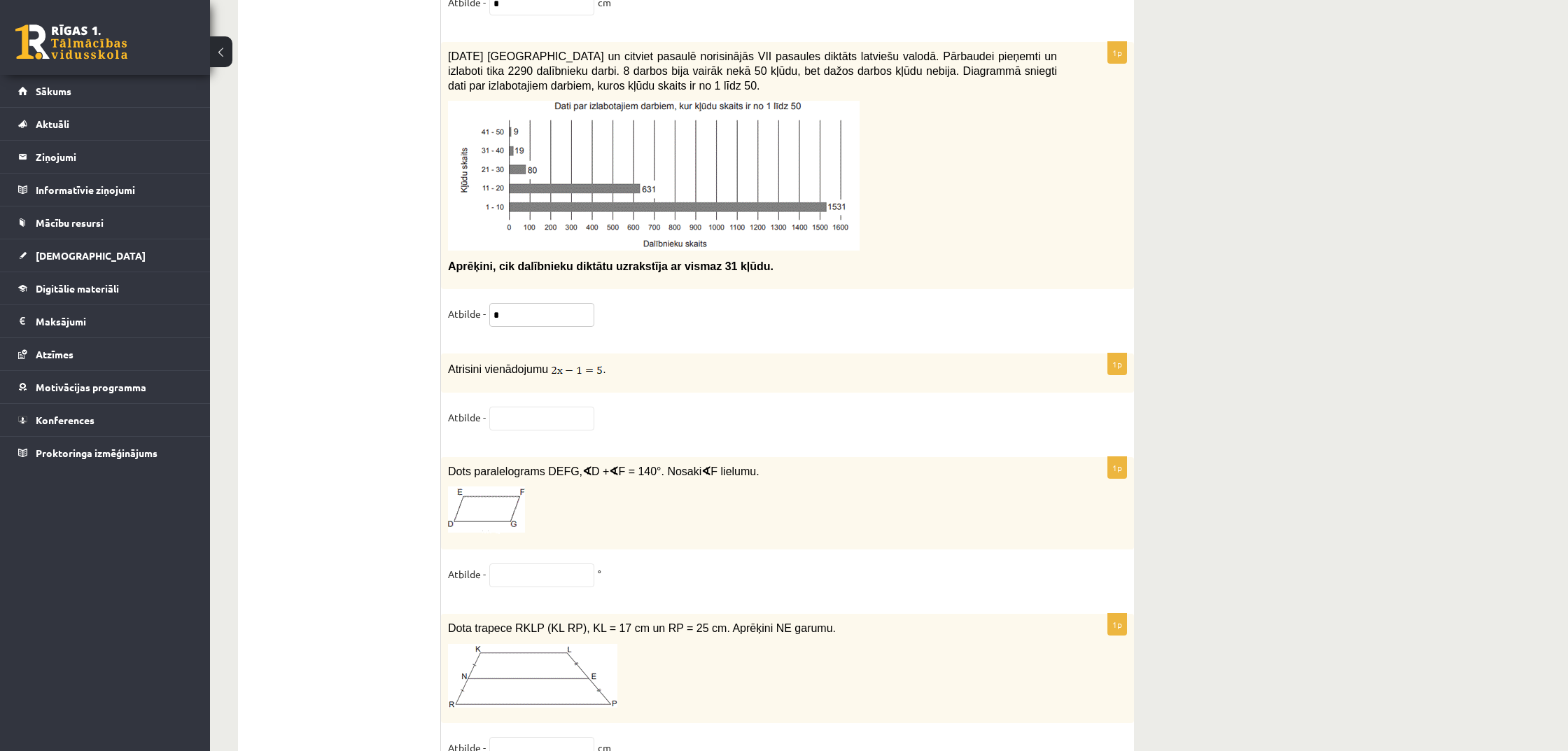
type input "*"
click at [557, 563] on input "text" at bounding box center [542, 575] width 105 height 24
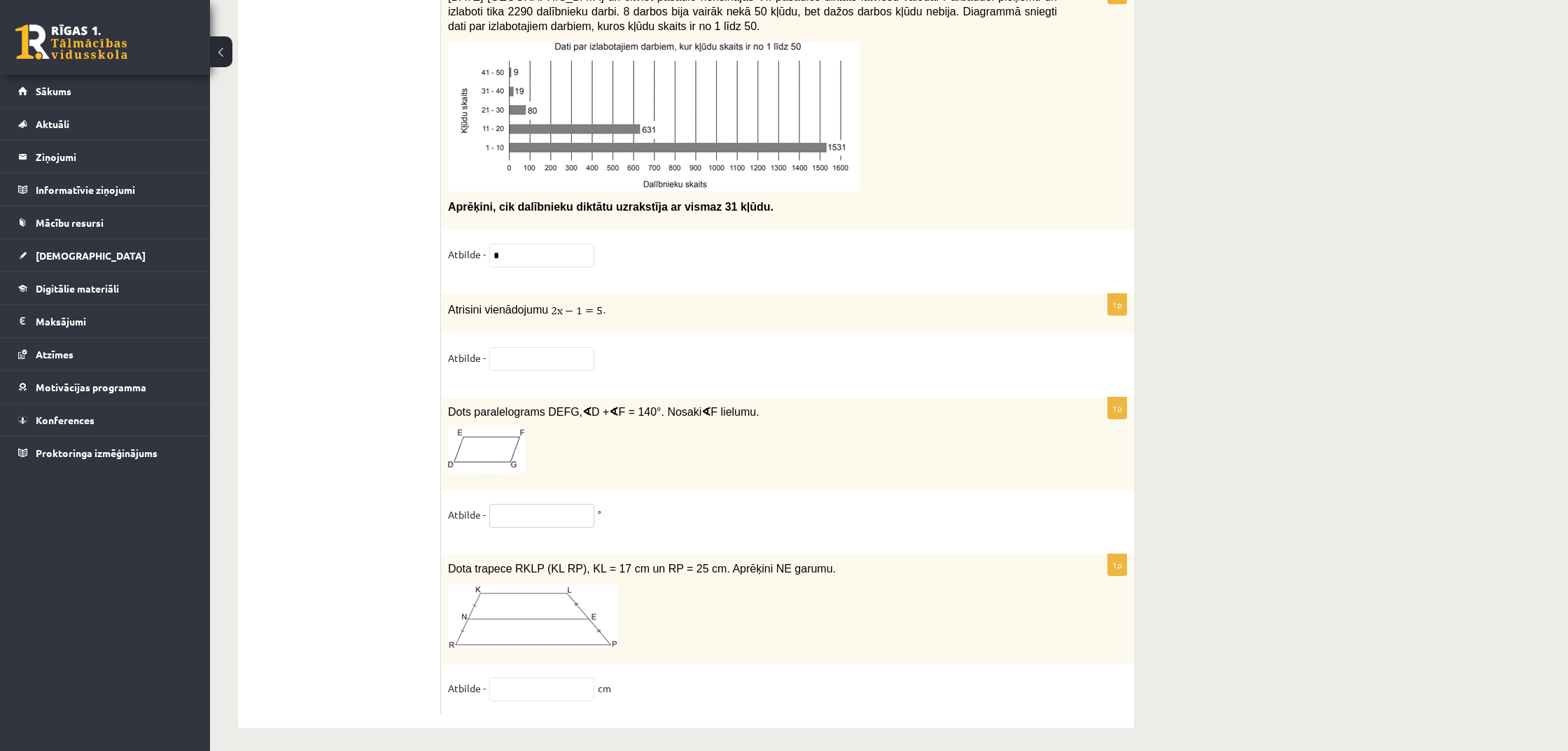
scroll to position [6964, 0]
click at [553, 354] on input "text" at bounding box center [542, 360] width 105 height 24
click at [514, 512] on input "text" at bounding box center [542, 517] width 105 height 24
type input "**"
click at [724, 596] on p at bounding box center [752, 617] width 609 height 64
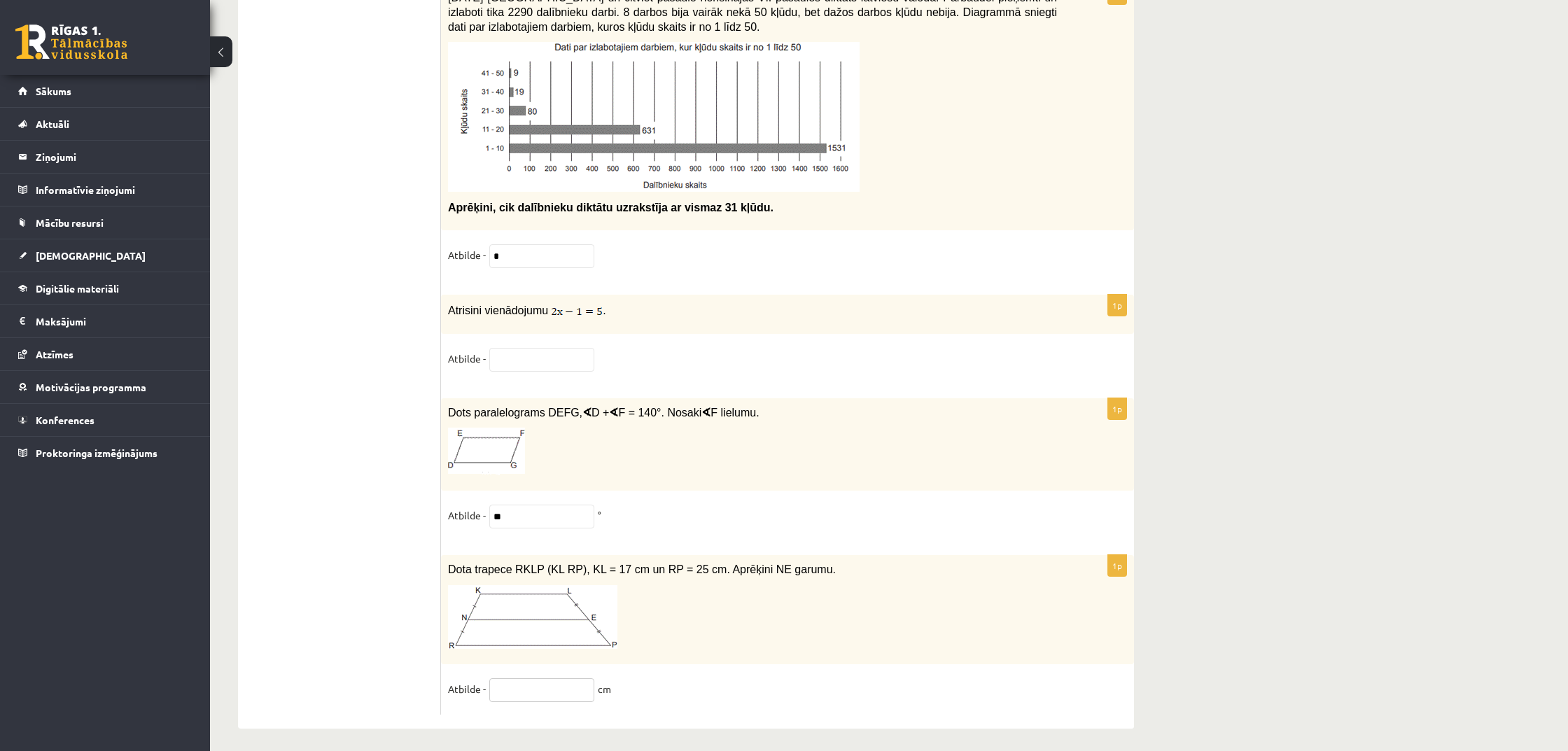
click at [563, 683] on input "text" at bounding box center [542, 691] width 105 height 24
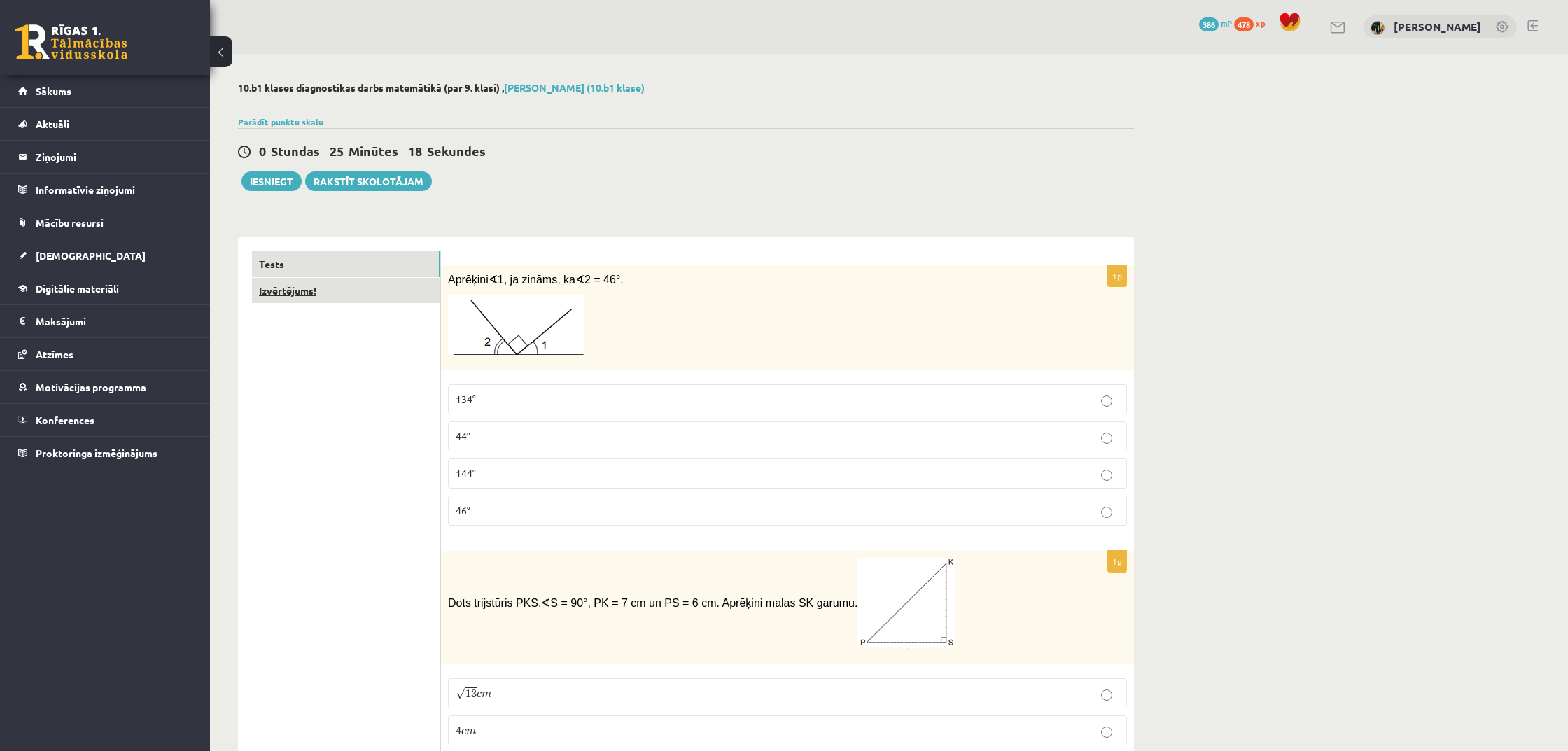
scroll to position [0, 0]
type input "**"
click at [293, 293] on link "Izvērtējums!" at bounding box center [346, 291] width 188 height 26
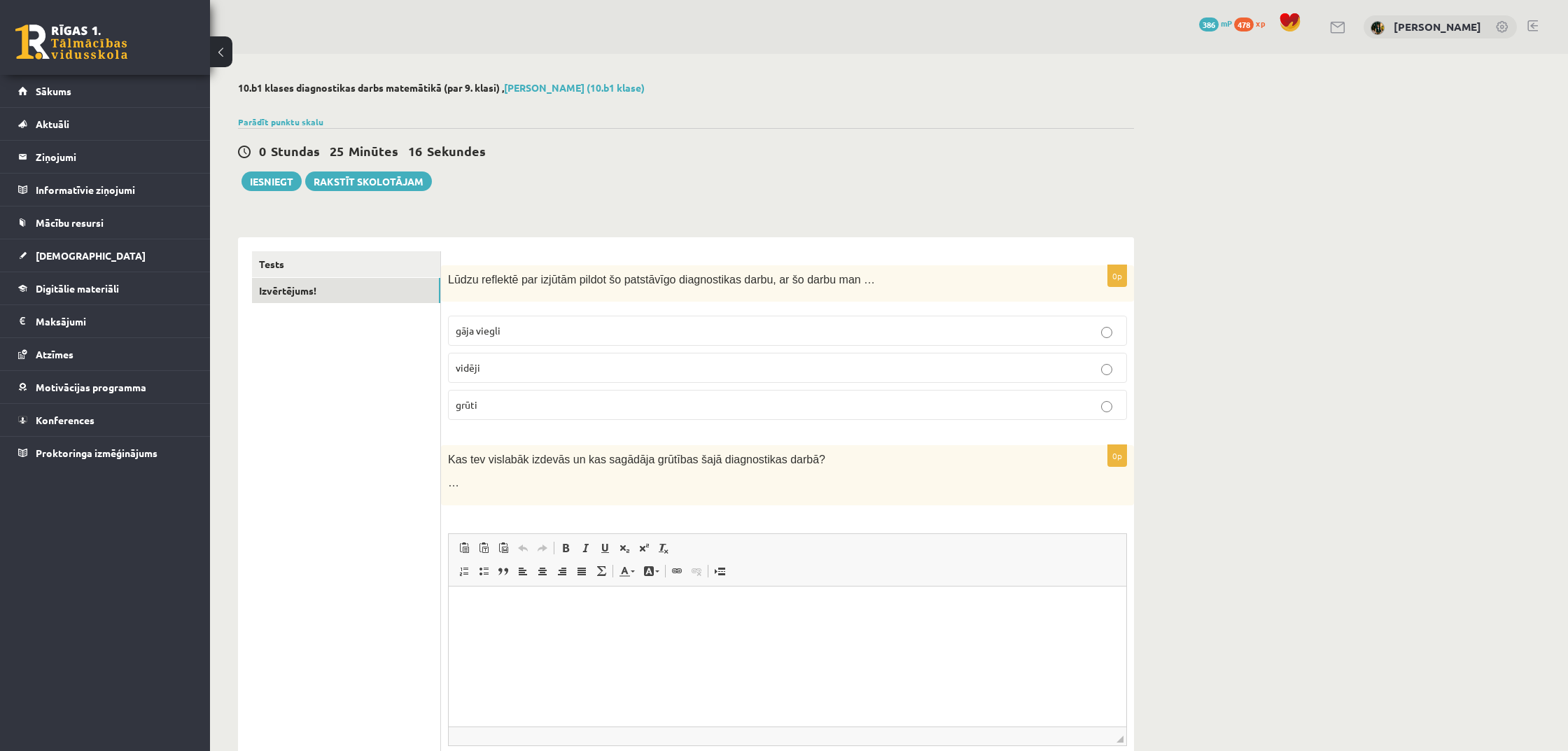
click at [772, 406] on p "grūti" at bounding box center [788, 405] width 663 height 14
drag, startPoint x: 290, startPoint y: 180, endPoint x: 340, endPoint y: 189, distance: 50.8
click at [288, 180] on button "Iesniegt" at bounding box center [271, 181] width 60 height 19
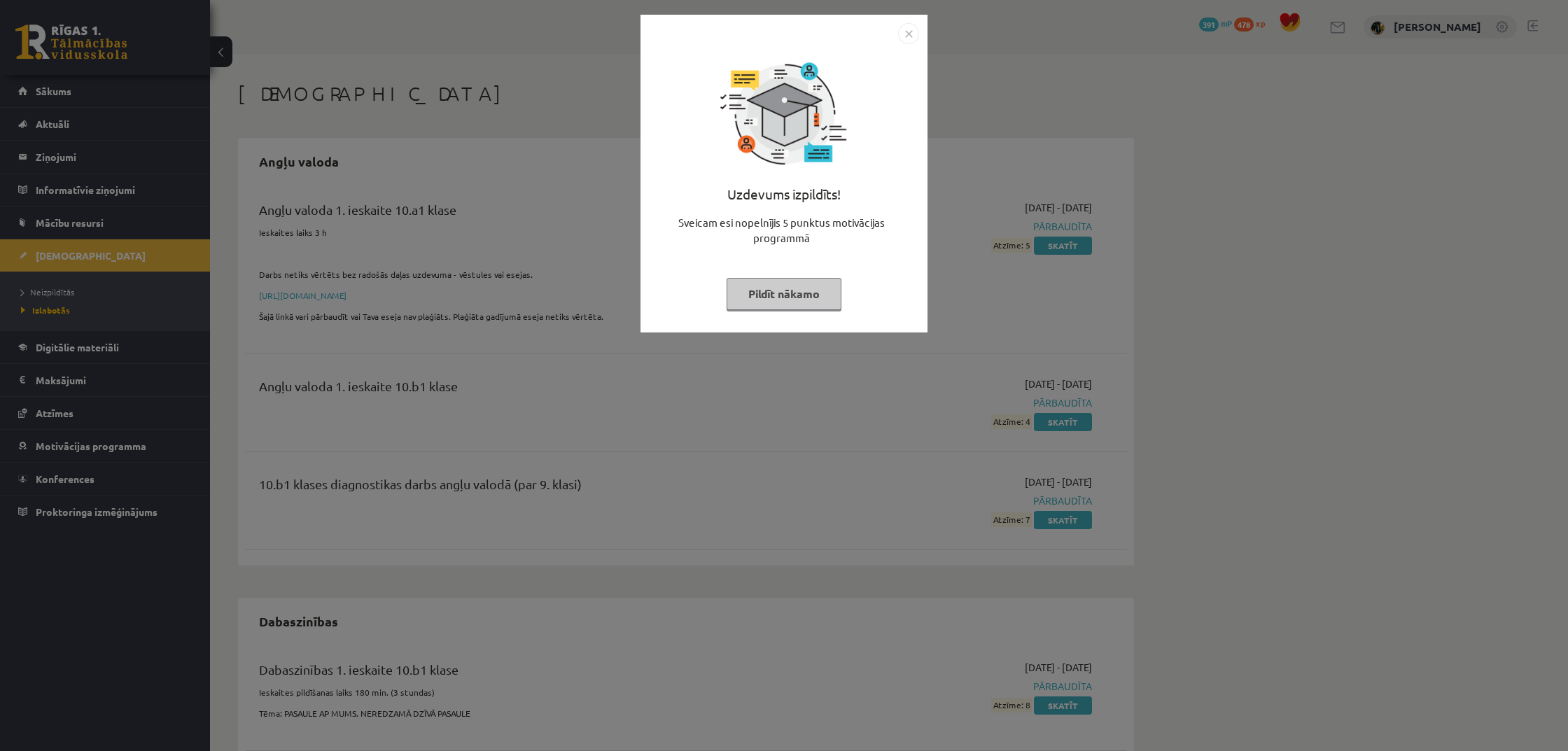
click at [740, 301] on button "Pildīt nākamo" at bounding box center [784, 294] width 115 height 32
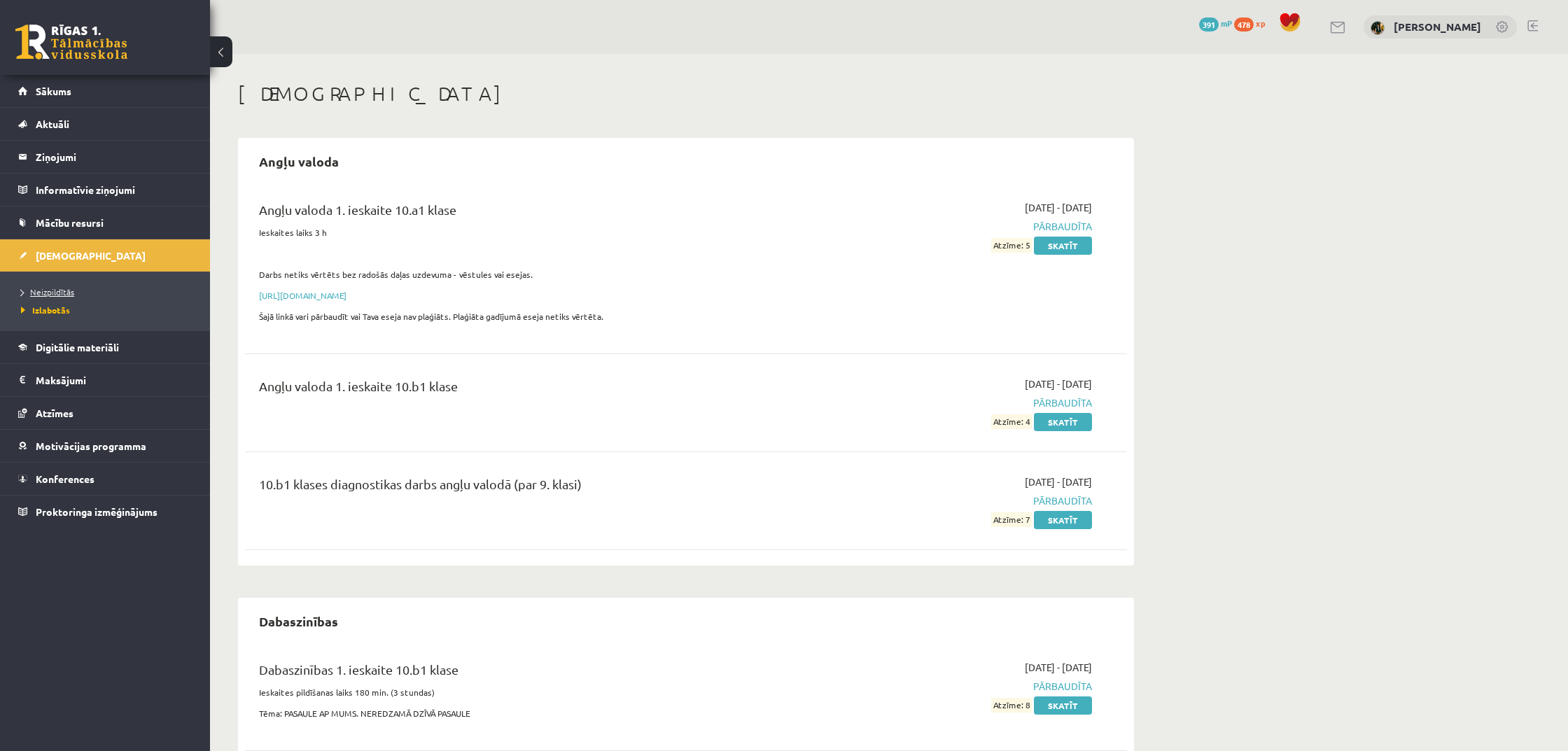
click at [69, 296] on span "Neizpildītās" at bounding box center [47, 292] width 53 height 11
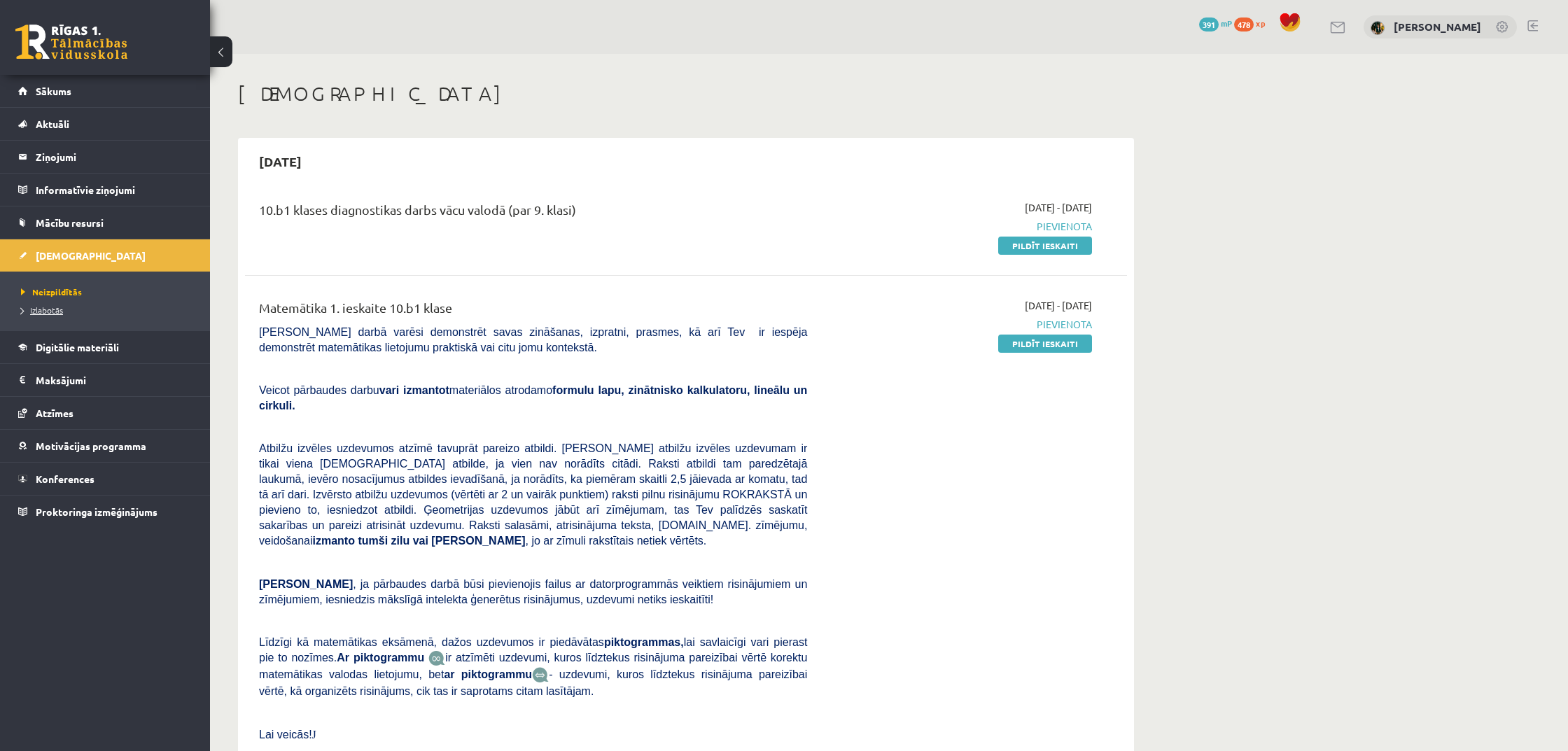
click at [50, 316] on link "Izlabotās" at bounding box center [108, 310] width 175 height 13
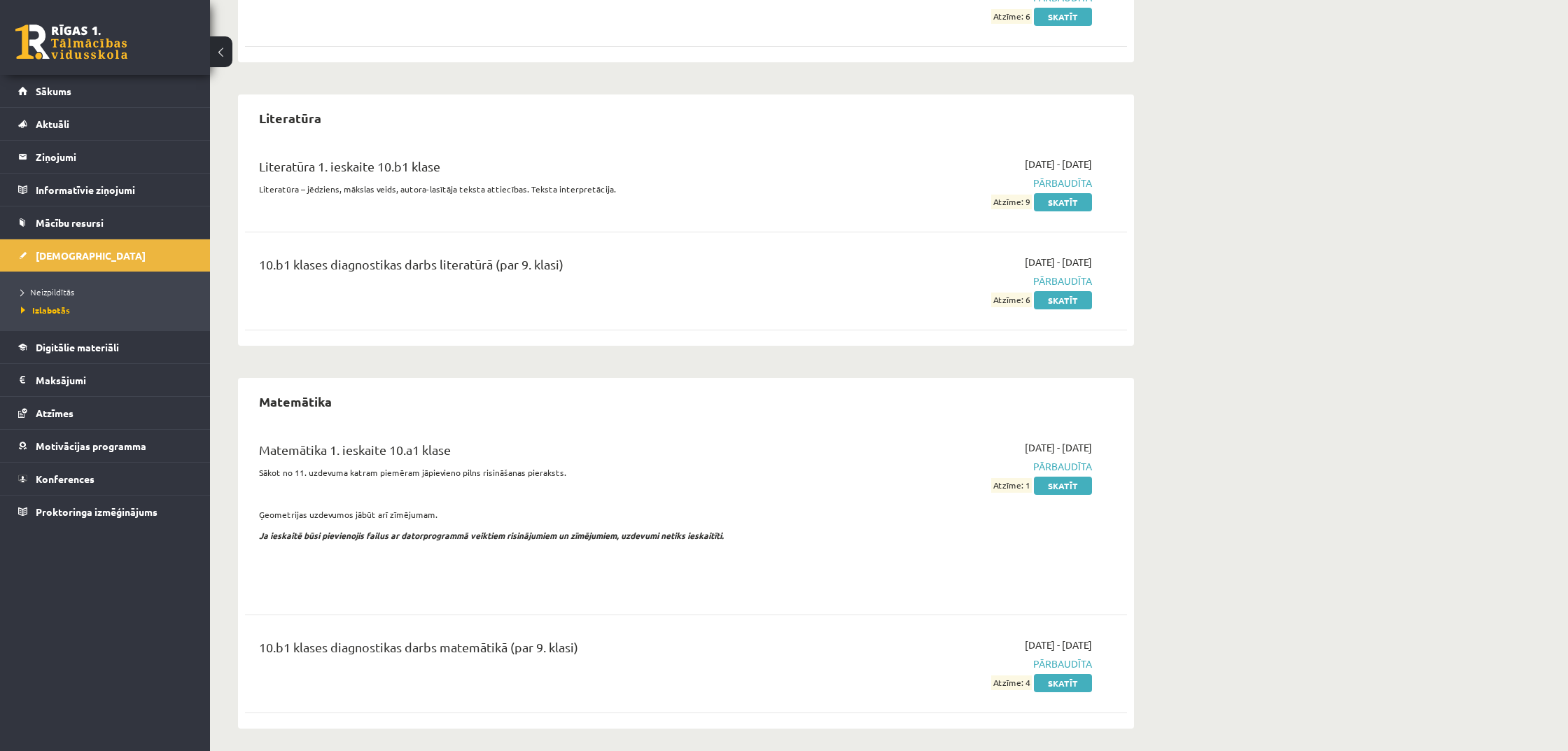
scroll to position [1571, 0]
click at [1077, 684] on link "Skatīt" at bounding box center [1062, 684] width 58 height 18
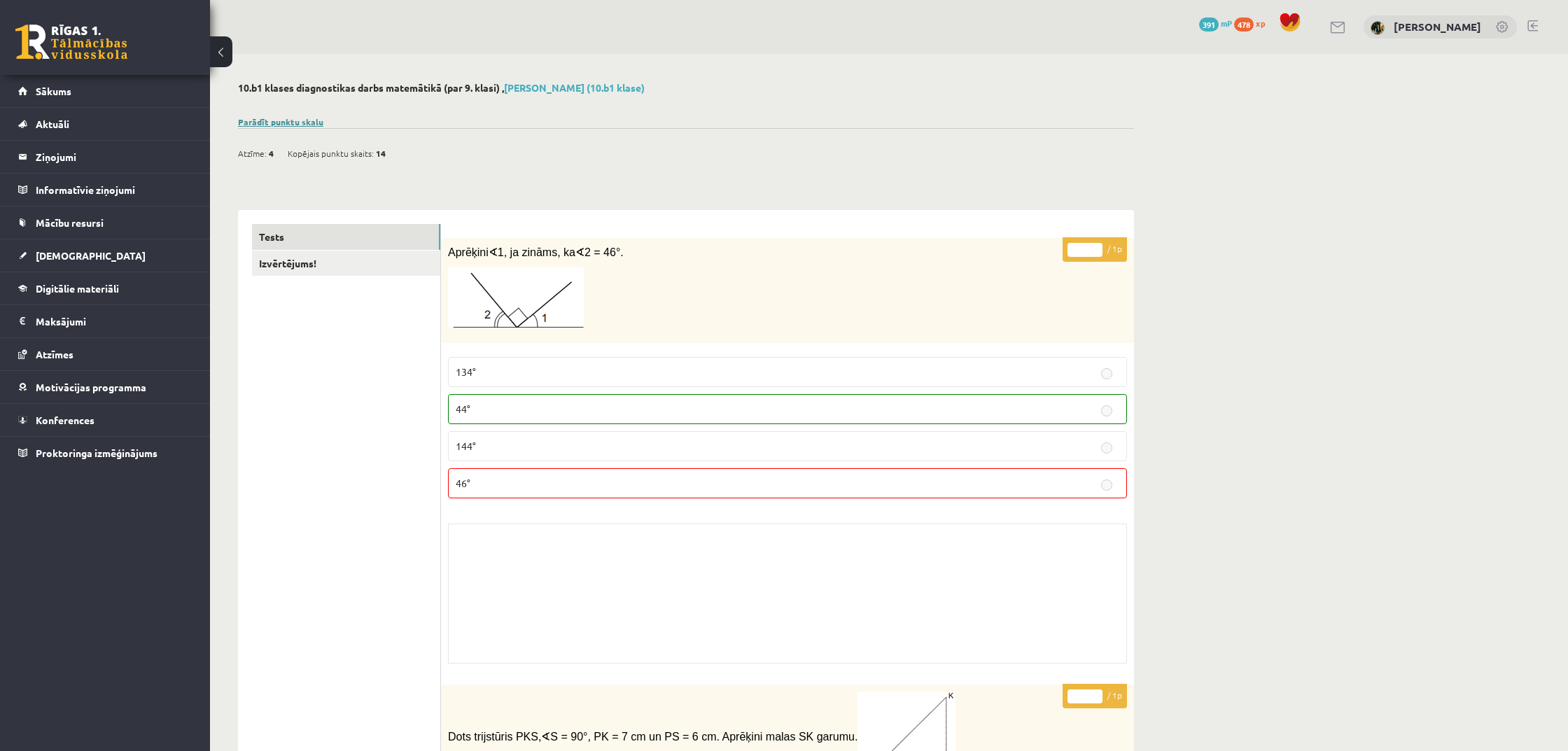
click at [290, 119] on link "Parādīt punktu skalu" at bounding box center [280, 122] width 86 height 11
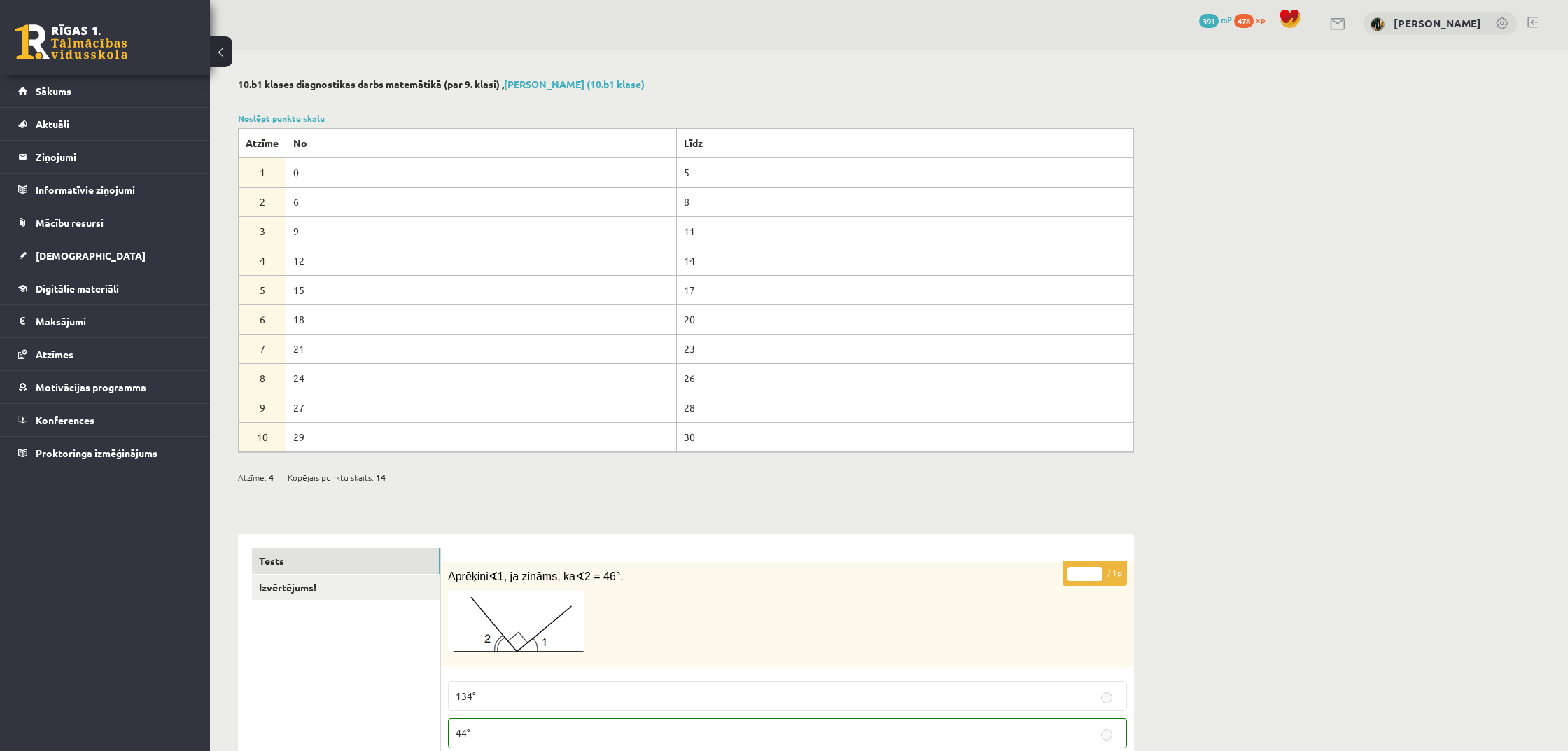
scroll to position [10, 0]
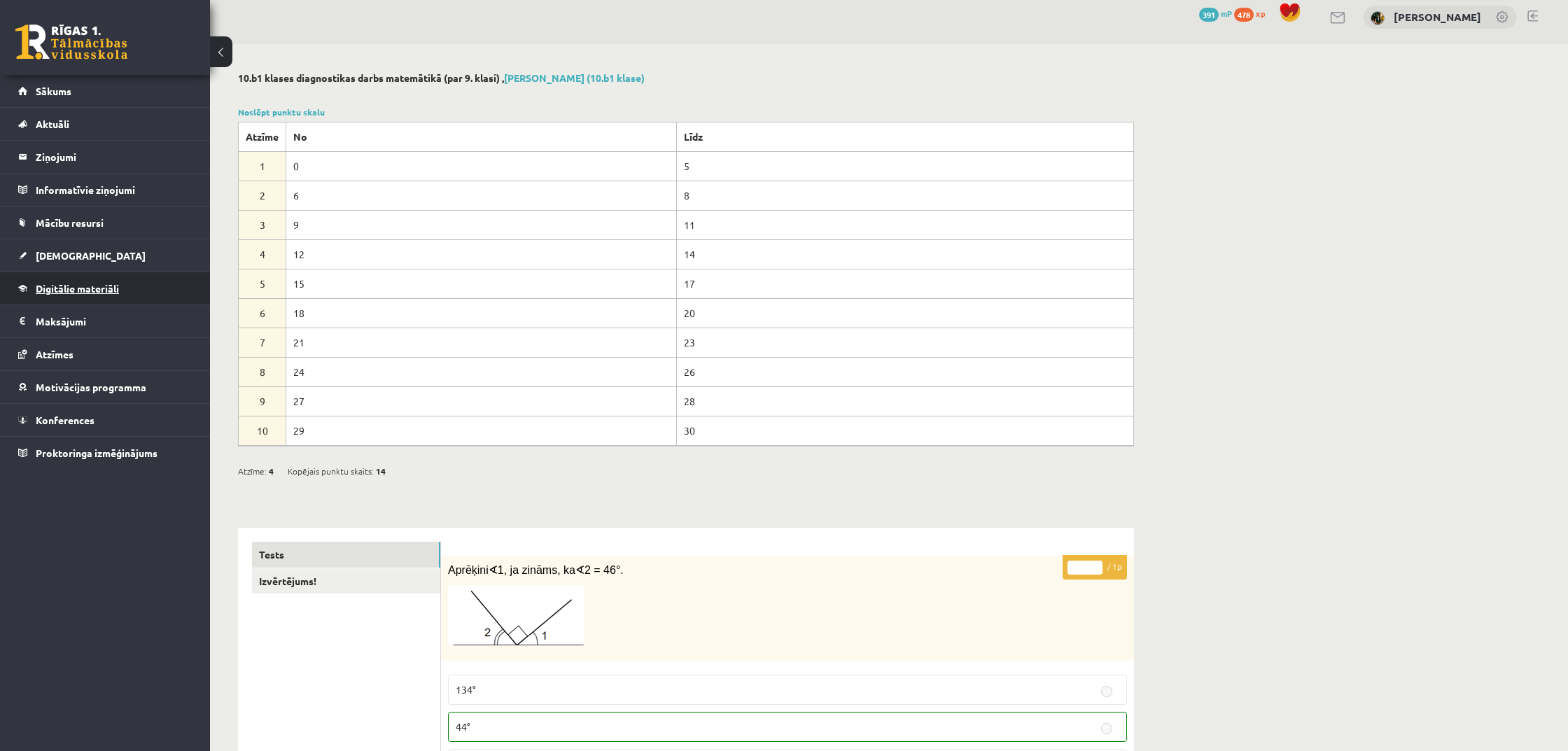
click at [78, 293] on span "Digitālie materiāli" at bounding box center [78, 289] width 83 height 13
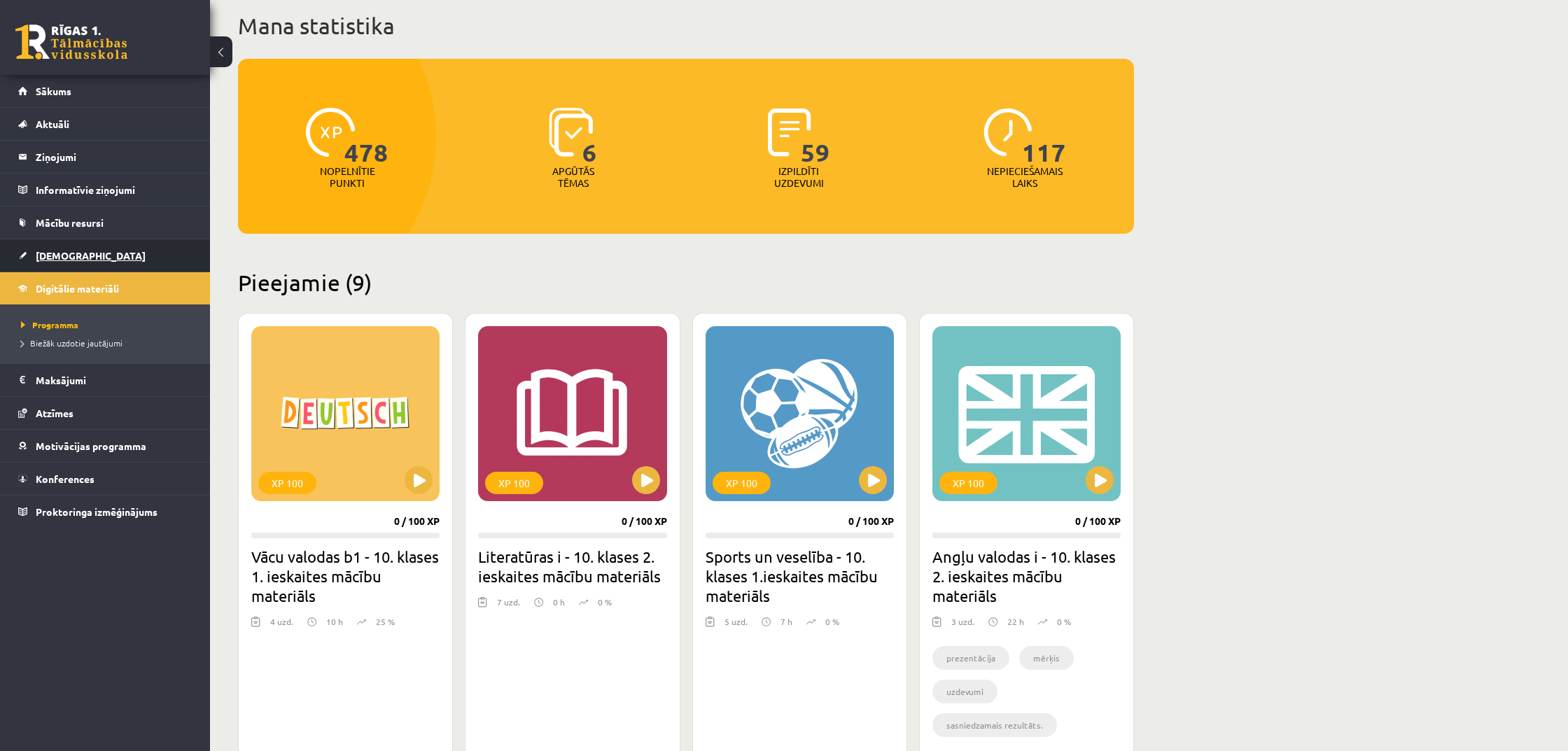
scroll to position [86, 0]
click at [86, 248] on link "[DEMOGRAPHIC_DATA]" at bounding box center [106, 256] width 175 height 32
